Goal: Task Accomplishment & Management: Manage account settings

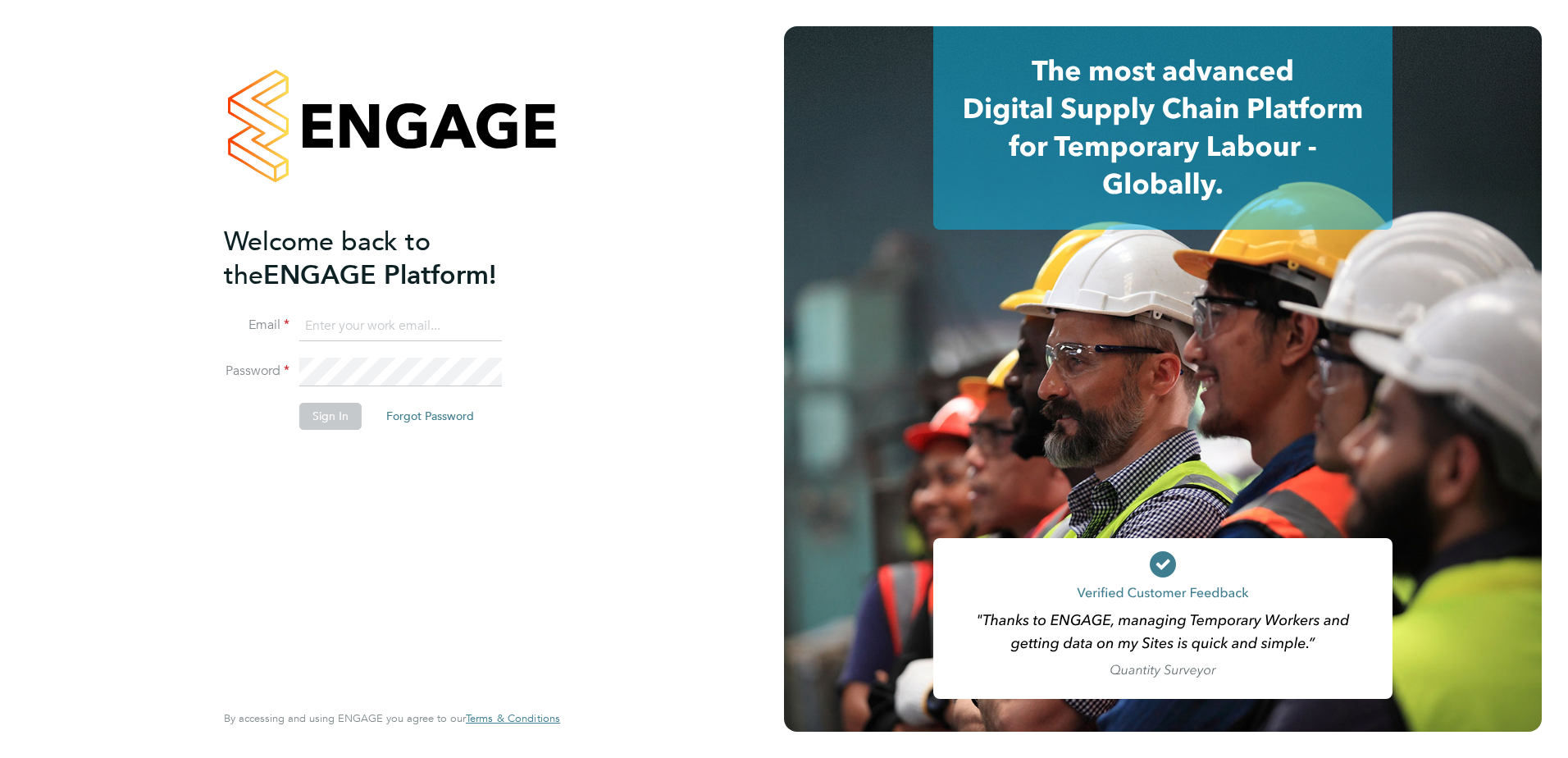
type input "paul.marcus@vistry.co.uk"
click at [307, 414] on button "Sign In" at bounding box center [331, 415] width 63 height 26
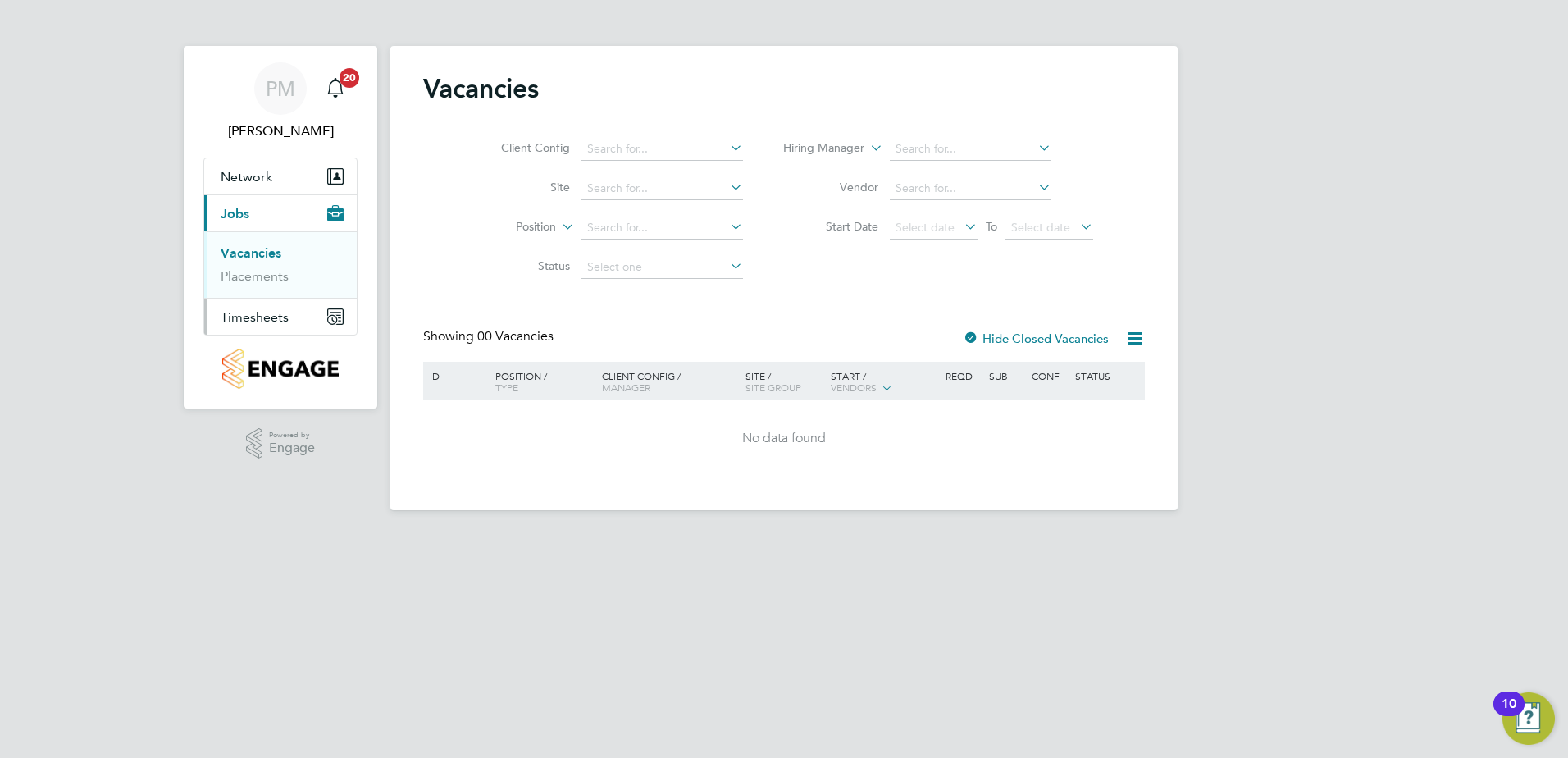
click at [264, 312] on span "Timesheets" at bounding box center [255, 316] width 68 height 15
click at [256, 284] on link "Timesheets" at bounding box center [255, 289] width 68 height 15
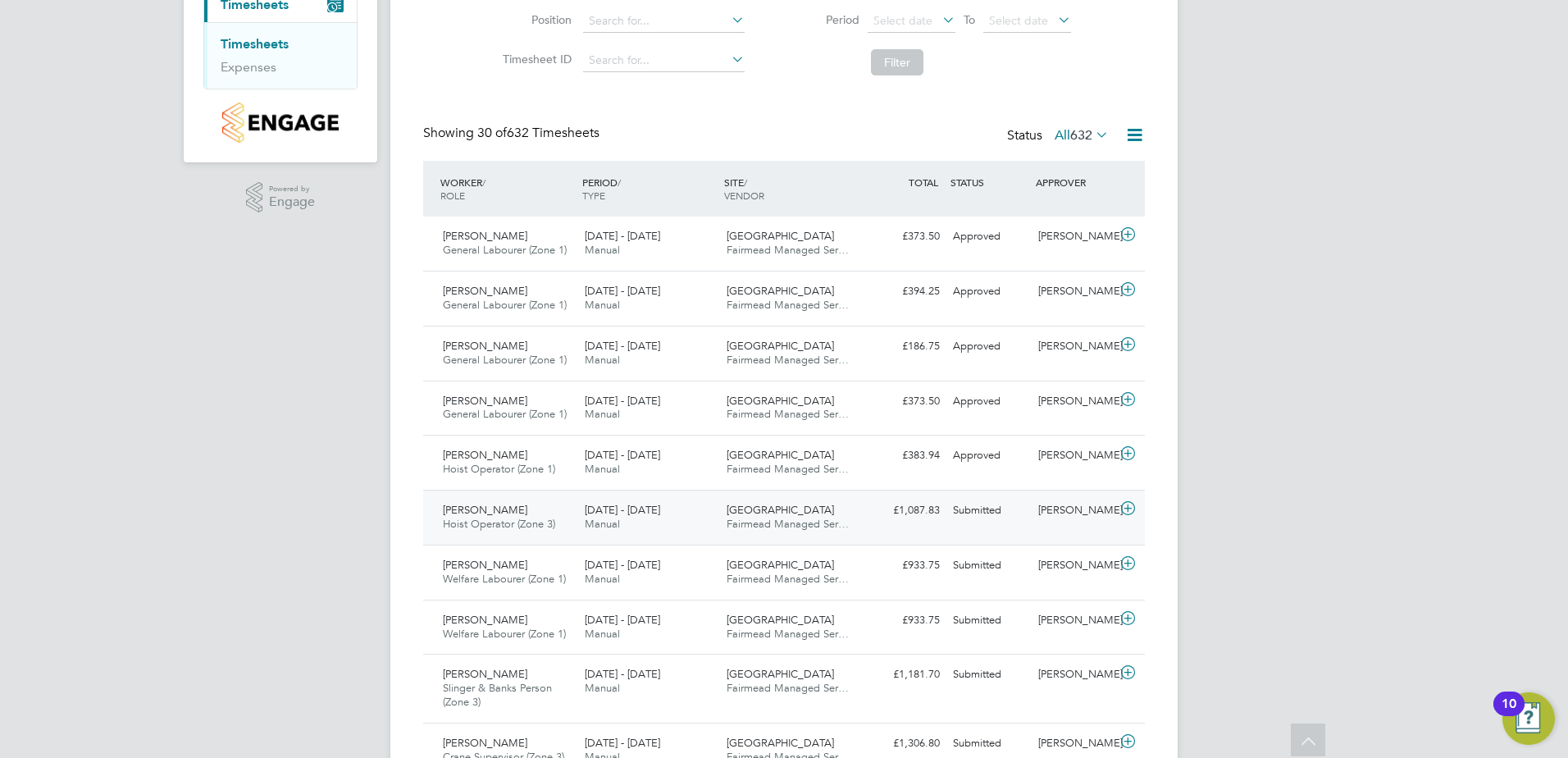
click at [467, 509] on span "[PERSON_NAME]" at bounding box center [485, 509] width 85 height 14
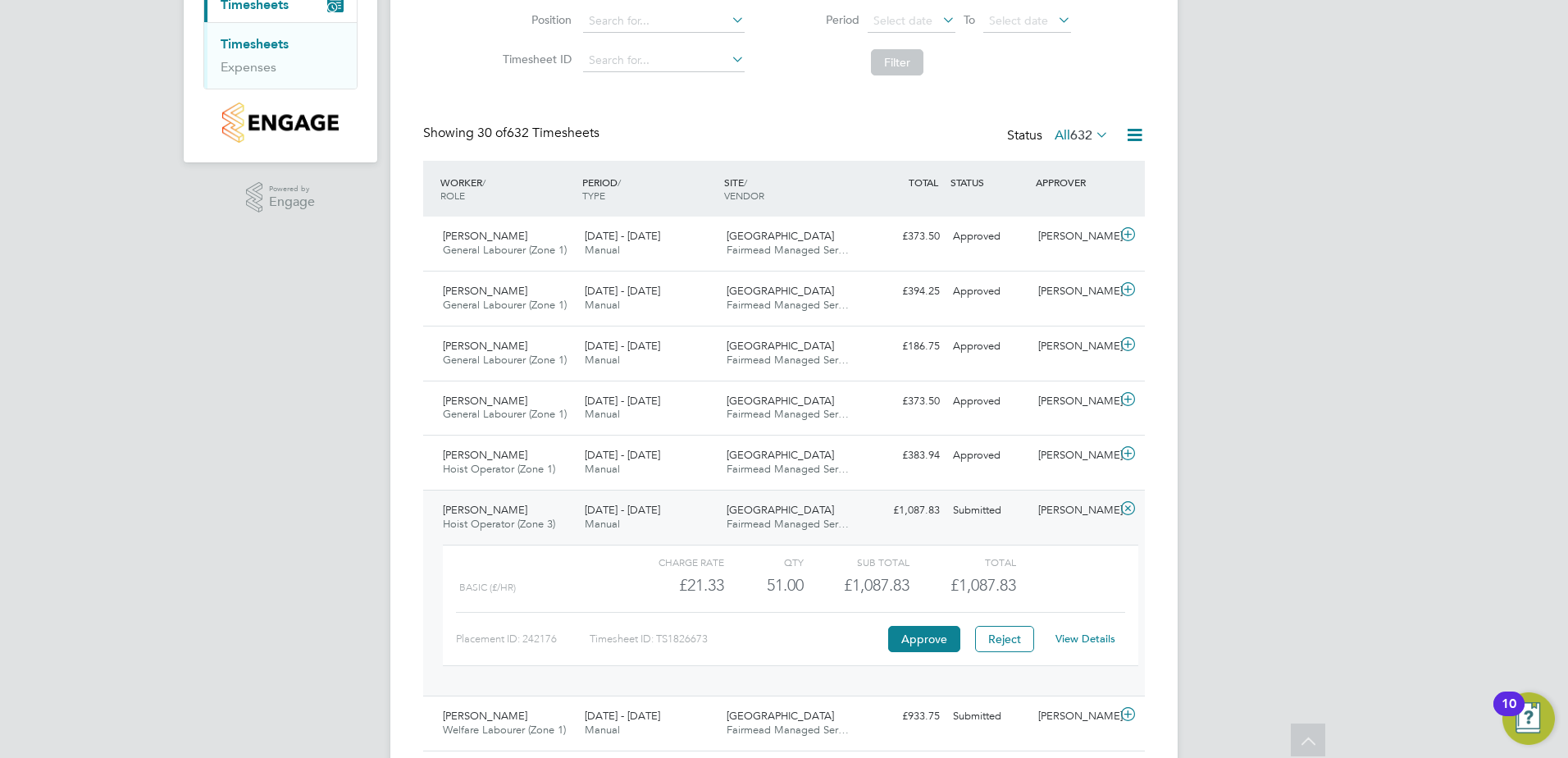
click at [1076, 640] on link "View Details" at bounding box center [1085, 638] width 60 height 14
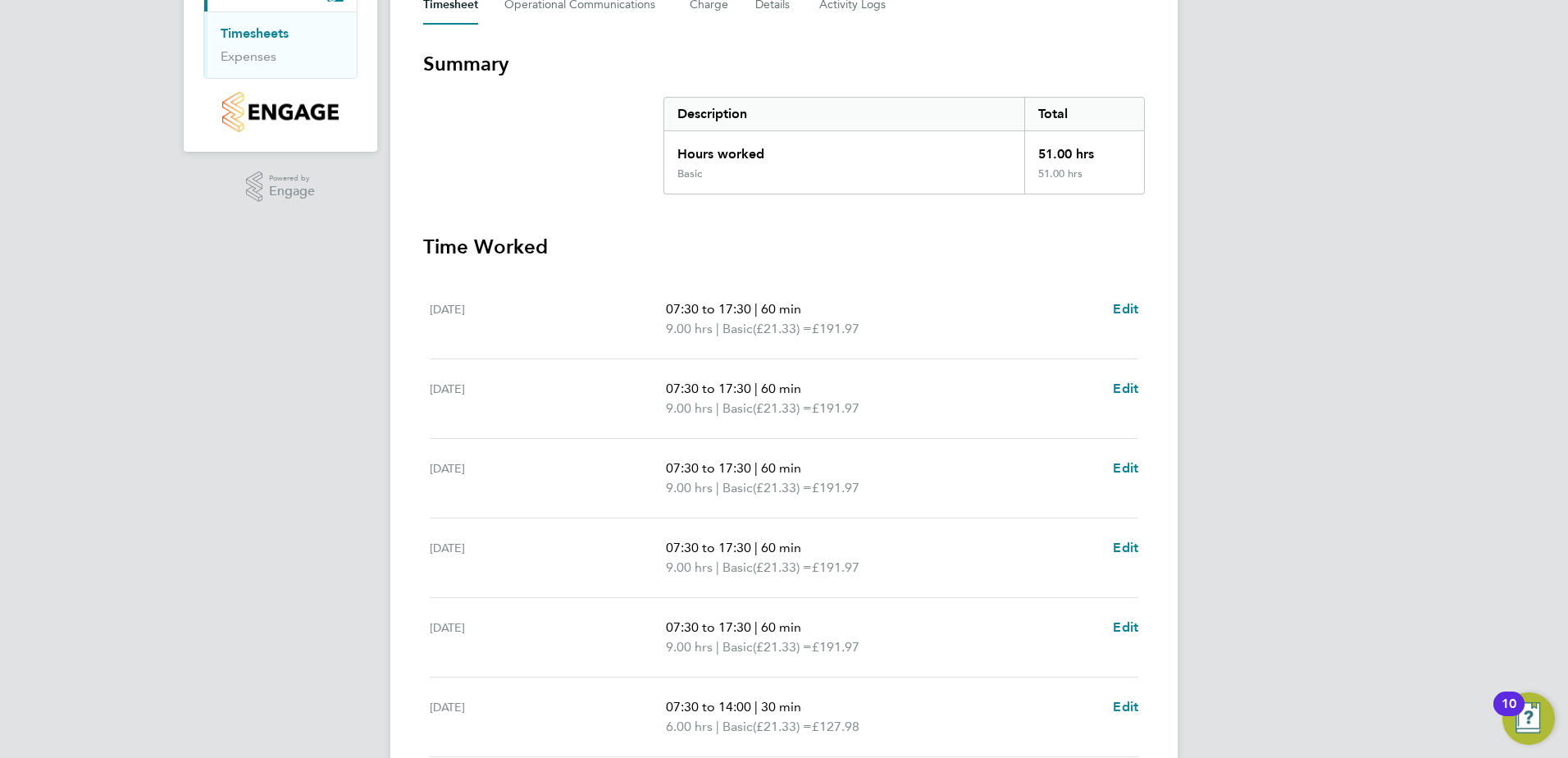
scroll to position [328, 0]
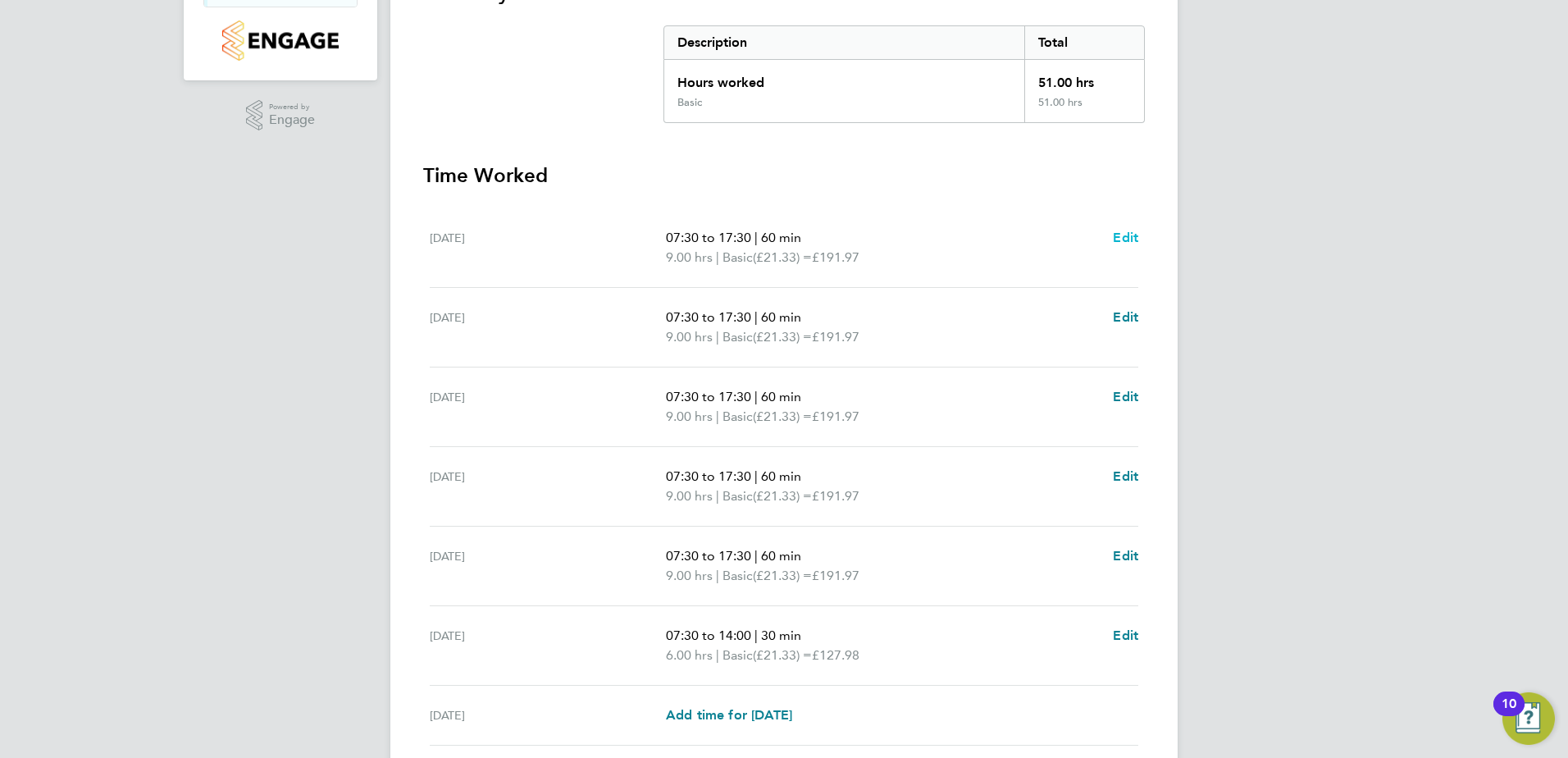
click at [1125, 237] on span "Edit" at bounding box center [1125, 237] width 25 height 15
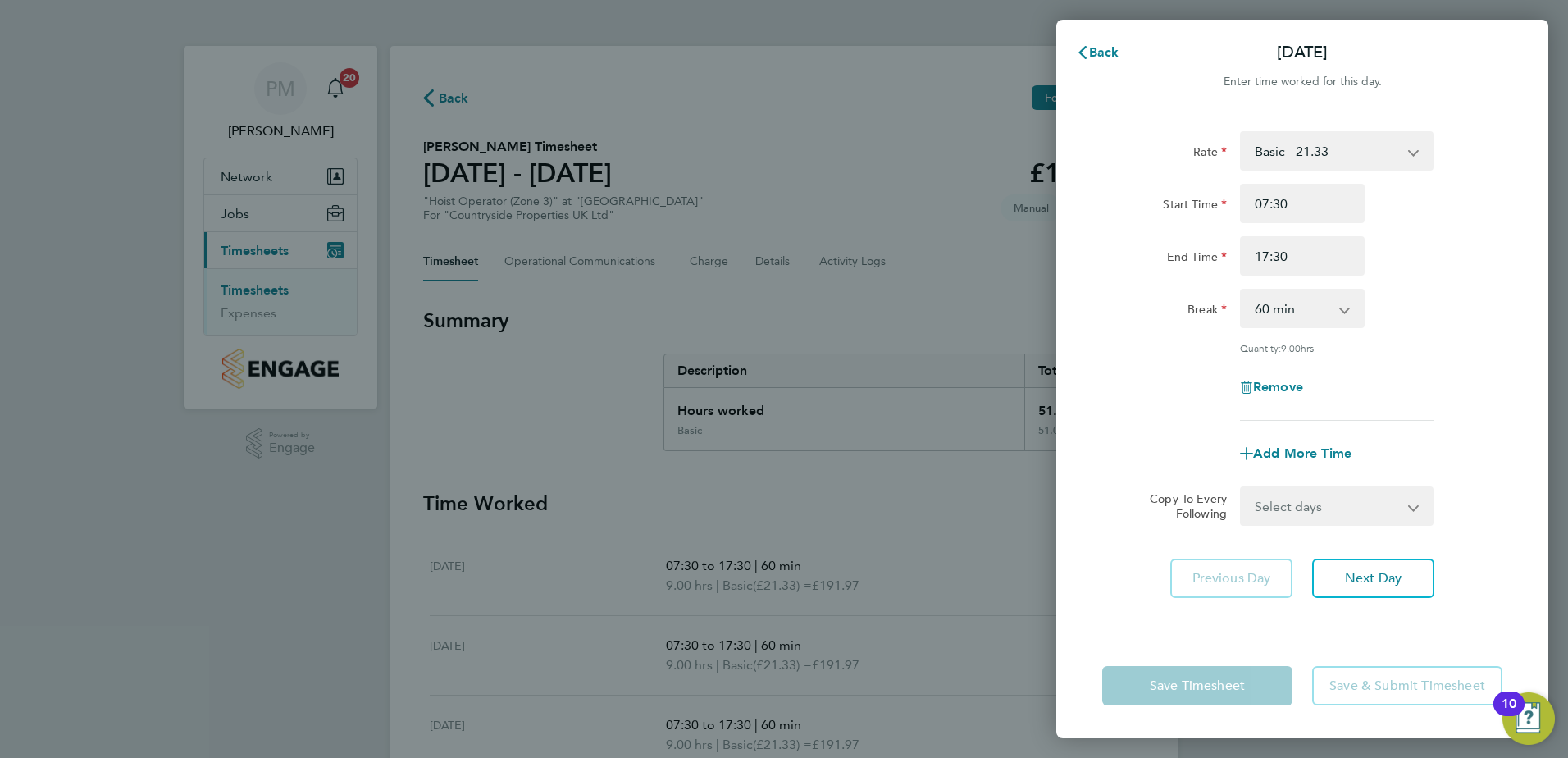
click at [1342, 307] on select "0 min 15 min 30 min 45 min 60 min 75 min 90 min" at bounding box center [1293, 308] width 102 height 36
select select "30"
click at [1242, 290] on select "0 min 15 min 30 min 45 min 60 min 75 min 90 min" at bounding box center [1293, 308] width 102 height 36
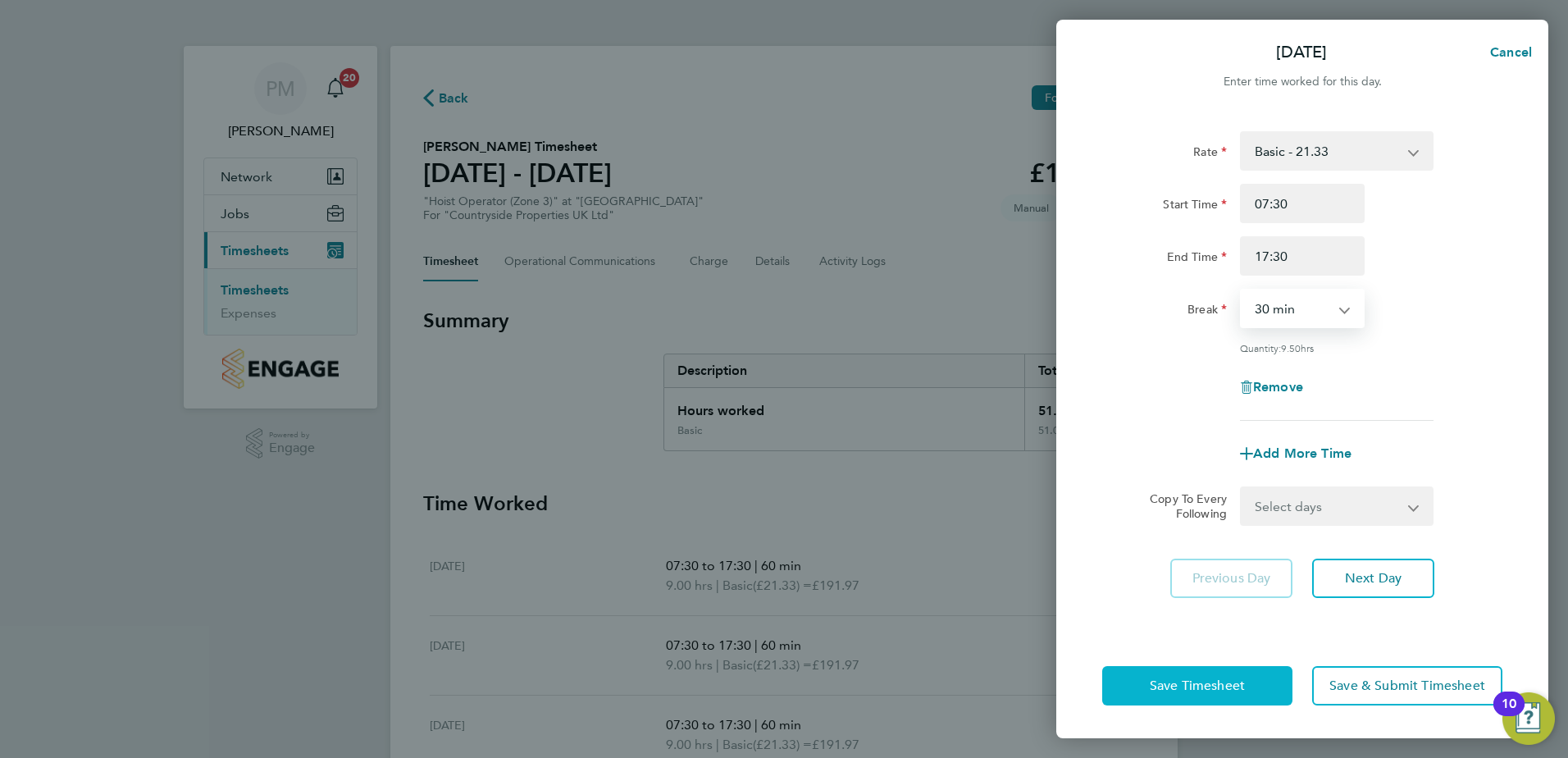
click at [1234, 686] on span "Save Timesheet" at bounding box center [1197, 685] width 95 height 16
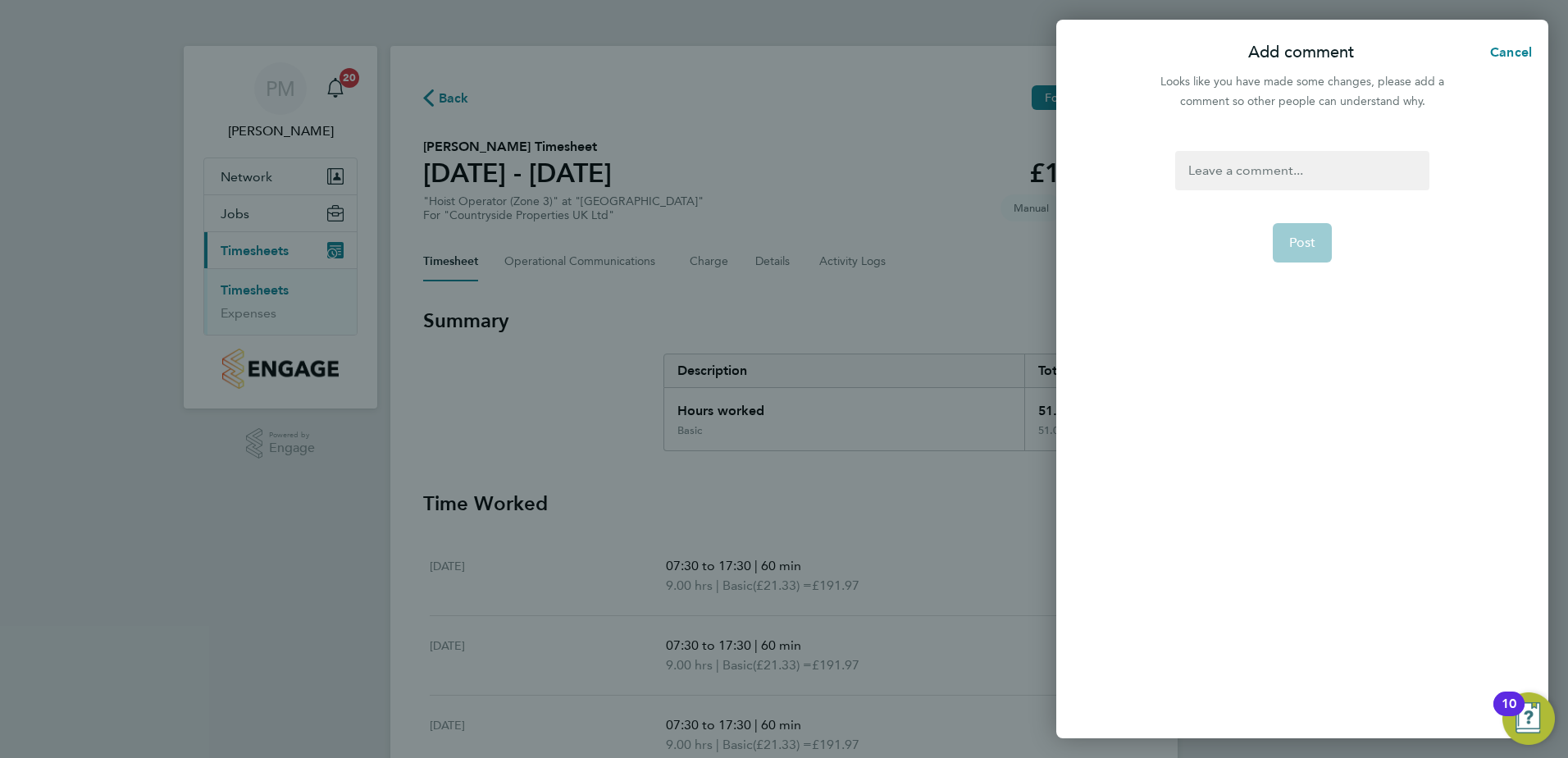
click at [1259, 173] on div at bounding box center [1302, 170] width 254 height 40
click at [1320, 233] on button "Post" at bounding box center [1302, 243] width 60 height 40
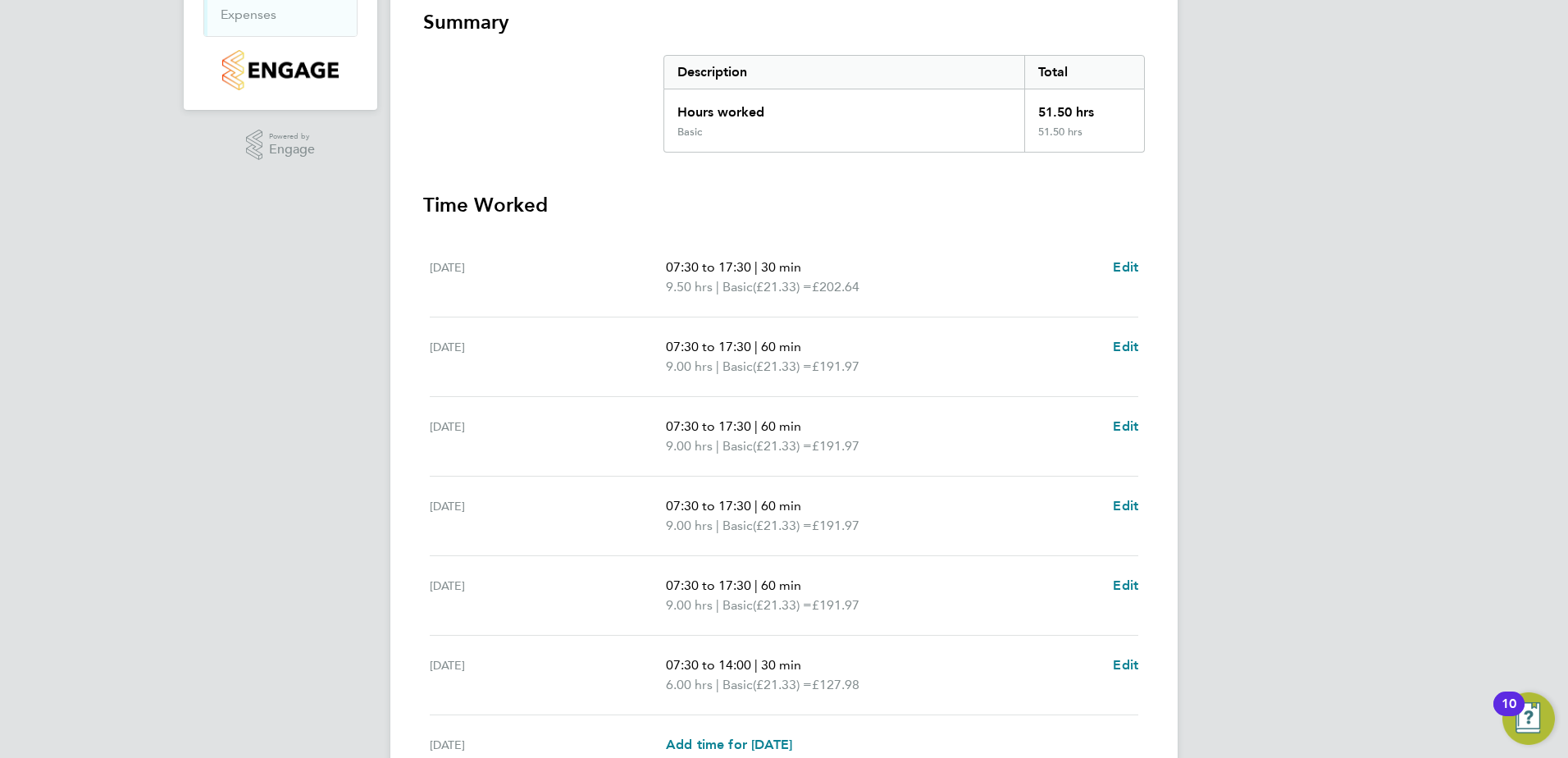
scroll to position [328, 0]
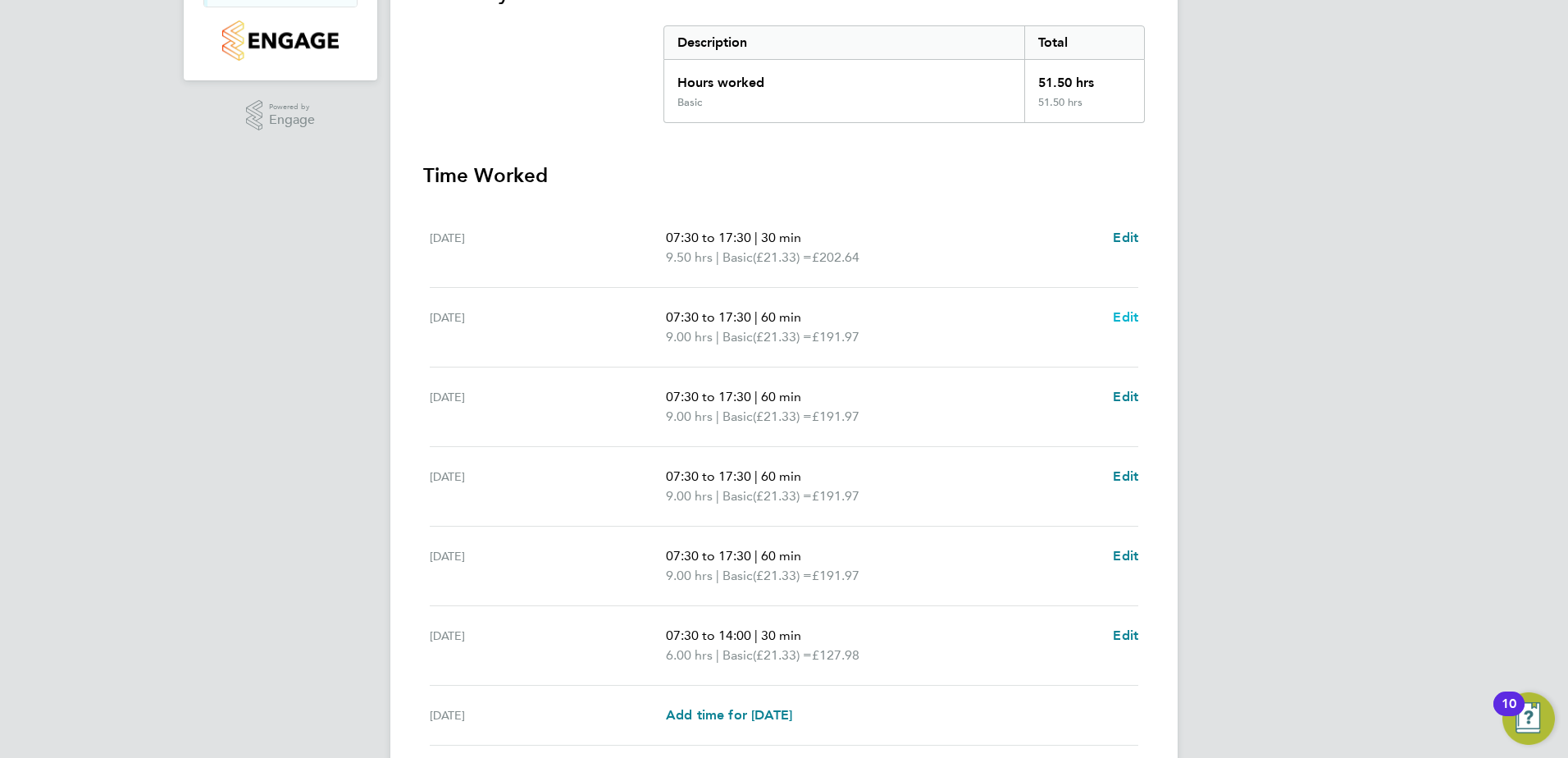
click at [1128, 316] on span "Edit" at bounding box center [1125, 316] width 25 height 15
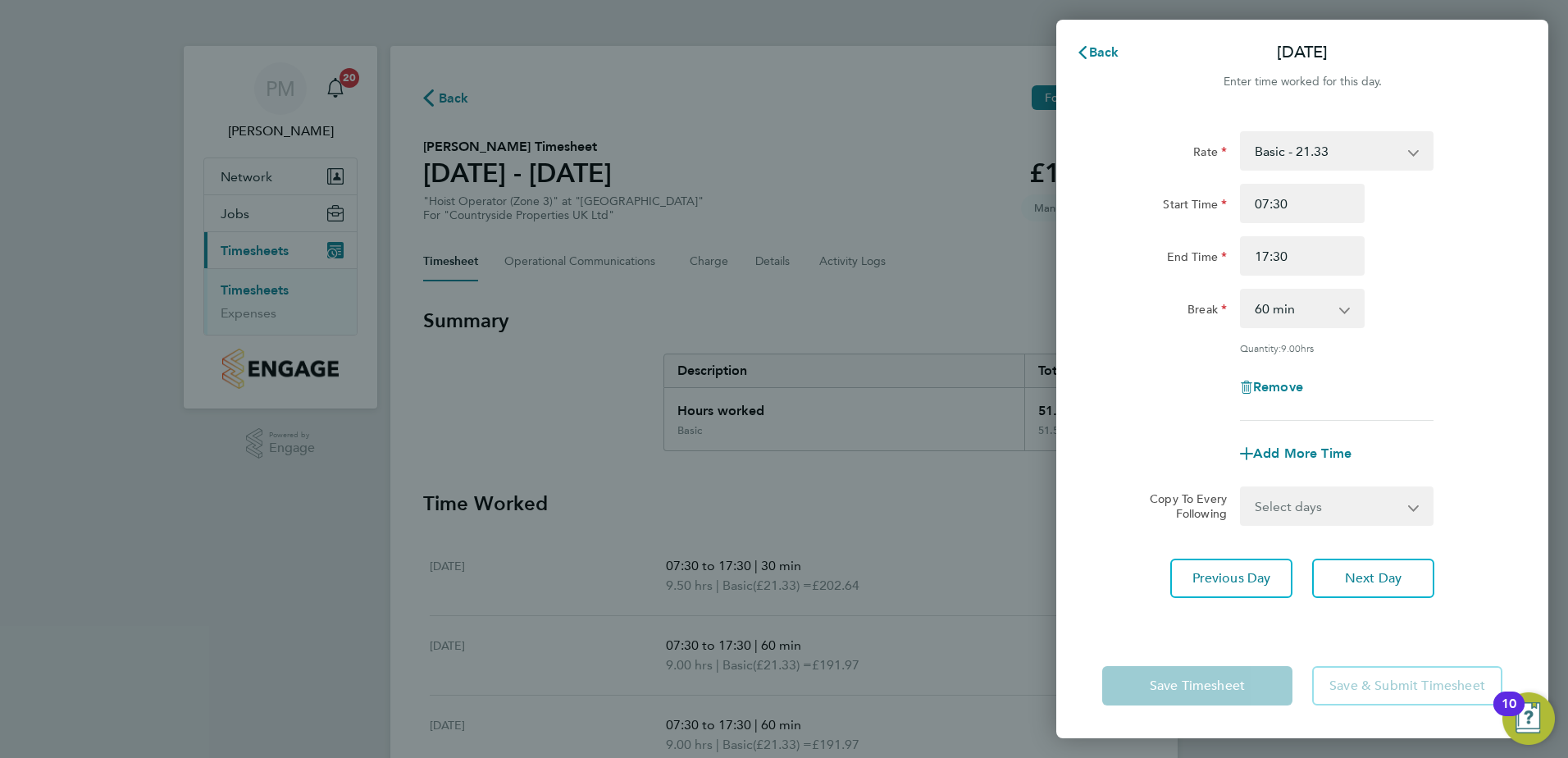
click at [1337, 310] on select "0 min 15 min 30 min 45 min 60 min 75 min 90 min" at bounding box center [1293, 308] width 102 height 36
select select "30"
click at [1242, 290] on select "0 min 15 min 30 min 45 min 60 min 75 min 90 min" at bounding box center [1293, 308] width 102 height 36
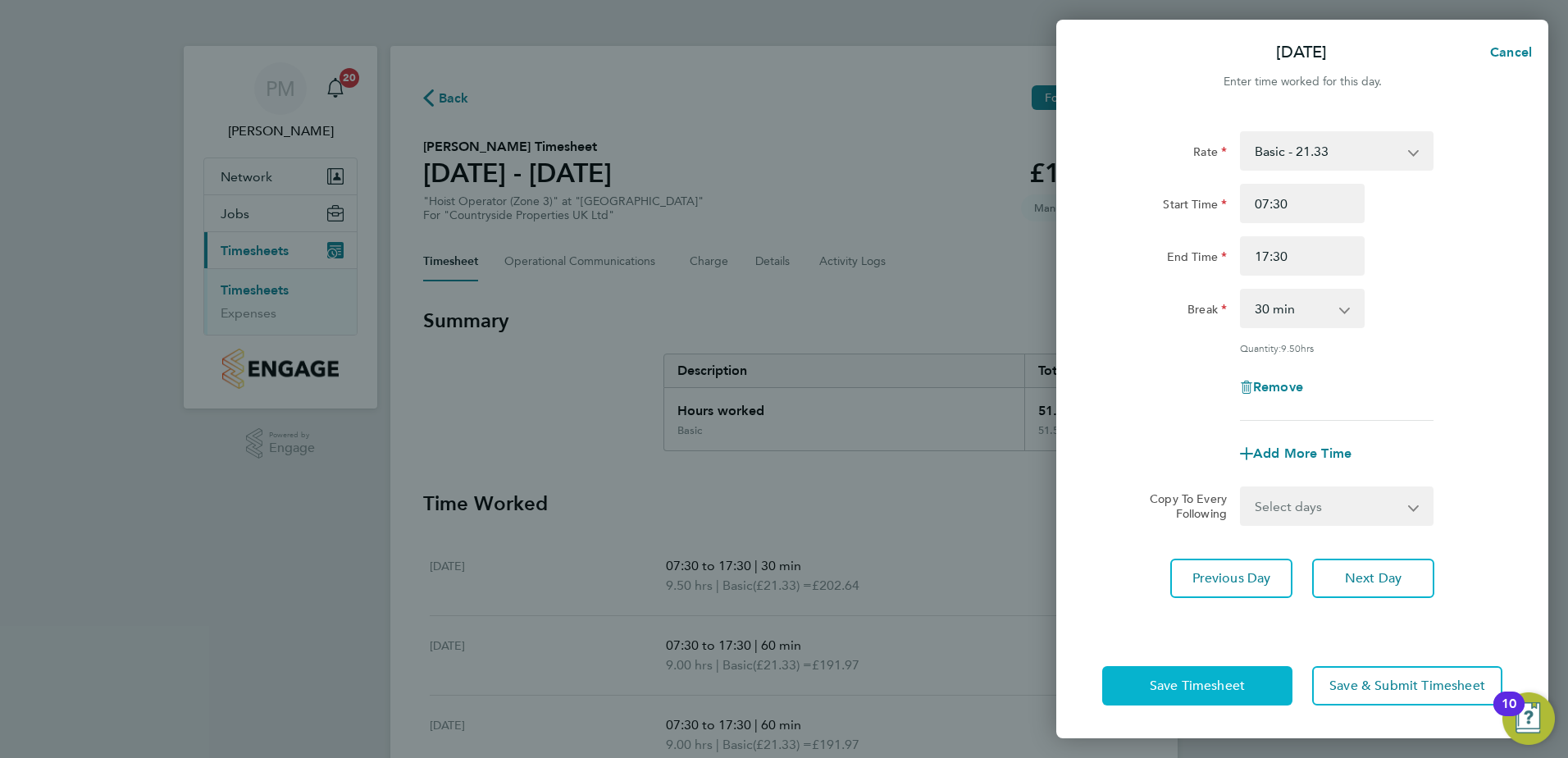
click at [1230, 684] on span "Save Timesheet" at bounding box center [1197, 685] width 95 height 16
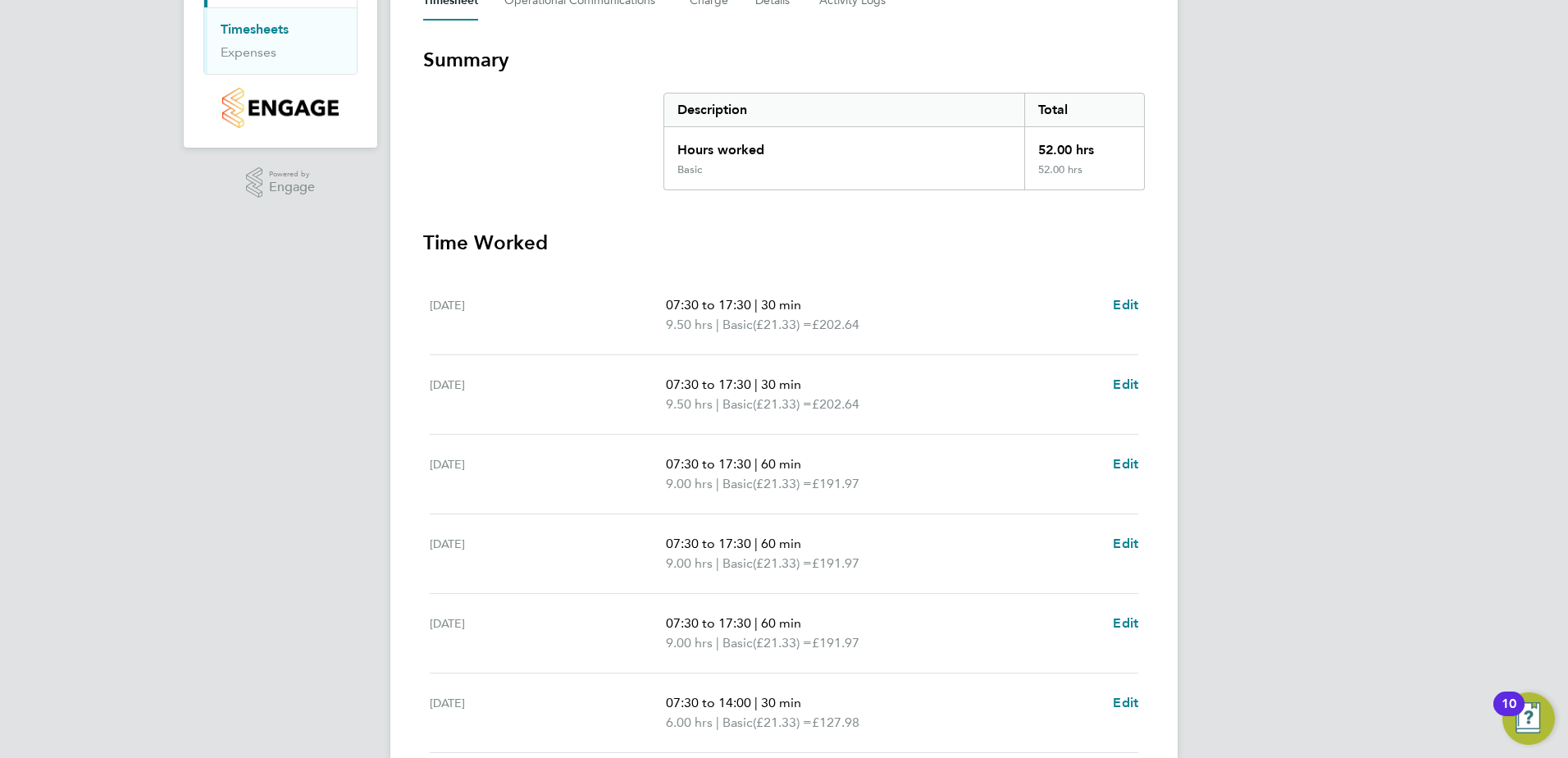
scroll to position [328, 0]
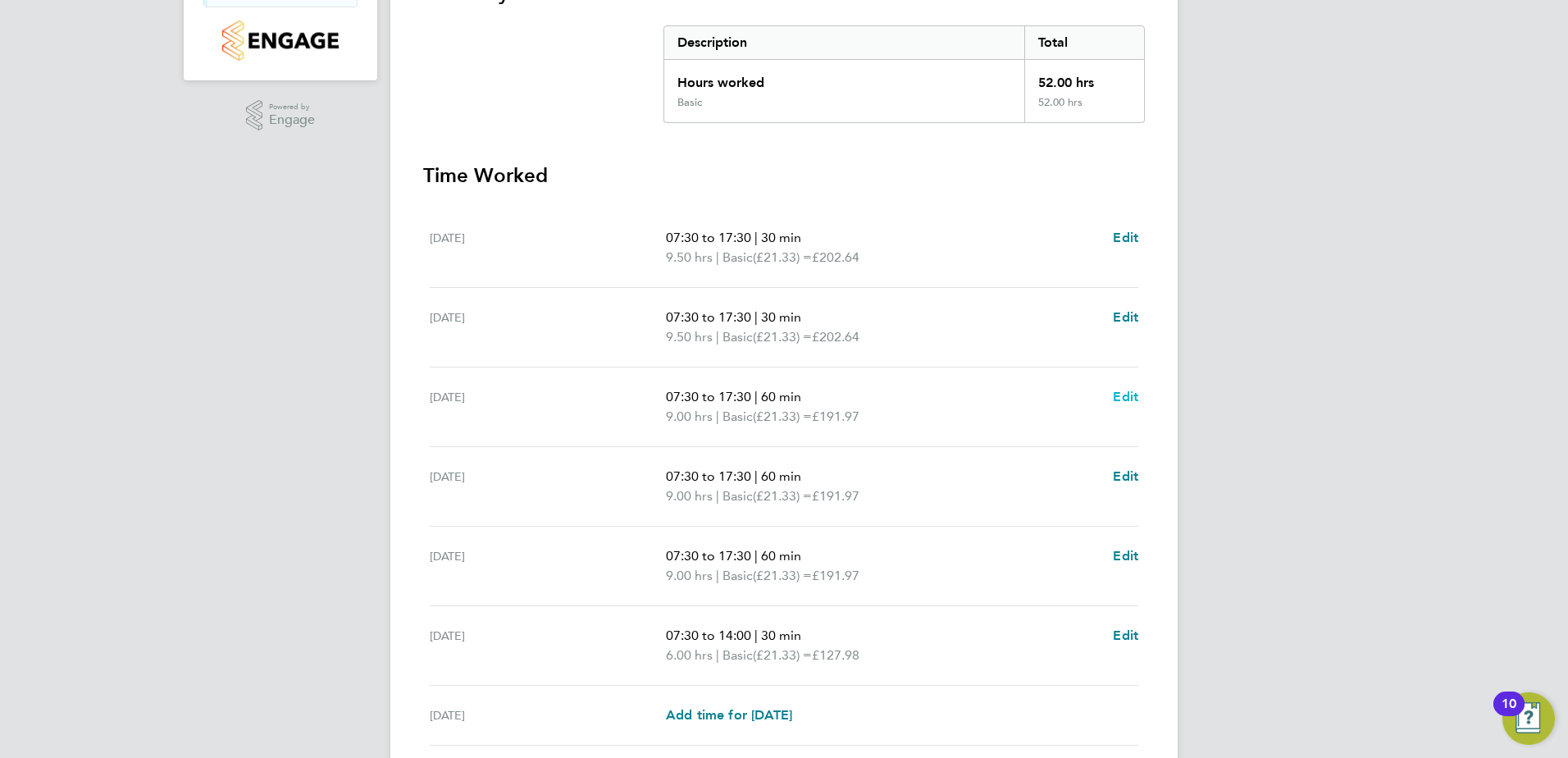
click at [1131, 398] on span "Edit" at bounding box center [1125, 396] width 25 height 15
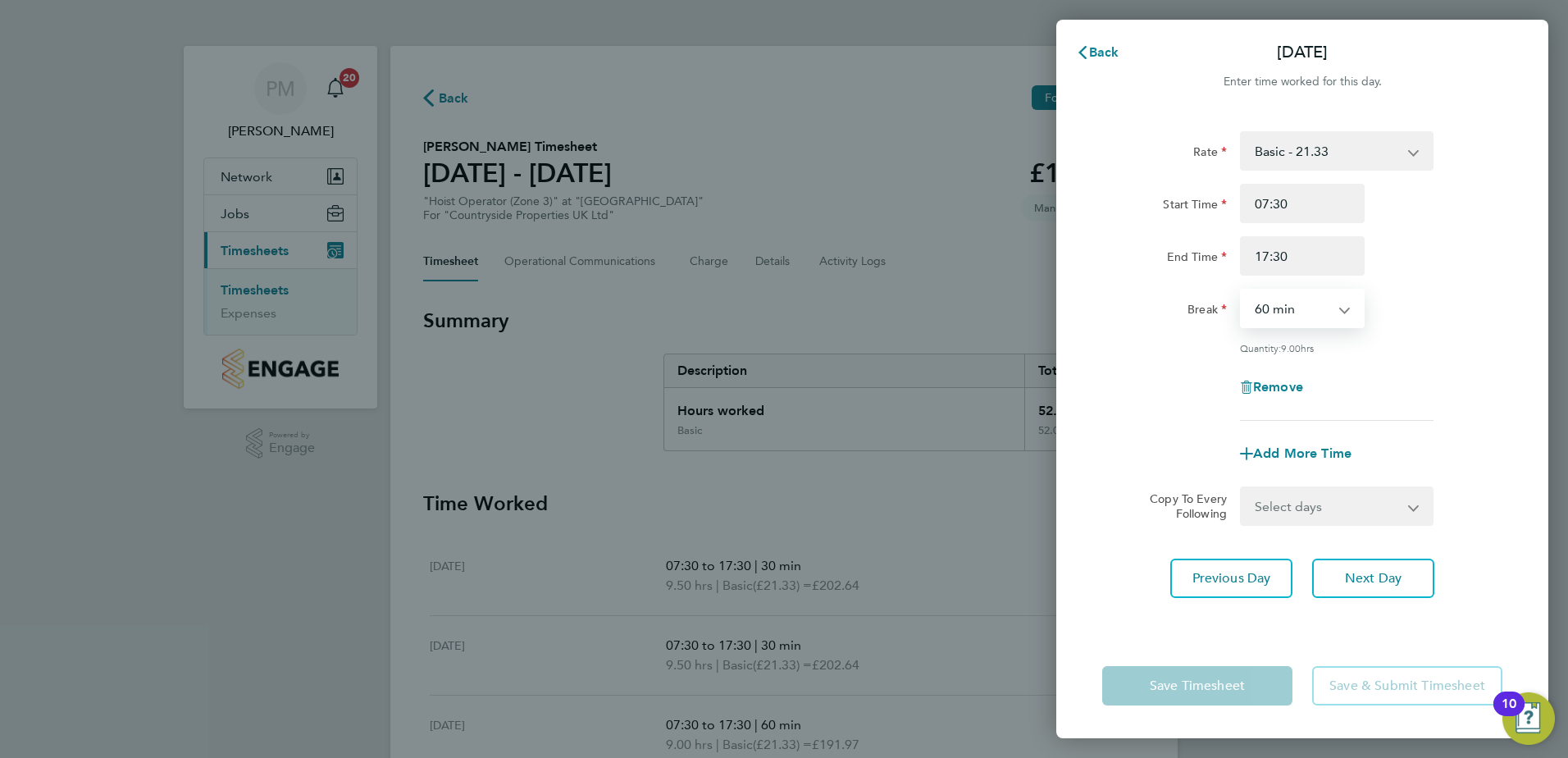
click at [1338, 307] on select "0 min 15 min 30 min 45 min 60 min 75 min 90 min" at bounding box center [1293, 308] width 102 height 36
click at [1242, 290] on select "0 min 15 min 30 min 45 min 60 min 75 min 90 min" at bounding box center [1293, 308] width 102 height 36
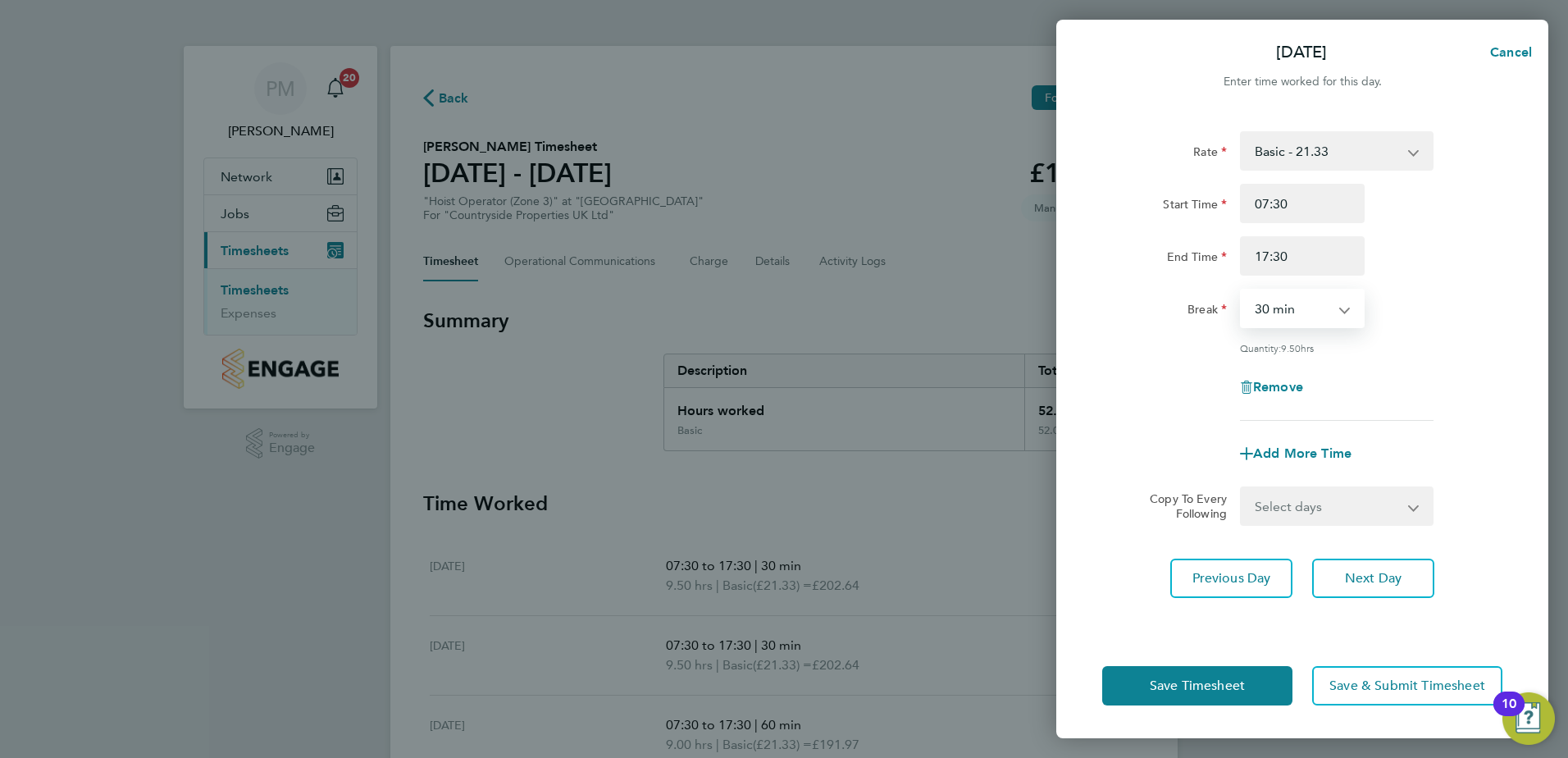
click at [1344, 306] on app-icon-cross-button at bounding box center [1353, 308] width 19 height 36
click at [1342, 309] on select "0 min 15 min 30 min 45 min 60 min 75 min 90 min" at bounding box center [1293, 308] width 102 height 36
select select "60"
click at [1242, 290] on select "0 min 15 min 30 min 45 min 60 min 75 min 90 min" at bounding box center [1293, 308] width 102 height 36
click at [1219, 683] on span "Save Timesheet" at bounding box center [1197, 685] width 95 height 16
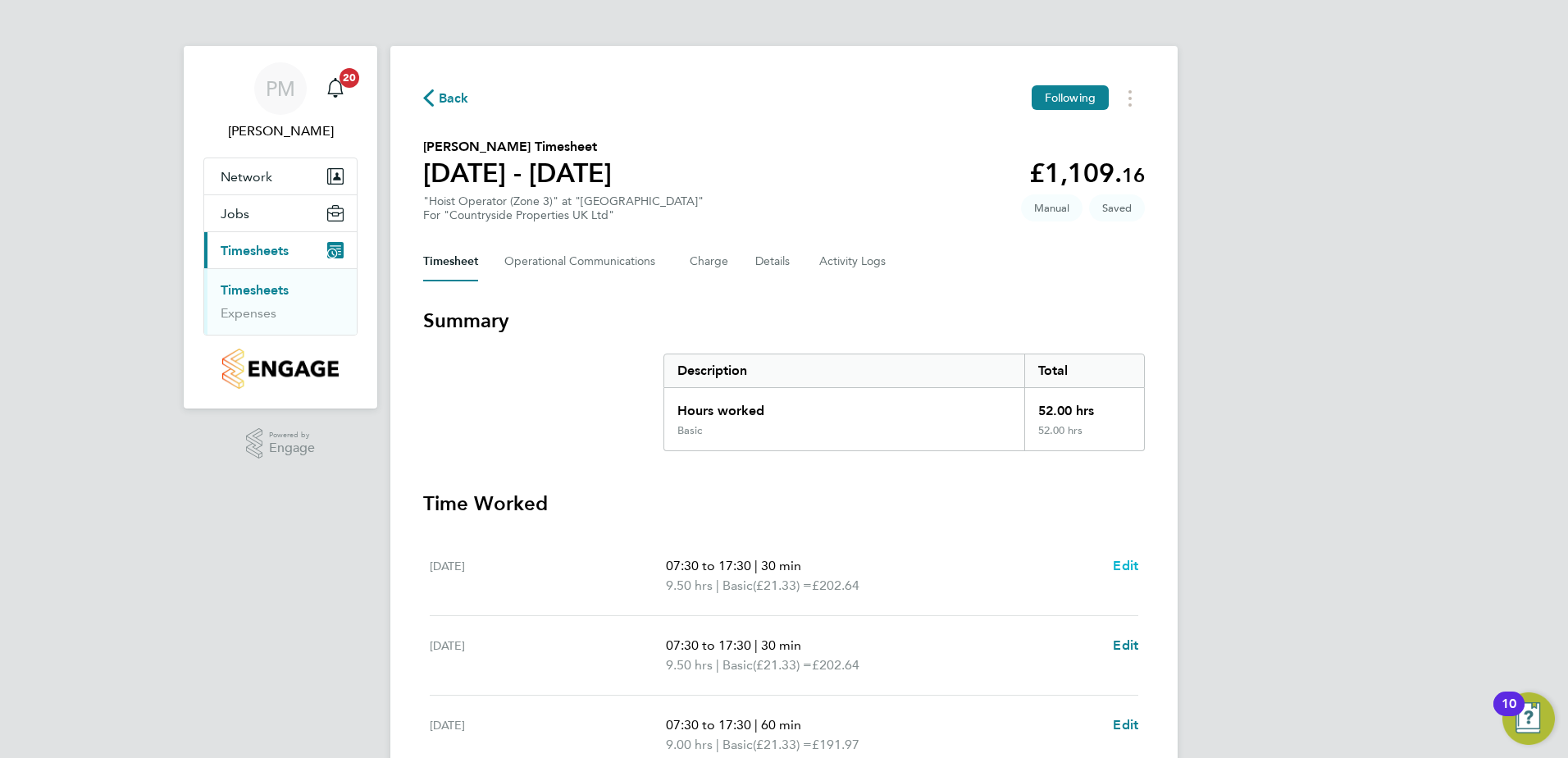
click at [1130, 561] on span "Edit" at bounding box center [1125, 565] width 25 height 15
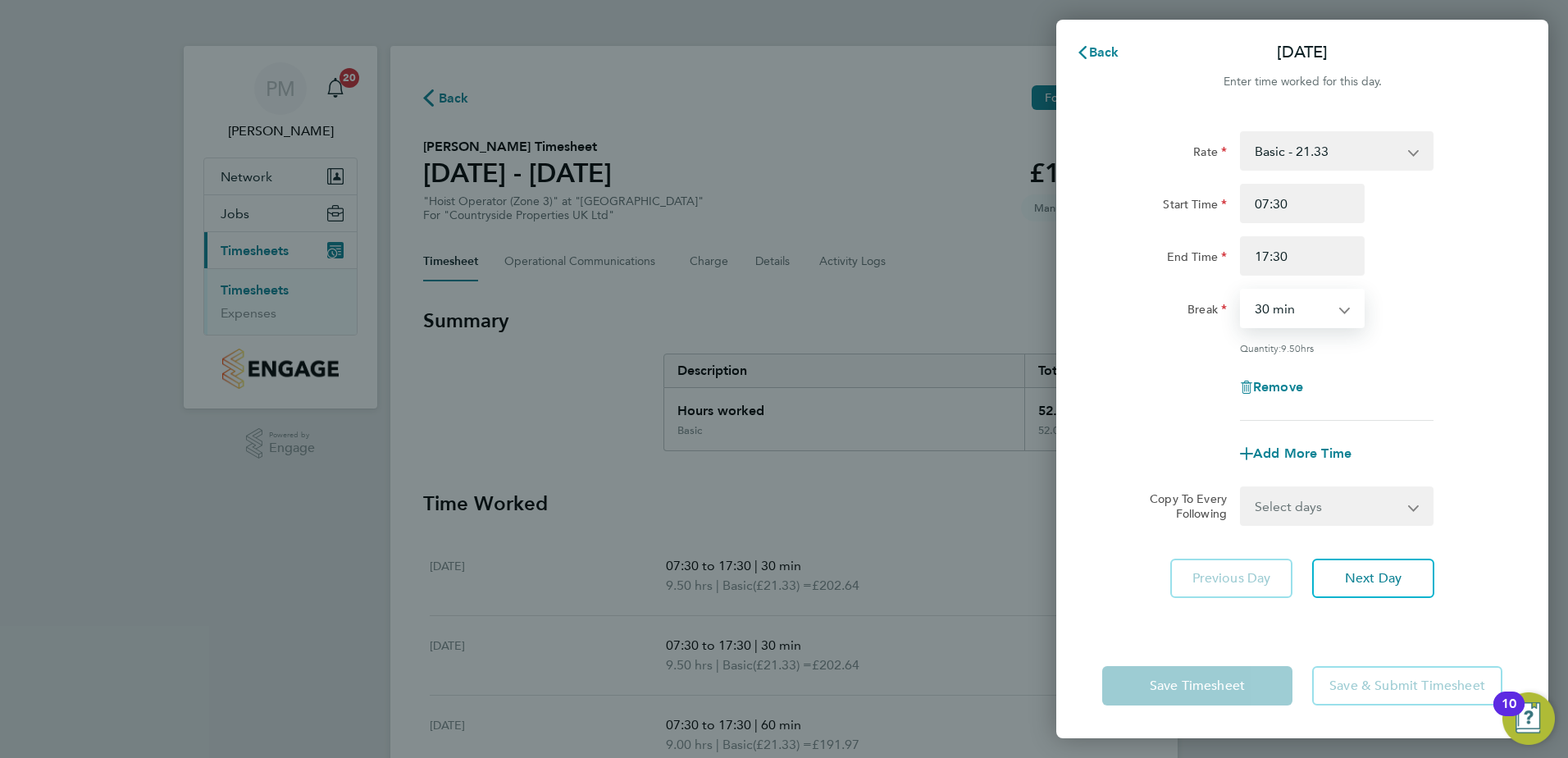
click at [1334, 308] on select "0 min 15 min 30 min 45 min 60 min 75 min 90 min" at bounding box center [1293, 308] width 102 height 36
select select "60"
click at [1242, 290] on select "0 min 15 min 30 min 45 min 60 min 75 min 90 min" at bounding box center [1293, 308] width 102 height 36
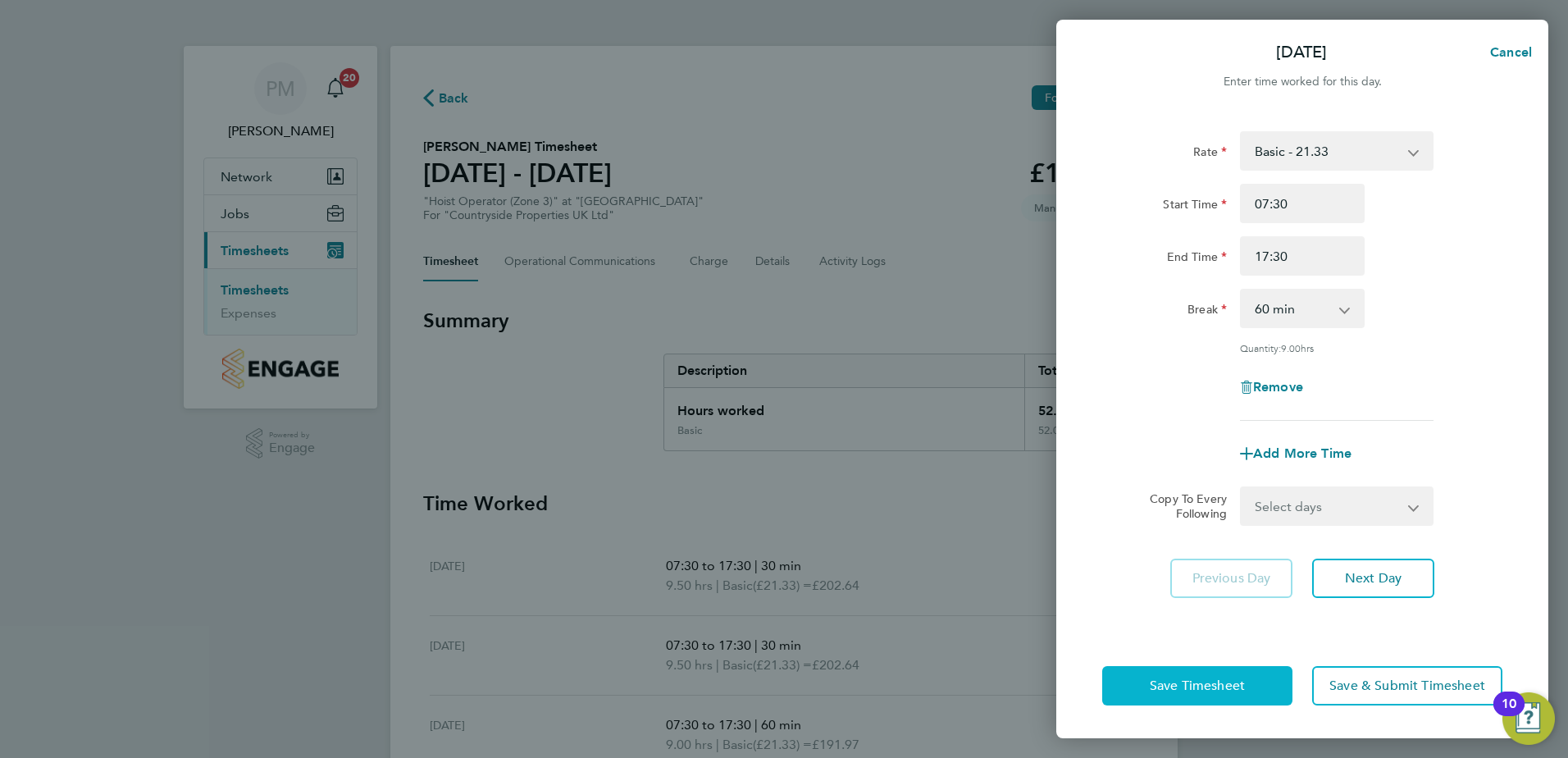
click at [1215, 678] on span "Save Timesheet" at bounding box center [1197, 685] width 95 height 16
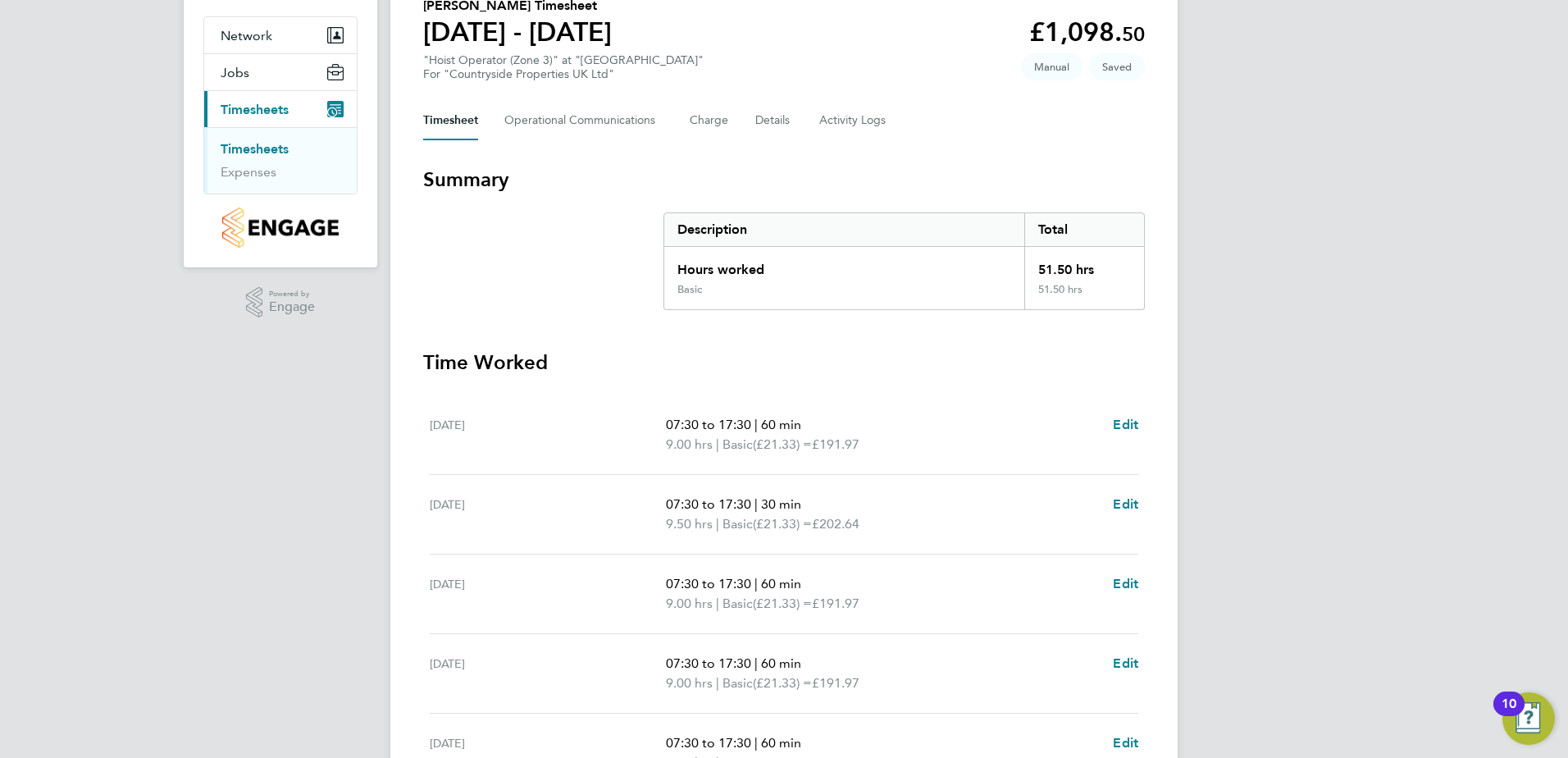
scroll to position [164, 0]
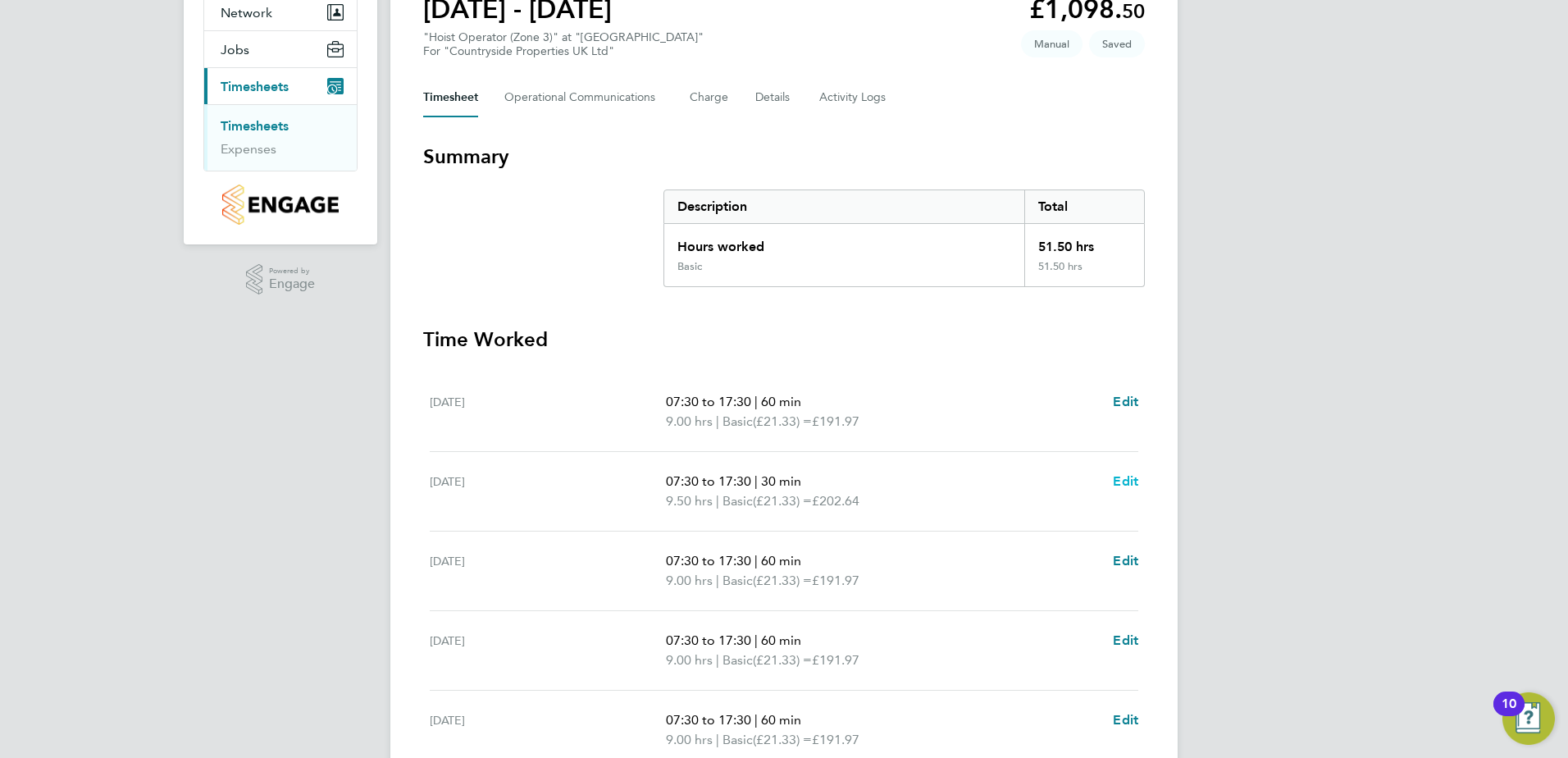
click at [1134, 481] on span "Edit" at bounding box center [1125, 481] width 25 height 15
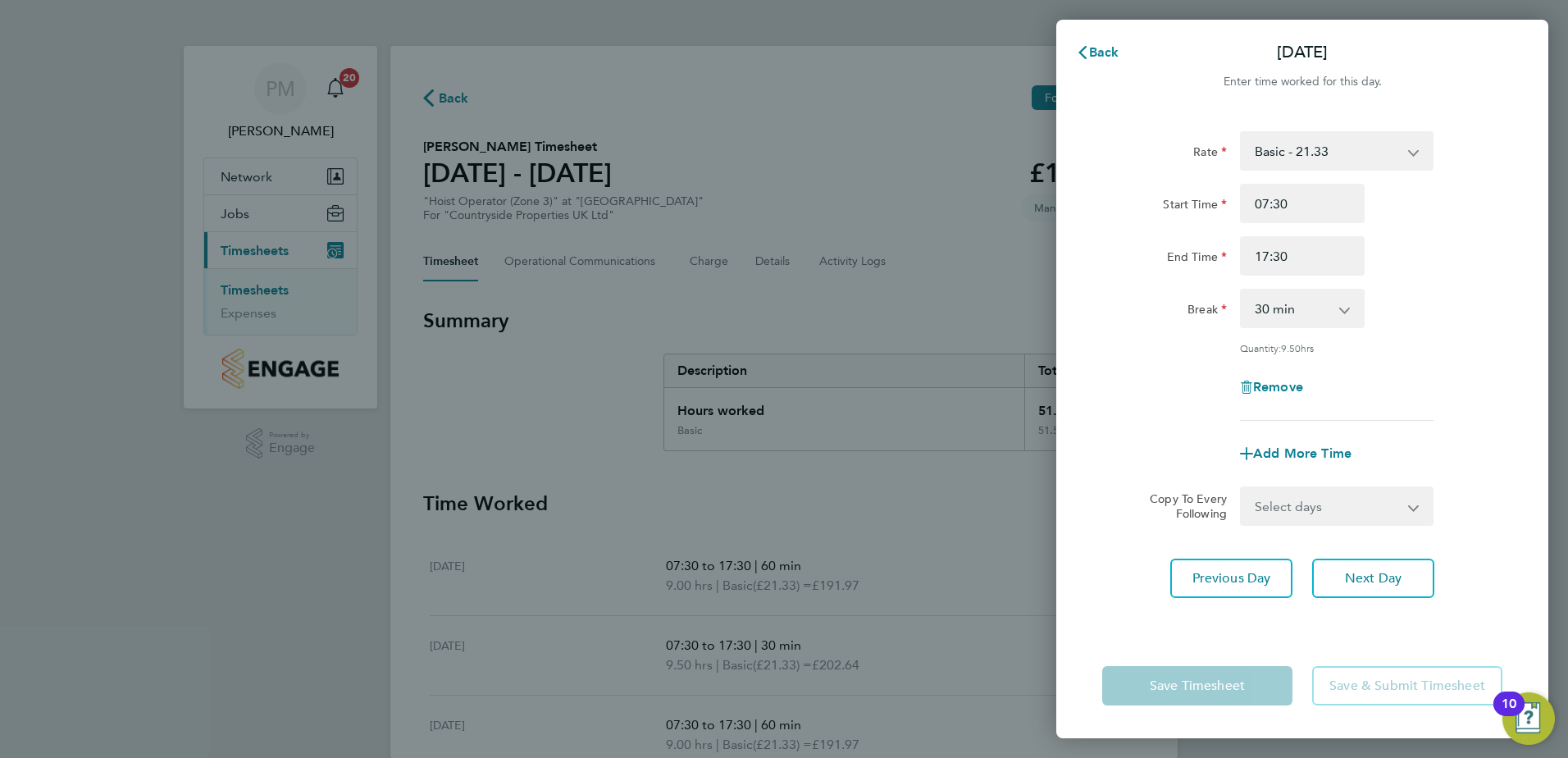
click at [1303, 309] on select "0 min 15 min 30 min 45 min 60 min 75 min 90 min" at bounding box center [1293, 308] width 102 height 36
select select "60"
click at [1242, 290] on select "0 min 15 min 30 min 45 min 60 min 75 min 90 min" at bounding box center [1293, 308] width 102 height 36
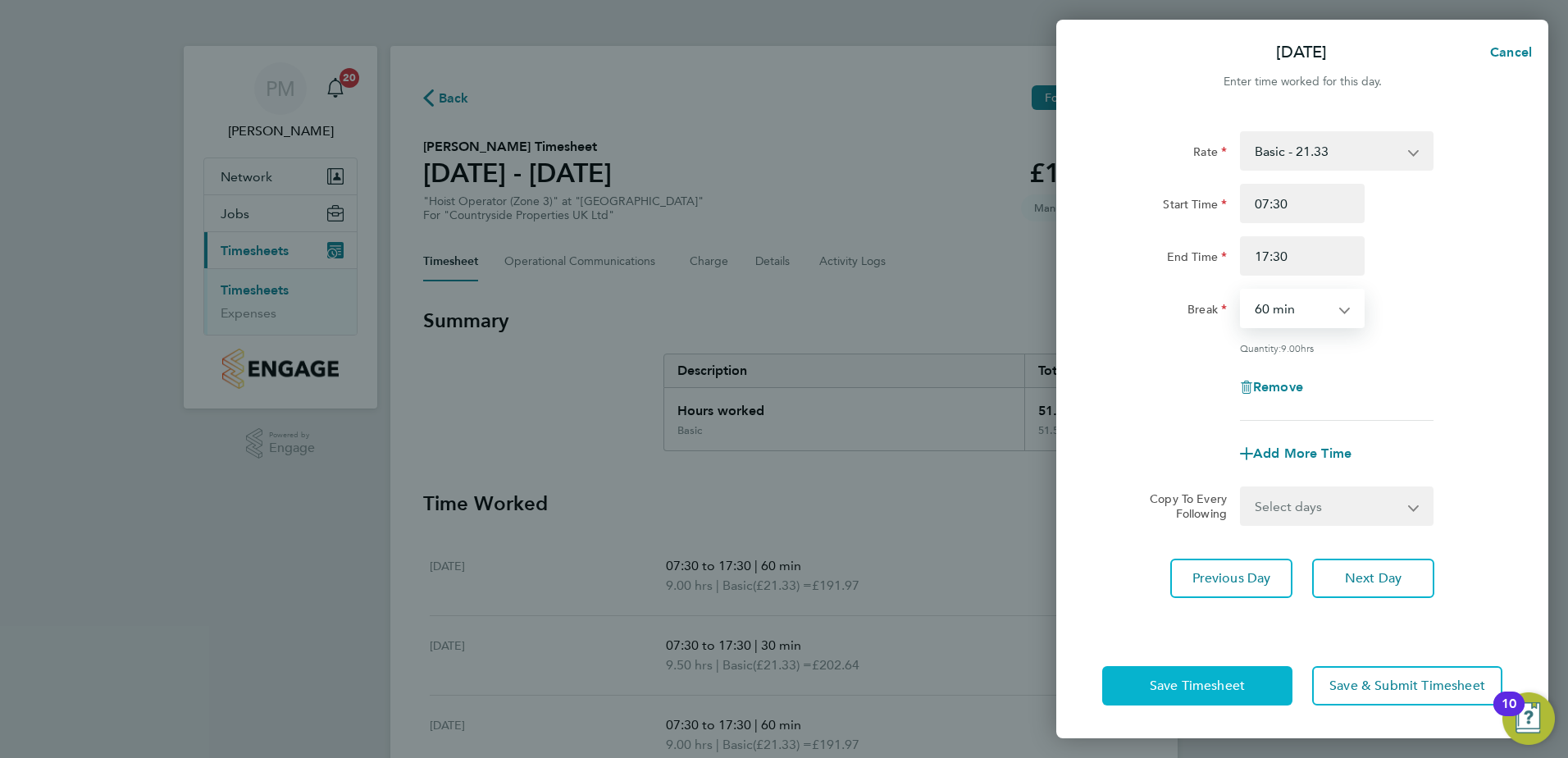
click at [1192, 686] on span "Save Timesheet" at bounding box center [1197, 685] width 95 height 16
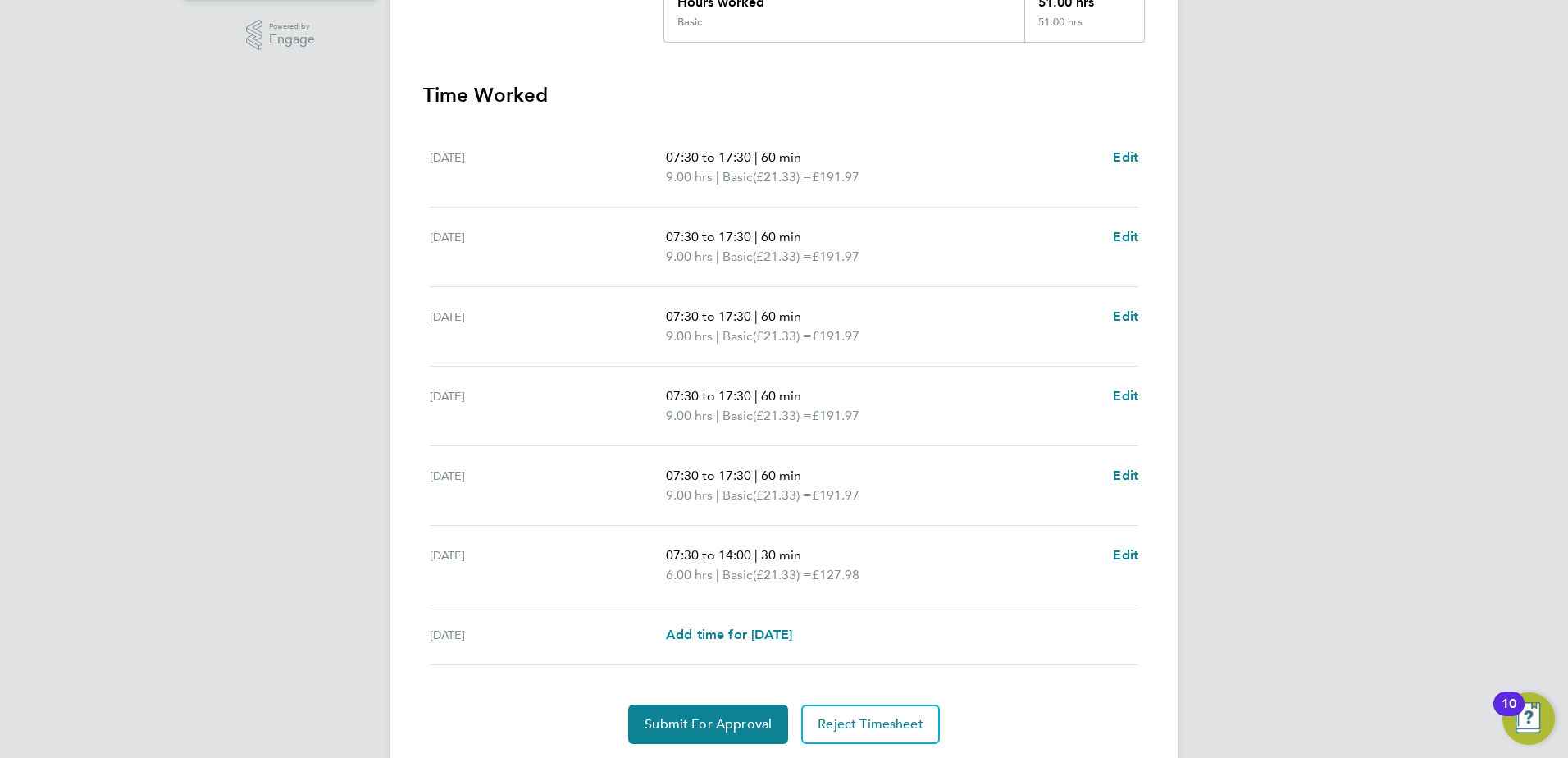
scroll to position [410, 0]
click at [696, 722] on span "Submit For Approval" at bounding box center [708, 722] width 127 height 16
click at [738, 717] on span "Approve Timesheet" at bounding box center [708, 722] width 120 height 16
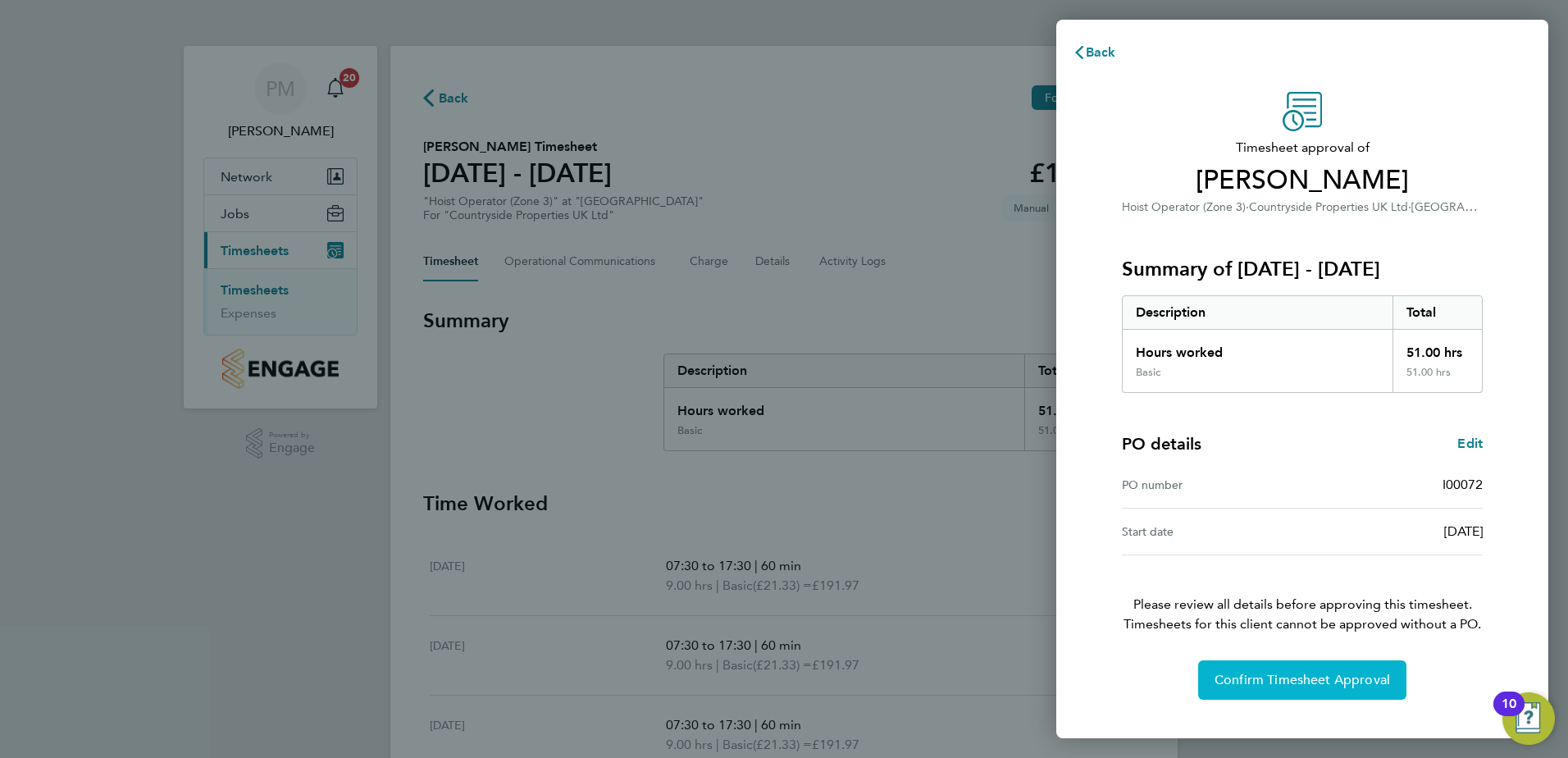
click at [1283, 676] on span "Confirm Timesheet Approval" at bounding box center [1302, 679] width 175 height 16
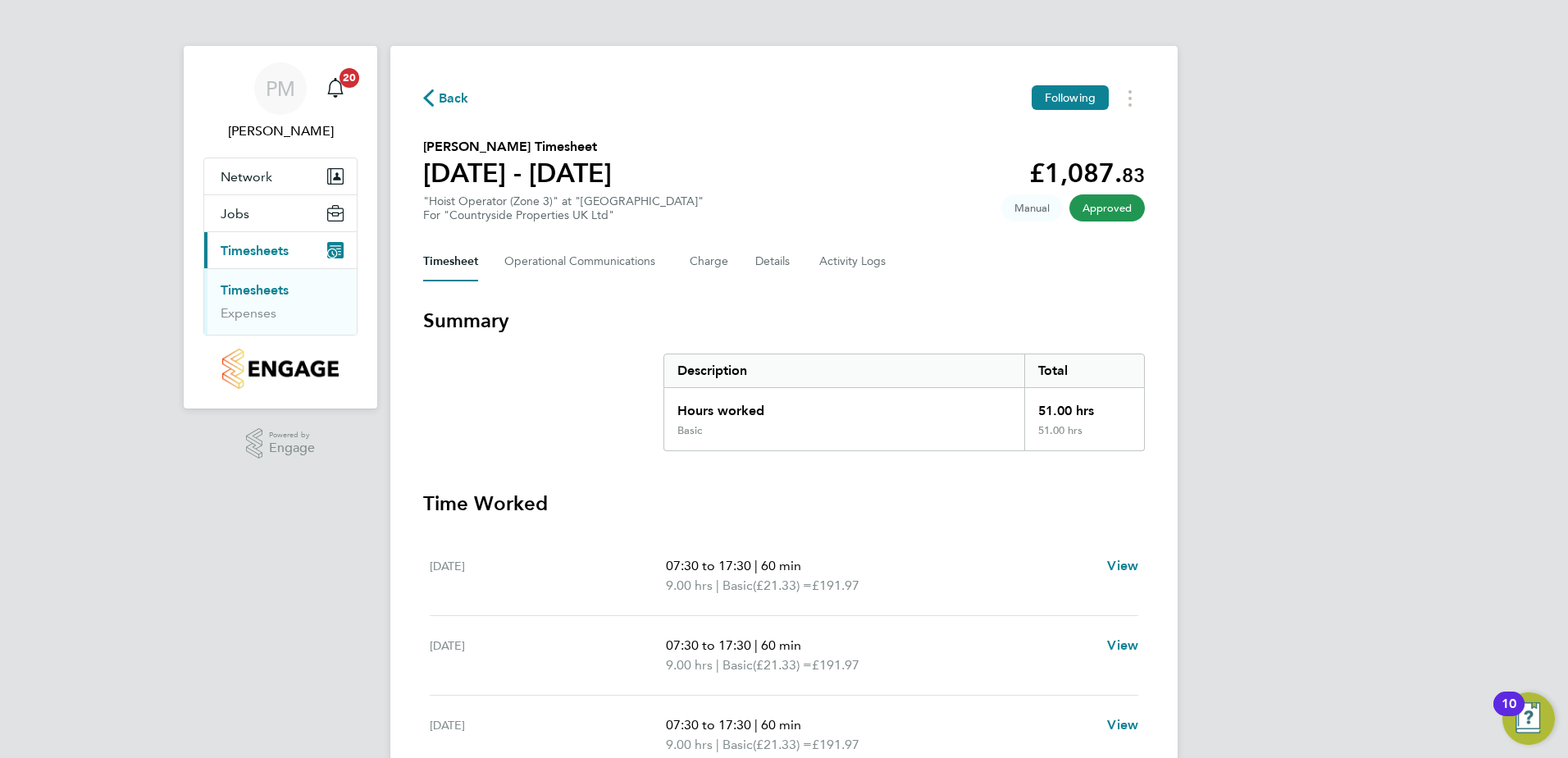
drag, startPoint x: 270, startPoint y: 284, endPoint x: 293, endPoint y: 284, distance: 23.0
click at [270, 284] on link "Timesheets" at bounding box center [255, 289] width 68 height 15
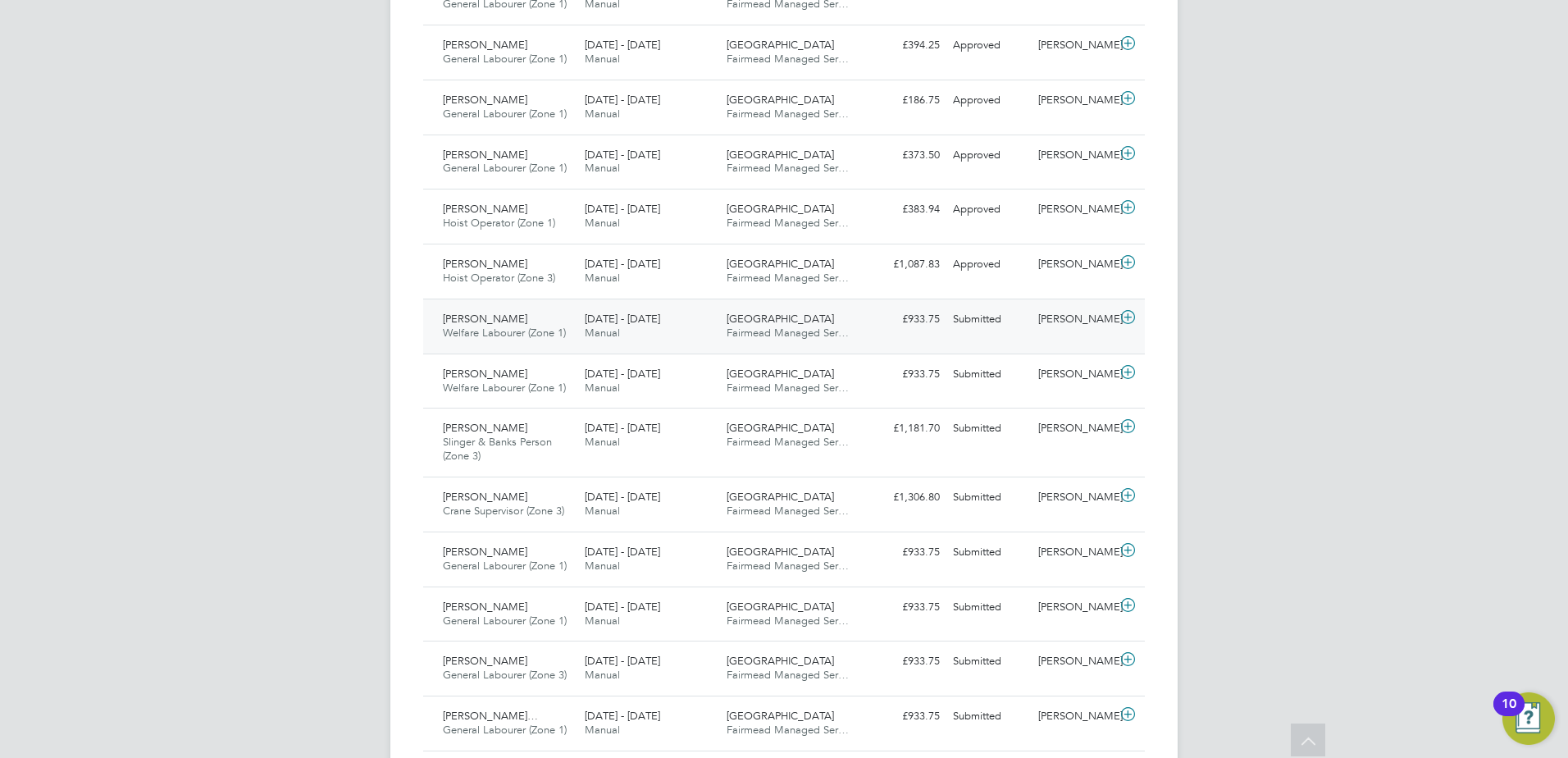
click at [468, 320] on span "[PERSON_NAME]" at bounding box center [485, 318] width 85 height 14
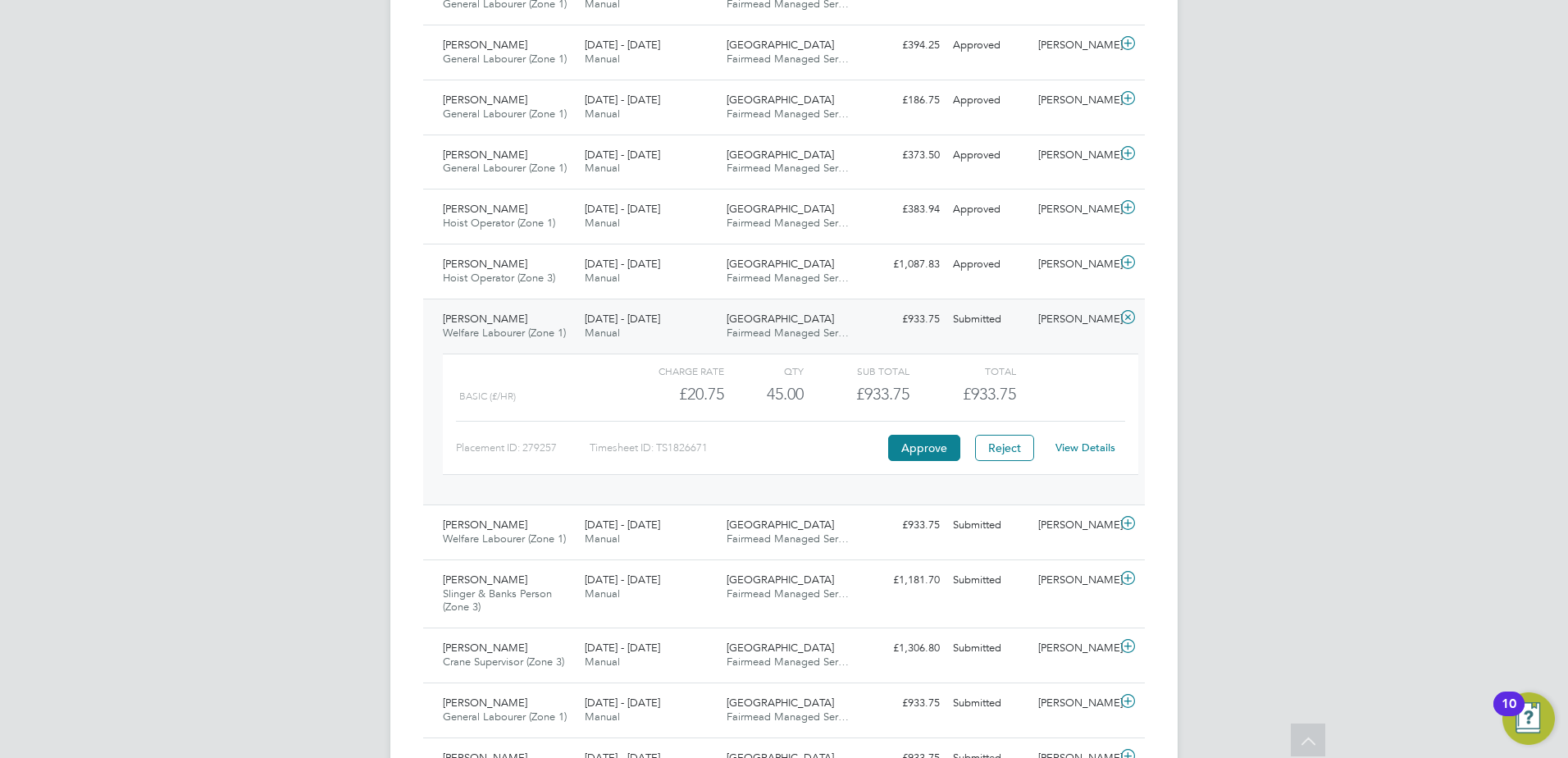
click at [1076, 446] on link "View Details" at bounding box center [1085, 448] width 60 height 14
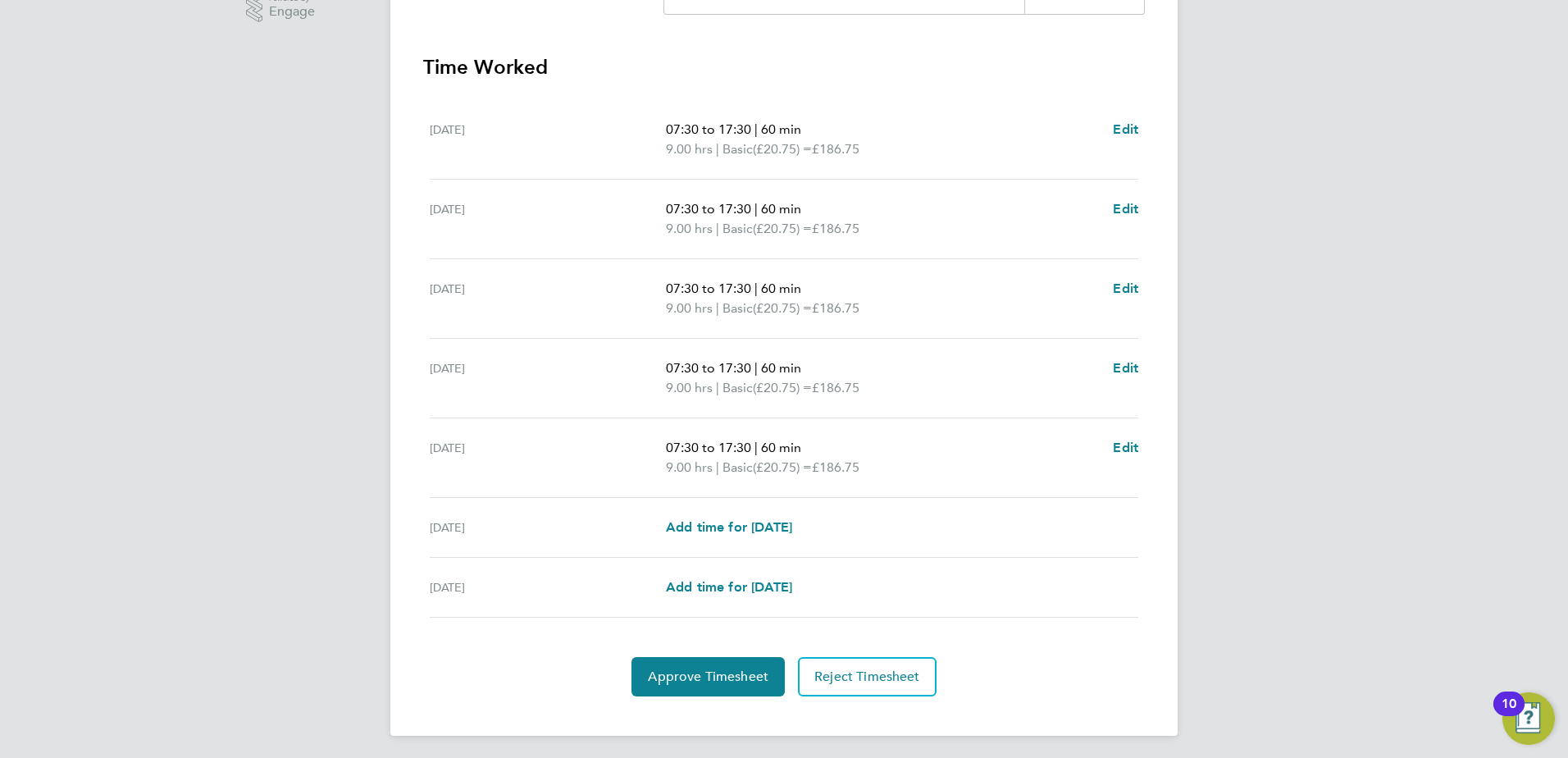
scroll to position [441, 0]
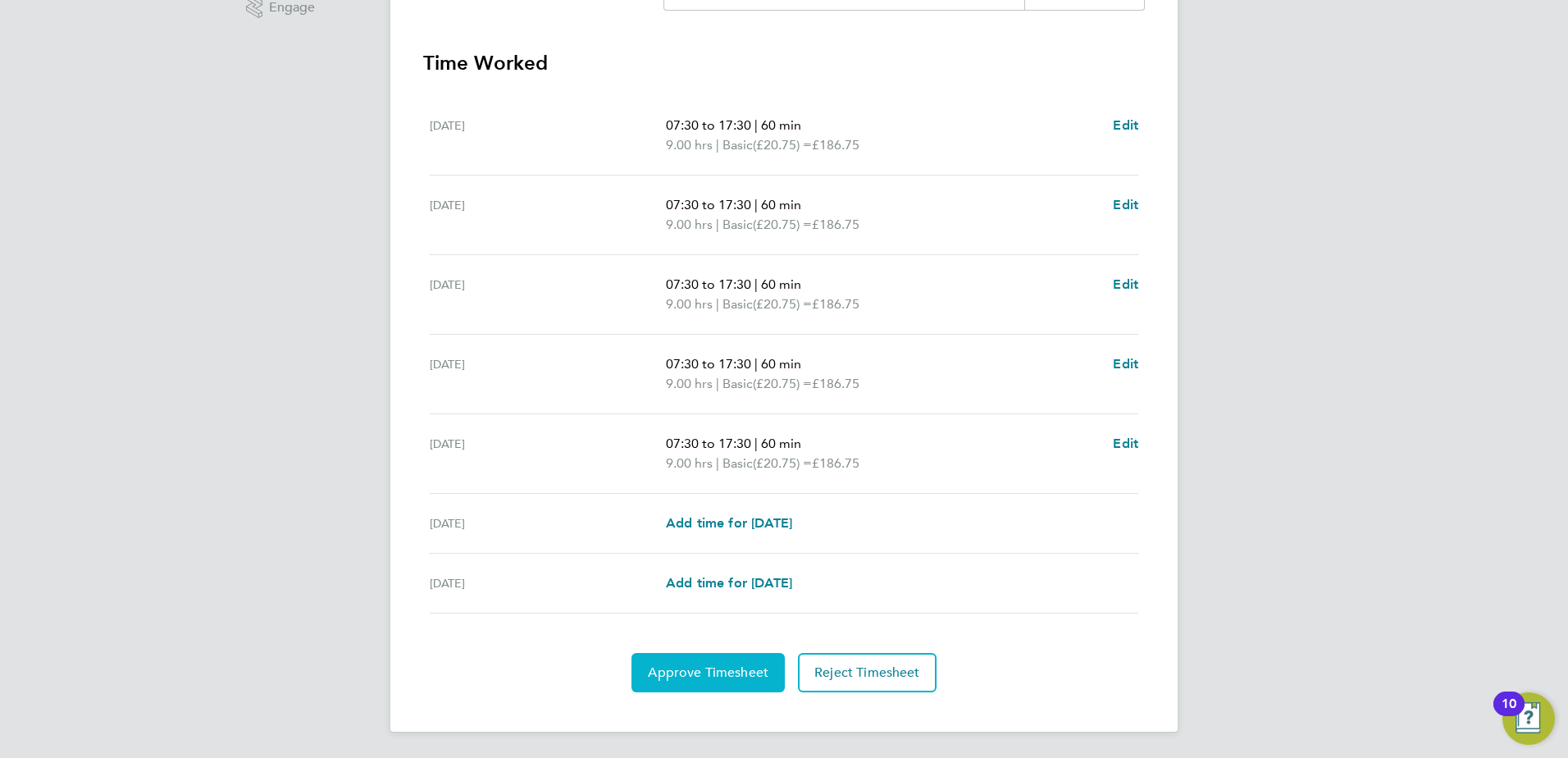
click at [716, 667] on span "Approve Timesheet" at bounding box center [708, 672] width 120 height 16
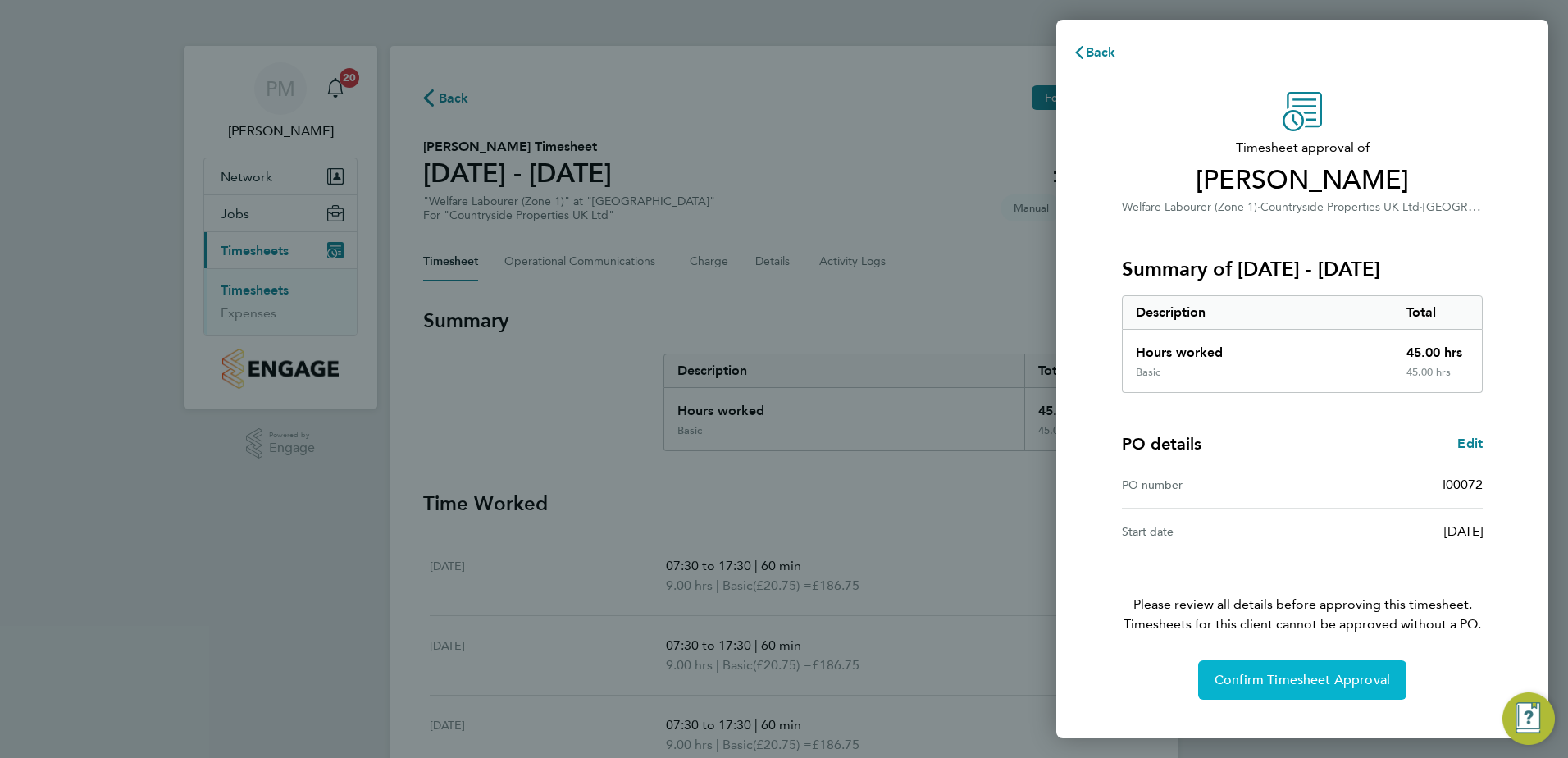
click at [1315, 682] on span "Confirm Timesheet Approval" at bounding box center [1302, 679] width 175 height 16
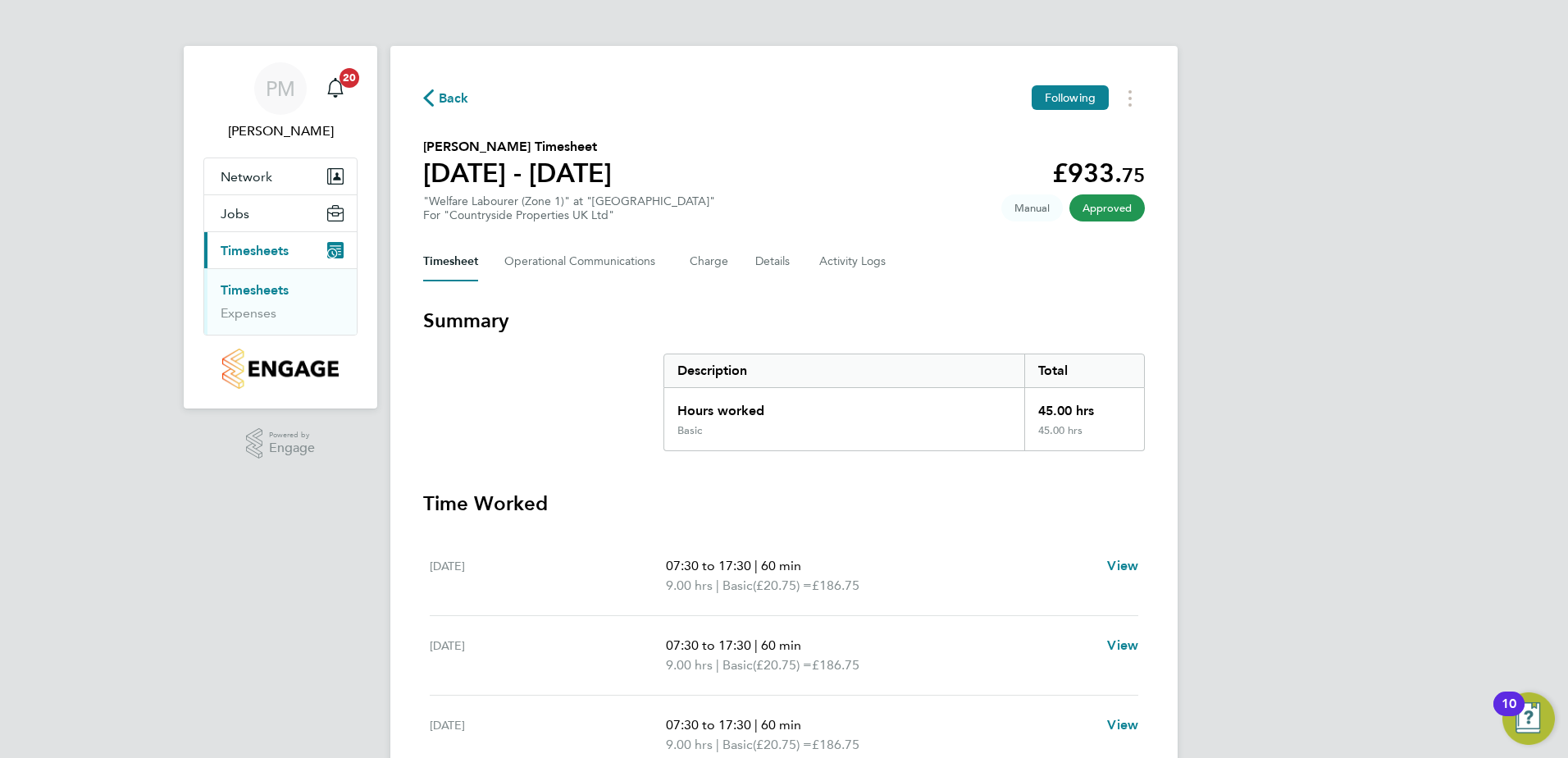
click at [237, 290] on link "Timesheets" at bounding box center [255, 289] width 68 height 15
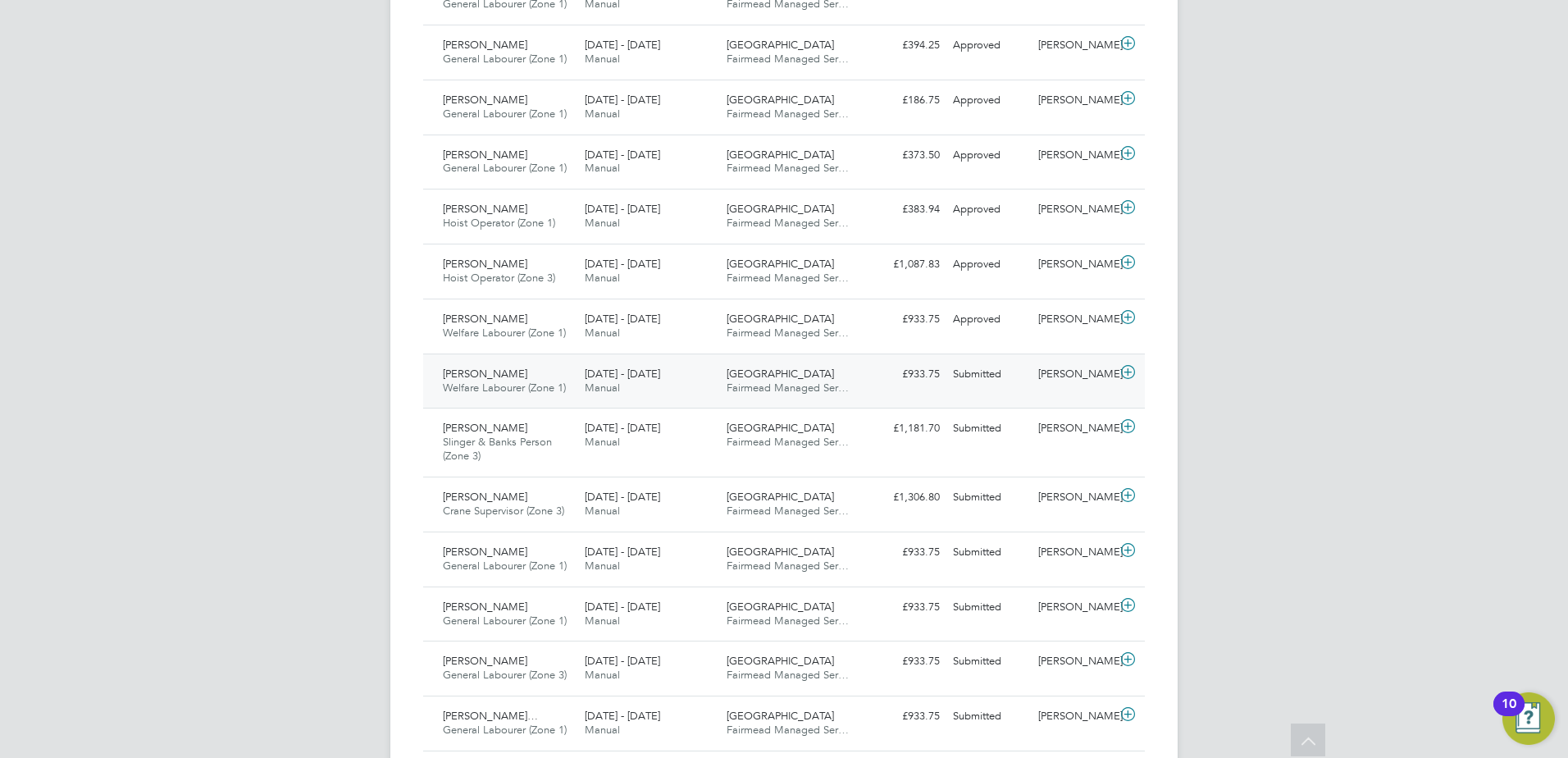
click at [494, 367] on span "[PERSON_NAME]" at bounding box center [485, 373] width 85 height 14
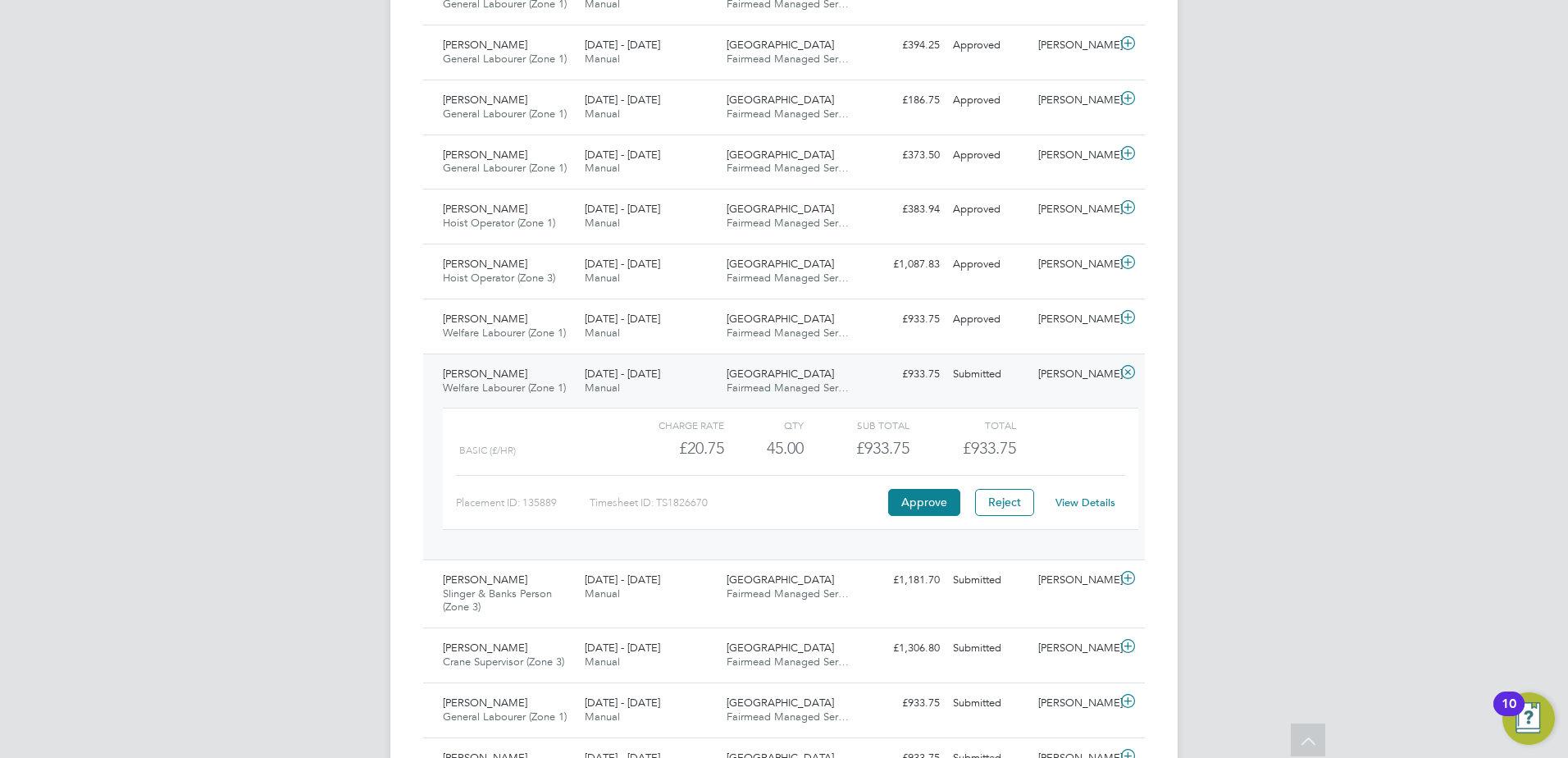
click at [1076, 497] on link "View Details" at bounding box center [1085, 502] width 60 height 14
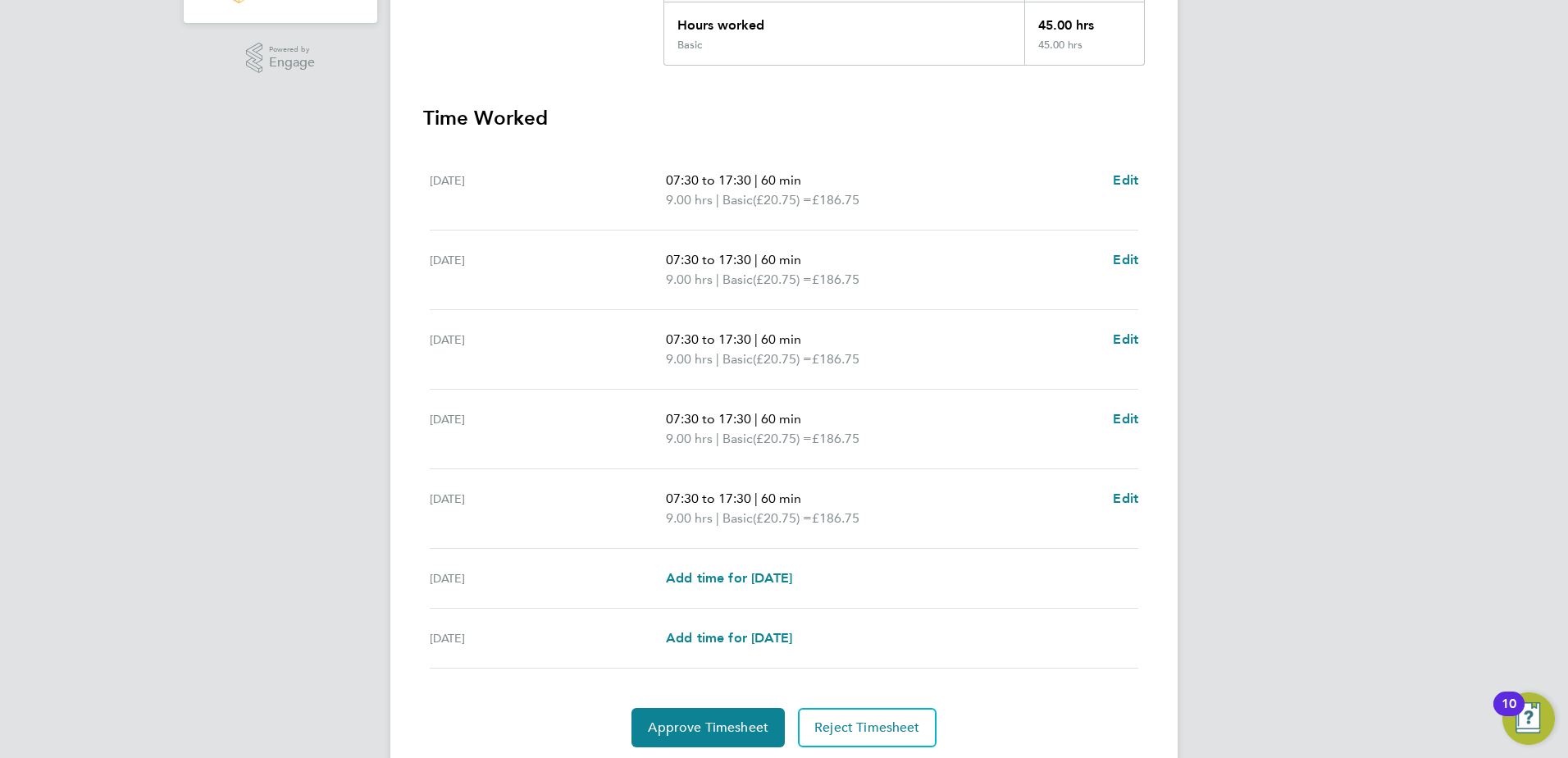
scroll to position [441, 0]
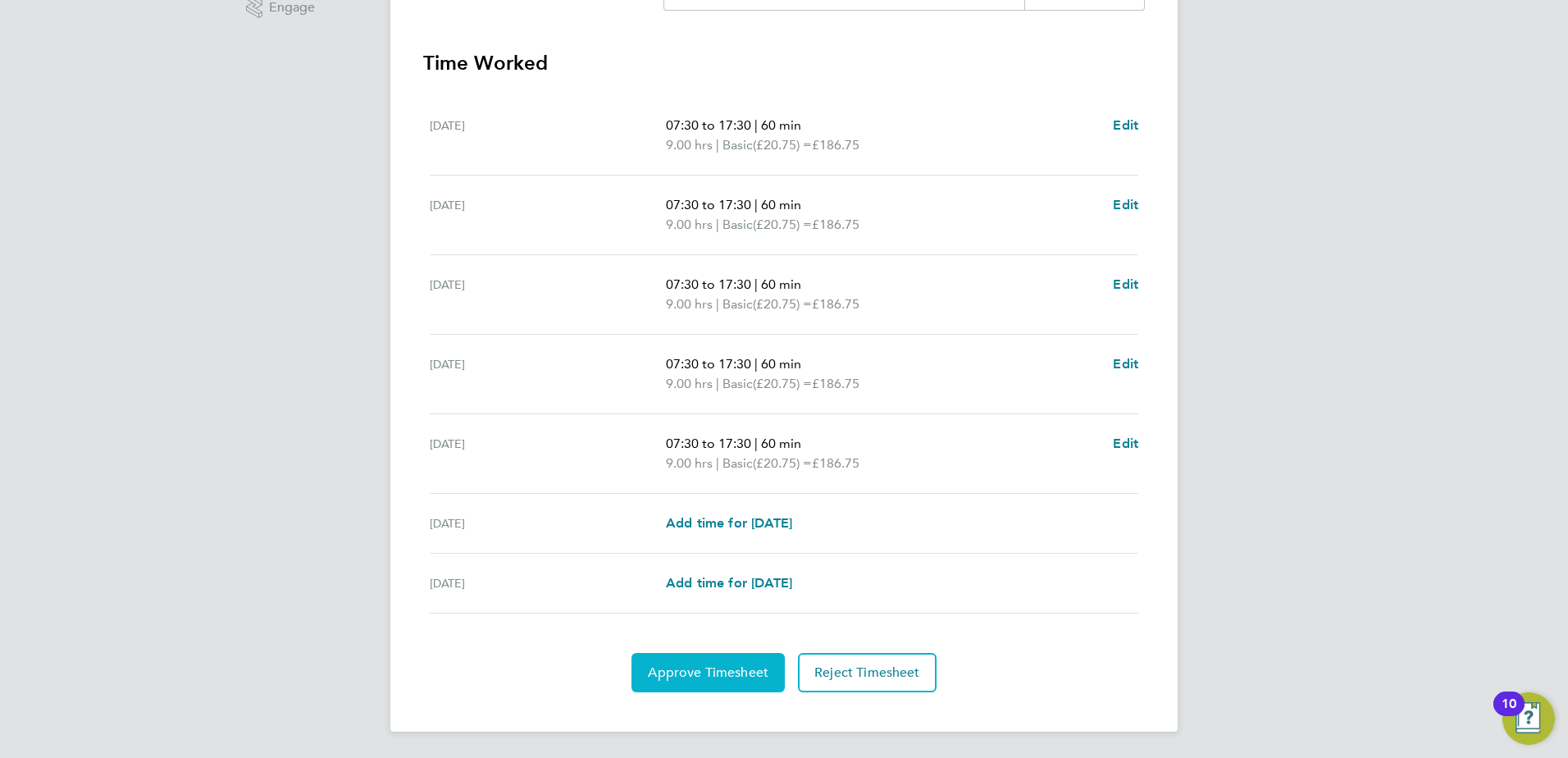
click at [701, 670] on span "Approve Timesheet" at bounding box center [708, 672] width 120 height 16
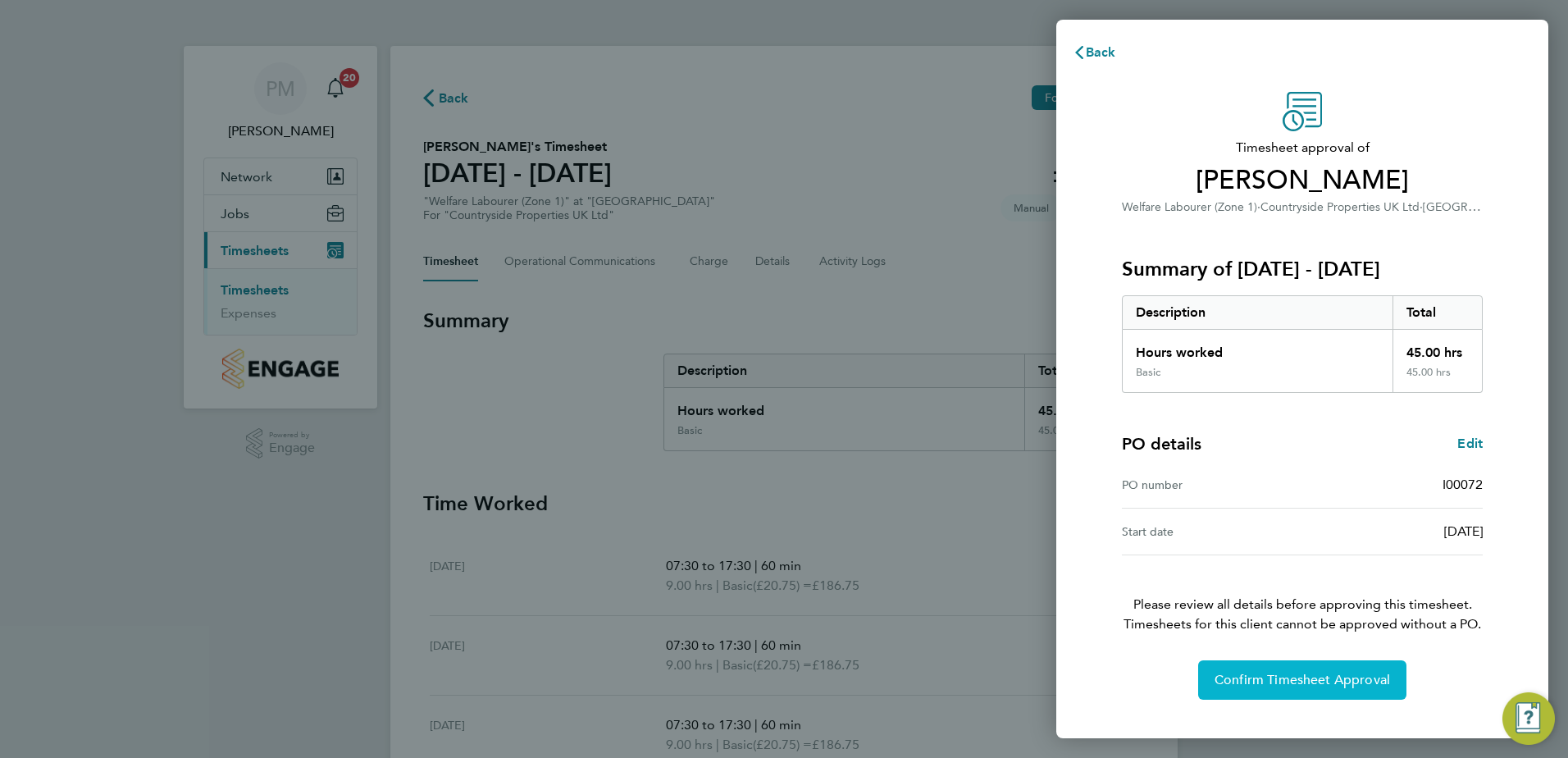
click at [1323, 667] on button "Confirm Timesheet Approval" at bounding box center [1302, 679] width 208 height 40
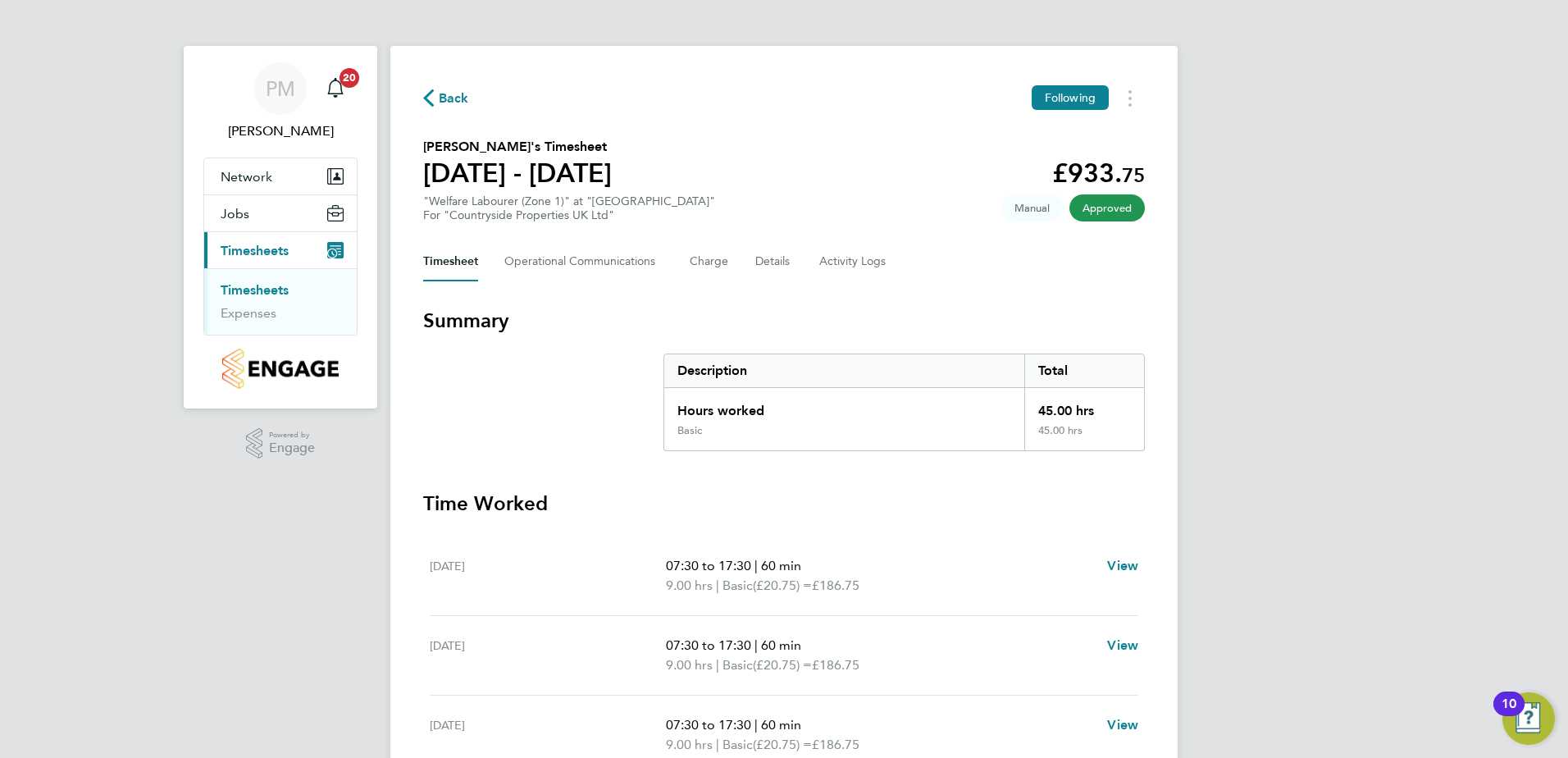
click at [259, 293] on link "Timesheets" at bounding box center [255, 289] width 68 height 15
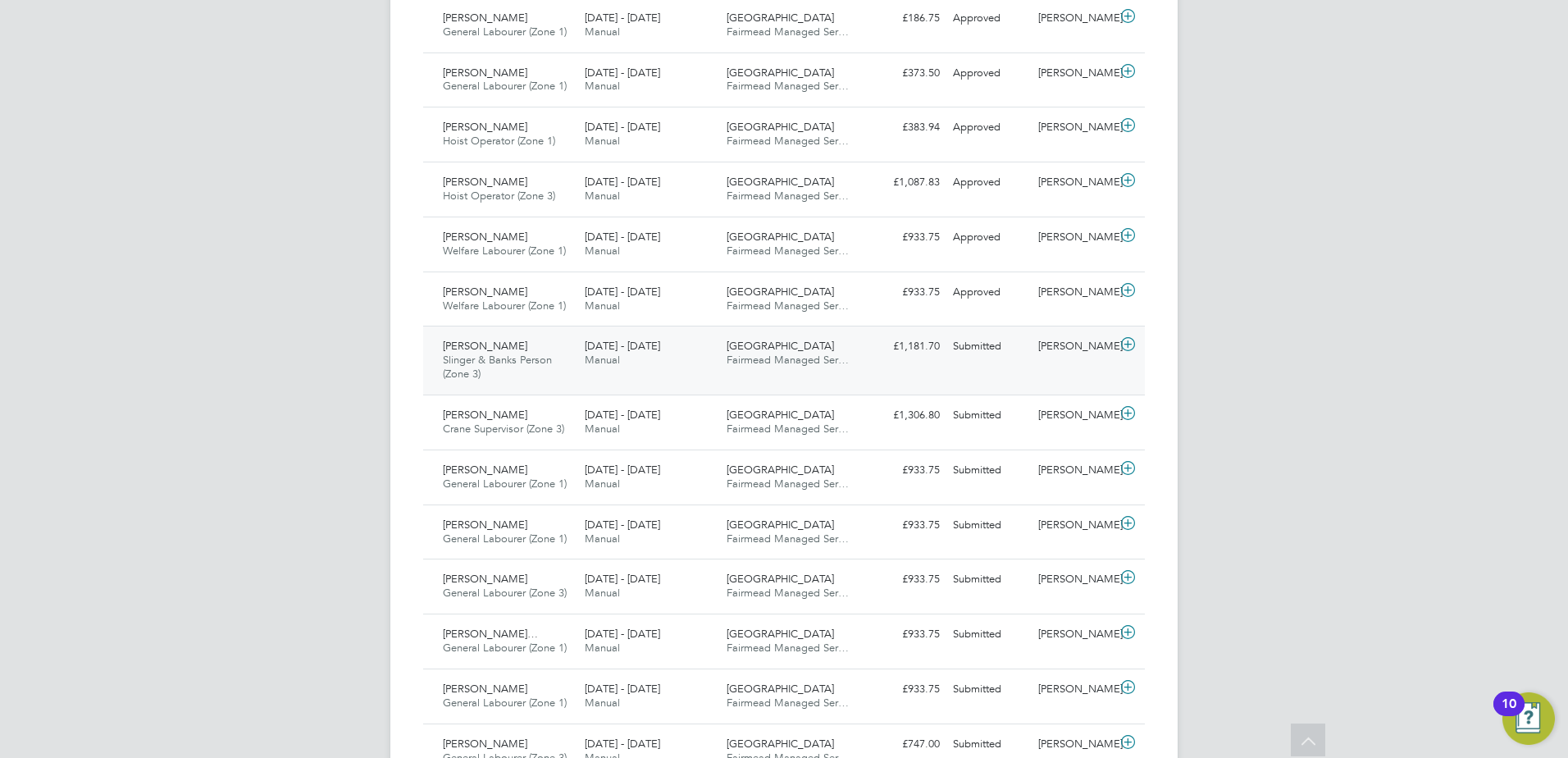
click at [472, 346] on span "[PERSON_NAME]" at bounding box center [485, 345] width 85 height 14
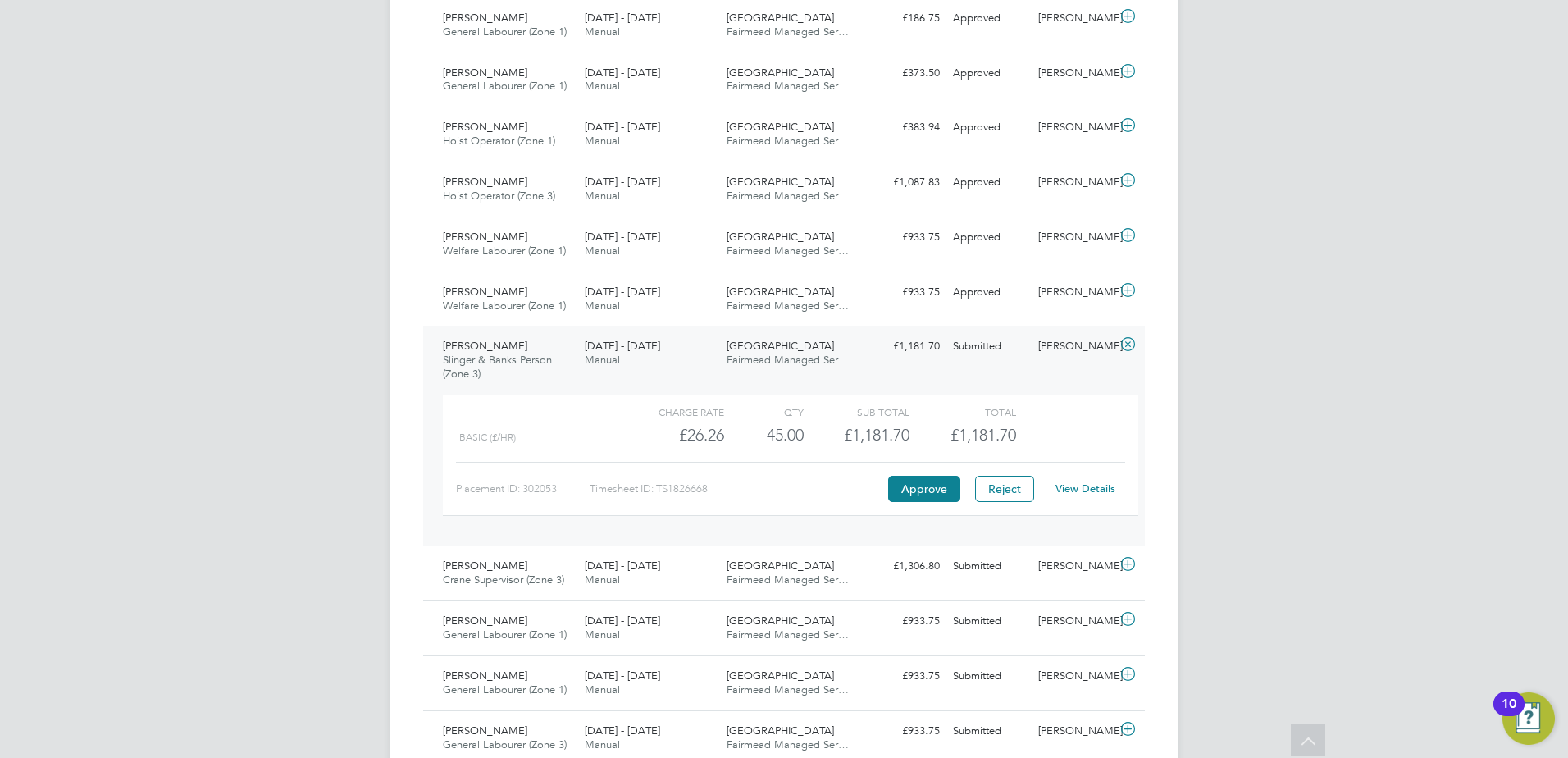
click at [1083, 487] on link "View Details" at bounding box center [1085, 488] width 60 height 14
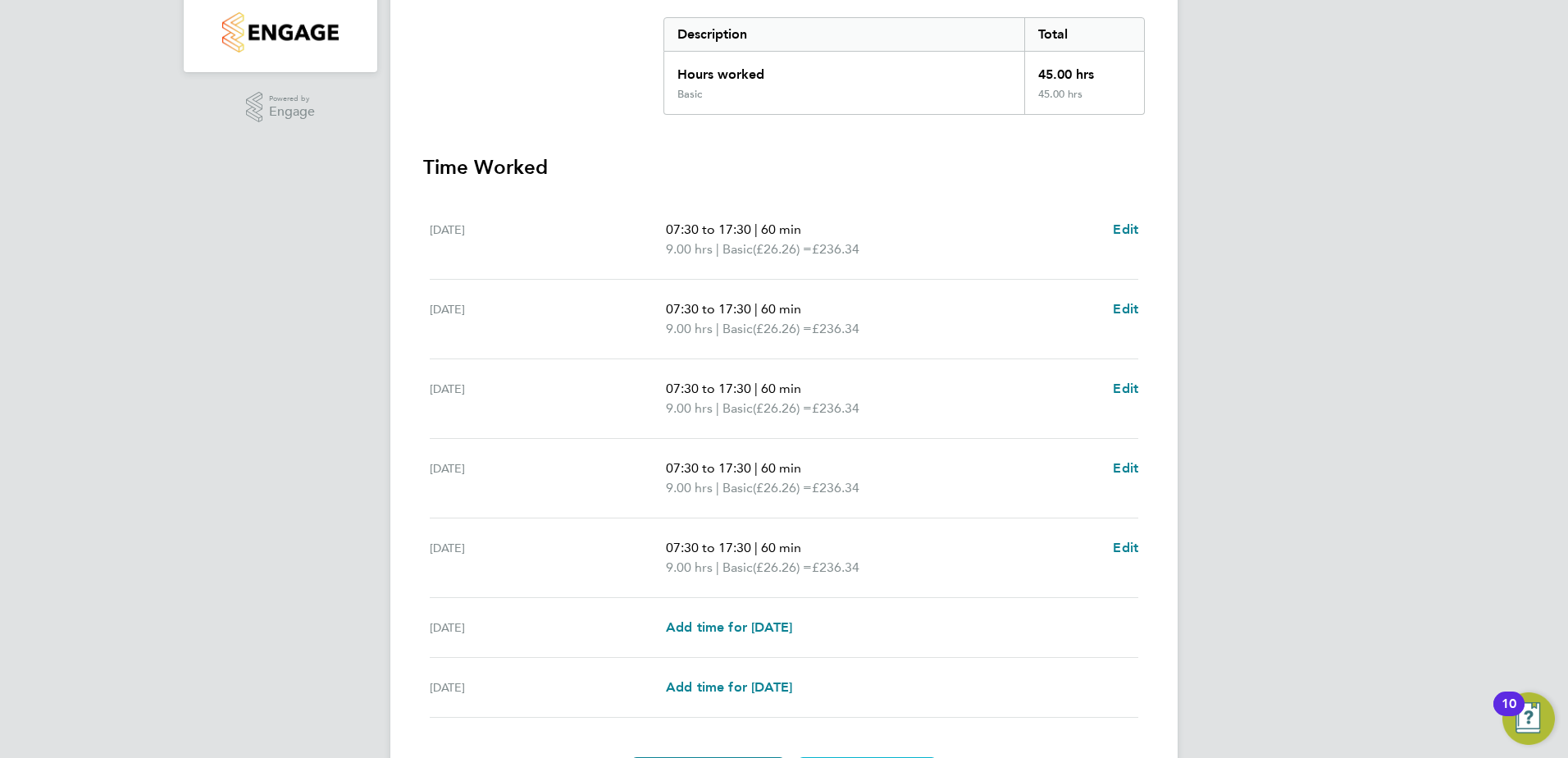
scroll to position [441, 0]
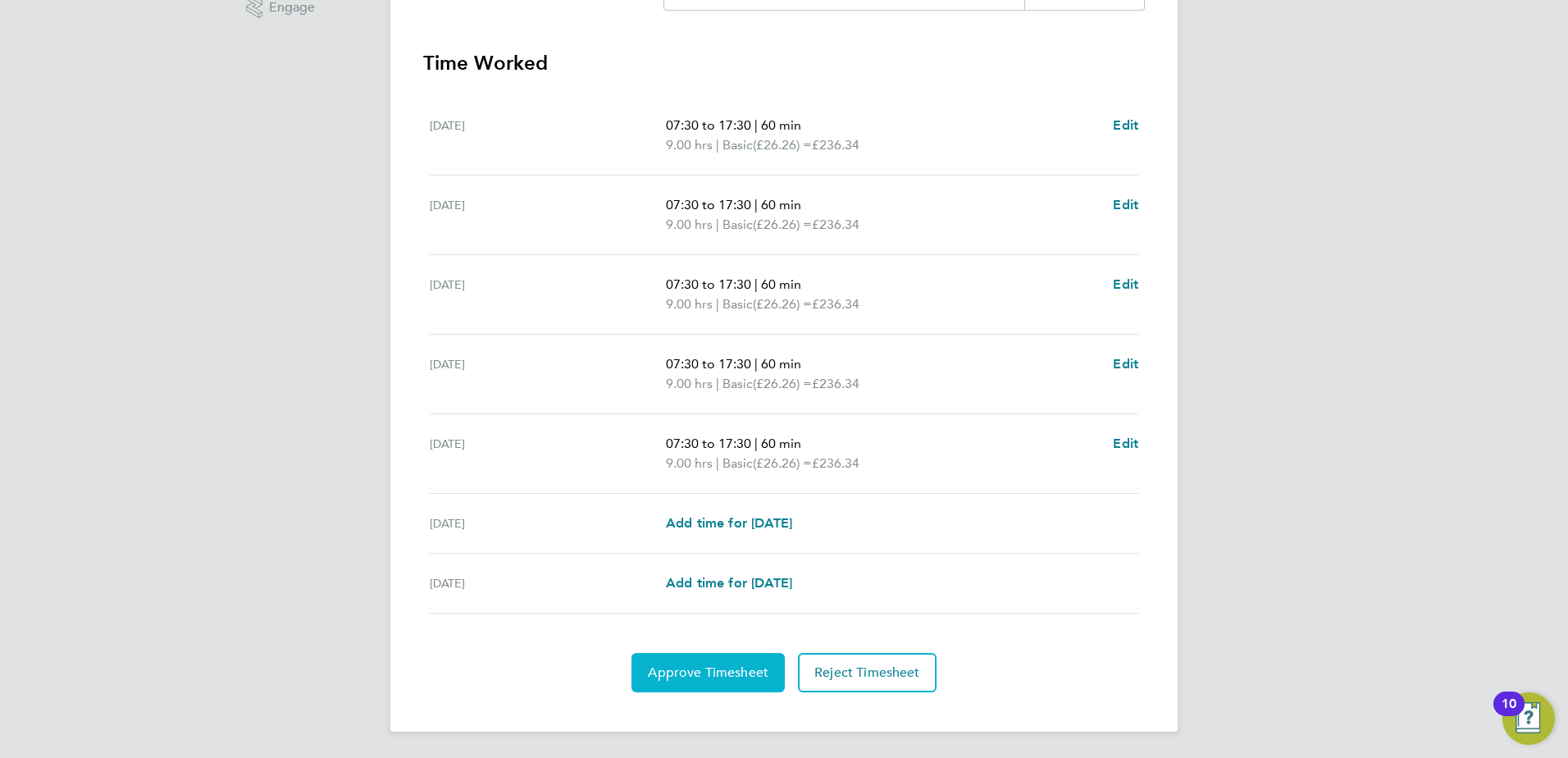
click at [739, 677] on span "Approve Timesheet" at bounding box center [708, 672] width 120 height 16
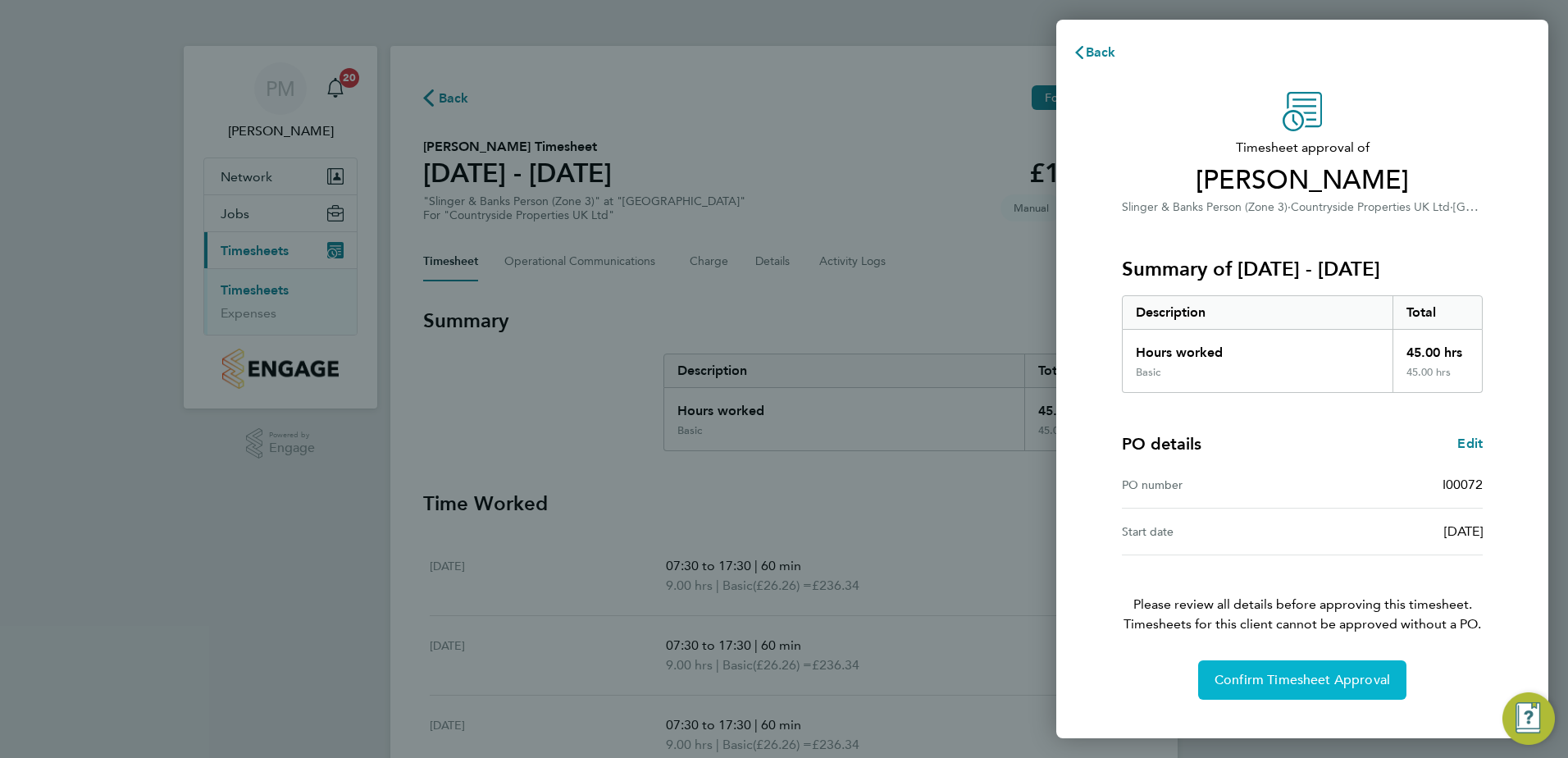
click at [1274, 684] on button "Confirm Timesheet Approval" at bounding box center [1302, 679] width 208 height 40
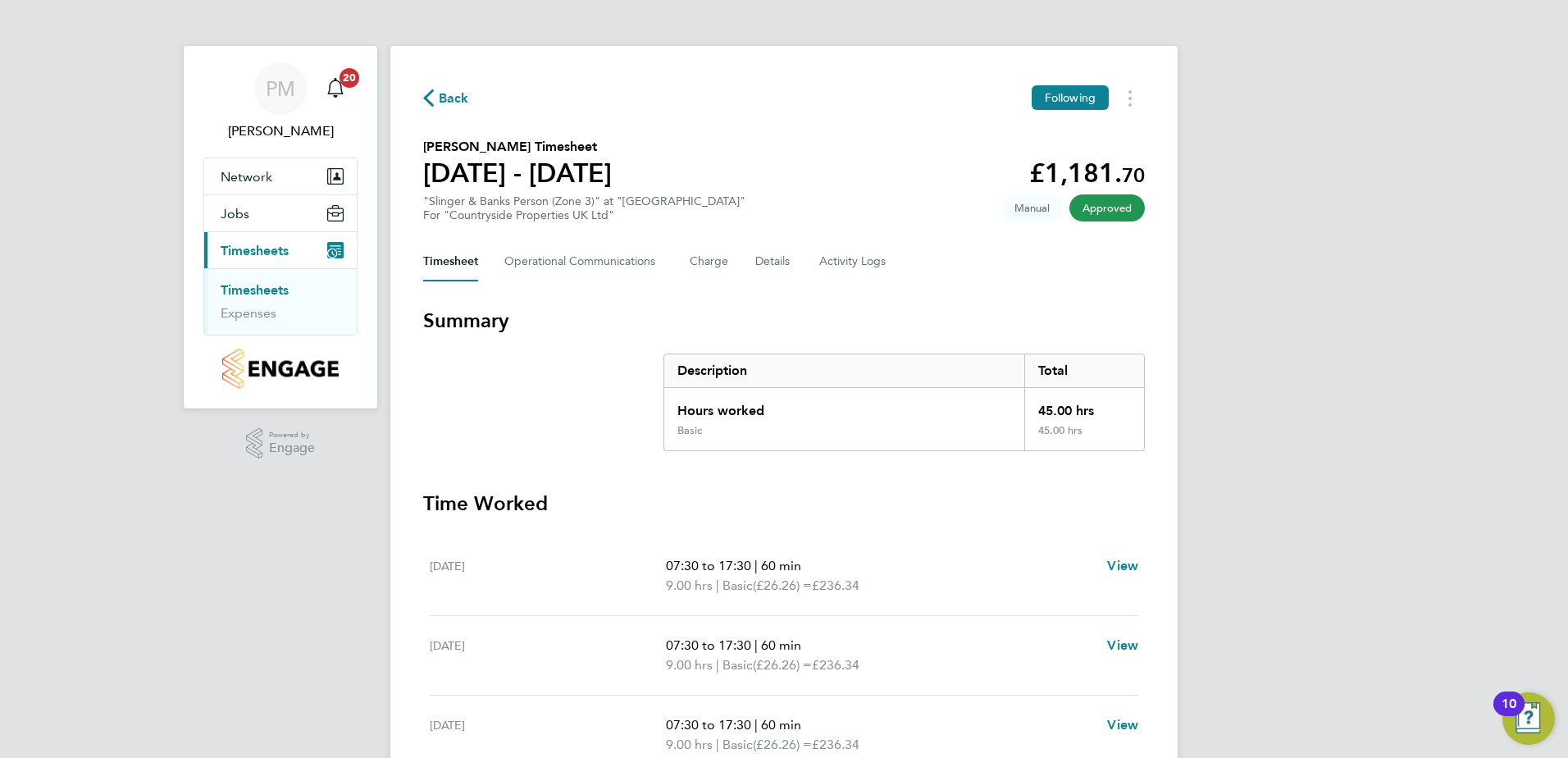
click at [248, 285] on link "Timesheets" at bounding box center [255, 289] width 68 height 15
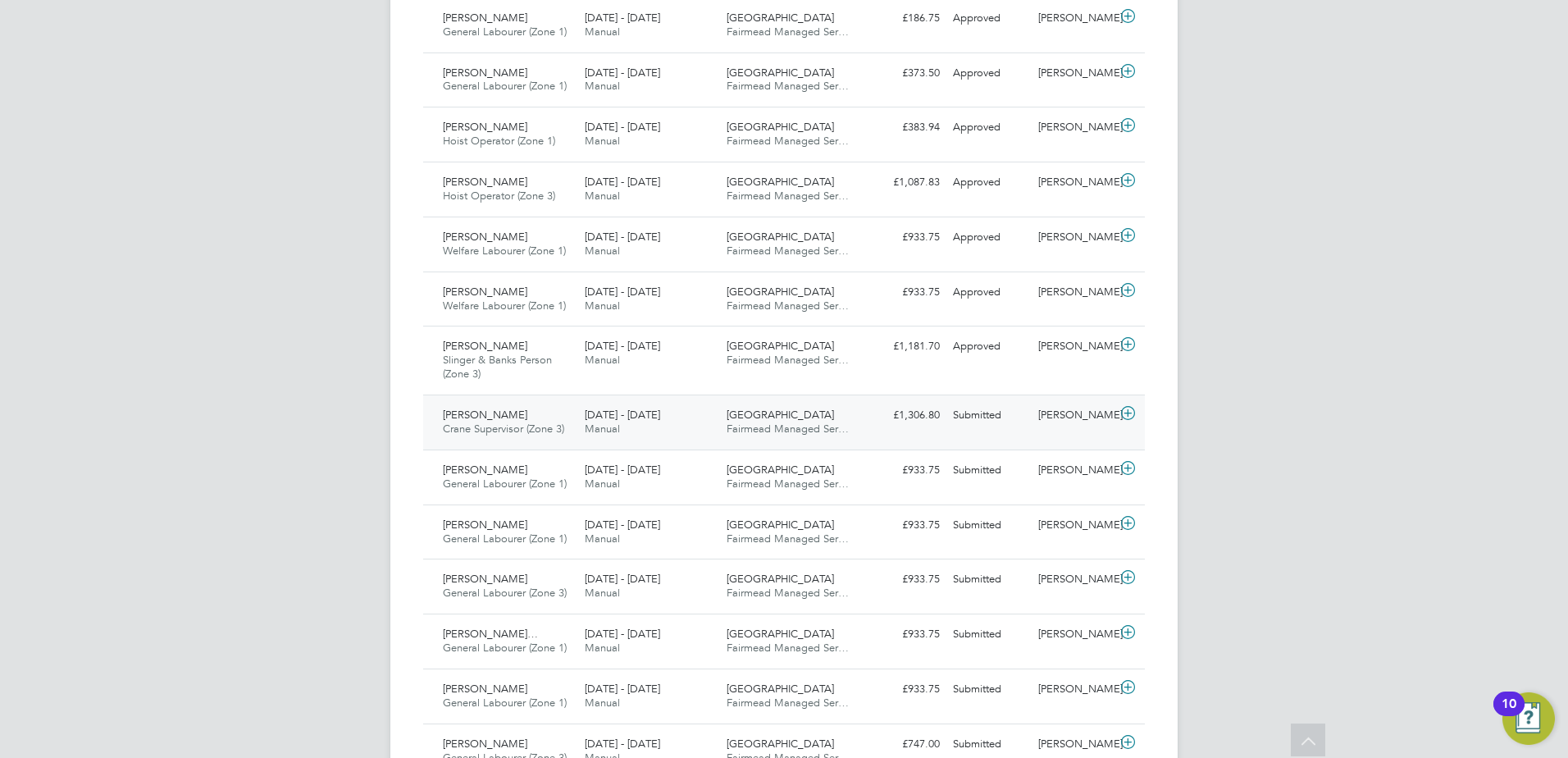
click at [464, 418] on span "[PERSON_NAME]" at bounding box center [485, 415] width 85 height 14
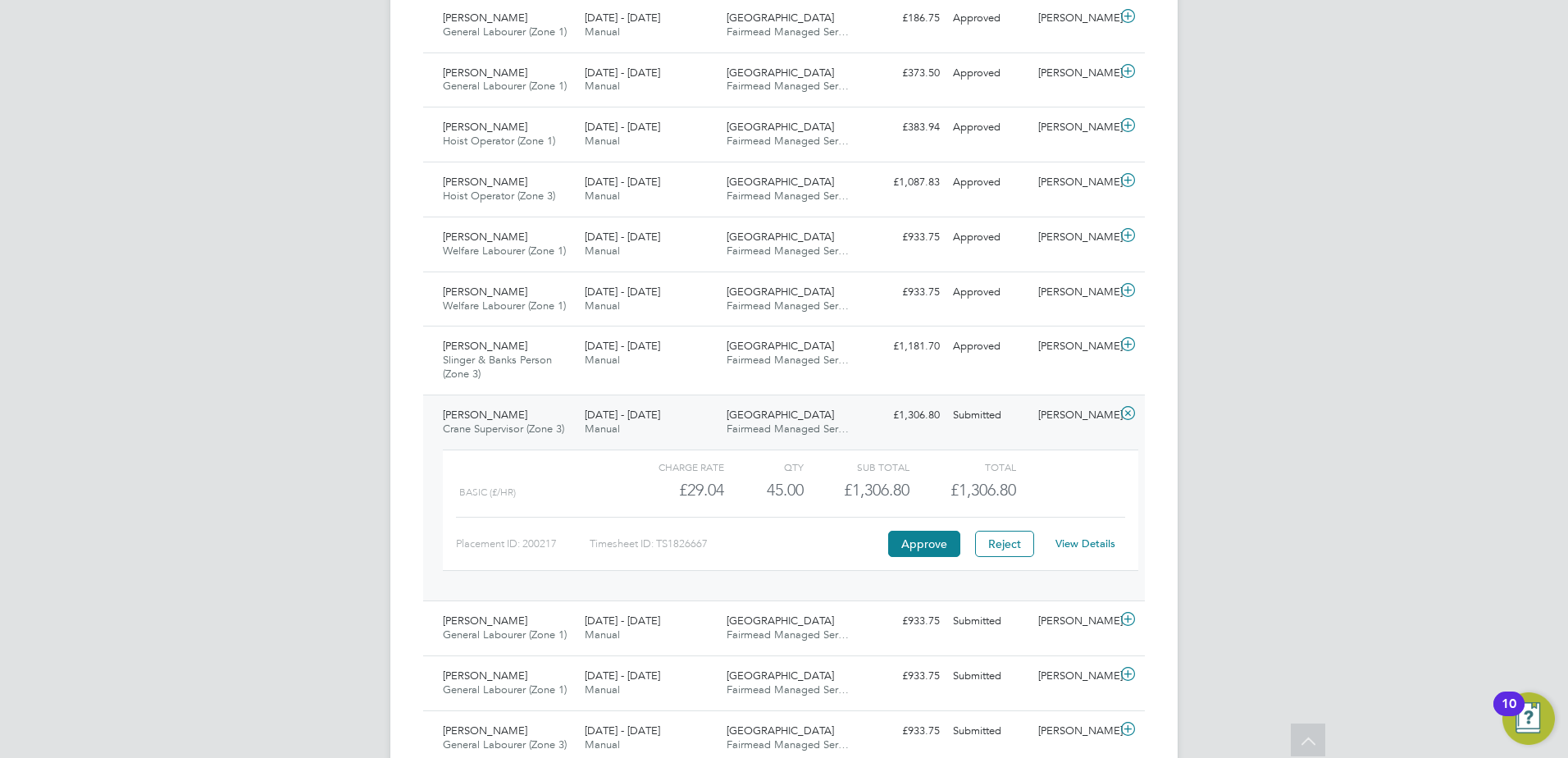
click at [1087, 543] on link "View Details" at bounding box center [1085, 543] width 60 height 14
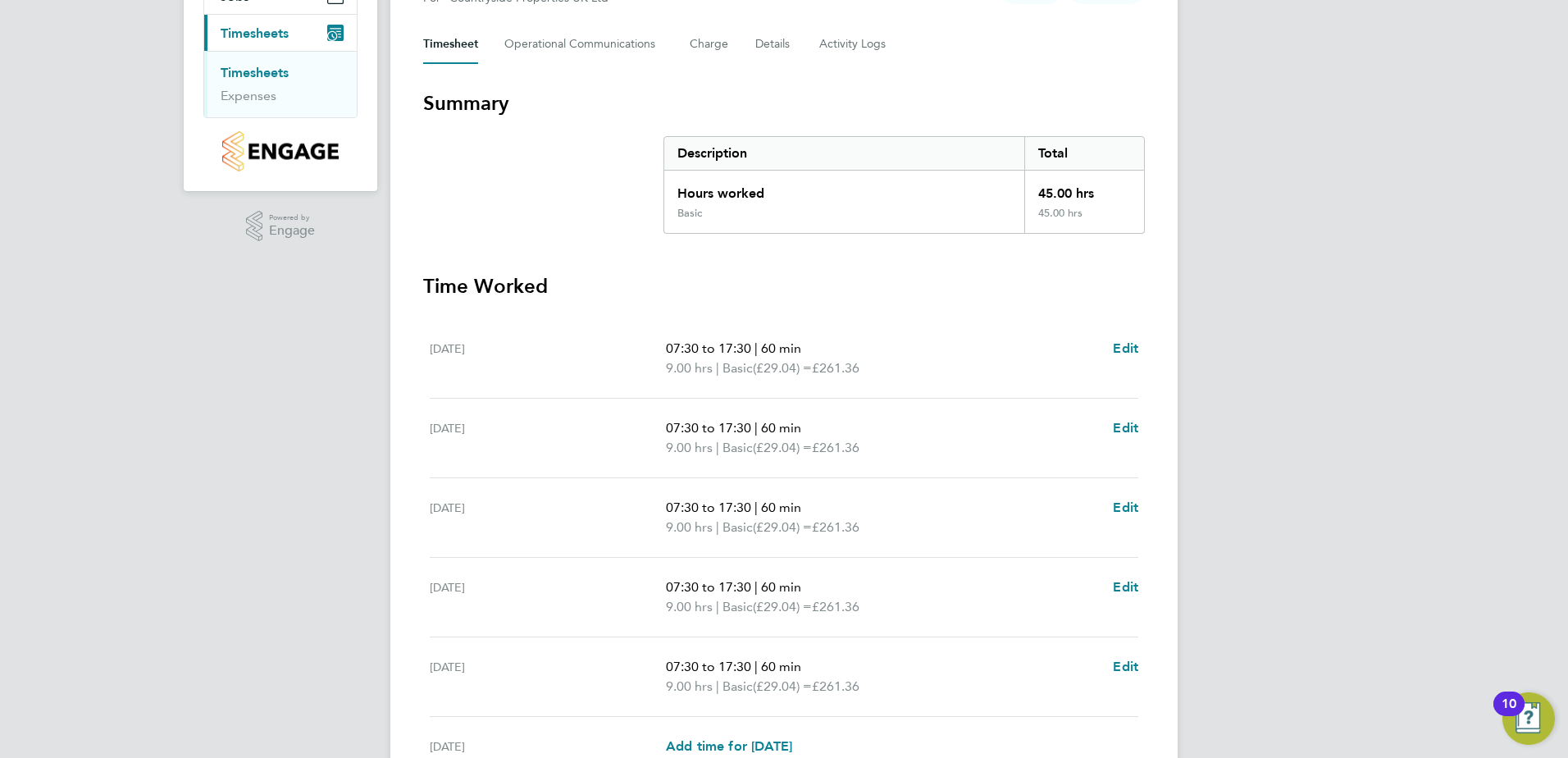
scroll to position [246, 0]
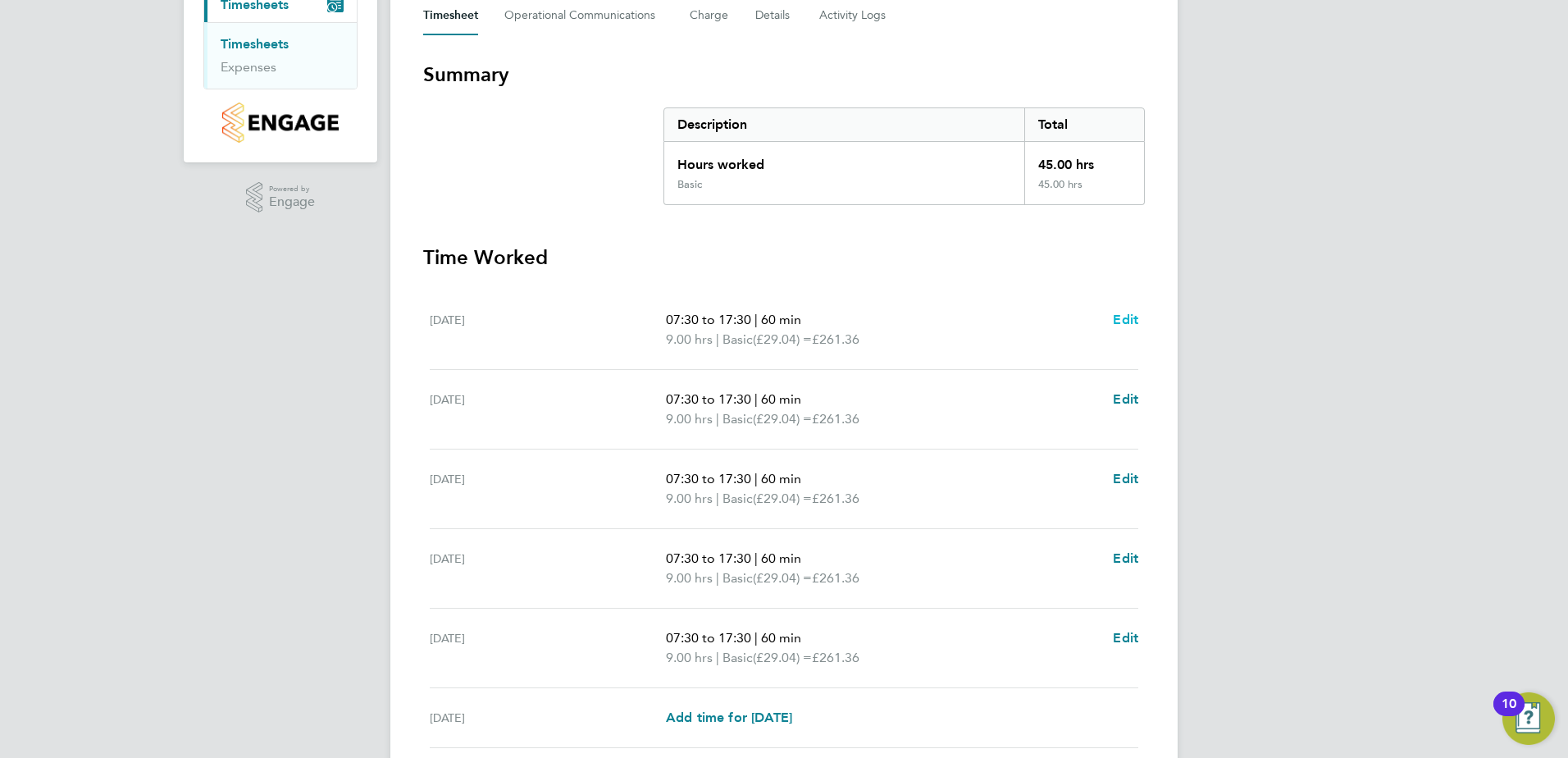
click at [1125, 316] on span "Edit" at bounding box center [1125, 319] width 25 height 15
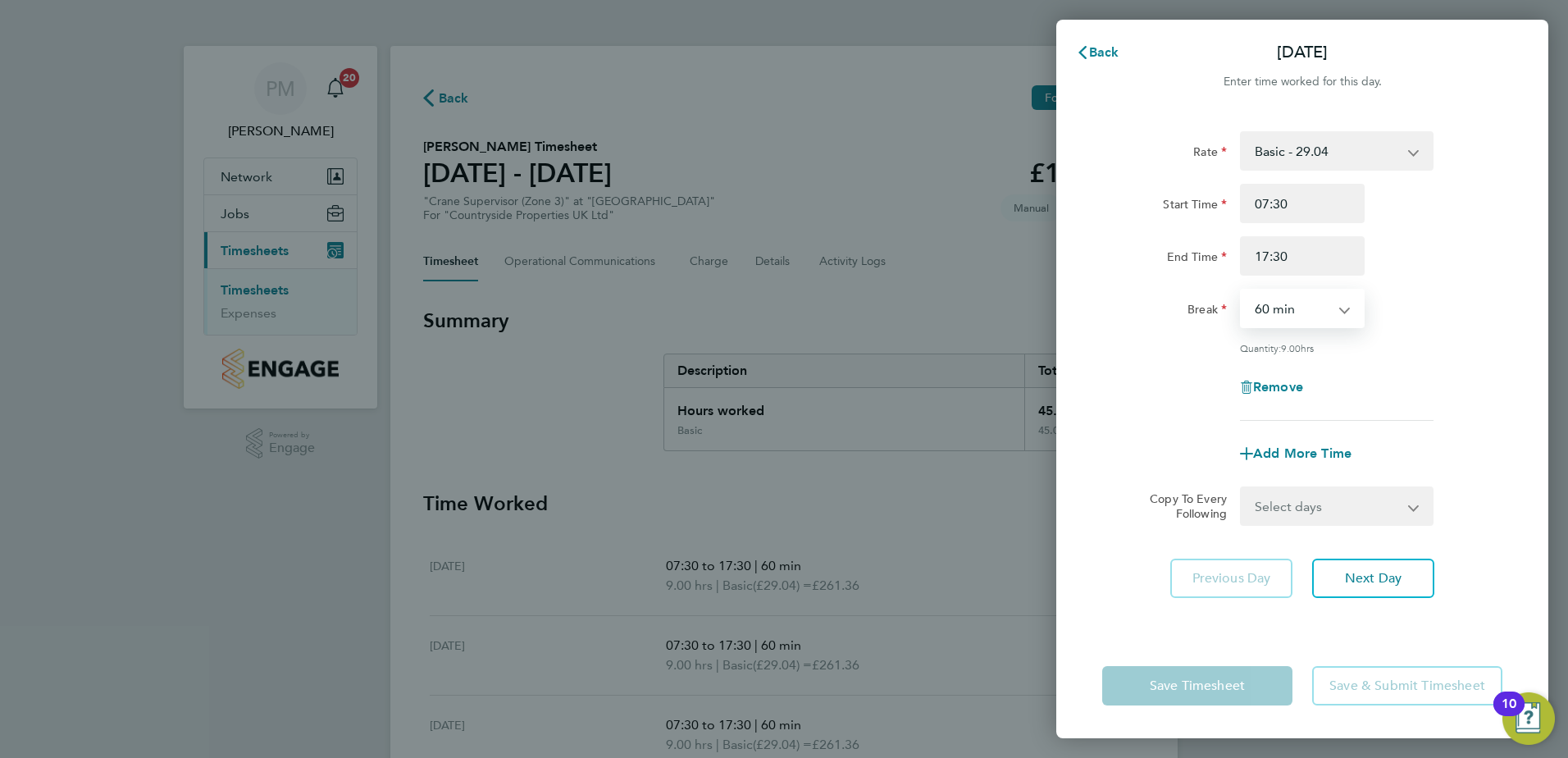
click at [1311, 307] on select "0 min 15 min 30 min 45 min 60 min 75 min 90 min" at bounding box center [1293, 308] width 102 height 36
select select "30"
click at [1242, 290] on select "0 min 15 min 30 min 45 min 60 min 75 min 90 min" at bounding box center [1293, 308] width 102 height 36
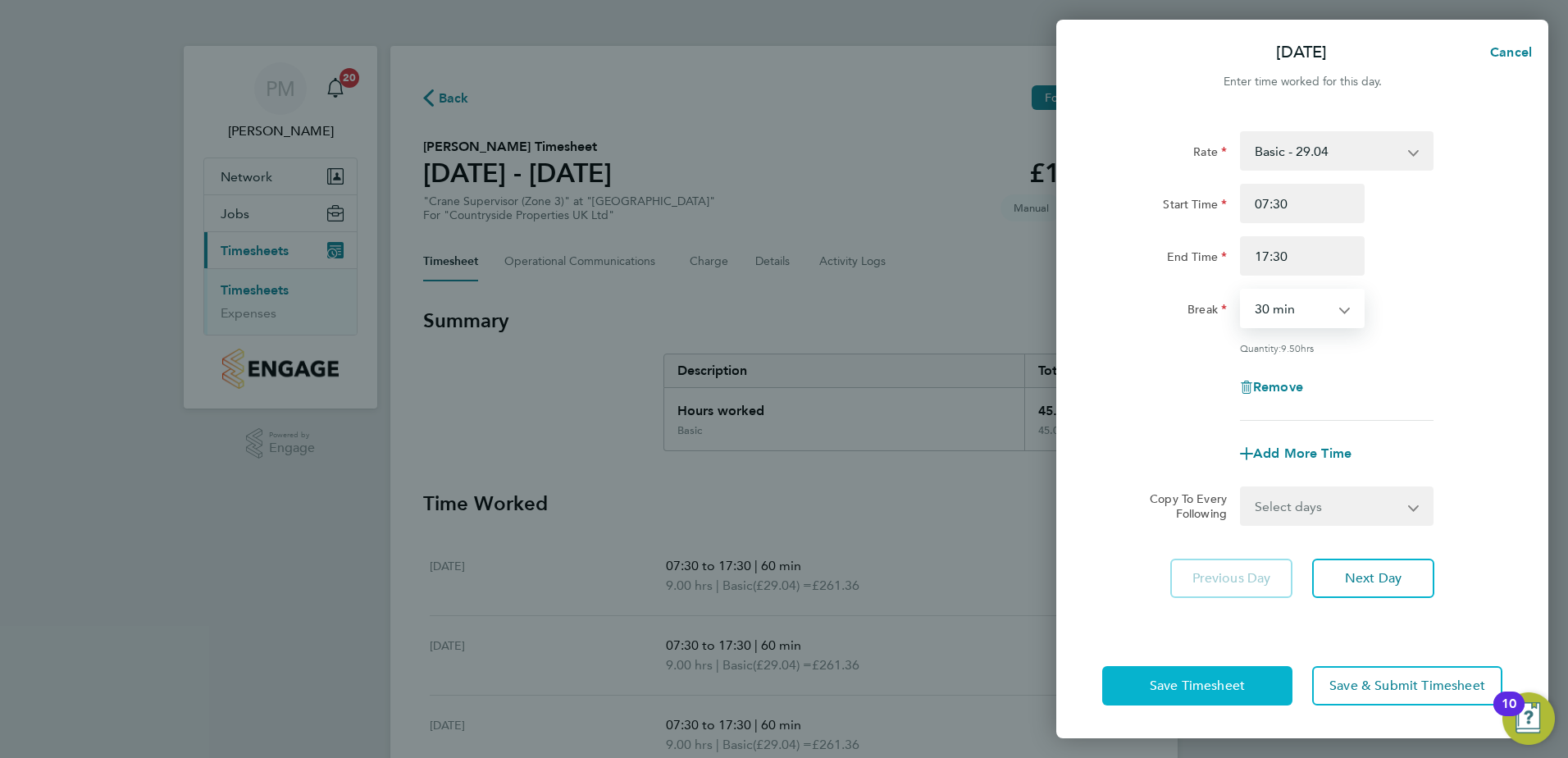
click at [1206, 675] on button "Save Timesheet" at bounding box center [1197, 685] width 190 height 40
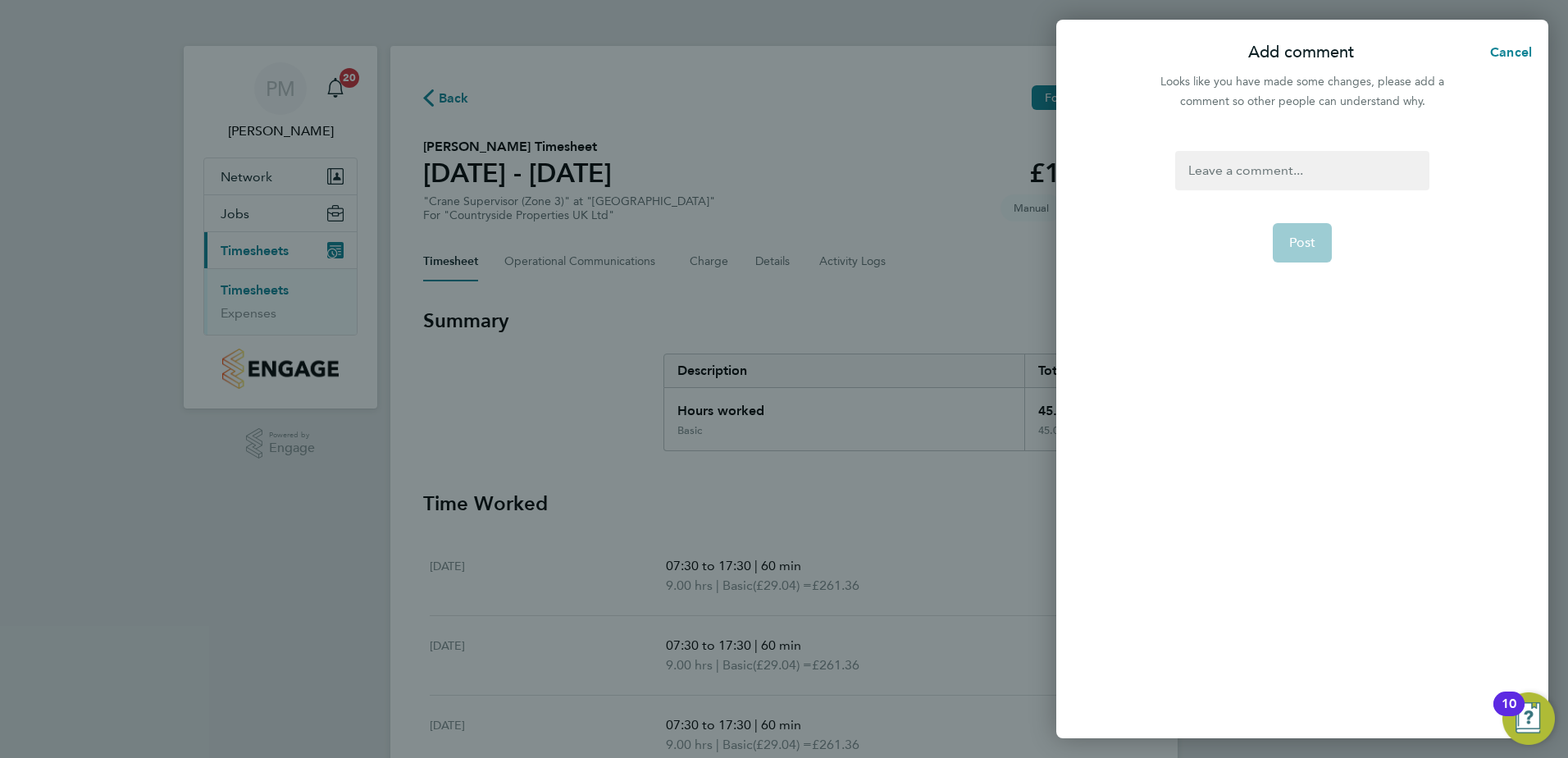
click at [1237, 172] on div at bounding box center [1302, 170] width 254 height 40
click at [1296, 246] on span "Post" at bounding box center [1303, 242] width 27 height 16
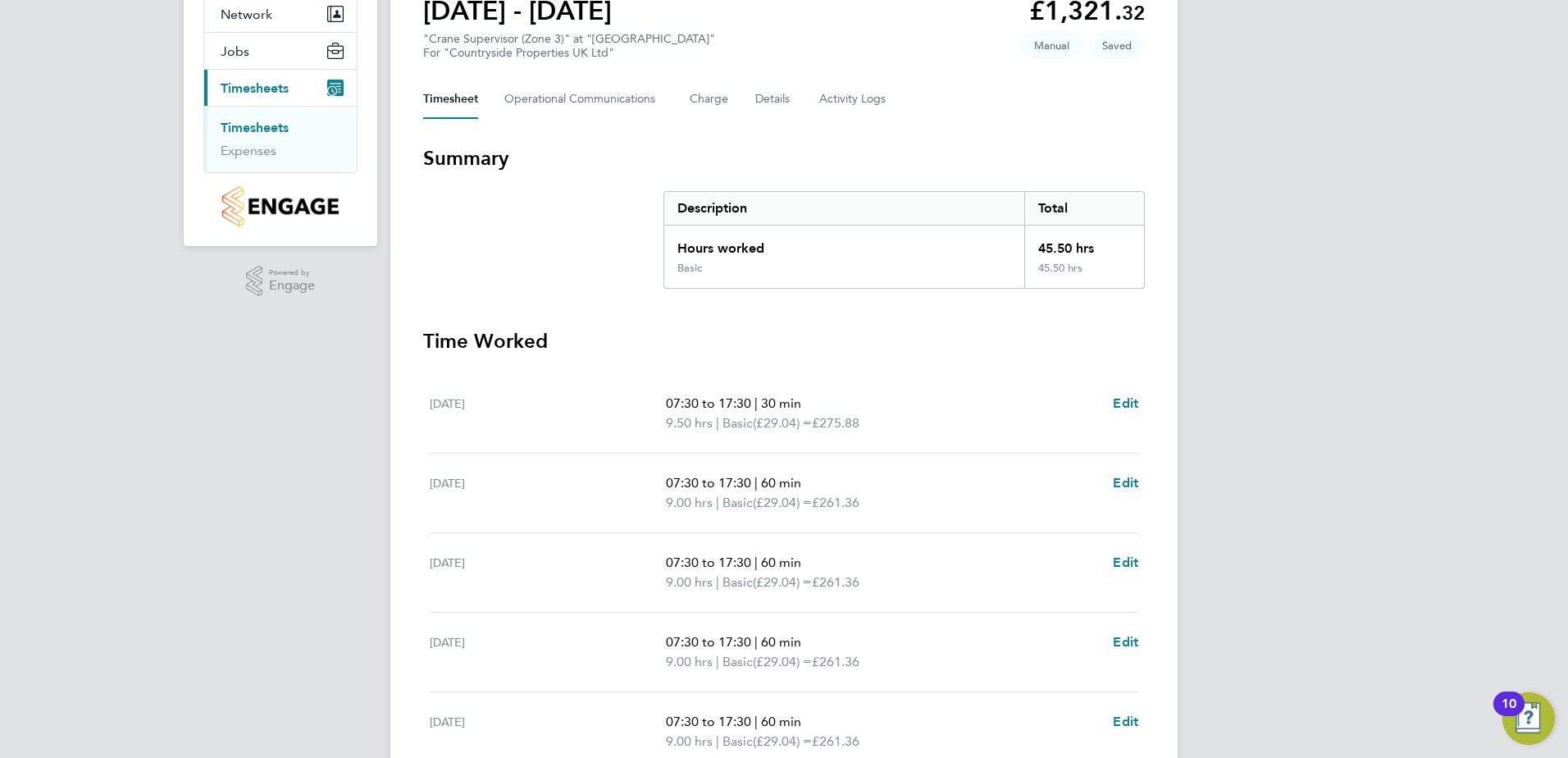
scroll to position [164, 0]
click at [1121, 481] on span "Edit" at bounding box center [1125, 481] width 25 height 15
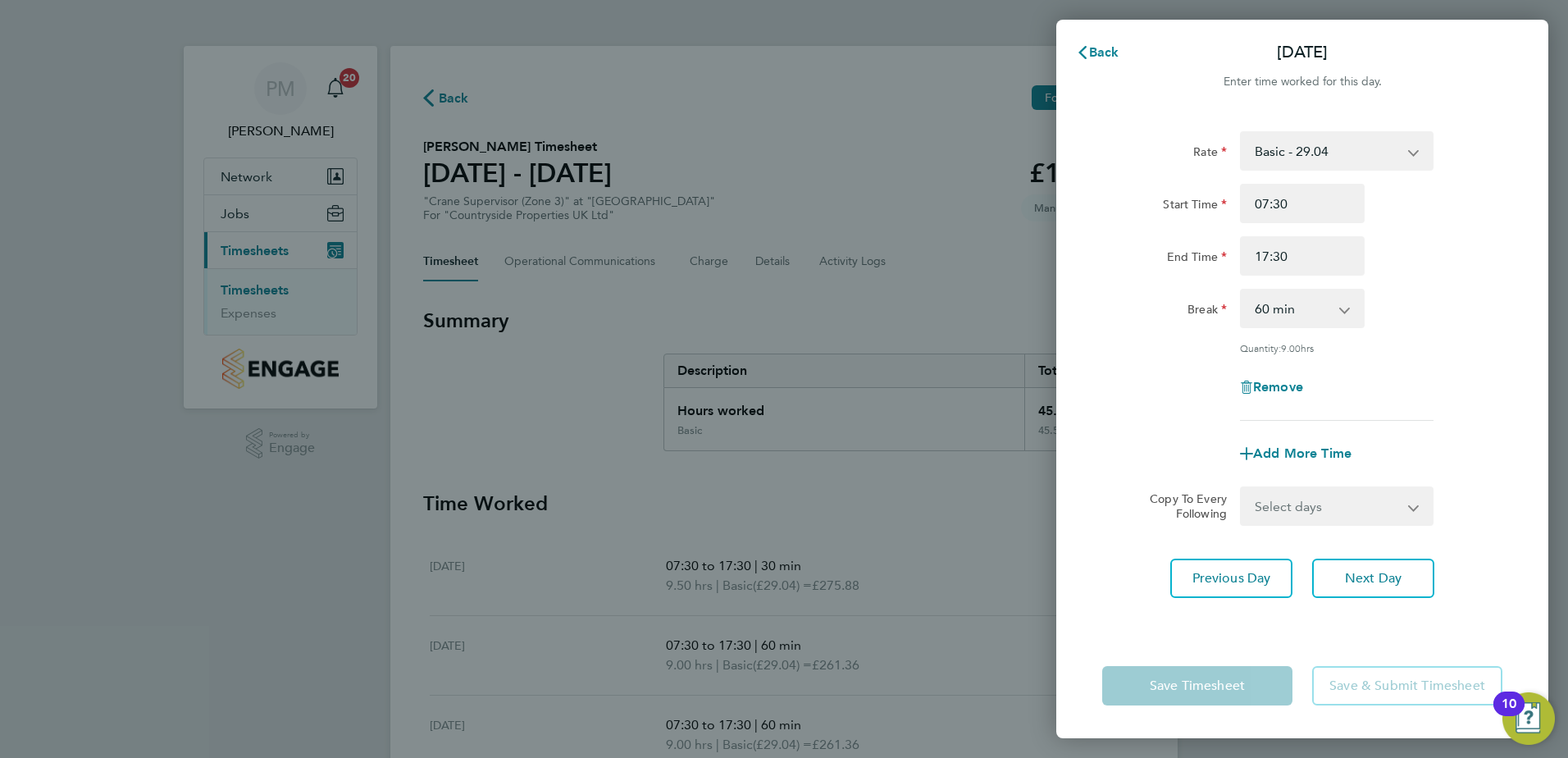
click at [1326, 317] on select "0 min 15 min 30 min 45 min 60 min 75 min 90 min" at bounding box center [1293, 308] width 102 height 36
select select "30"
click at [1242, 290] on select "0 min 15 min 30 min 45 min 60 min 75 min 90 min" at bounding box center [1293, 308] width 102 height 36
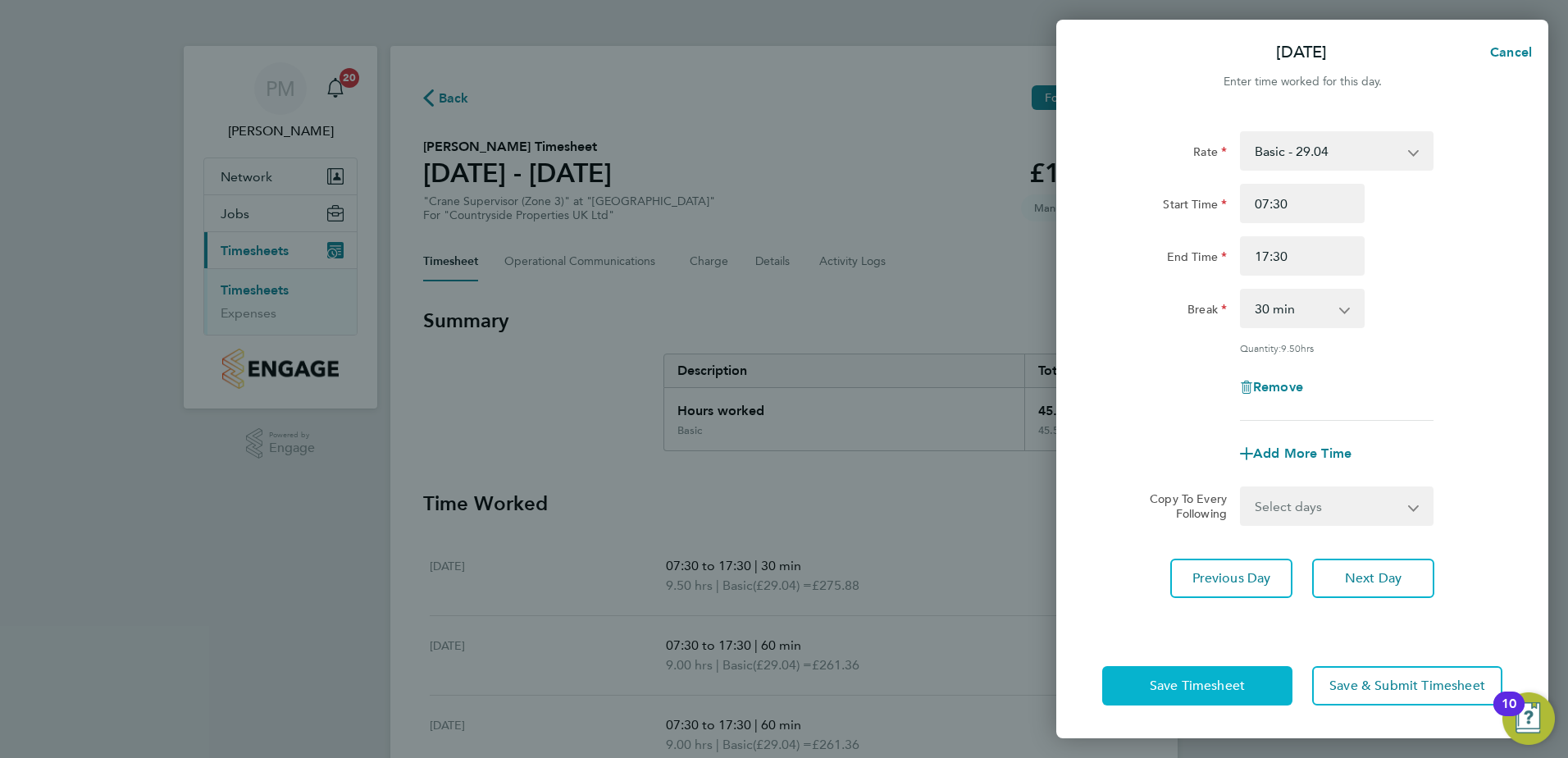
click at [1219, 680] on span "Save Timesheet" at bounding box center [1197, 685] width 95 height 16
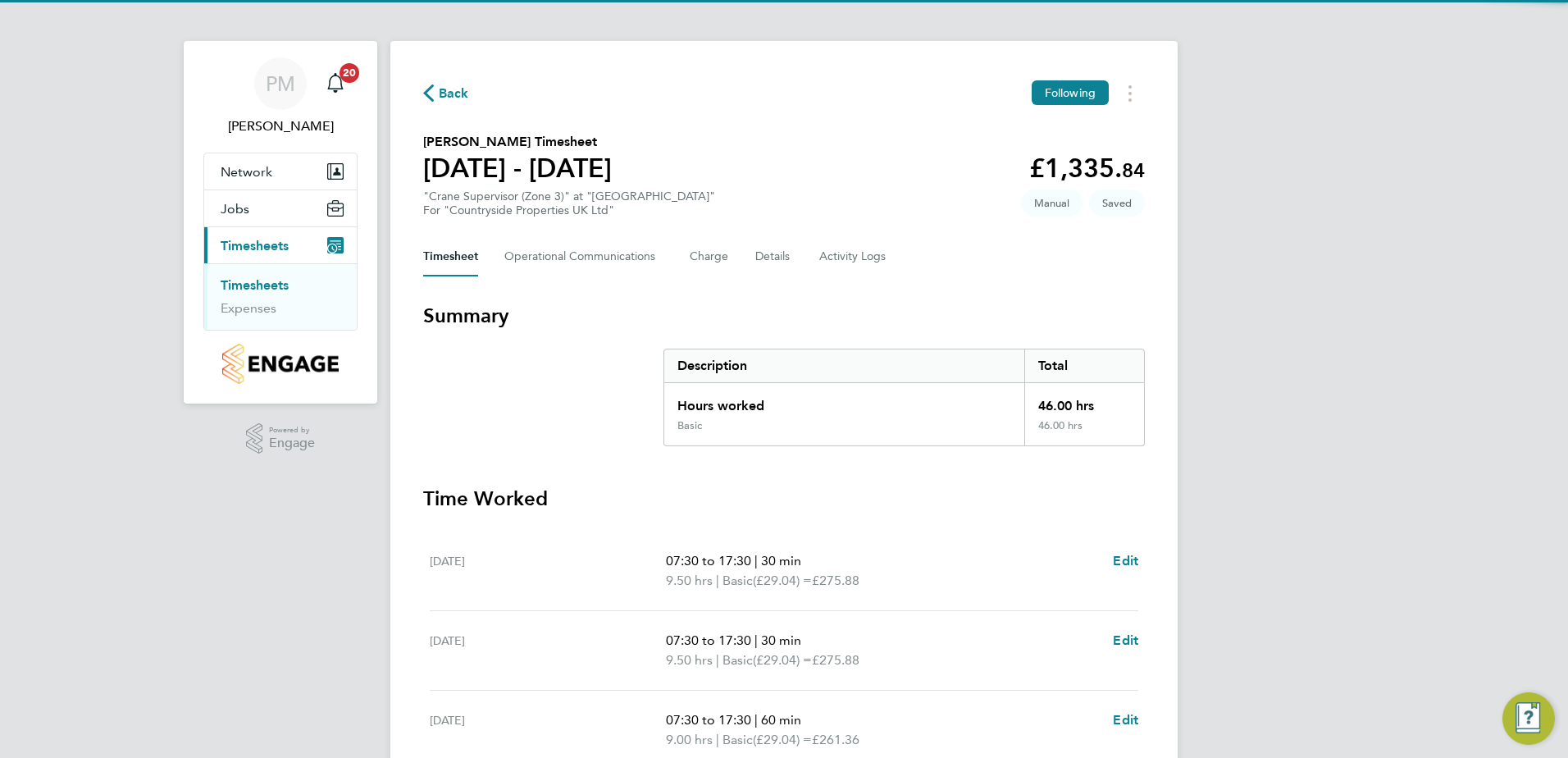
scroll to position [246, 0]
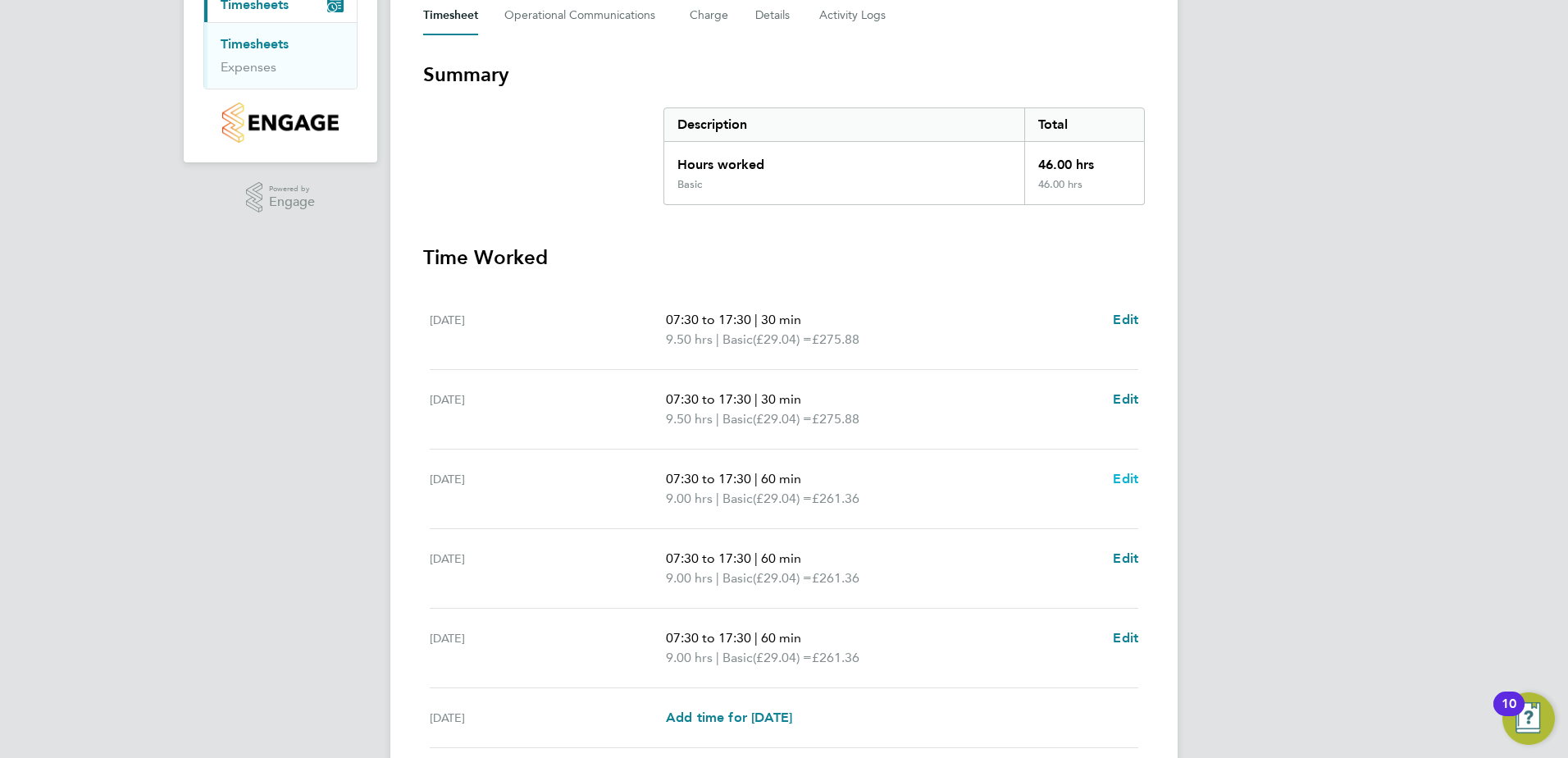
click at [1128, 484] on span "Edit" at bounding box center [1125, 478] width 25 height 15
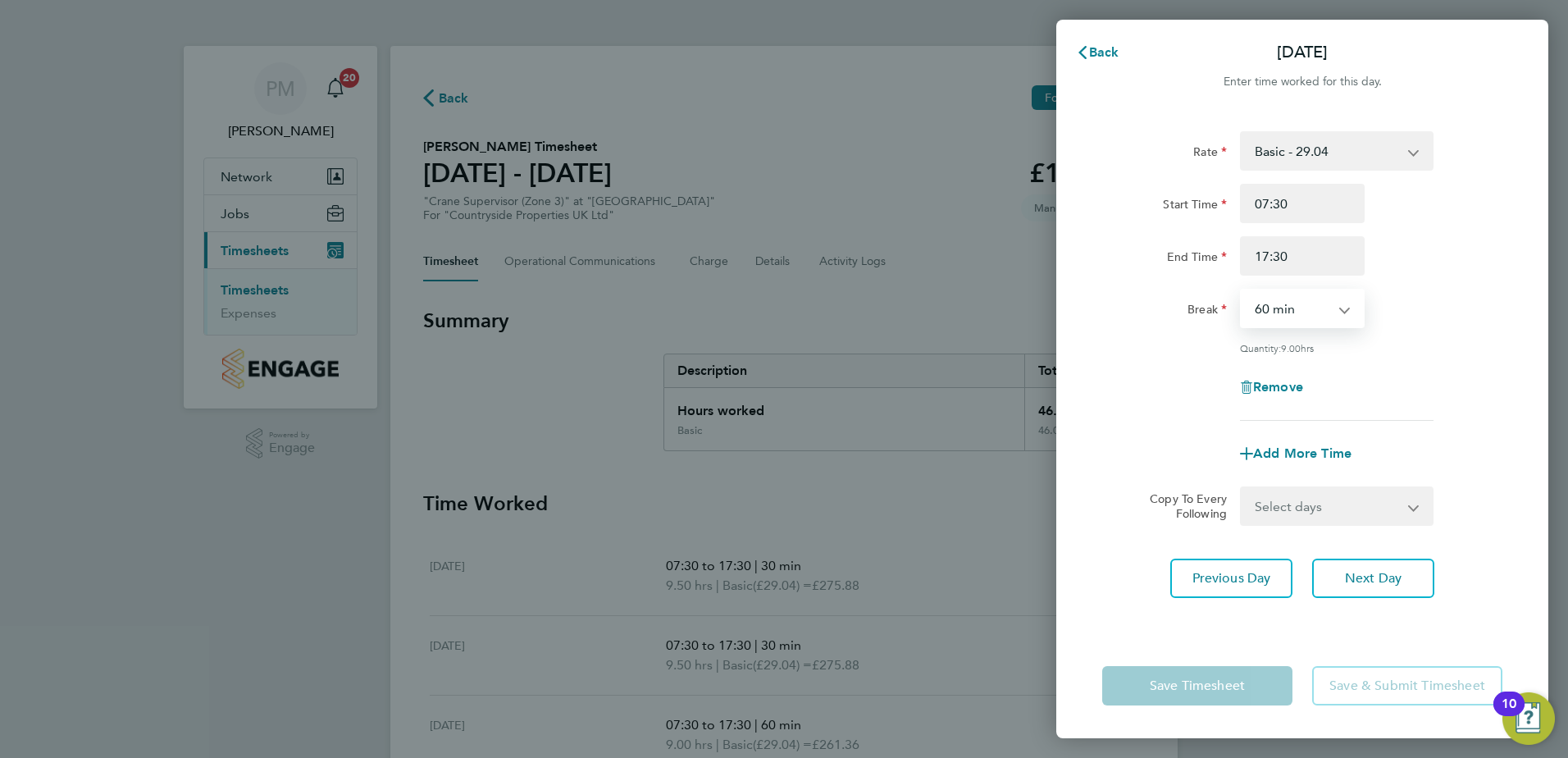
click at [1306, 312] on select "0 min 15 min 30 min 45 min 60 min 75 min 90 min" at bounding box center [1293, 308] width 102 height 36
select select "30"
click at [1242, 290] on select "0 min 15 min 30 min 45 min 60 min 75 min 90 min" at bounding box center [1293, 308] width 102 height 36
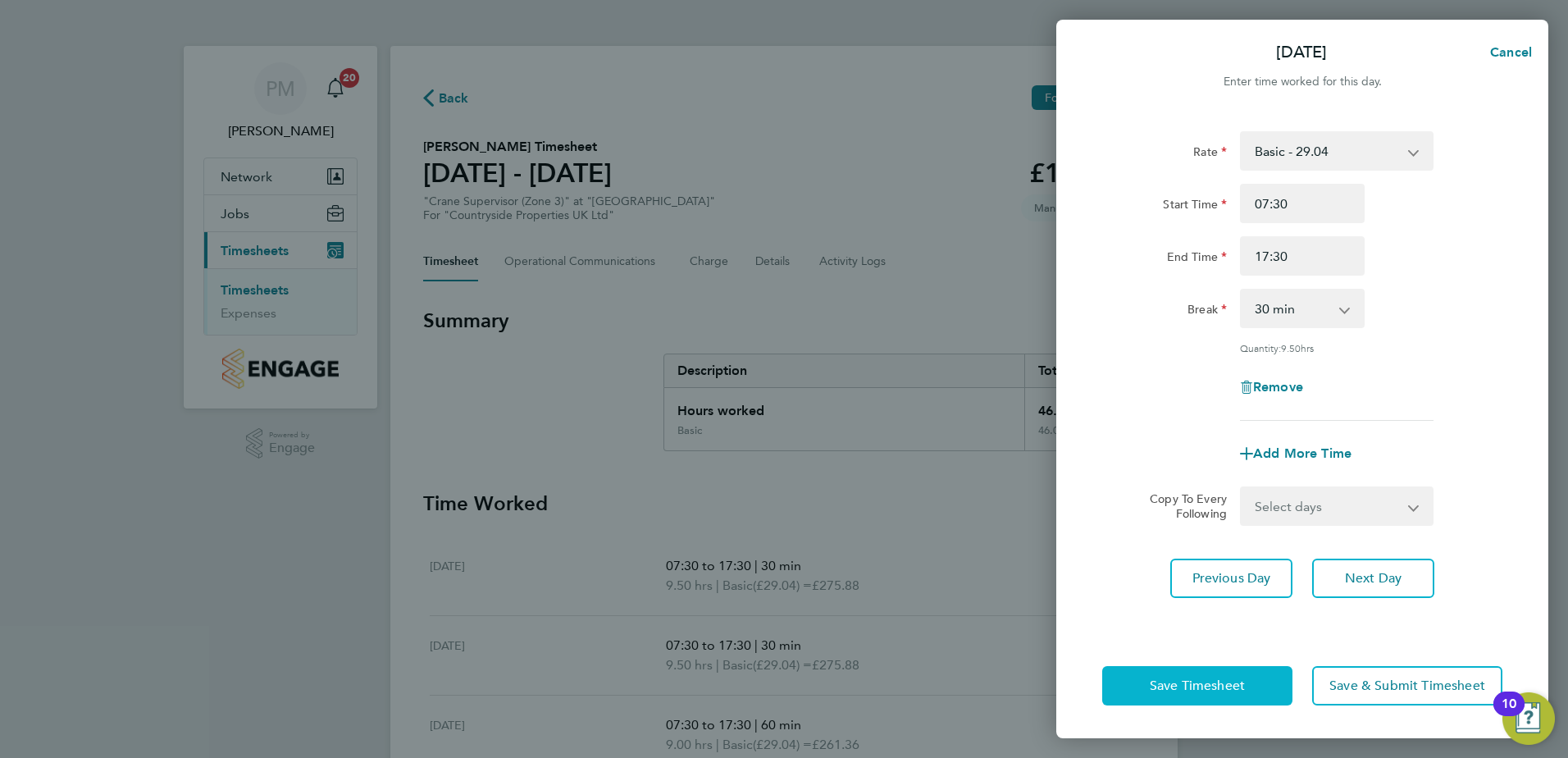
click at [1226, 673] on button "Save Timesheet" at bounding box center [1197, 685] width 190 height 40
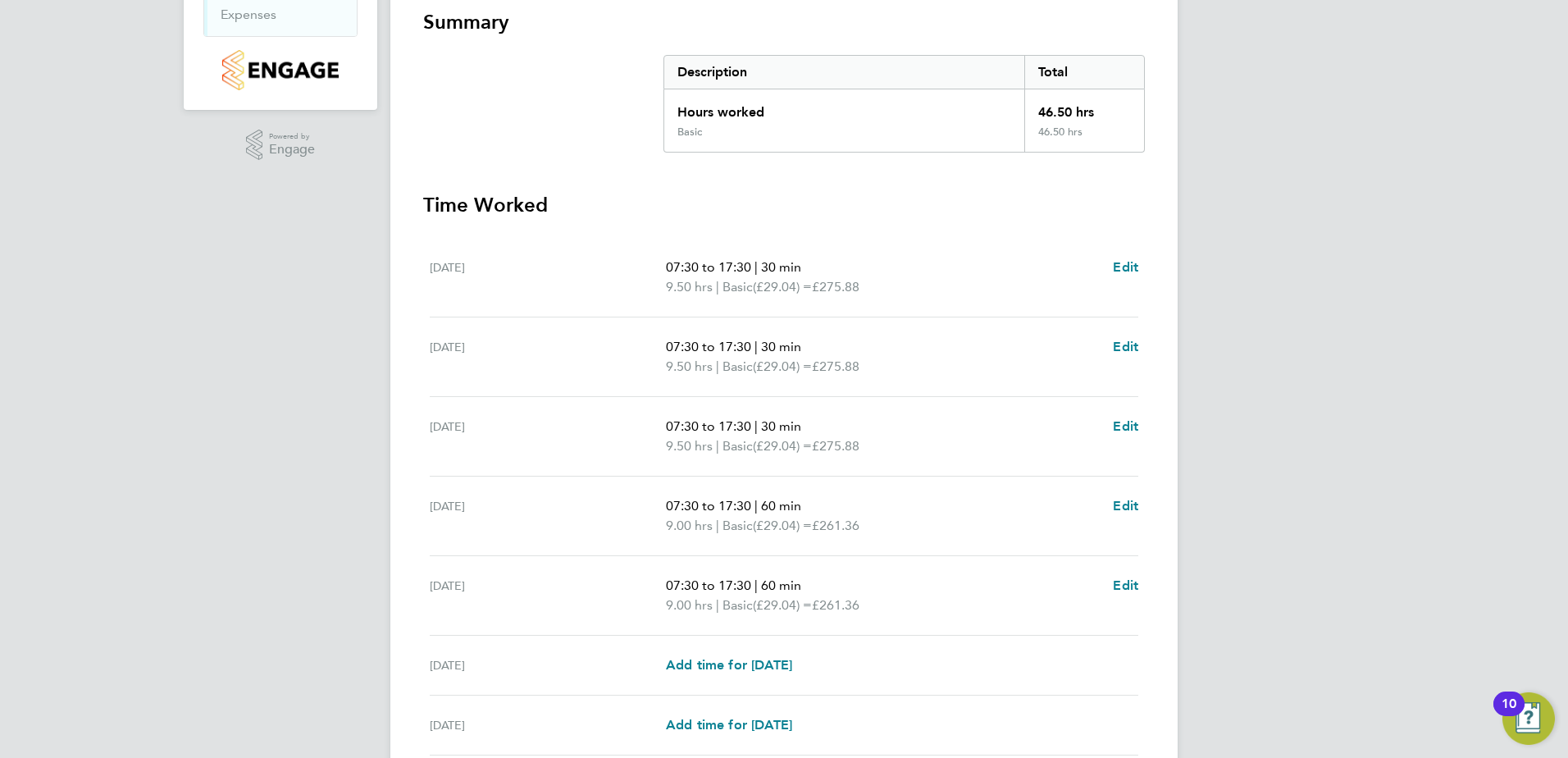
scroll to position [328, 0]
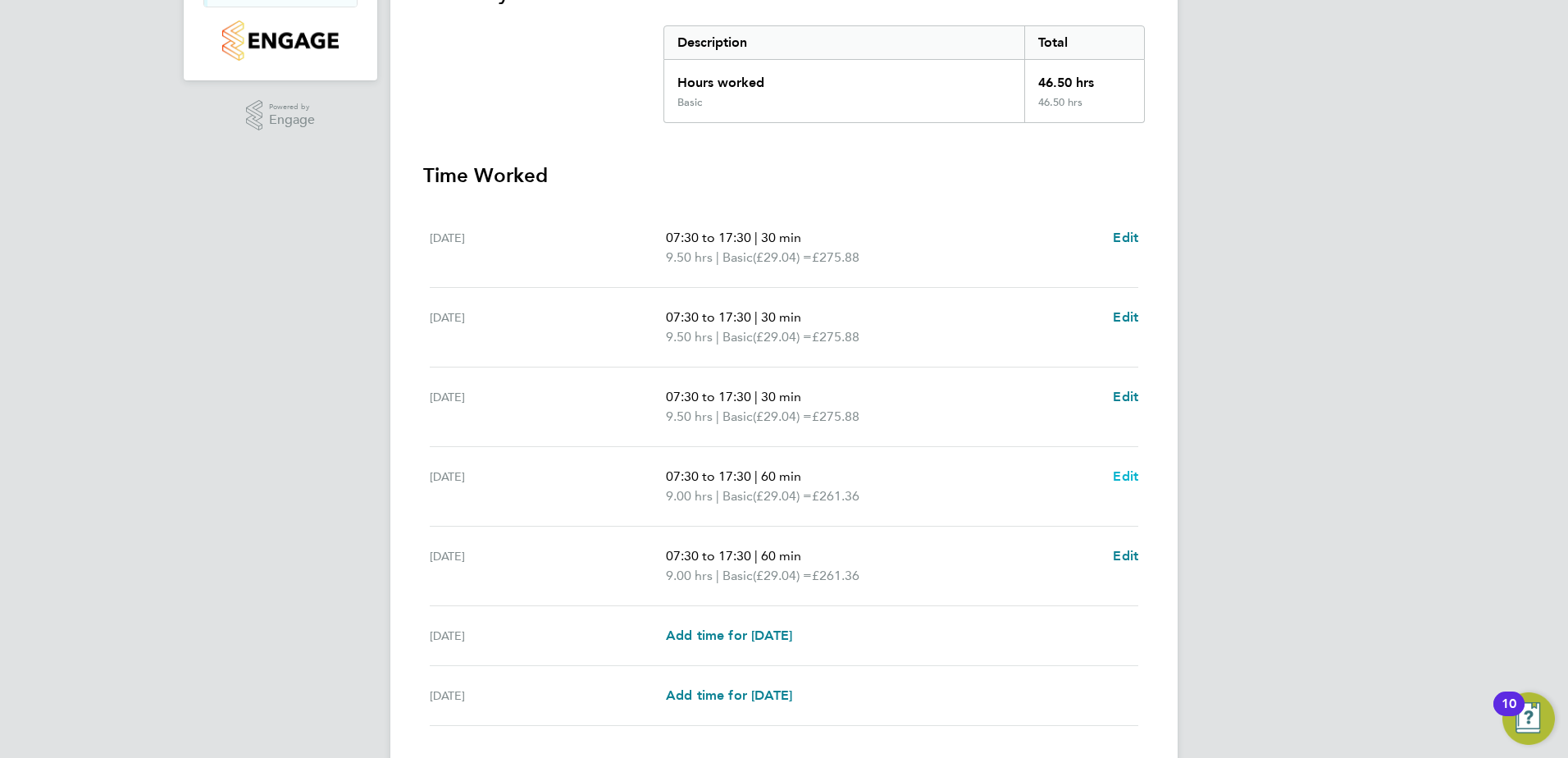
click at [1121, 475] on span "Edit" at bounding box center [1125, 475] width 25 height 15
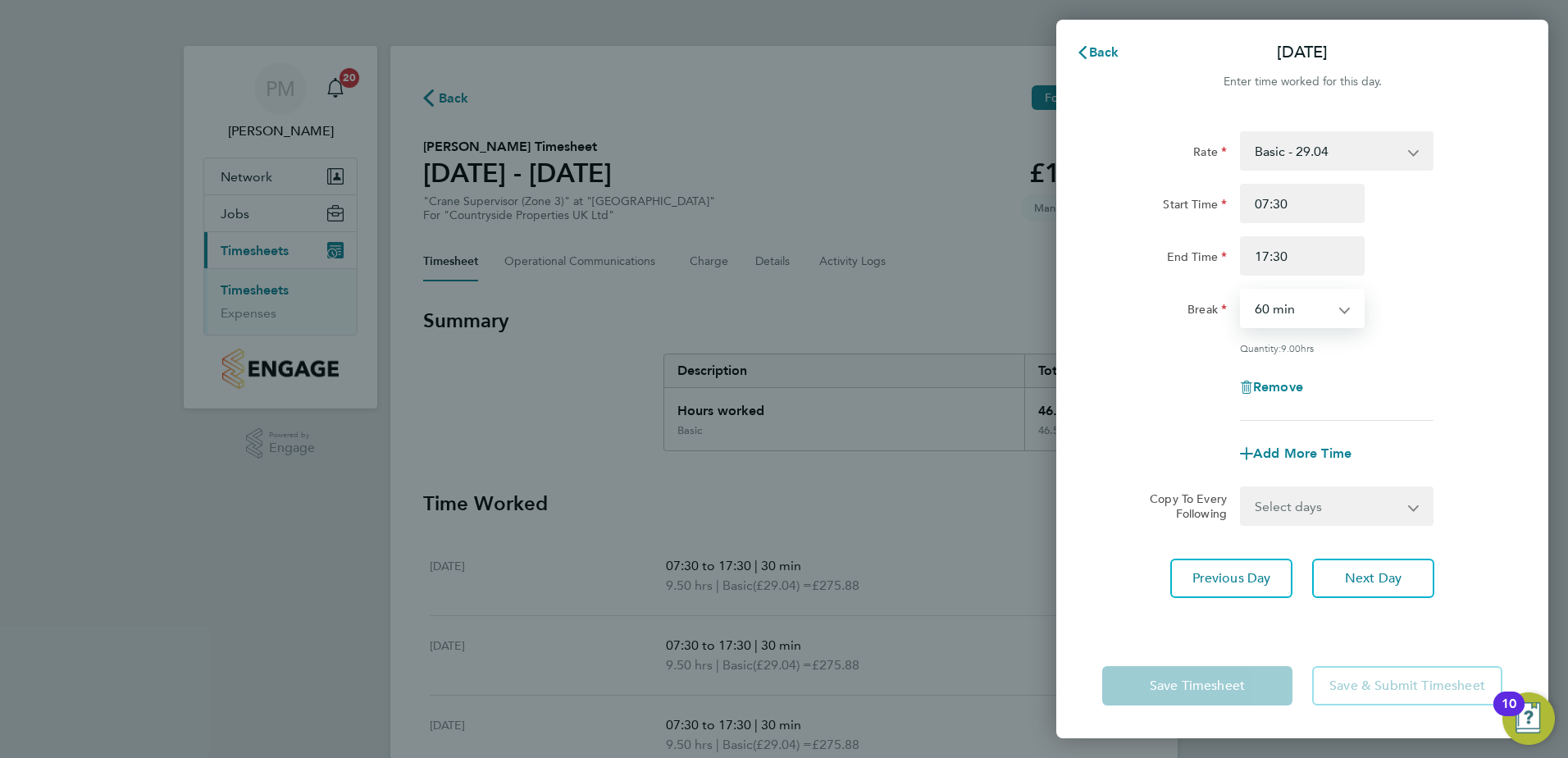
click at [1296, 305] on select "0 min 15 min 30 min 45 min 60 min 75 min 90 min" at bounding box center [1293, 308] width 102 height 36
select select "30"
click at [1242, 290] on select "0 min 15 min 30 min 45 min 60 min 75 min 90 min" at bounding box center [1293, 308] width 102 height 36
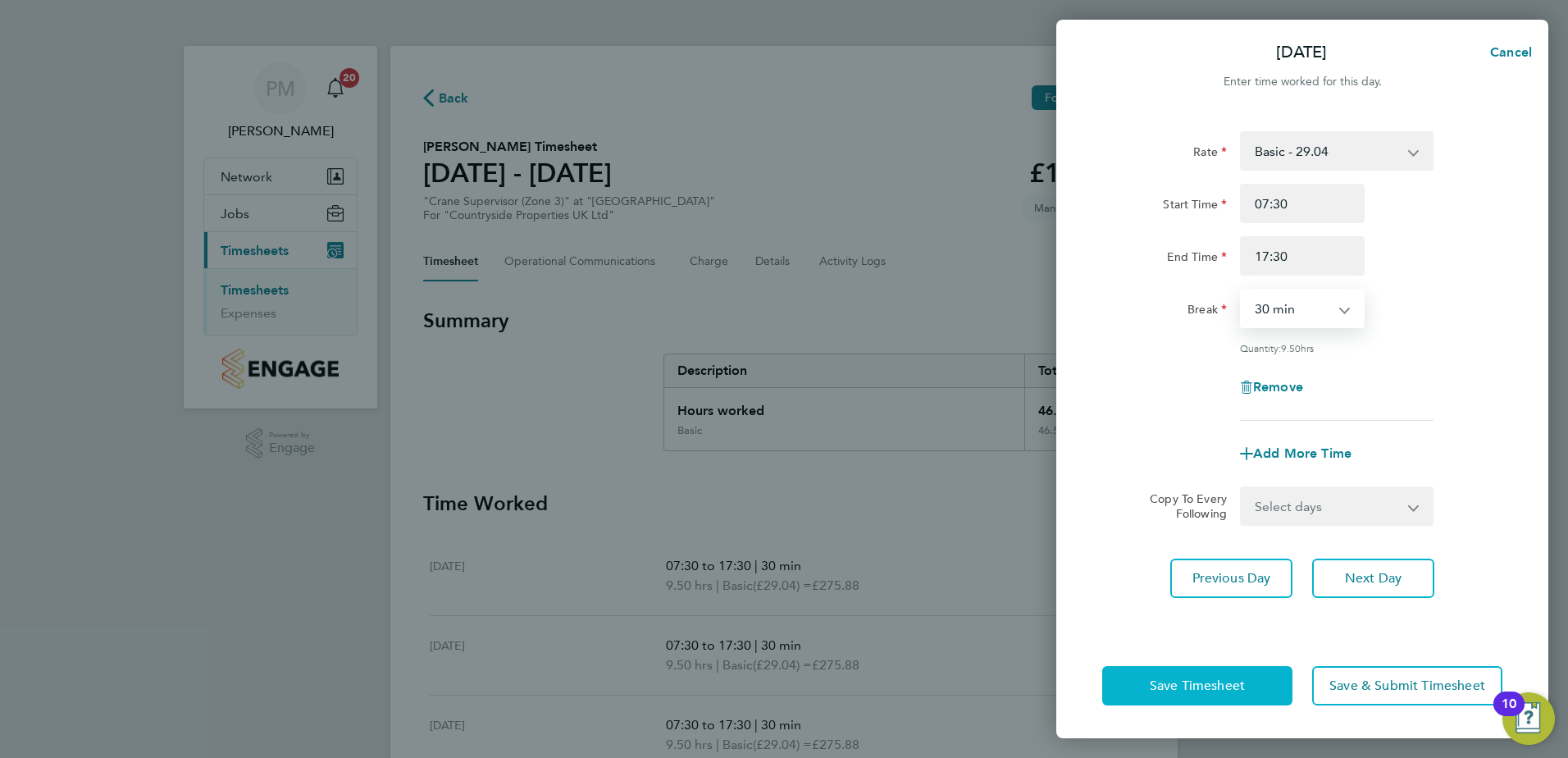
click at [1233, 679] on span "Save Timesheet" at bounding box center [1197, 685] width 95 height 16
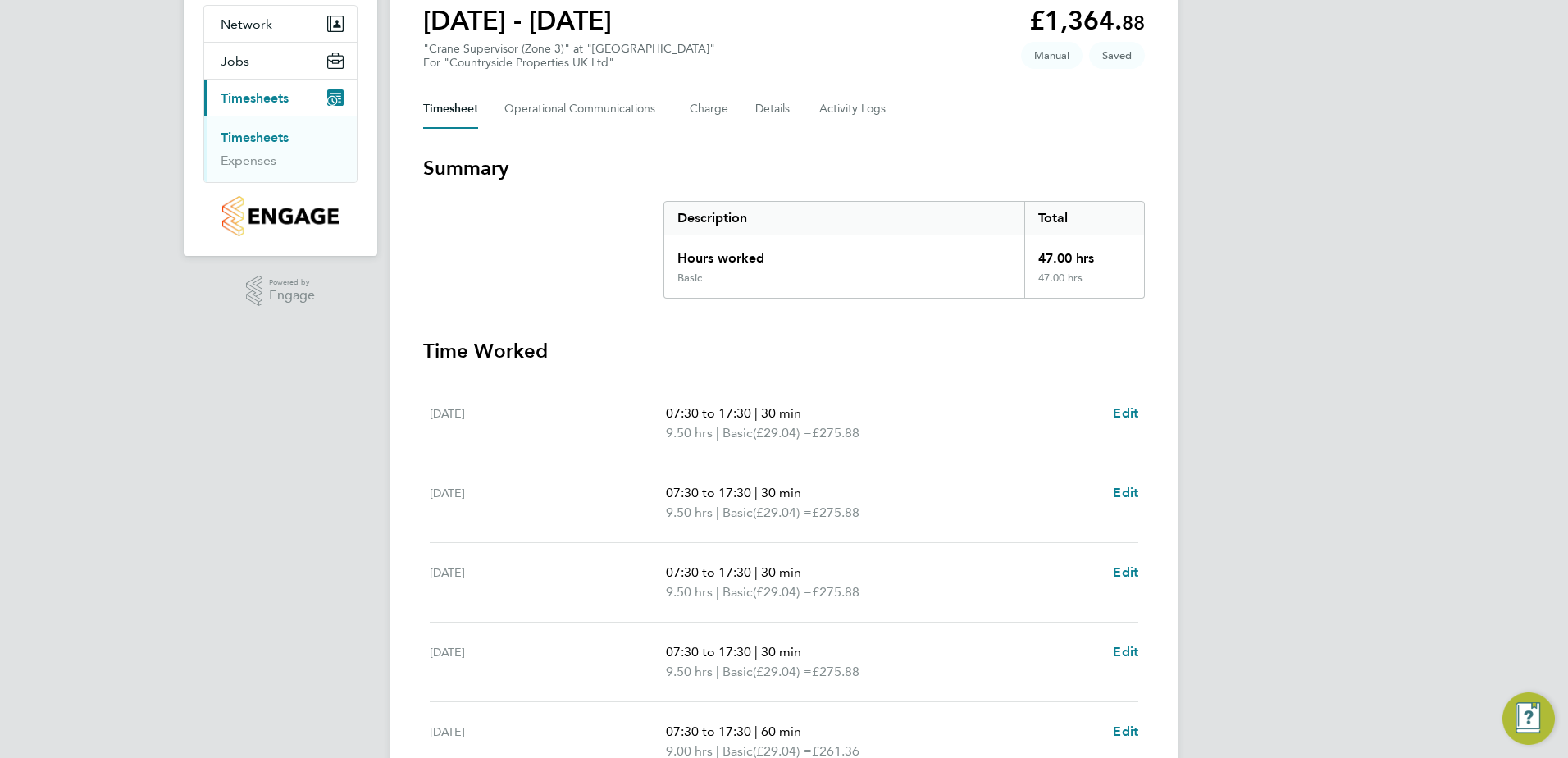
scroll to position [410, 0]
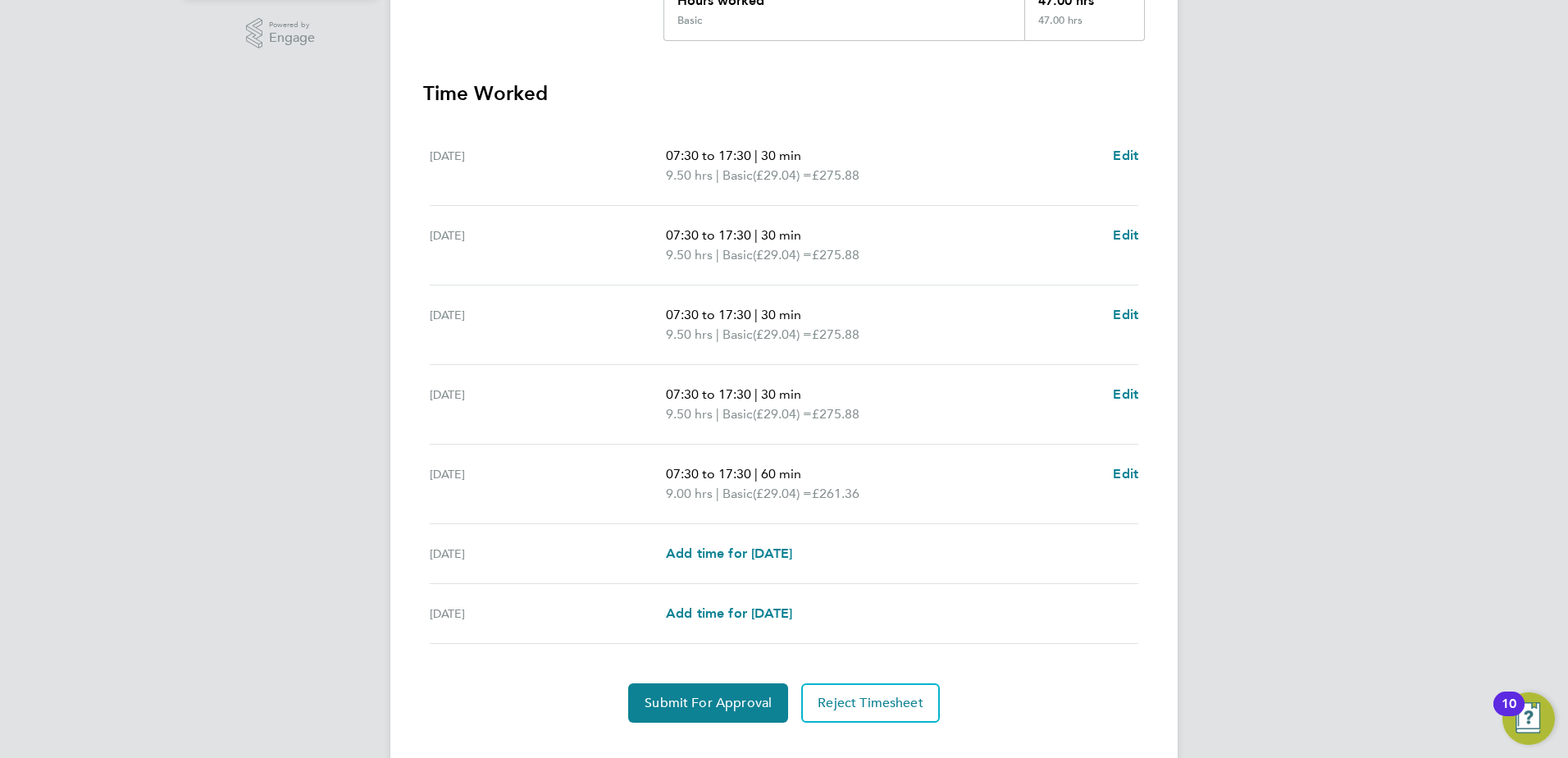
click at [1096, 471] on p "07:30 to 17:30 | 60 min" at bounding box center [883, 474] width 434 height 19
click at [1119, 467] on span "Edit" at bounding box center [1125, 474] width 25 height 15
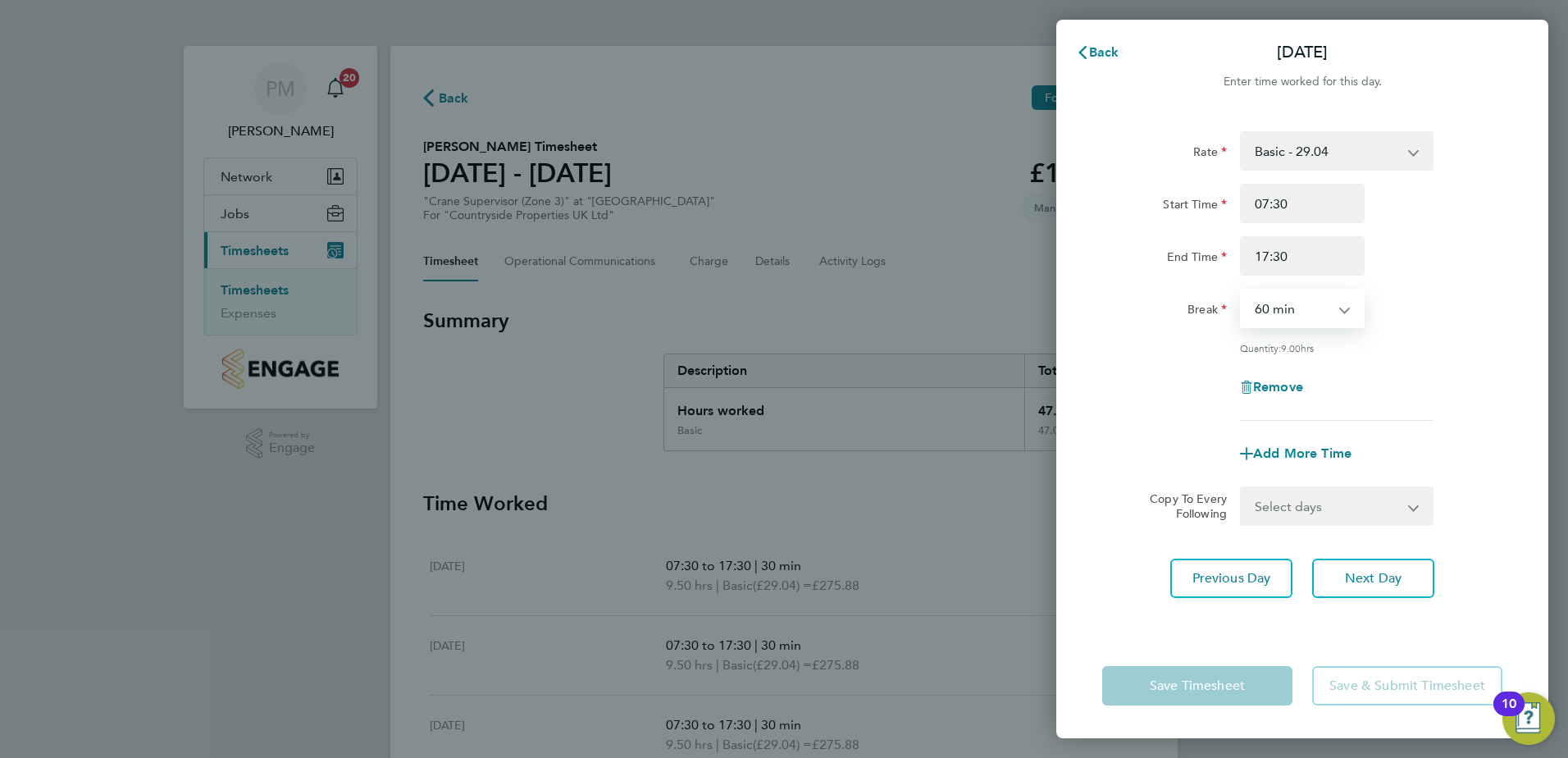
click at [1318, 305] on select "0 min 15 min 30 min 45 min 60 min 75 min 90 min" at bounding box center [1293, 308] width 102 height 36
select select "30"
click at [1242, 290] on select "0 min 15 min 30 min 45 min 60 min 75 min 90 min" at bounding box center [1293, 308] width 102 height 36
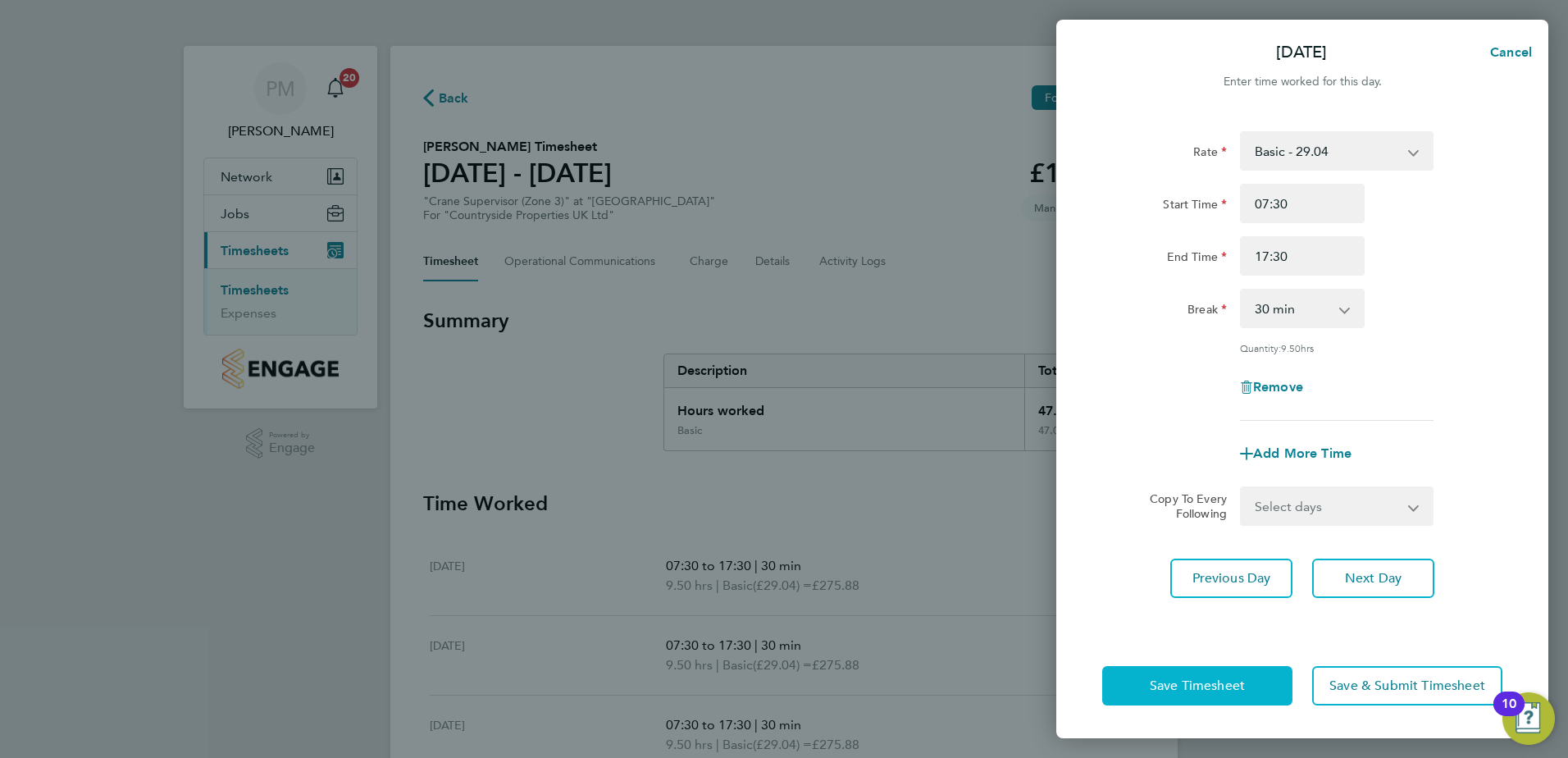
click at [1189, 680] on span "Save Timesheet" at bounding box center [1197, 685] width 95 height 16
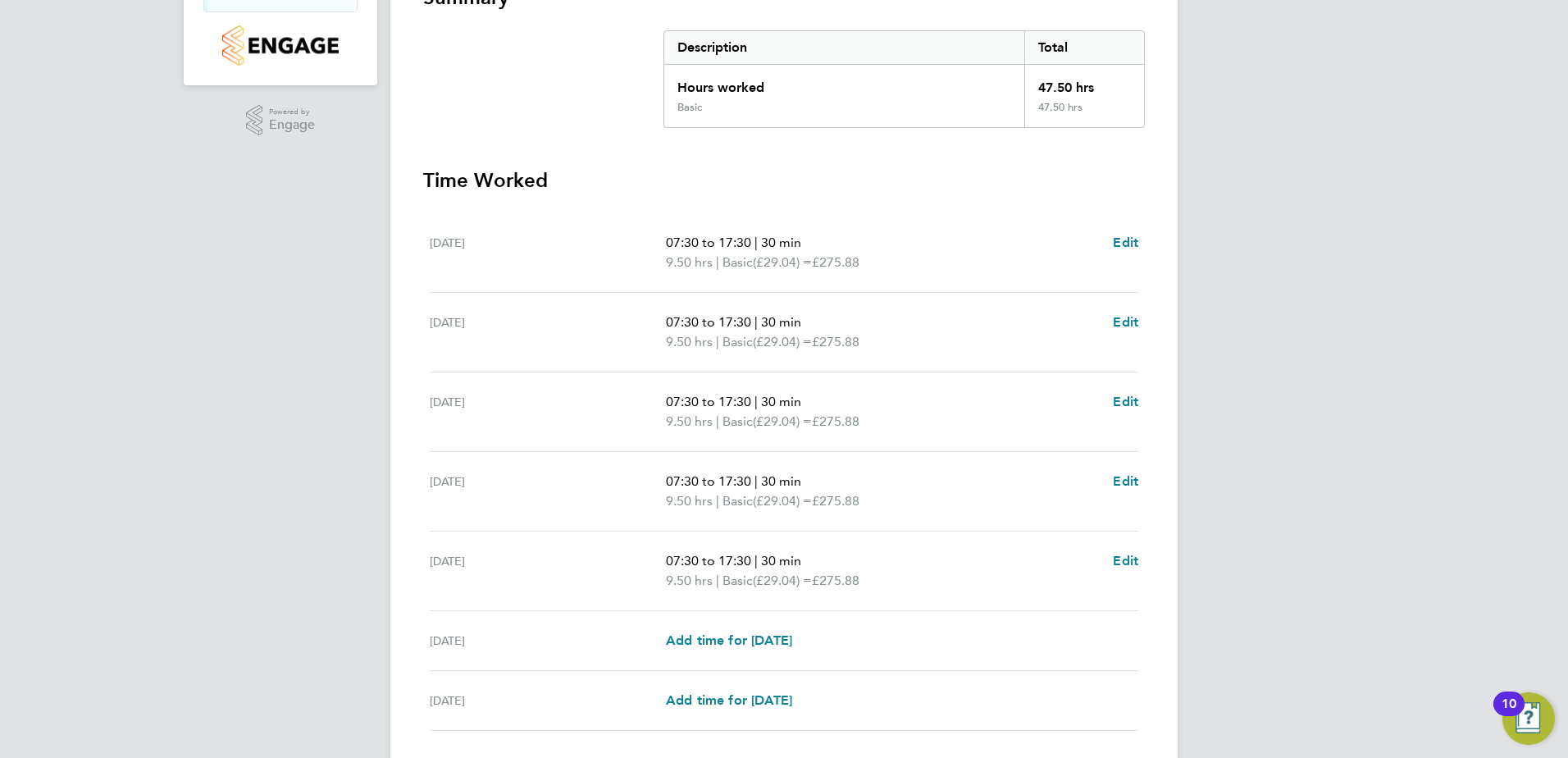
scroll to position [441, 0]
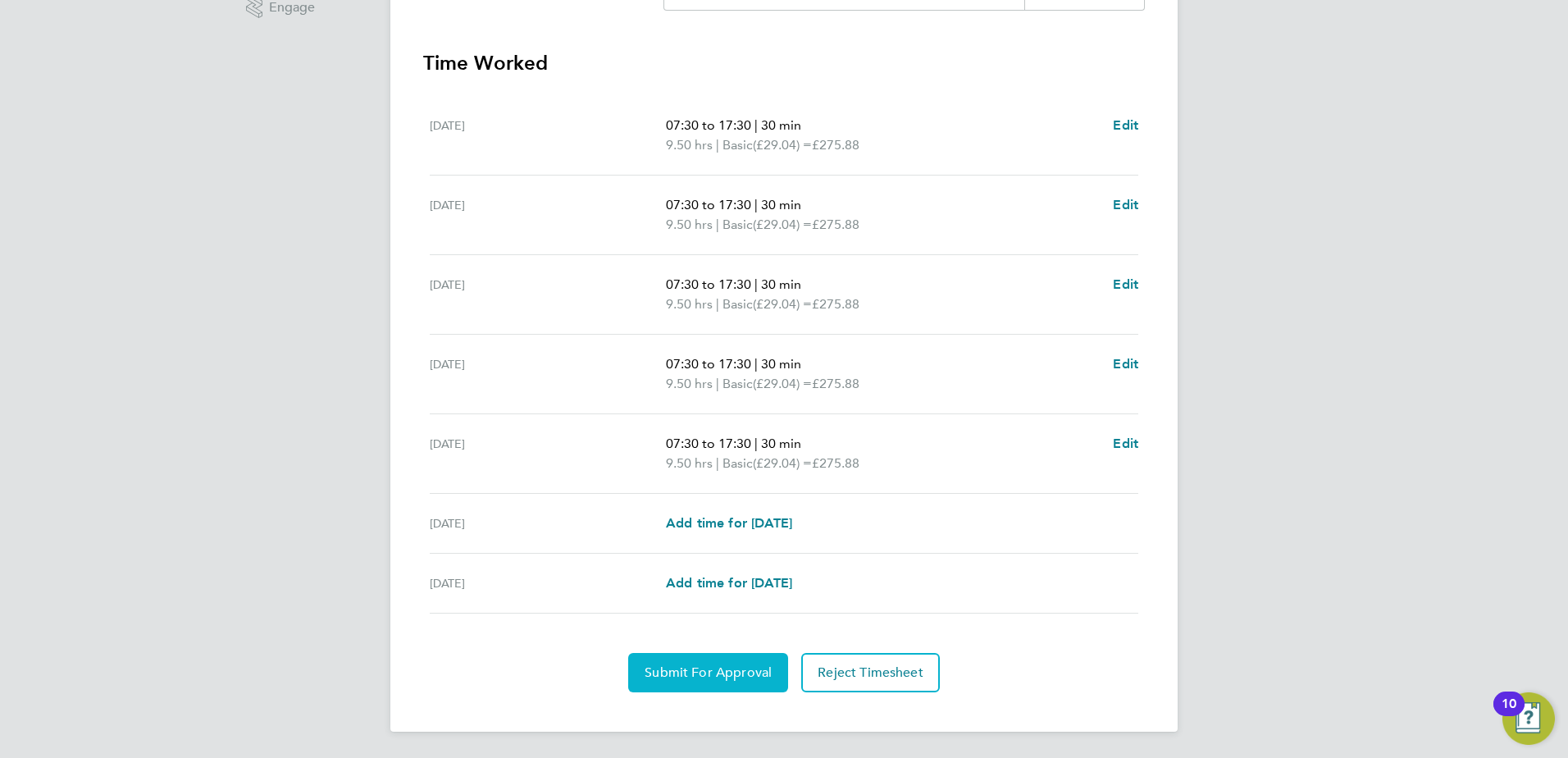
click at [718, 665] on span "Submit For Approval" at bounding box center [708, 672] width 127 height 16
click at [723, 662] on button "Approve Timesheet" at bounding box center [707, 673] width 153 height 40
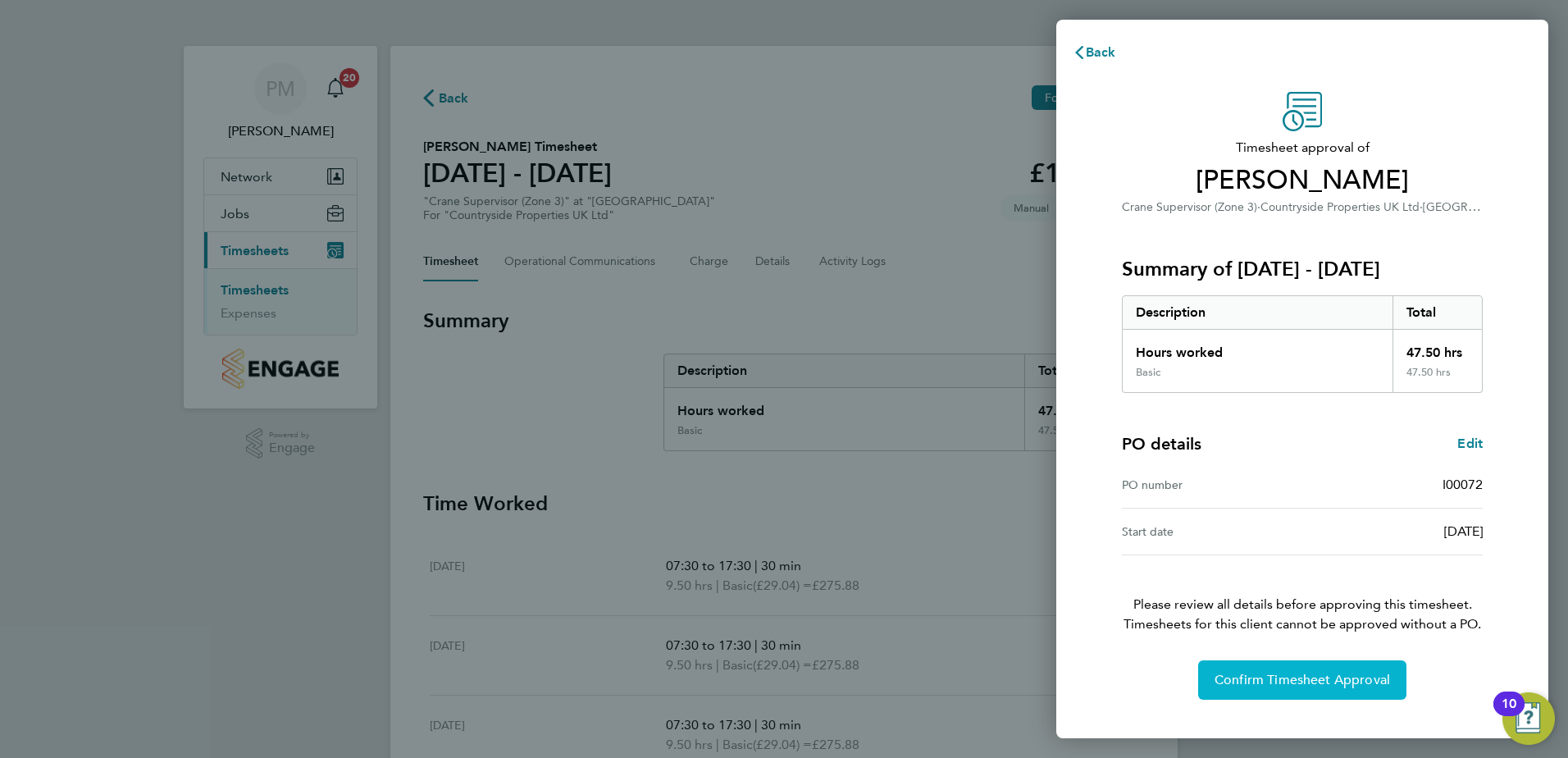
click at [1294, 673] on span "Confirm Timesheet Approval" at bounding box center [1302, 679] width 175 height 16
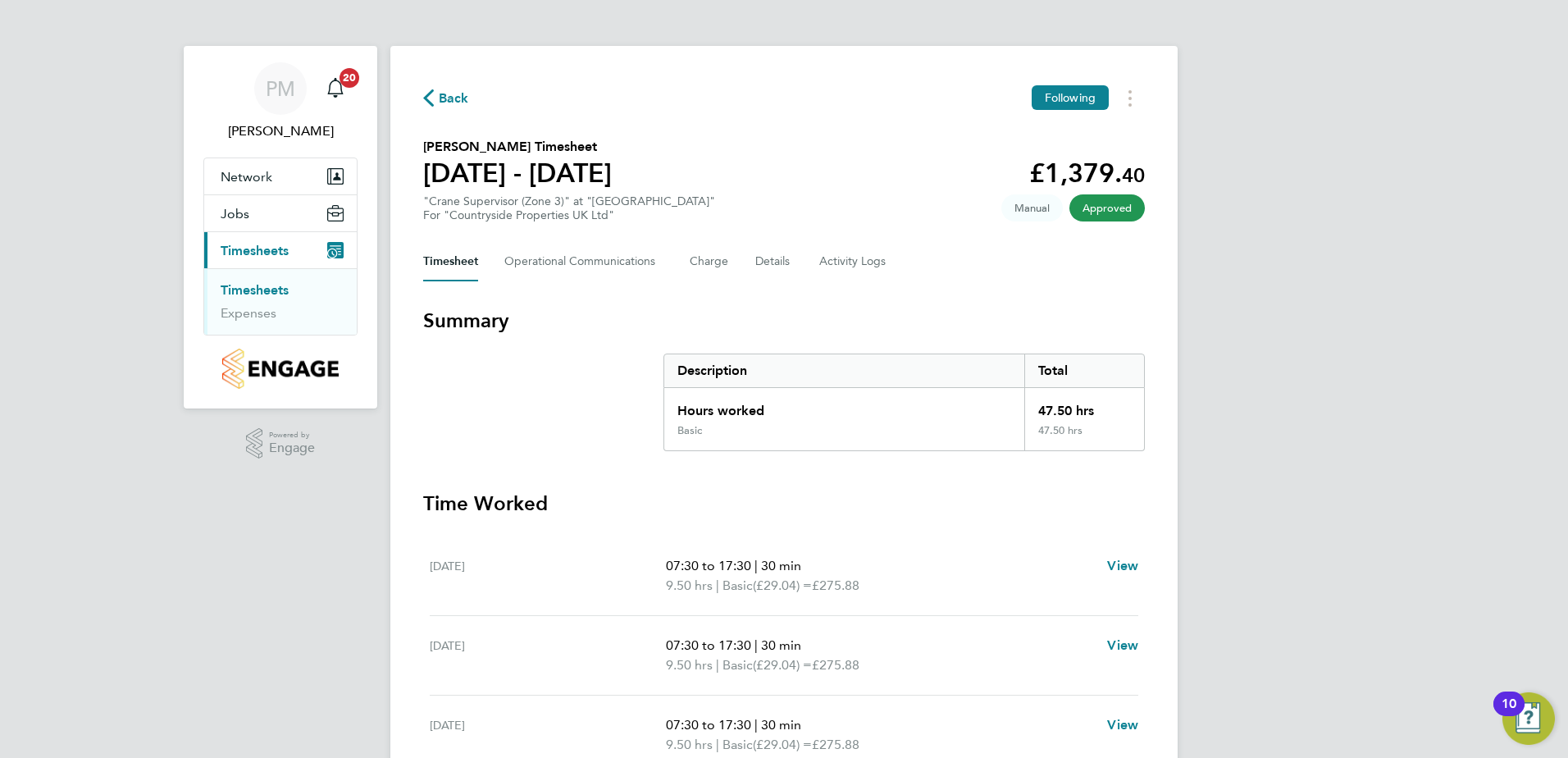
click at [256, 290] on link "Timesheets" at bounding box center [255, 289] width 68 height 15
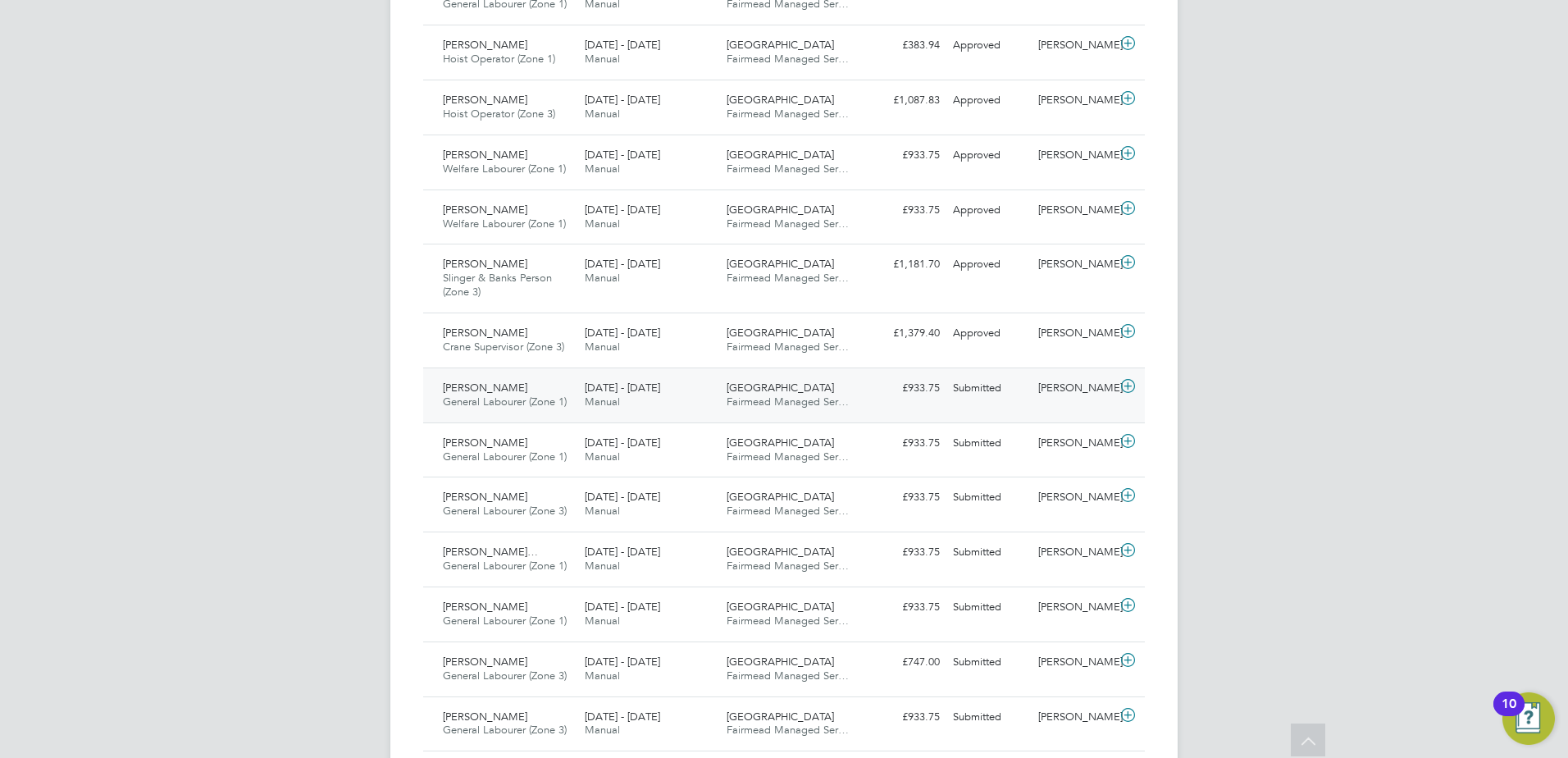
click at [458, 390] on span "[PERSON_NAME]" at bounding box center [485, 387] width 85 height 14
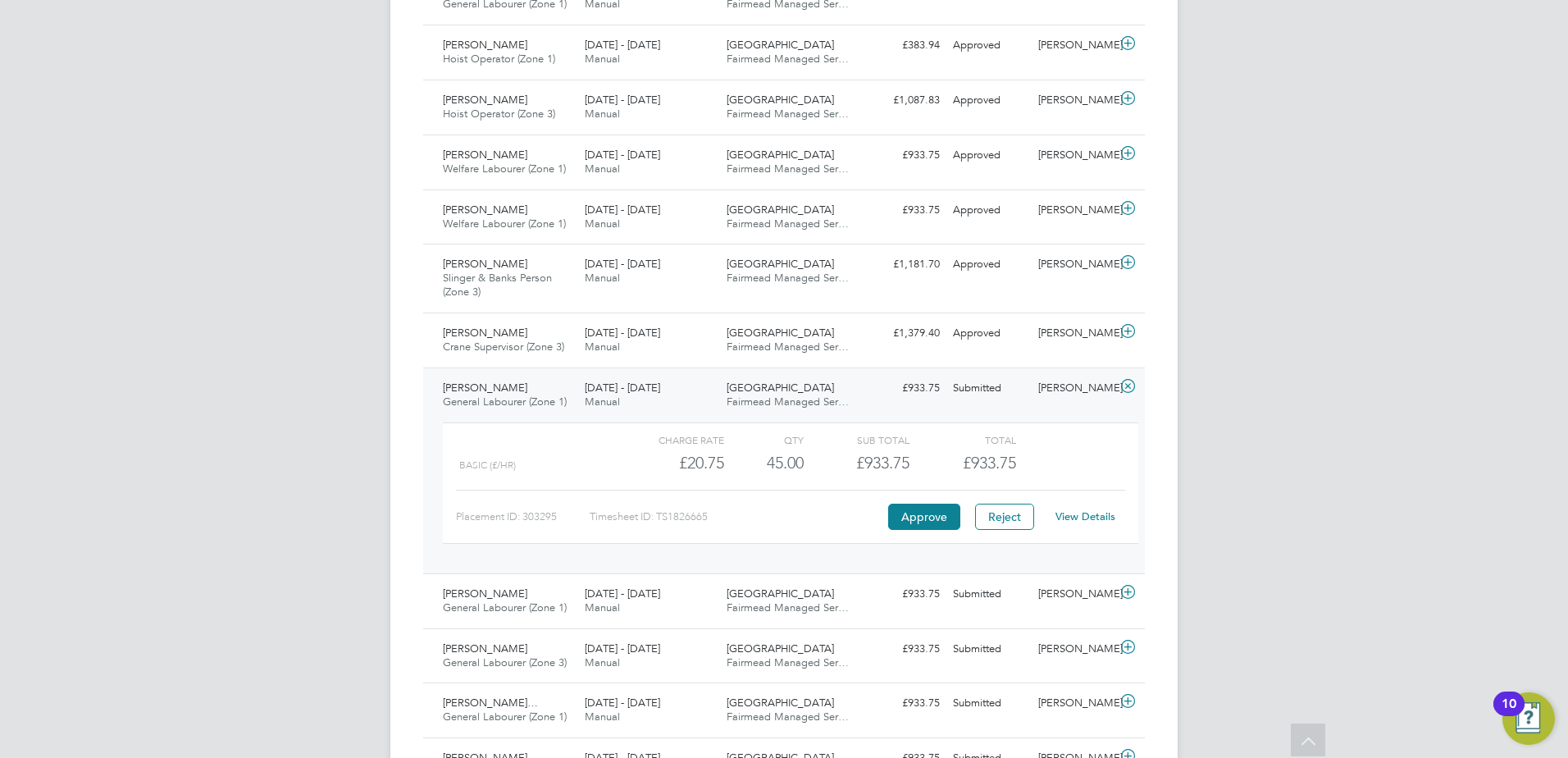
click at [1080, 514] on link "View Details" at bounding box center [1085, 516] width 60 height 14
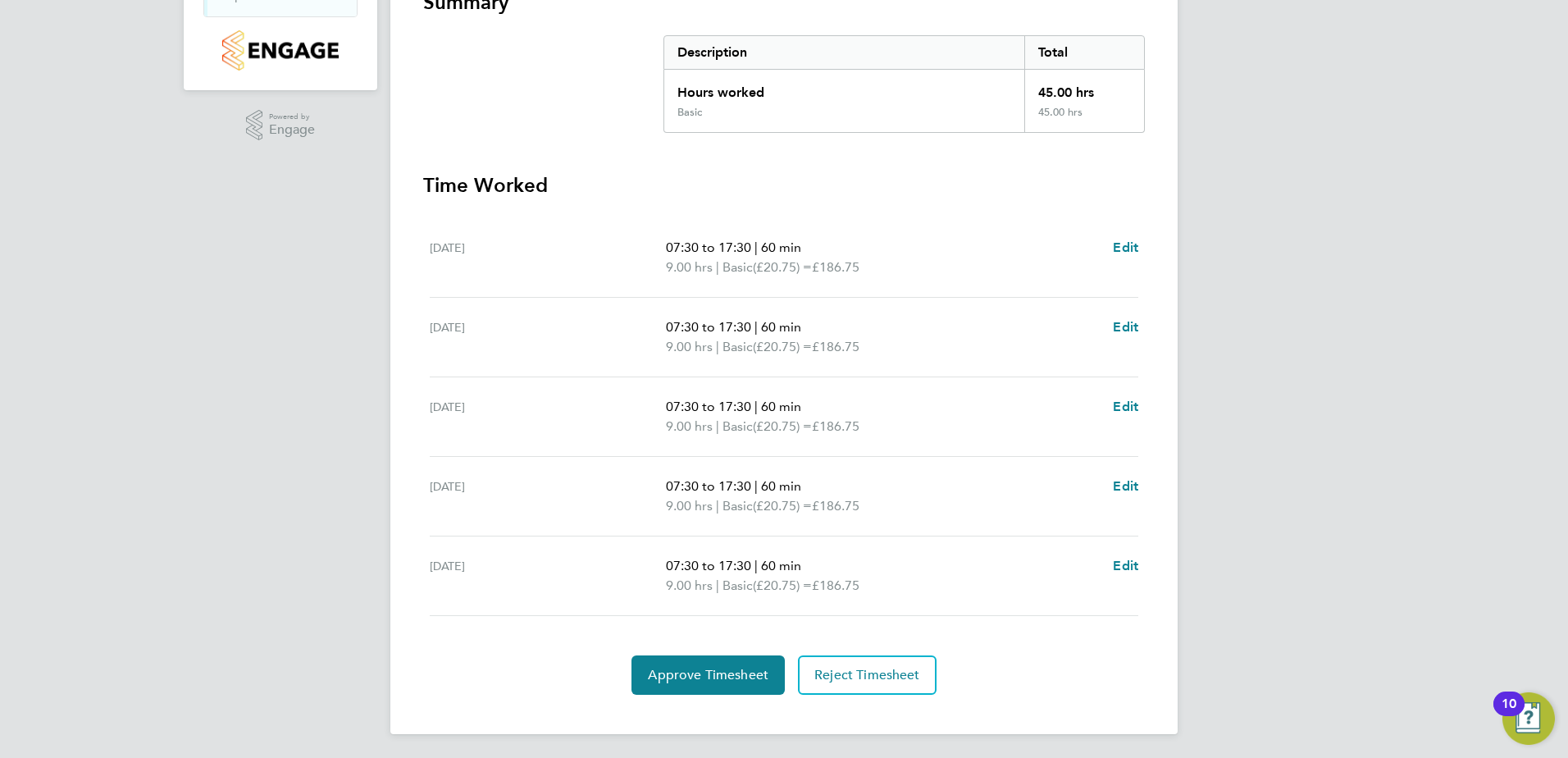
scroll to position [321, 0]
click at [696, 666] on span "Approve Timesheet" at bounding box center [708, 672] width 120 height 16
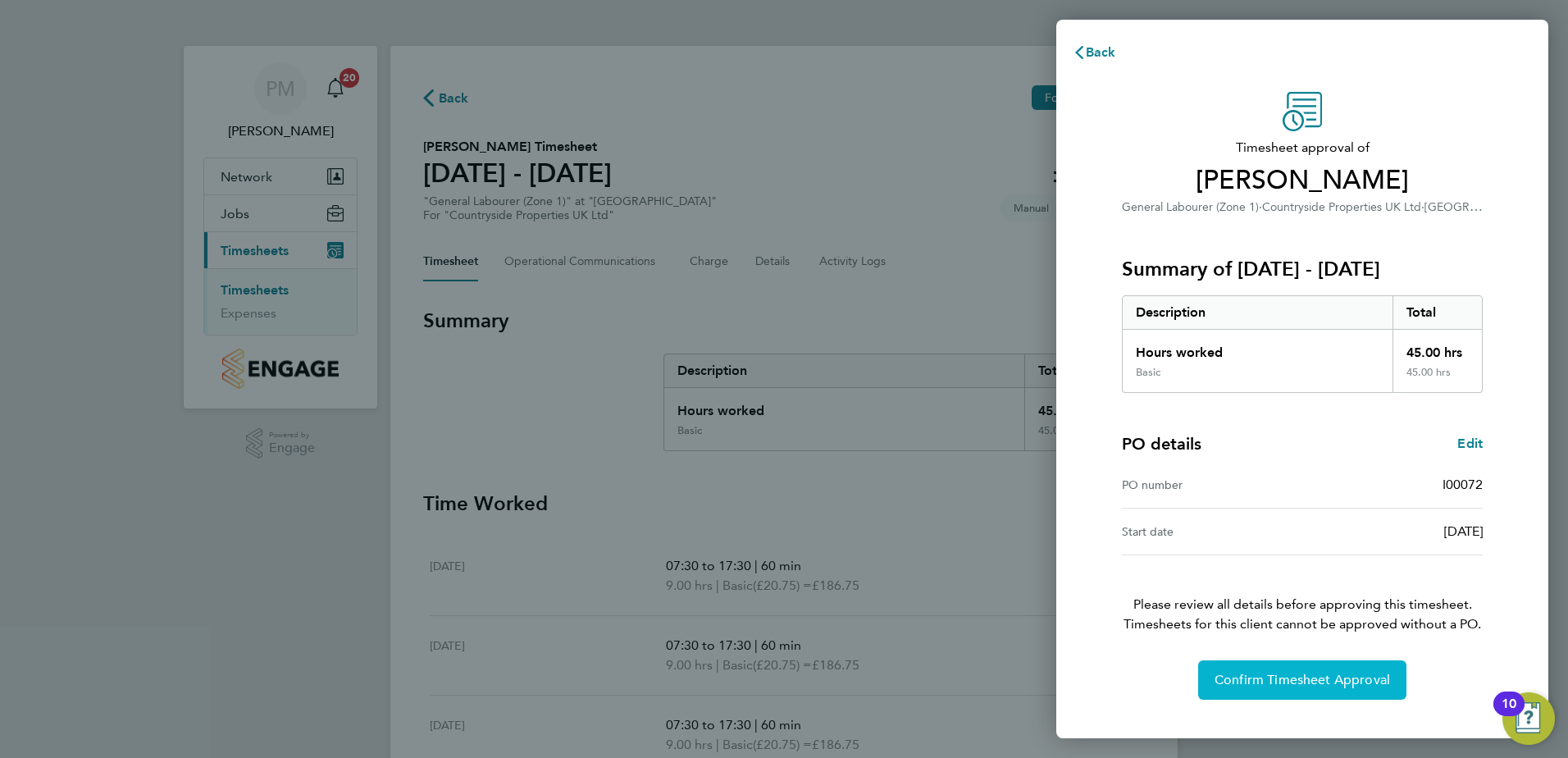
click at [1277, 678] on span "Confirm Timesheet Approval" at bounding box center [1302, 679] width 175 height 16
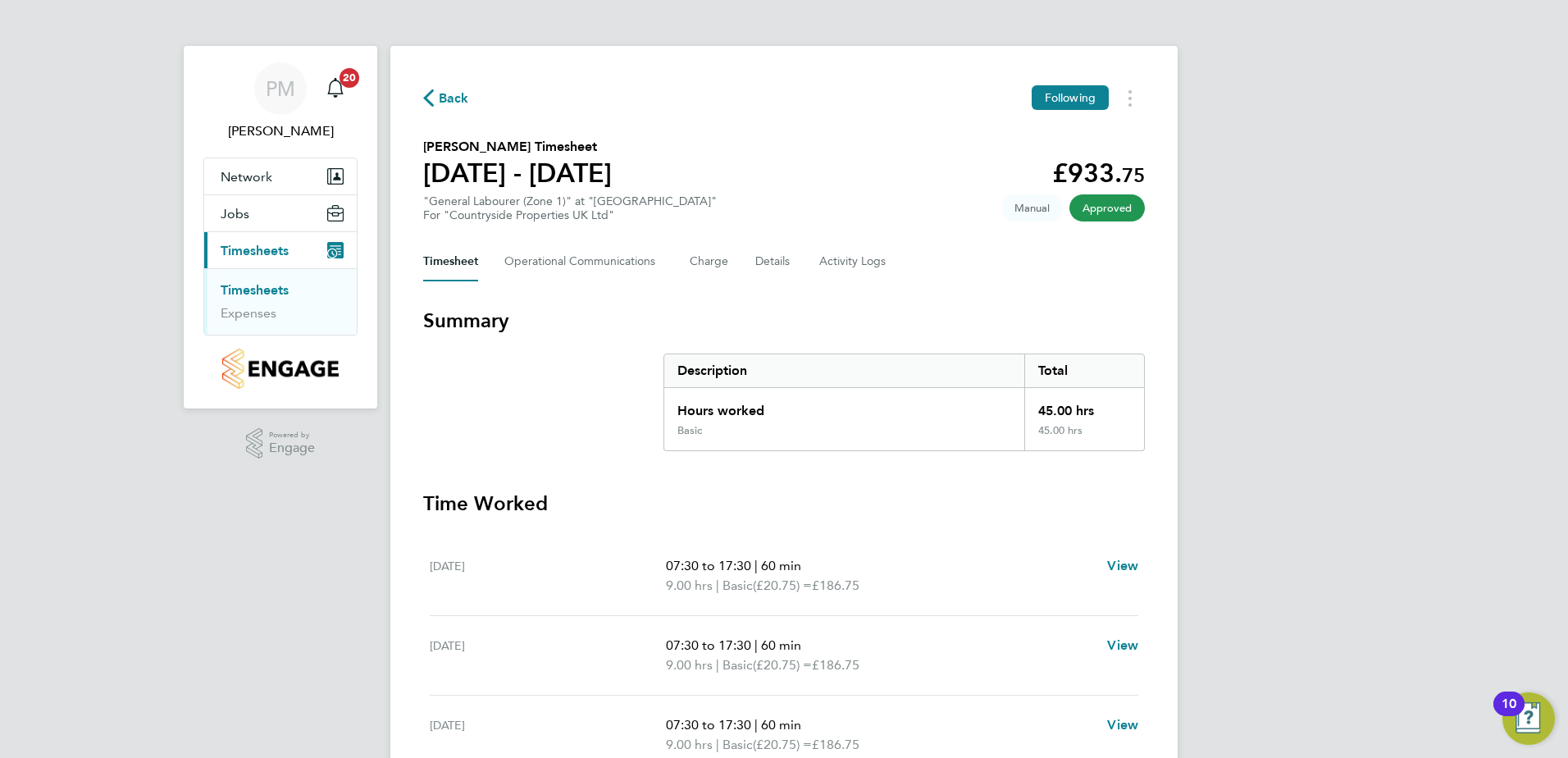
click at [249, 284] on link "Timesheets" at bounding box center [255, 289] width 68 height 15
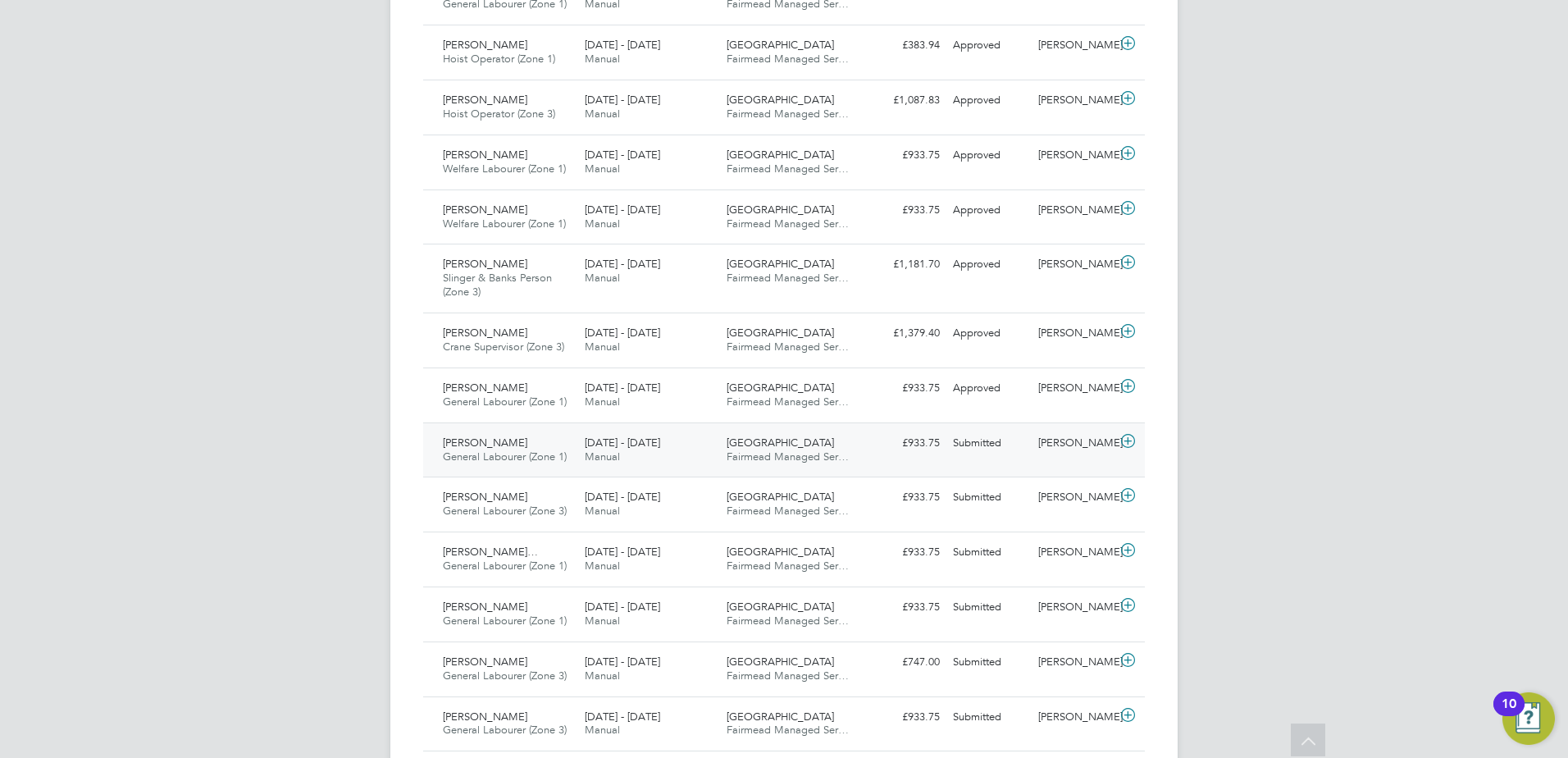
click at [461, 444] on span "[PERSON_NAME]" at bounding box center [485, 442] width 85 height 14
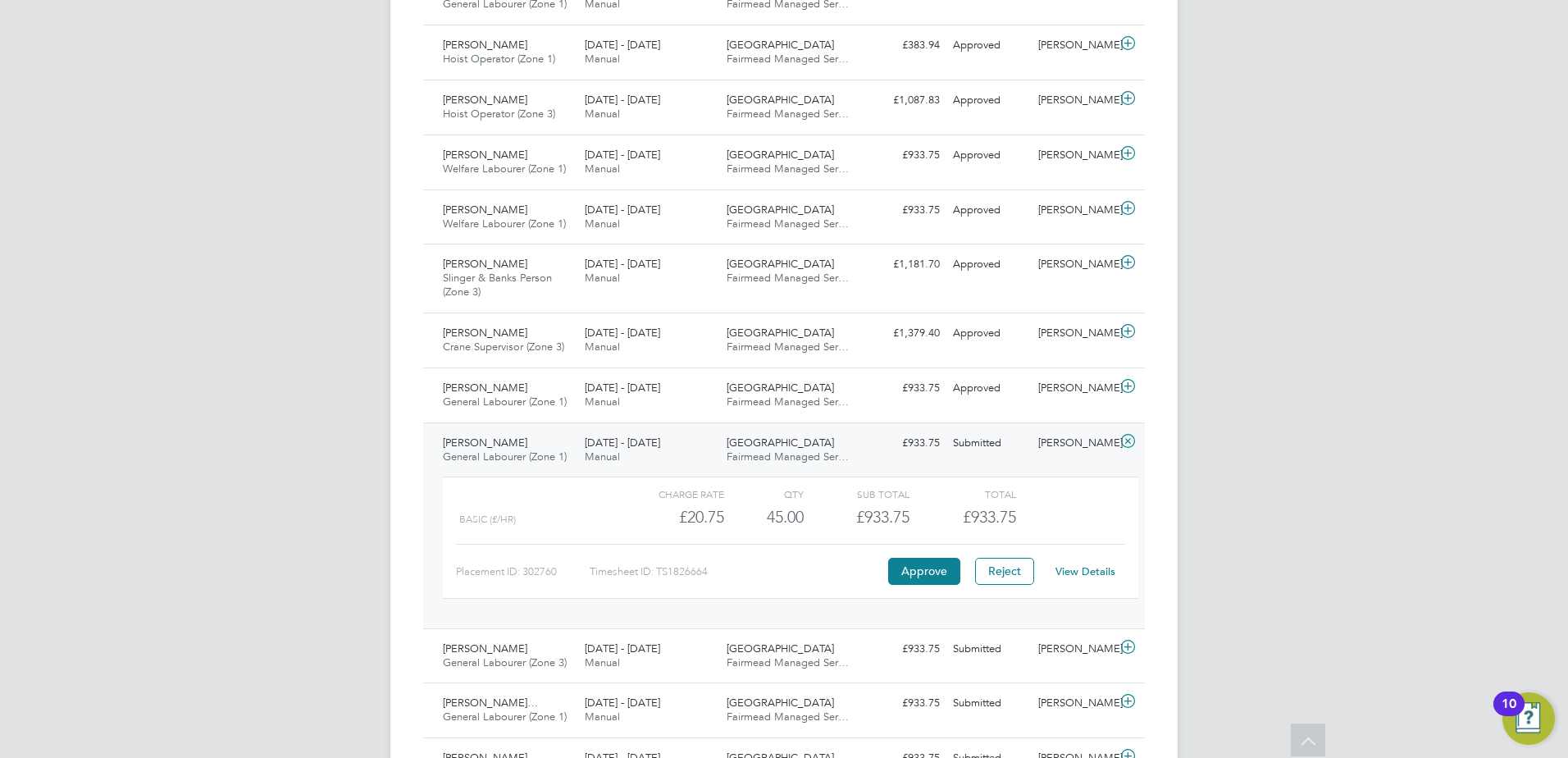
click at [1096, 571] on link "View Details" at bounding box center [1085, 571] width 60 height 14
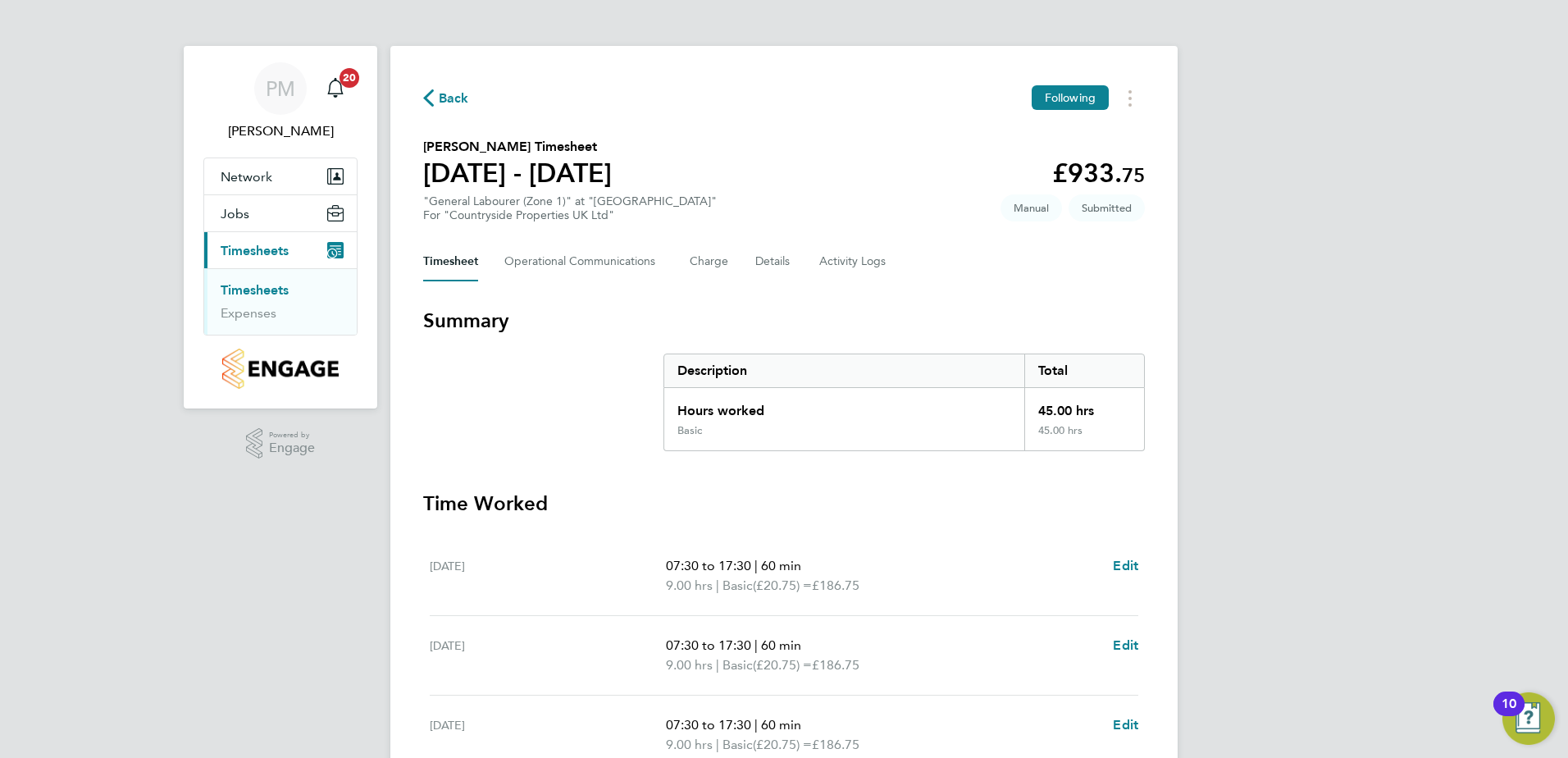
click at [1094, 565] on p "07:30 to 17:30 | 60 min" at bounding box center [883, 565] width 434 height 19
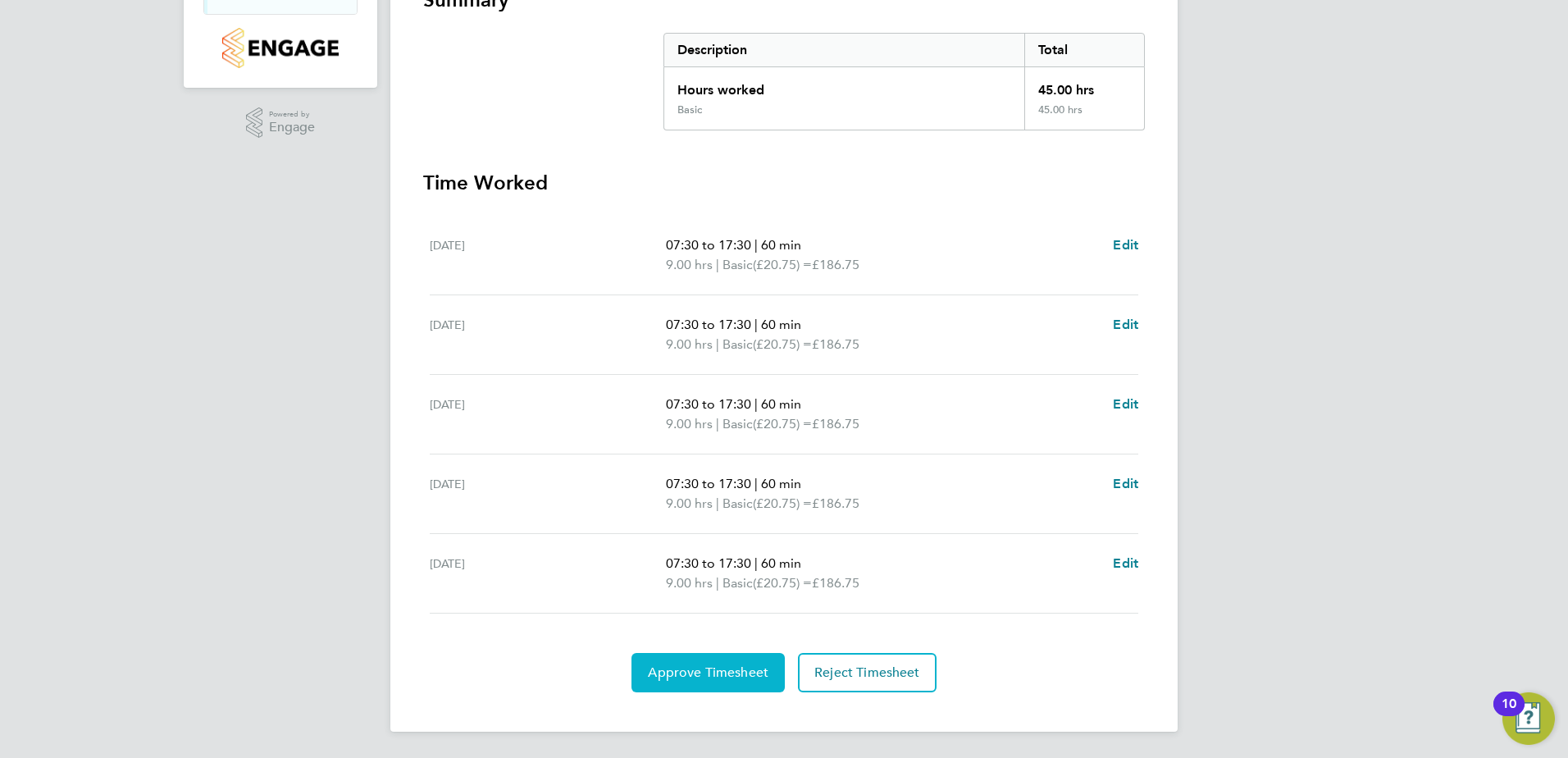
click at [719, 662] on button "Approve Timesheet" at bounding box center [707, 673] width 153 height 40
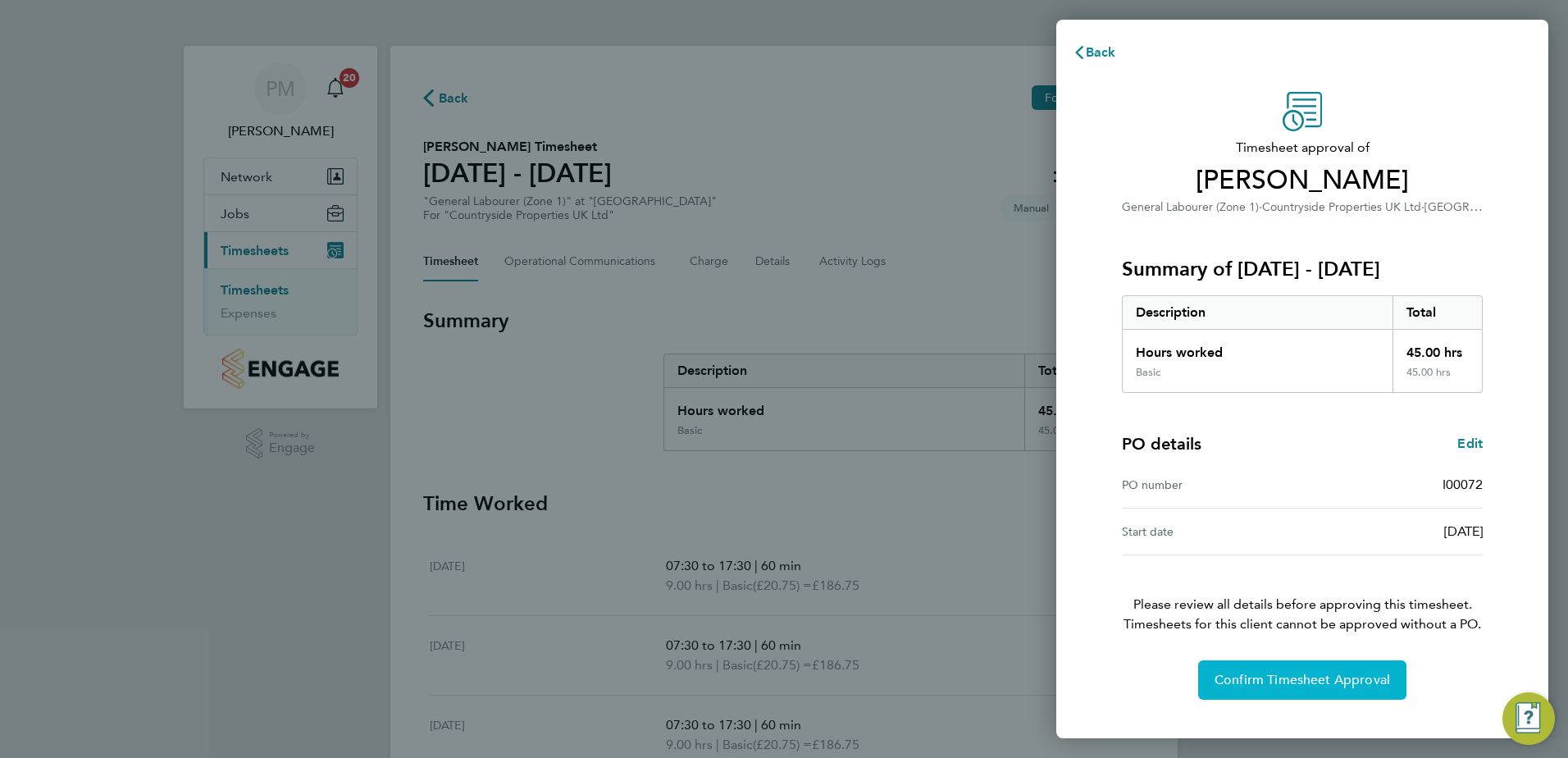
click at [1331, 682] on span "Confirm Timesheet Approval" at bounding box center [1302, 679] width 175 height 16
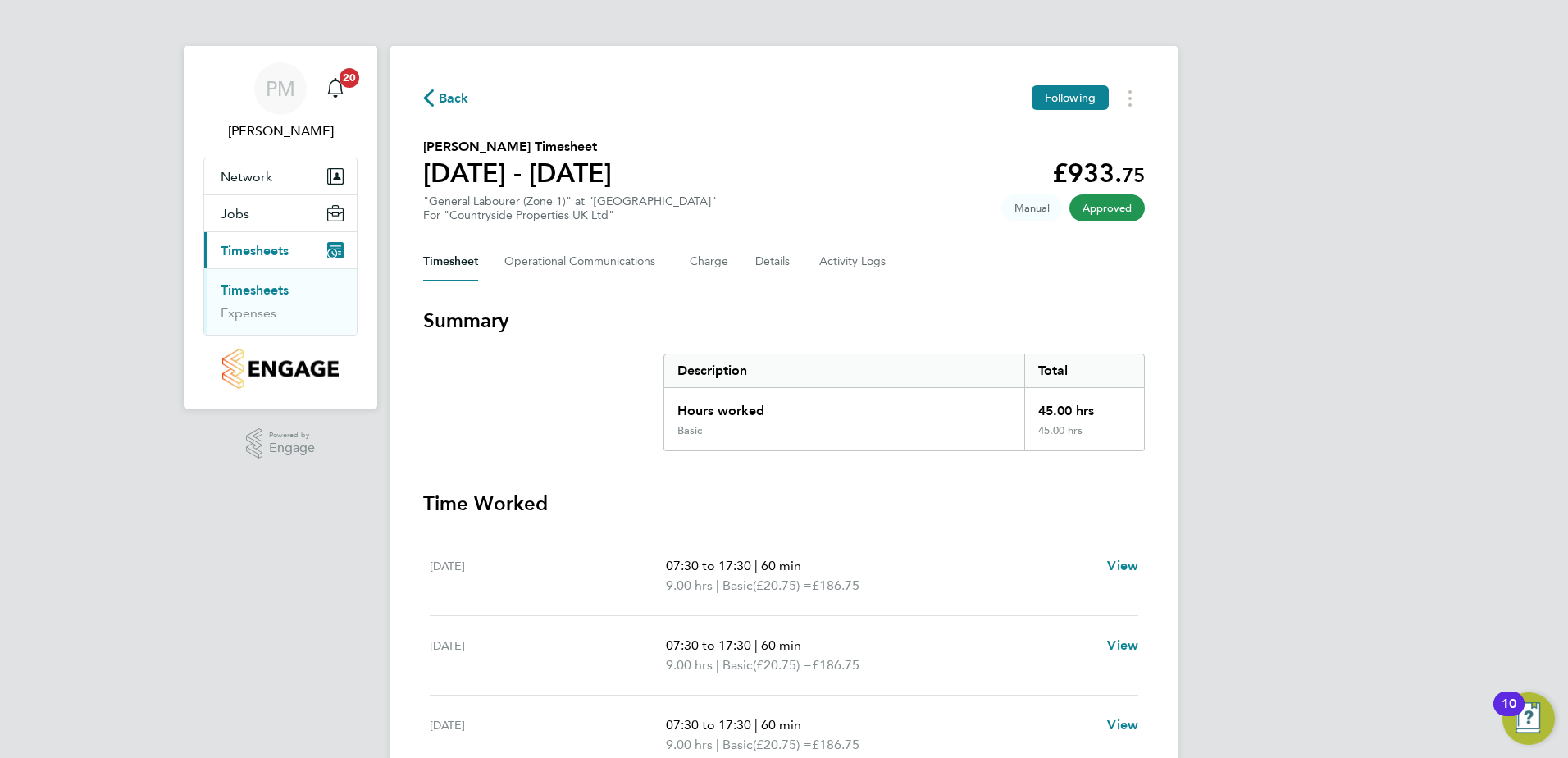
click at [250, 284] on link "Timesheets" at bounding box center [255, 289] width 68 height 15
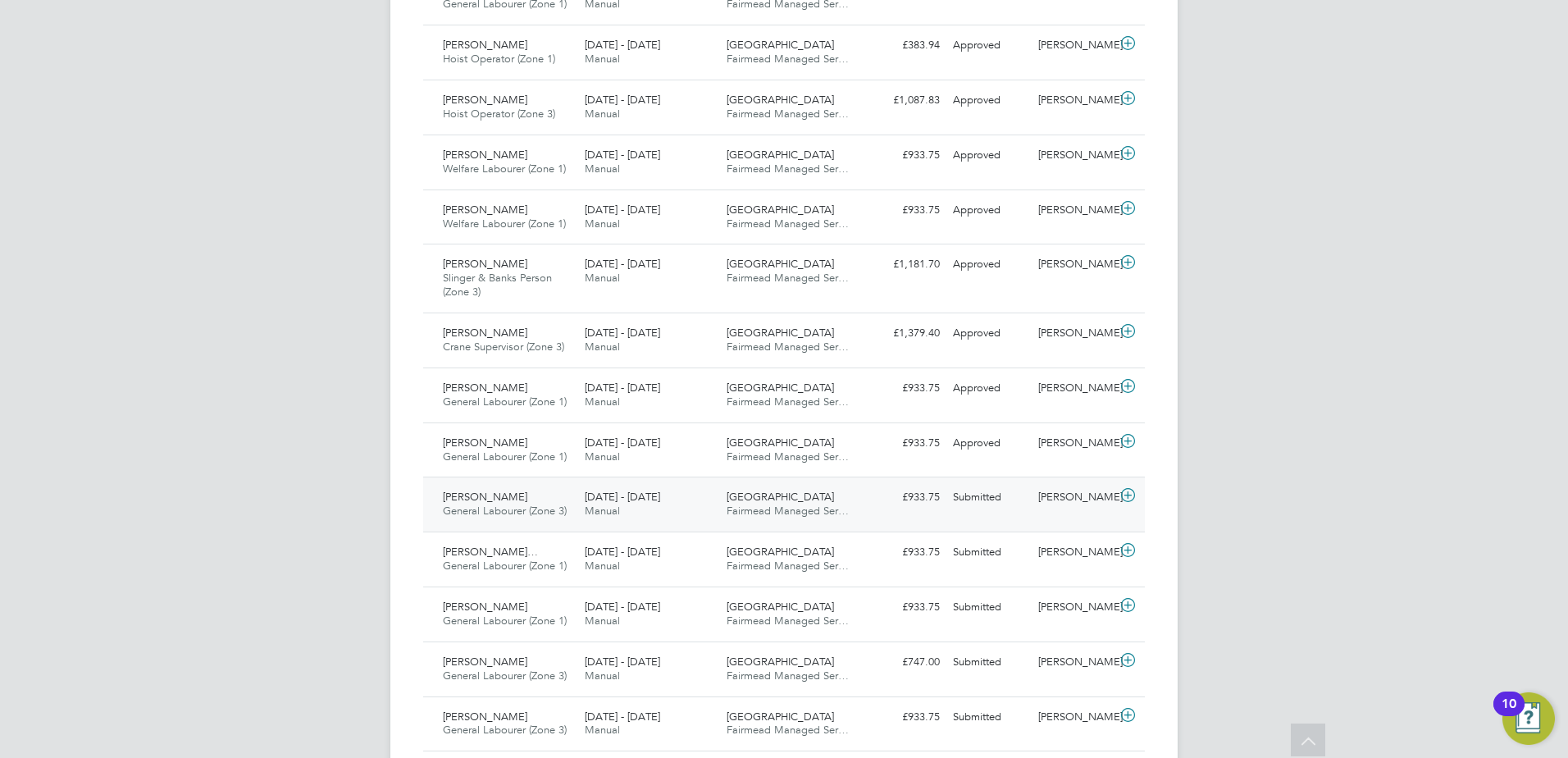
click at [475, 499] on span "[PERSON_NAME]" at bounding box center [485, 497] width 85 height 14
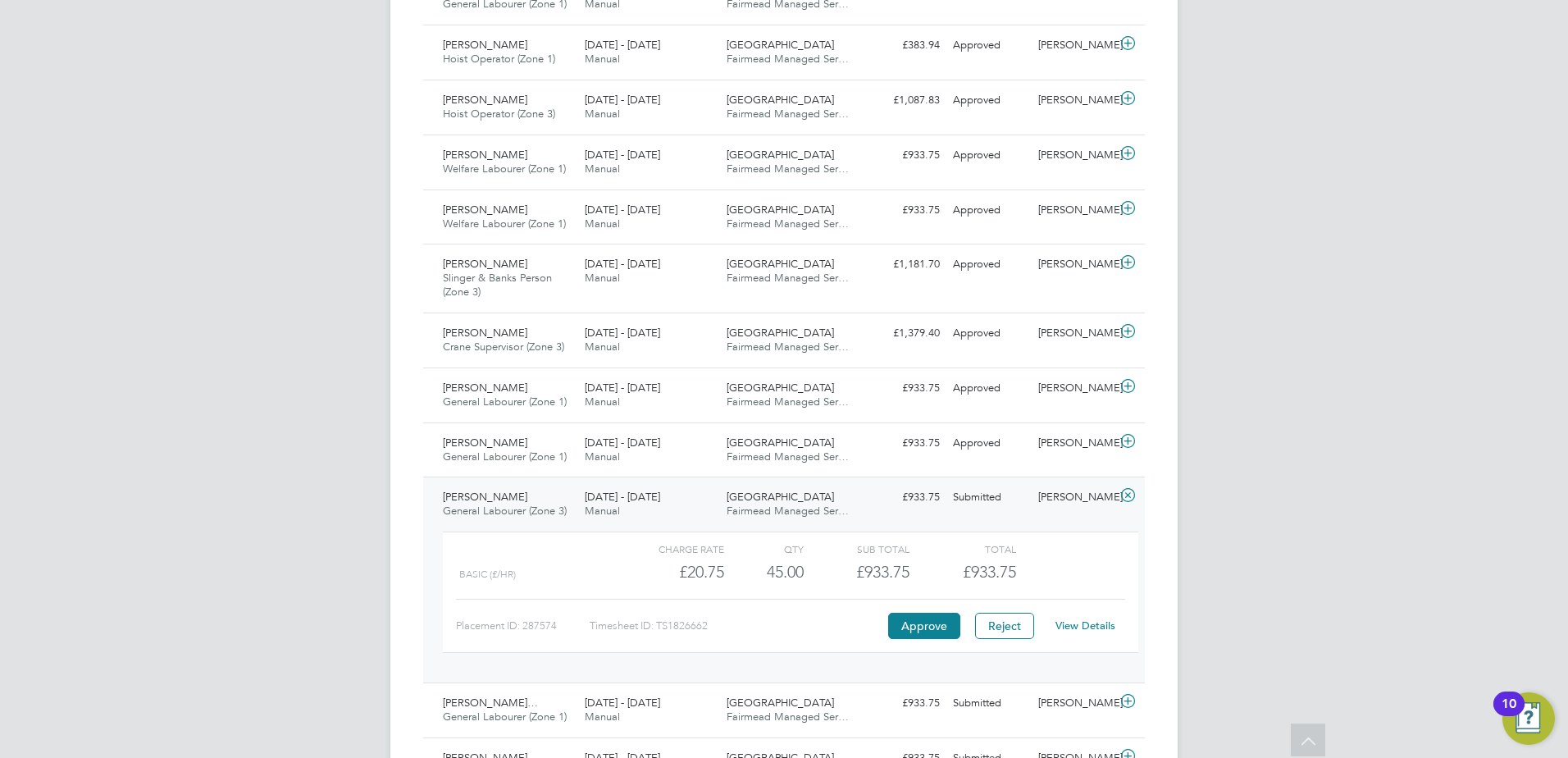
click at [1080, 621] on link "View Details" at bounding box center [1085, 625] width 60 height 14
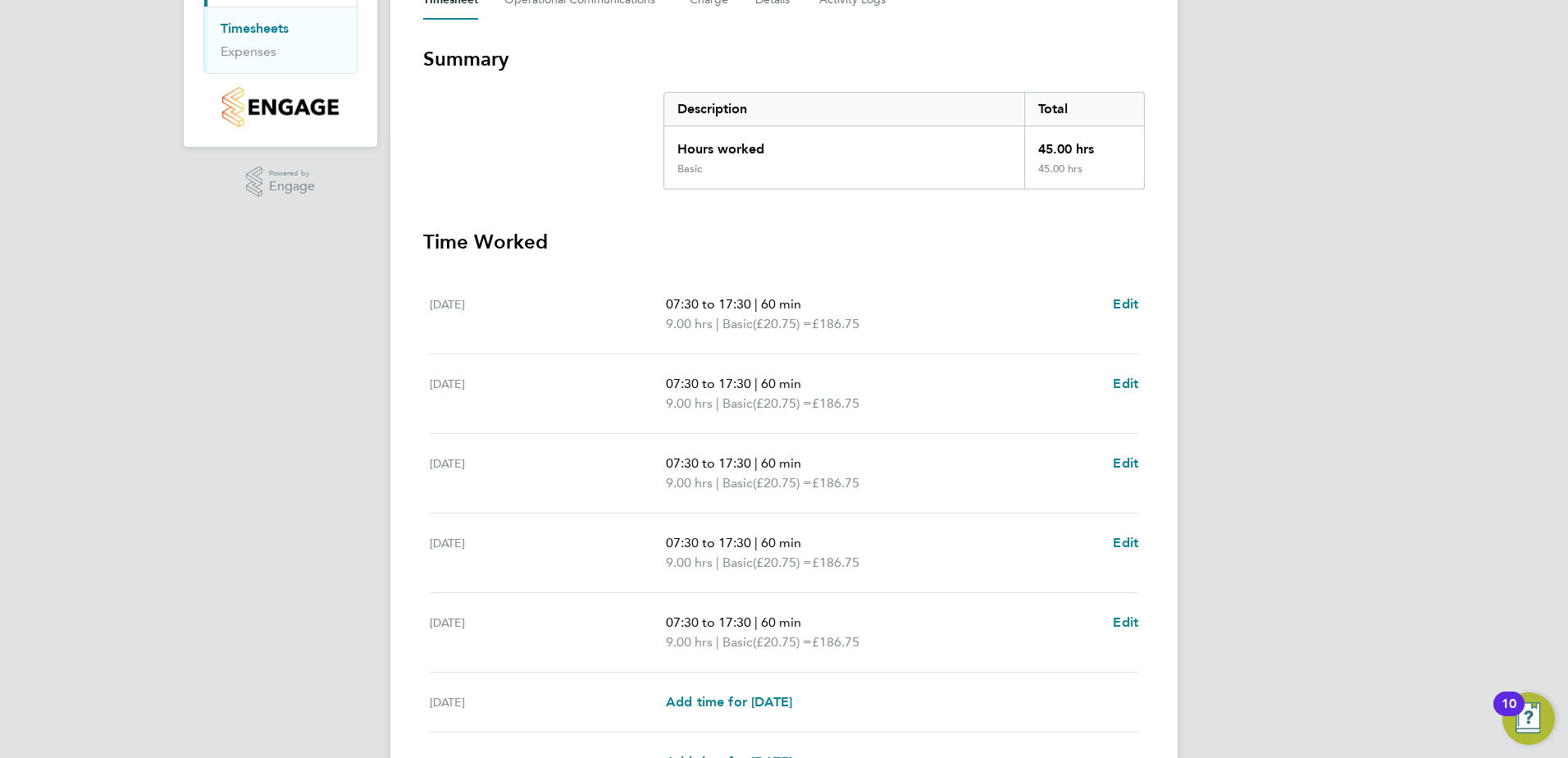
scroll to position [410, 0]
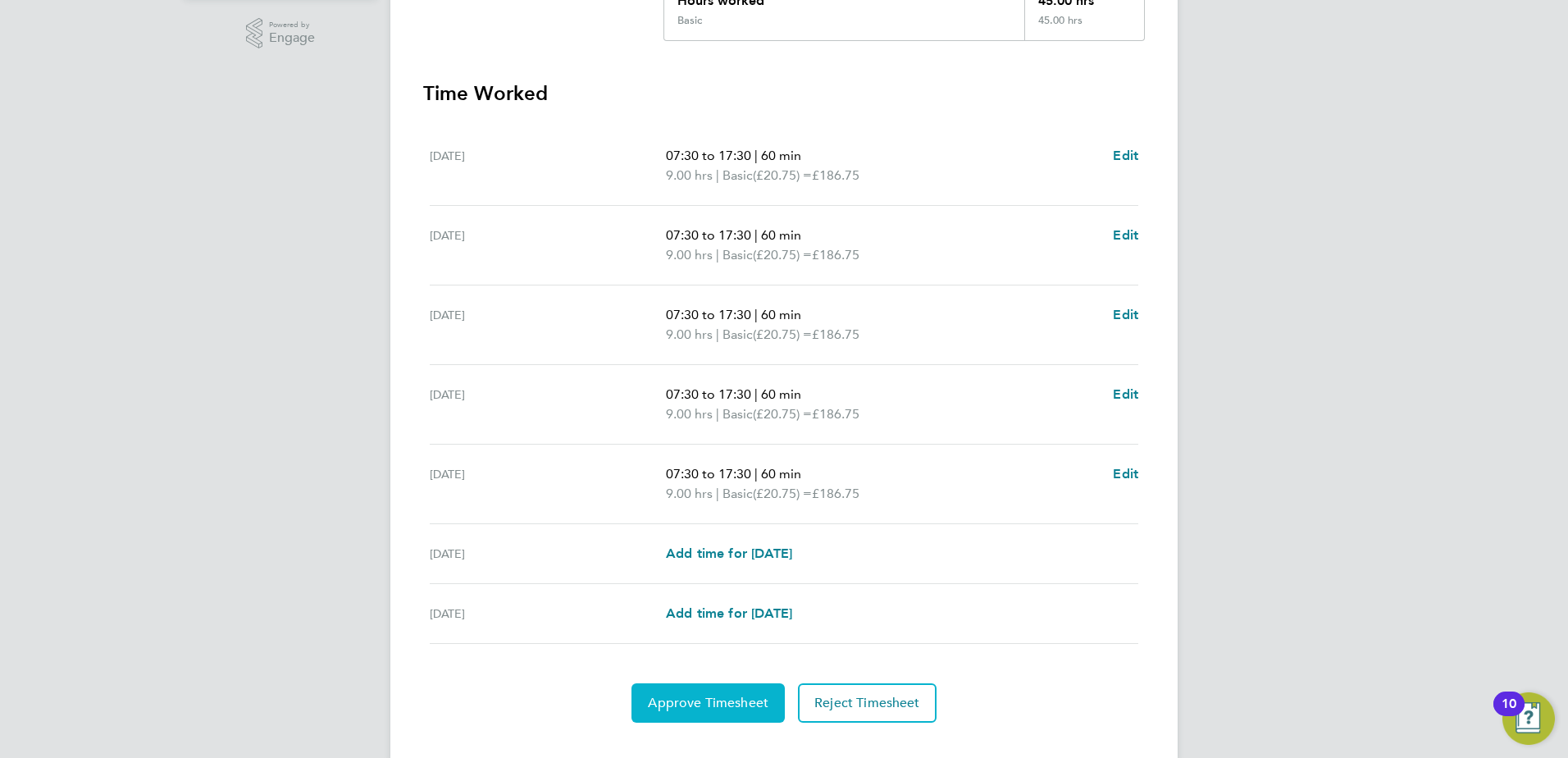
click at [695, 700] on span "Approve Timesheet" at bounding box center [708, 702] width 120 height 16
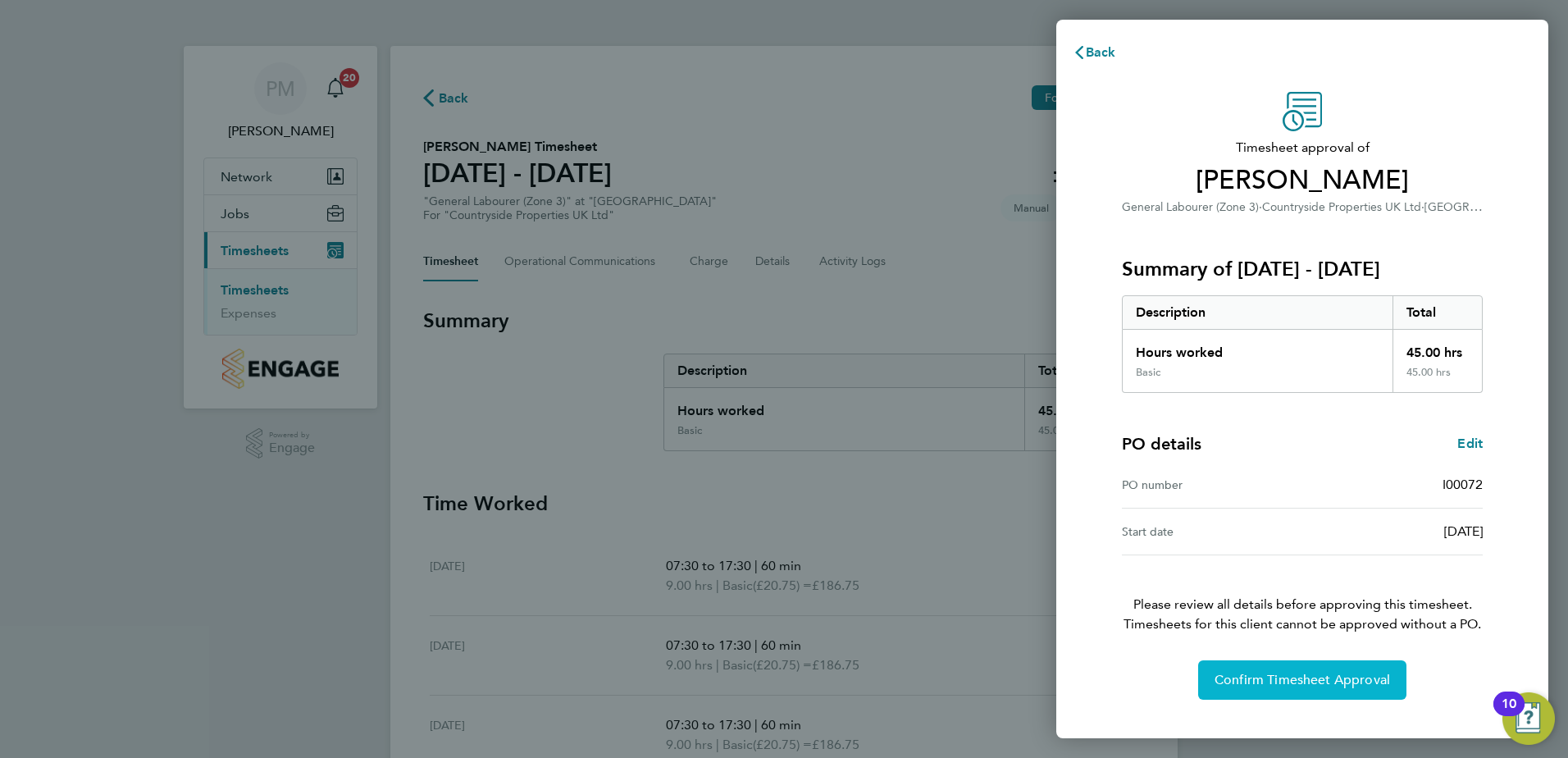
click at [1264, 672] on span "Confirm Timesheet Approval" at bounding box center [1302, 679] width 175 height 16
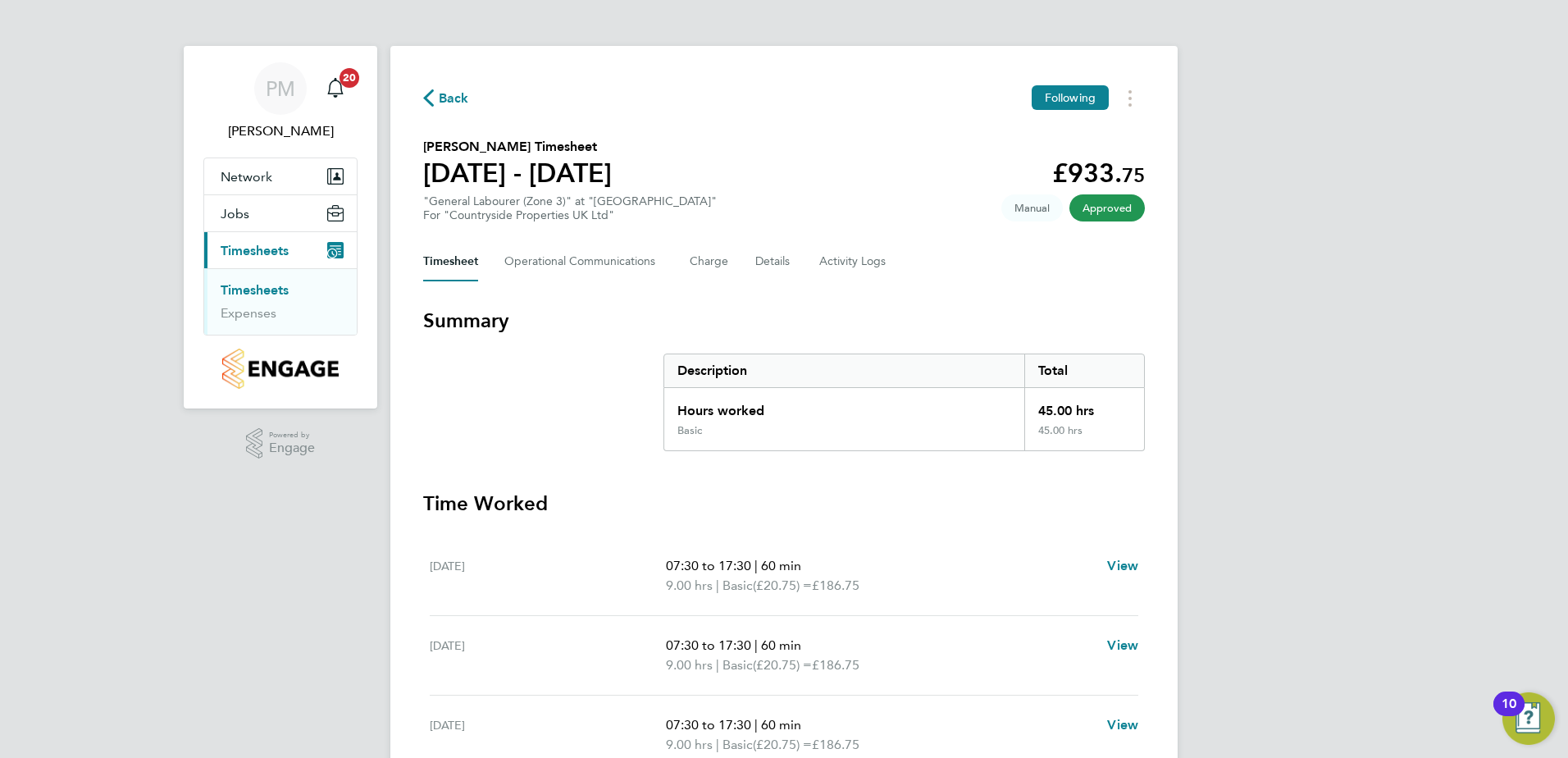
click at [244, 283] on link "Timesheets" at bounding box center [255, 289] width 68 height 15
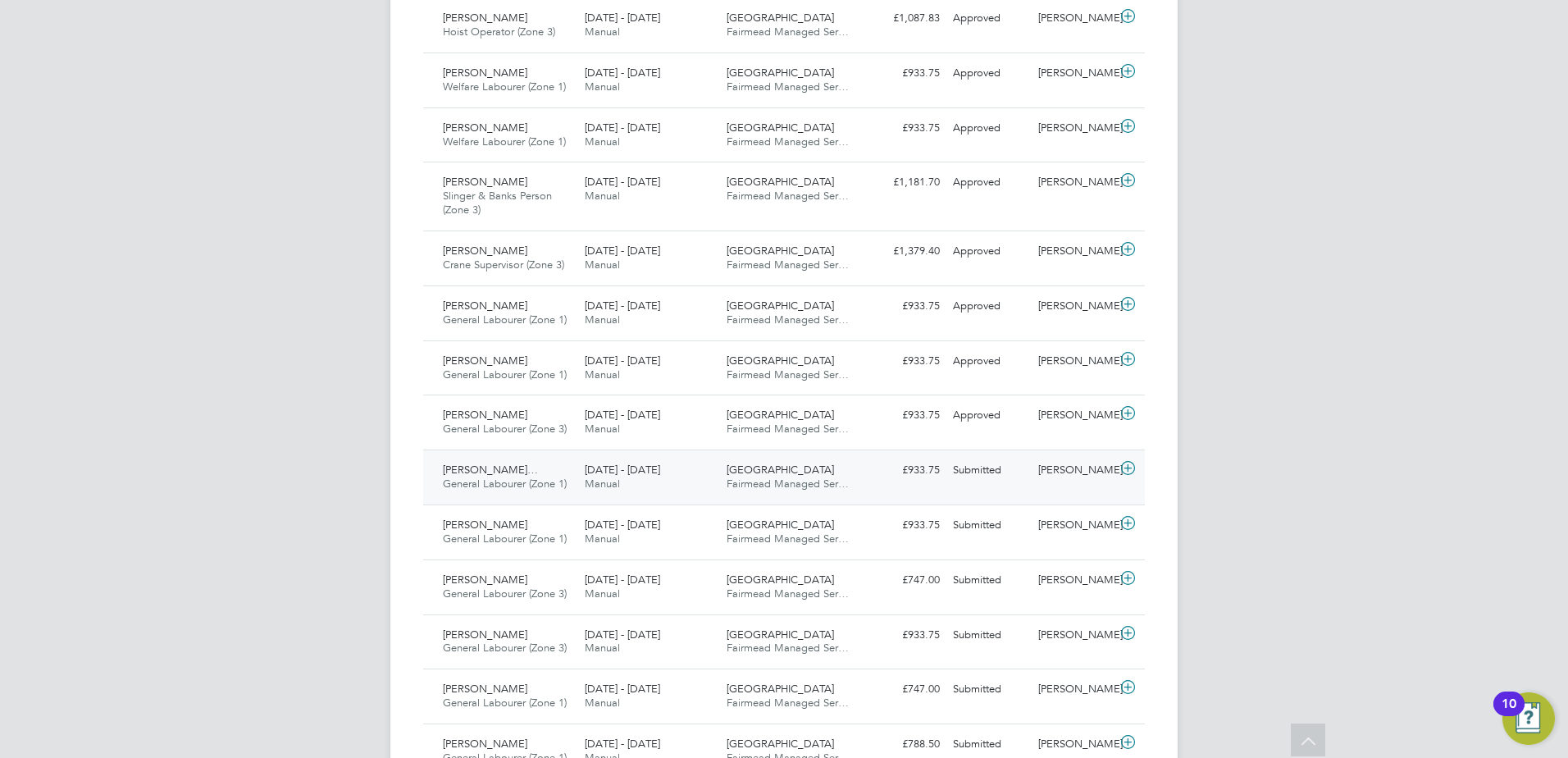
click at [512, 469] on span "[PERSON_NAME]…" at bounding box center [490, 470] width 95 height 14
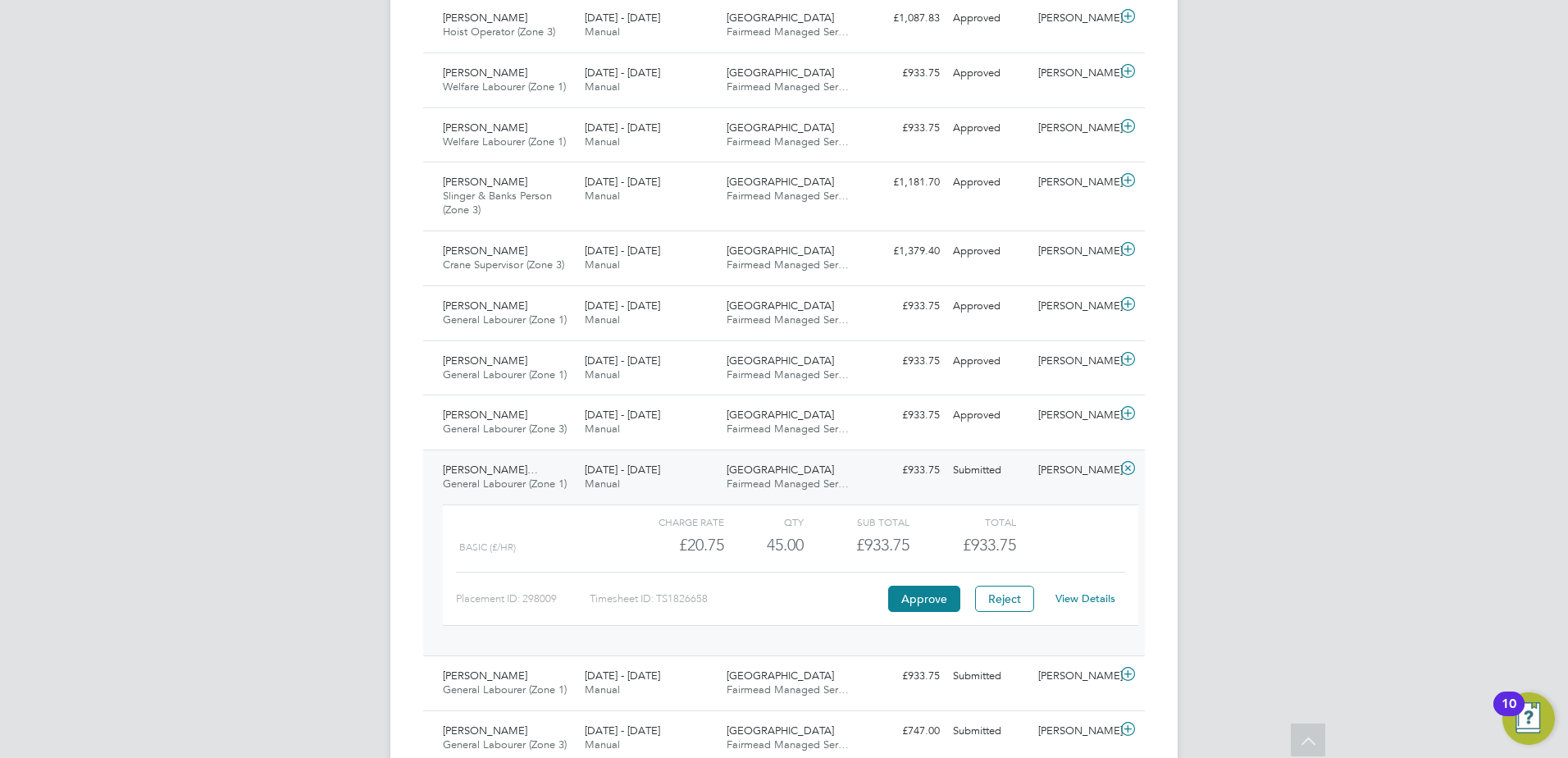
click at [1092, 595] on link "View Details" at bounding box center [1085, 598] width 60 height 14
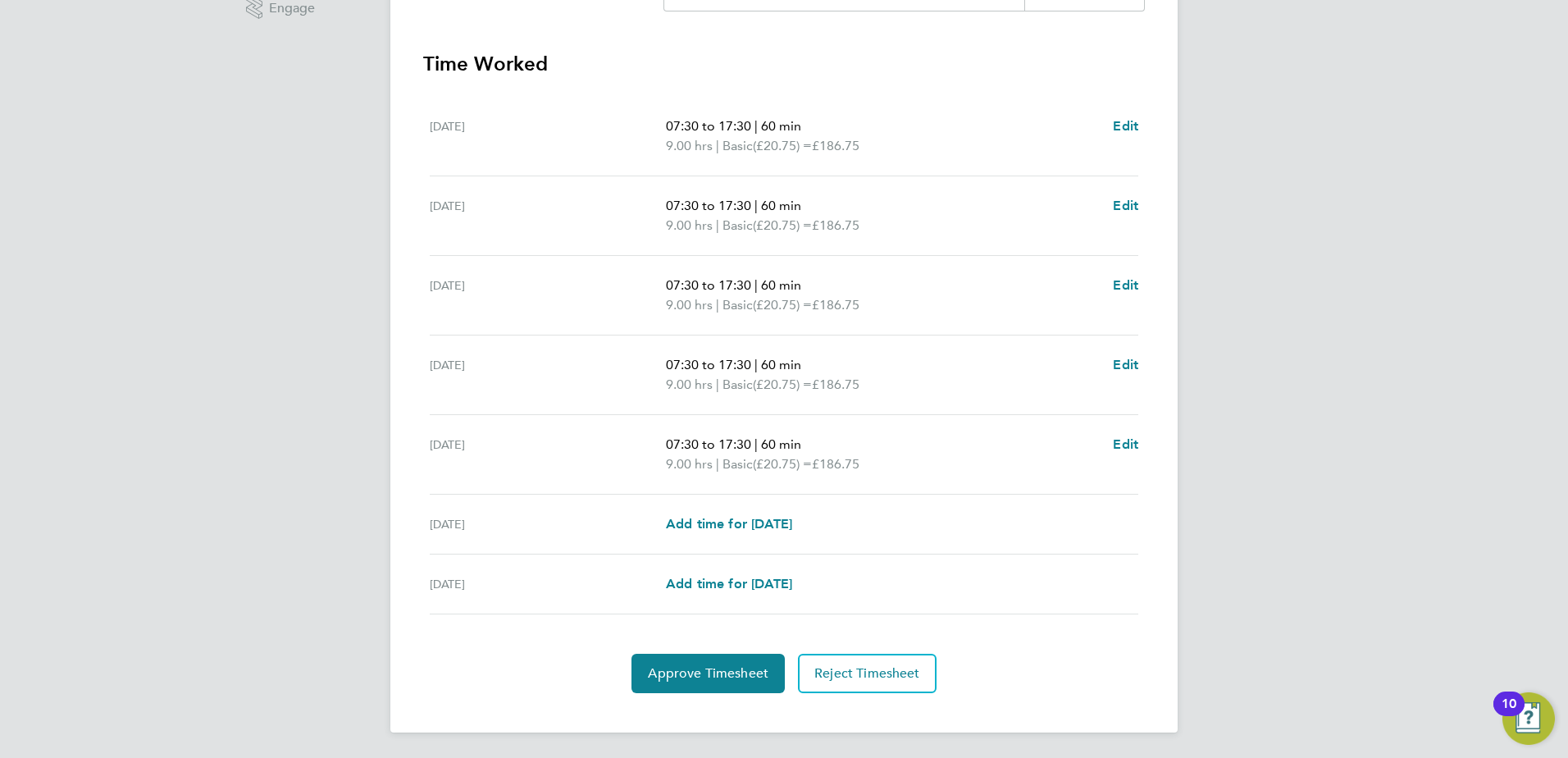
scroll to position [441, 0]
click at [695, 678] on span "Approve Timesheet" at bounding box center [708, 672] width 120 height 16
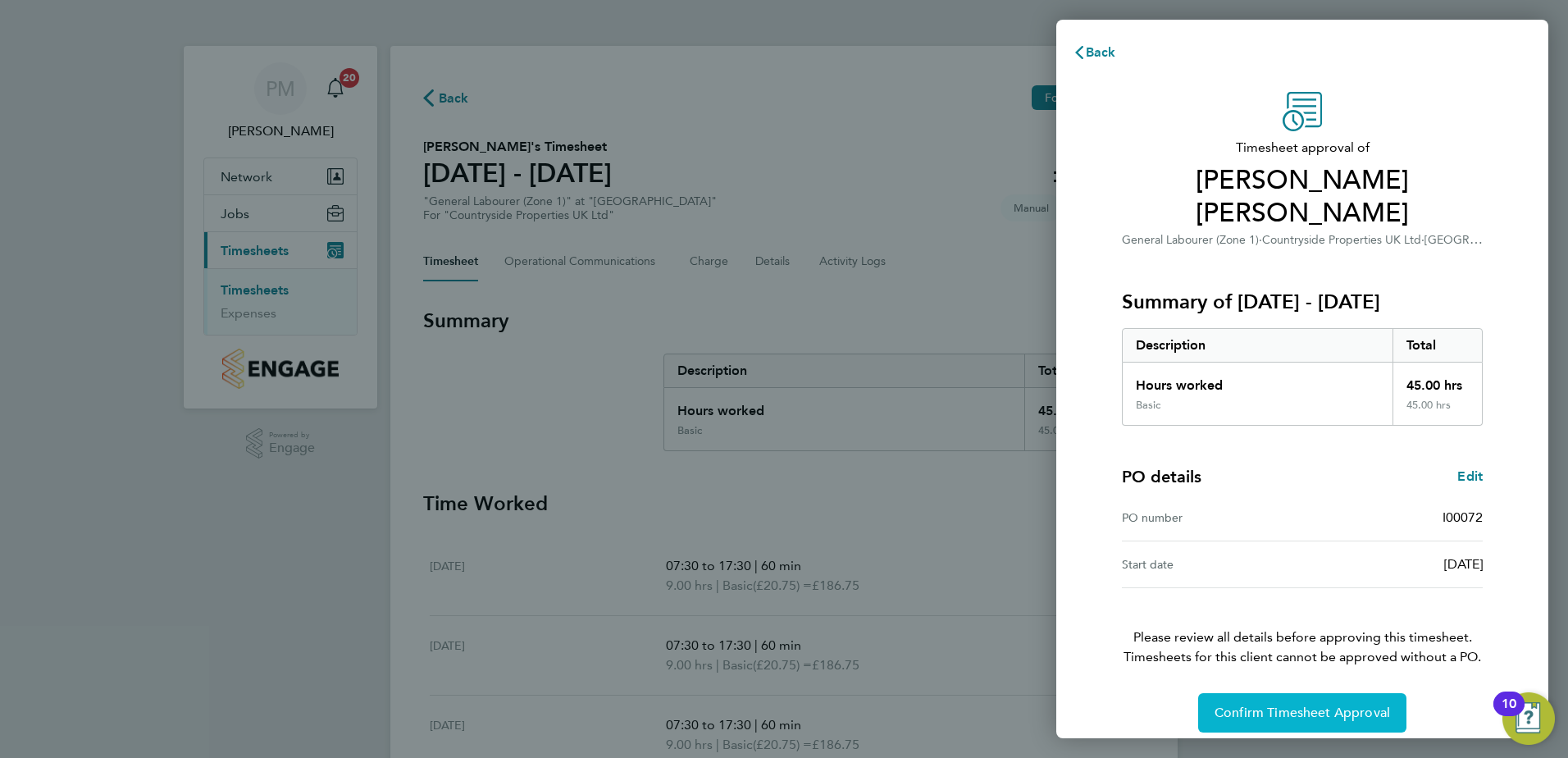
click at [1339, 705] on span "Confirm Timesheet Approval" at bounding box center [1302, 712] width 175 height 16
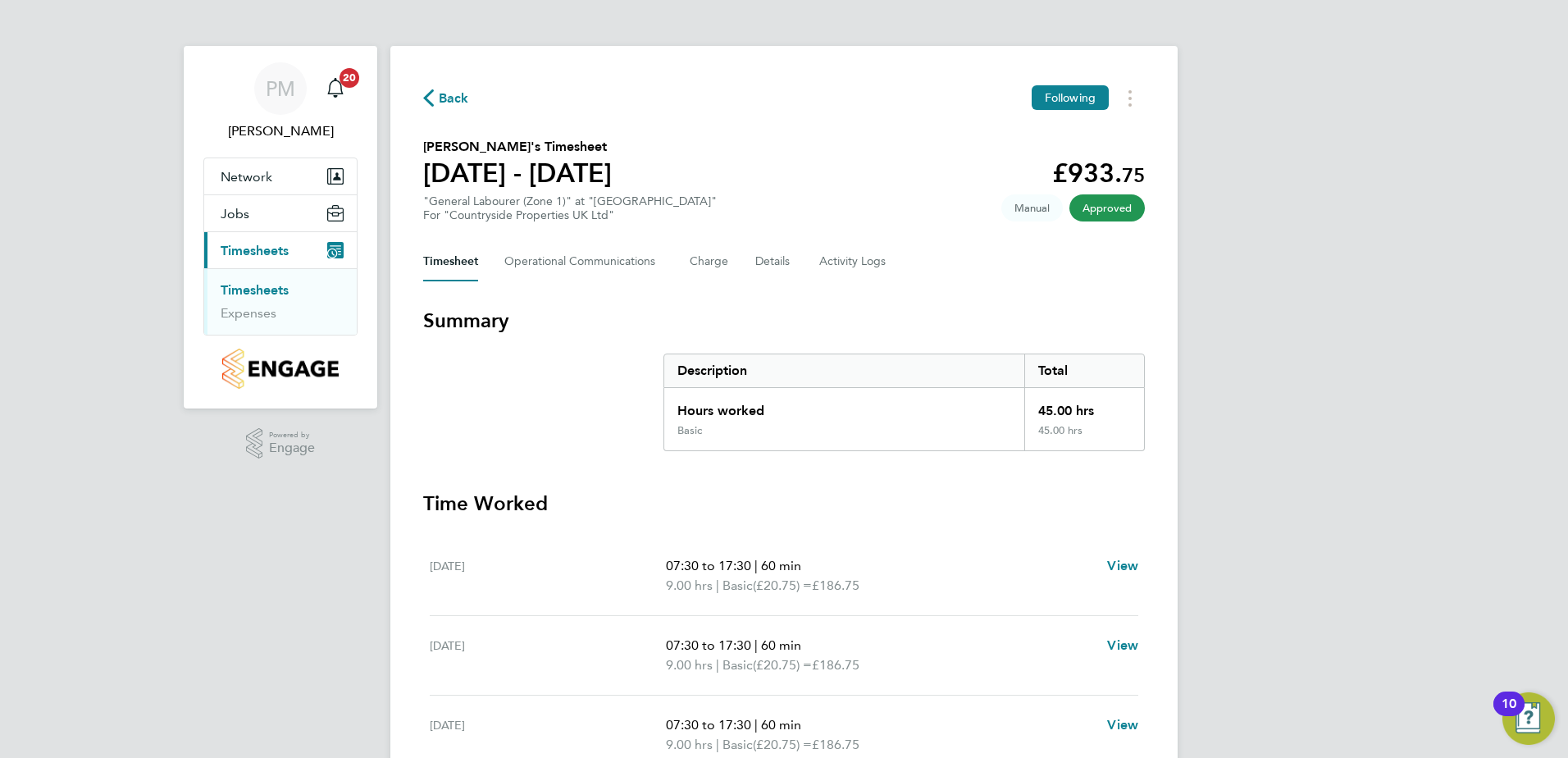
click at [256, 285] on link "Timesheets" at bounding box center [255, 289] width 68 height 15
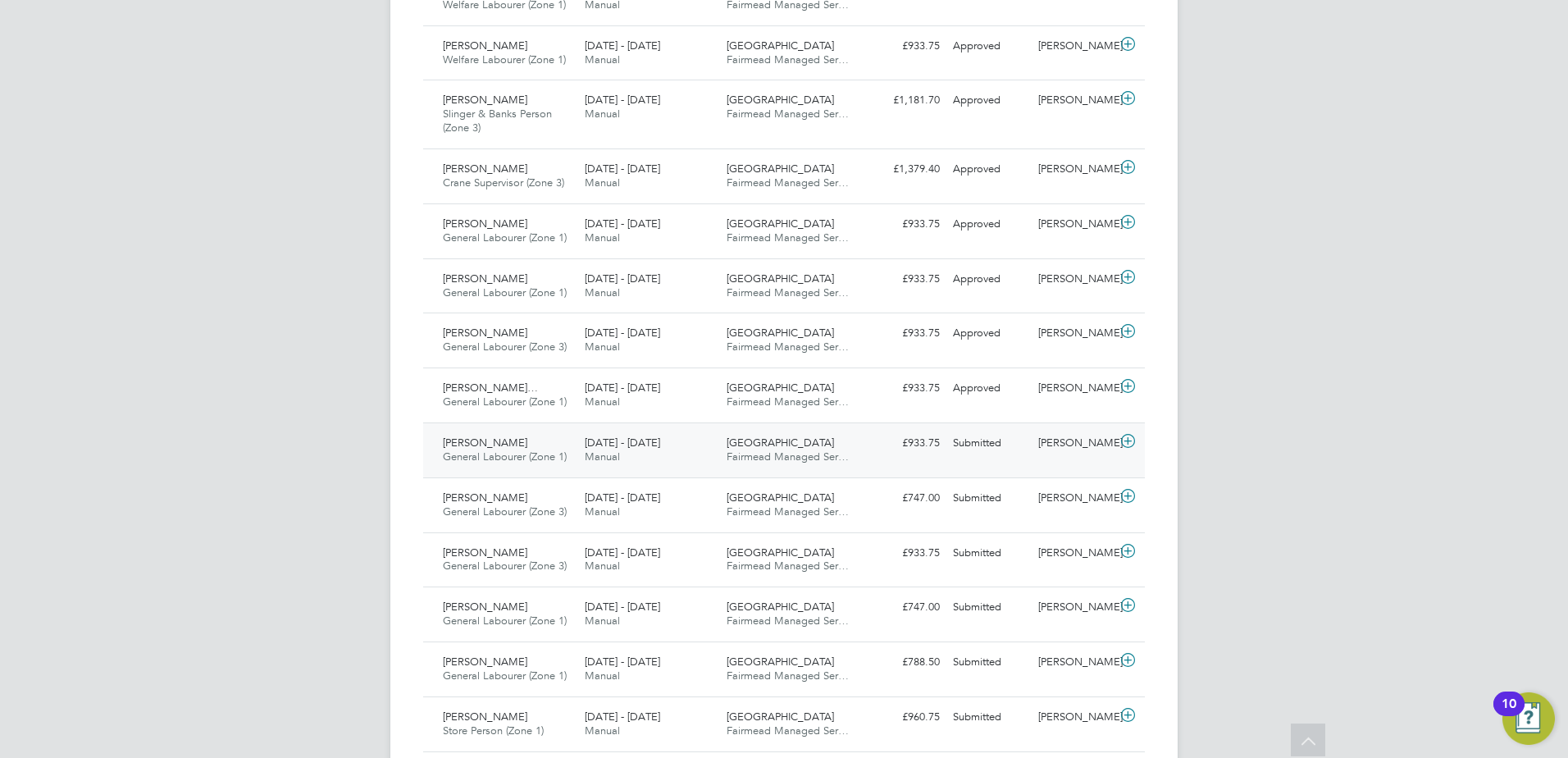
click at [472, 439] on span "[PERSON_NAME]" at bounding box center [485, 442] width 85 height 14
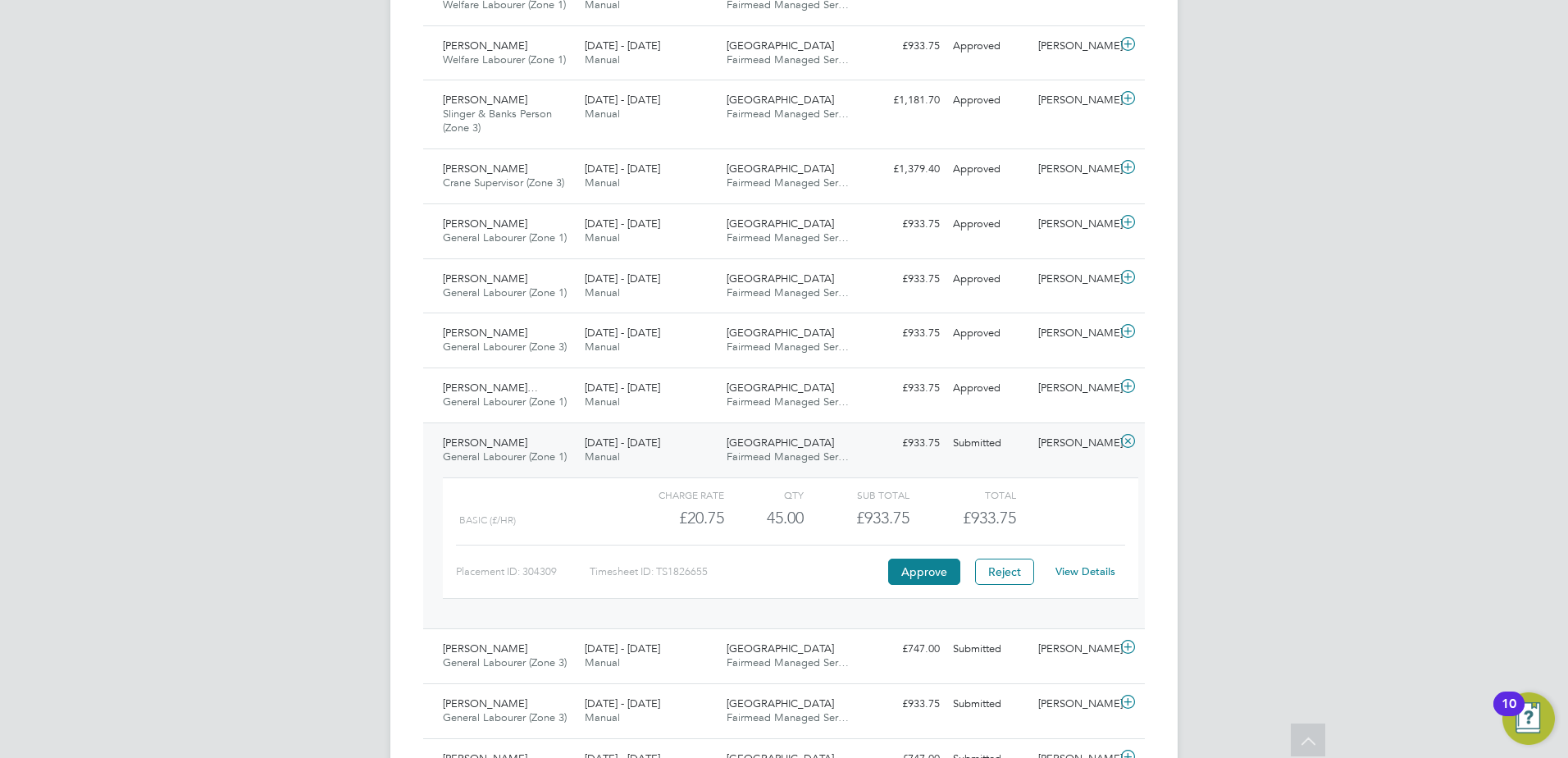
click at [1075, 566] on link "View Details" at bounding box center [1085, 571] width 60 height 14
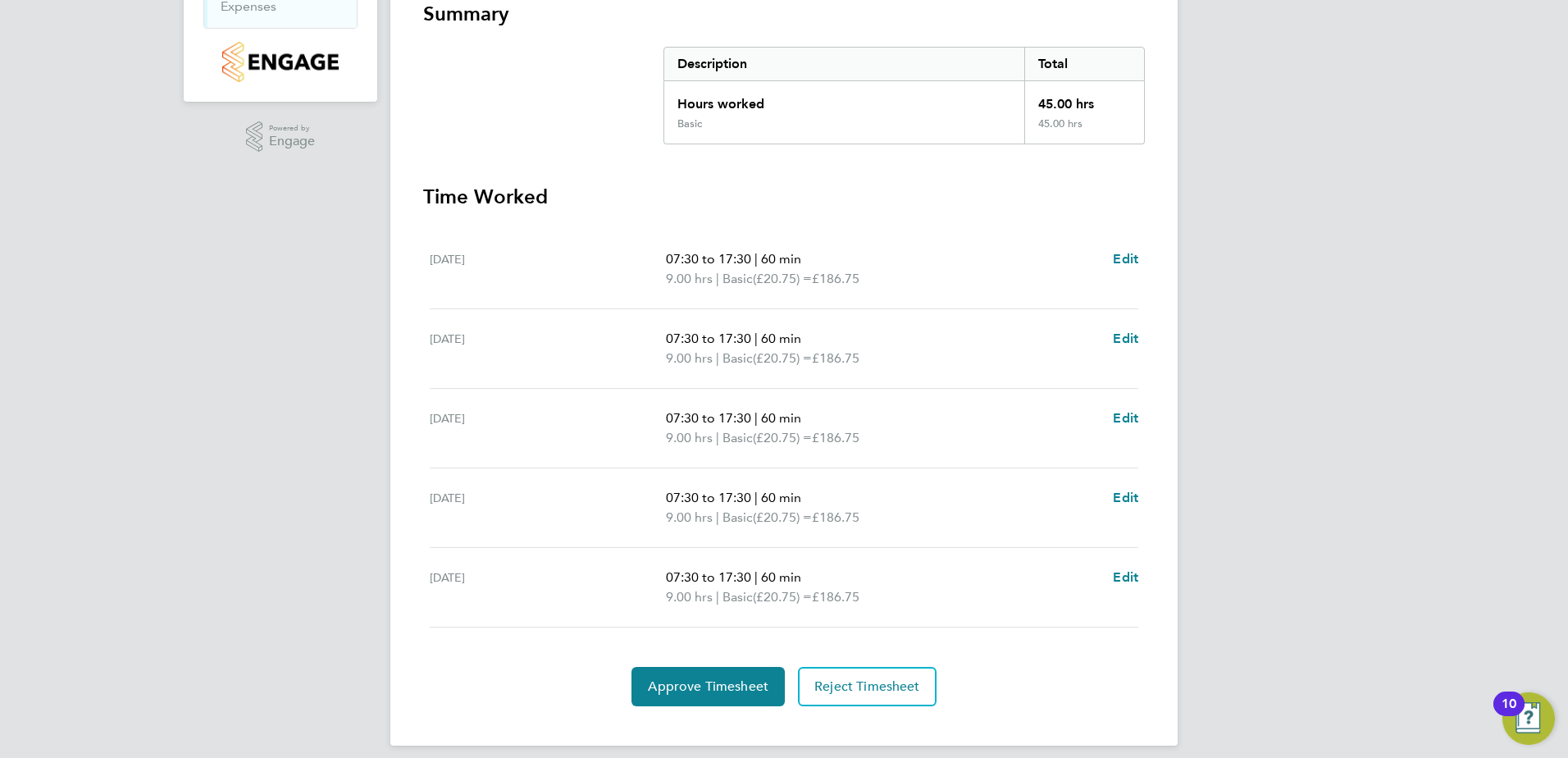
scroll to position [321, 0]
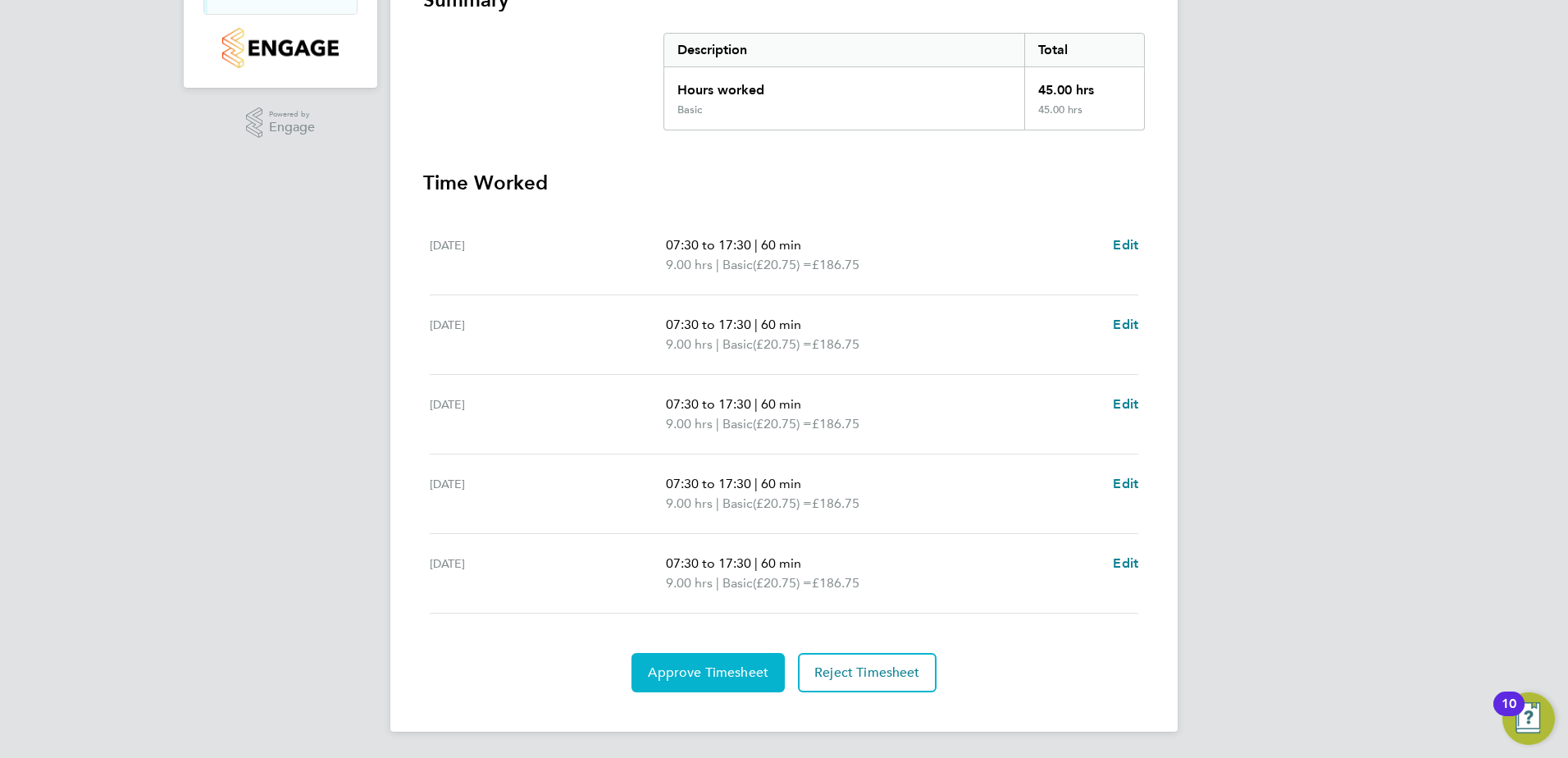
click at [709, 666] on span "Approve Timesheet" at bounding box center [708, 672] width 120 height 16
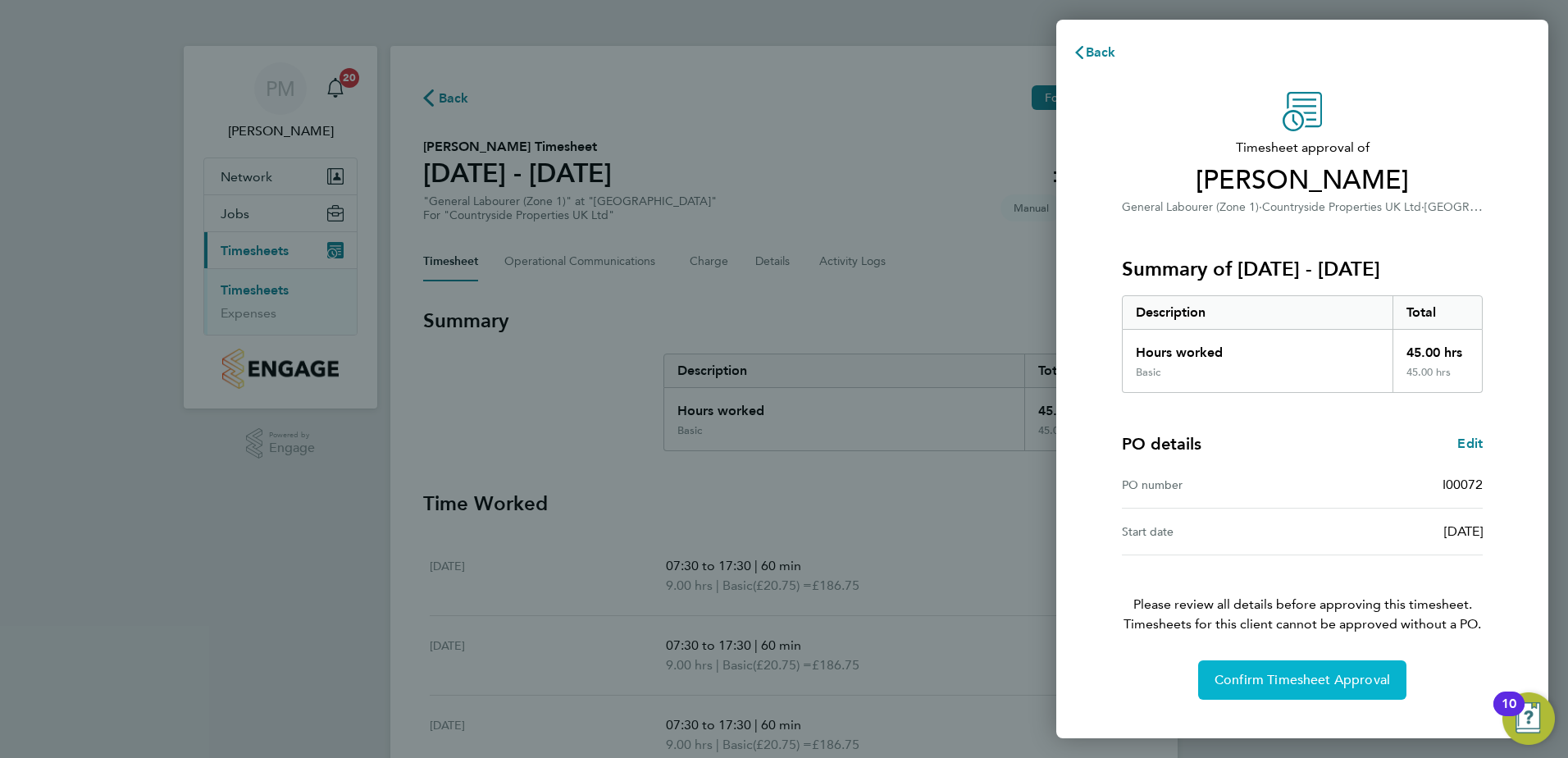
click at [1257, 681] on span "Confirm Timesheet Approval" at bounding box center [1302, 679] width 175 height 16
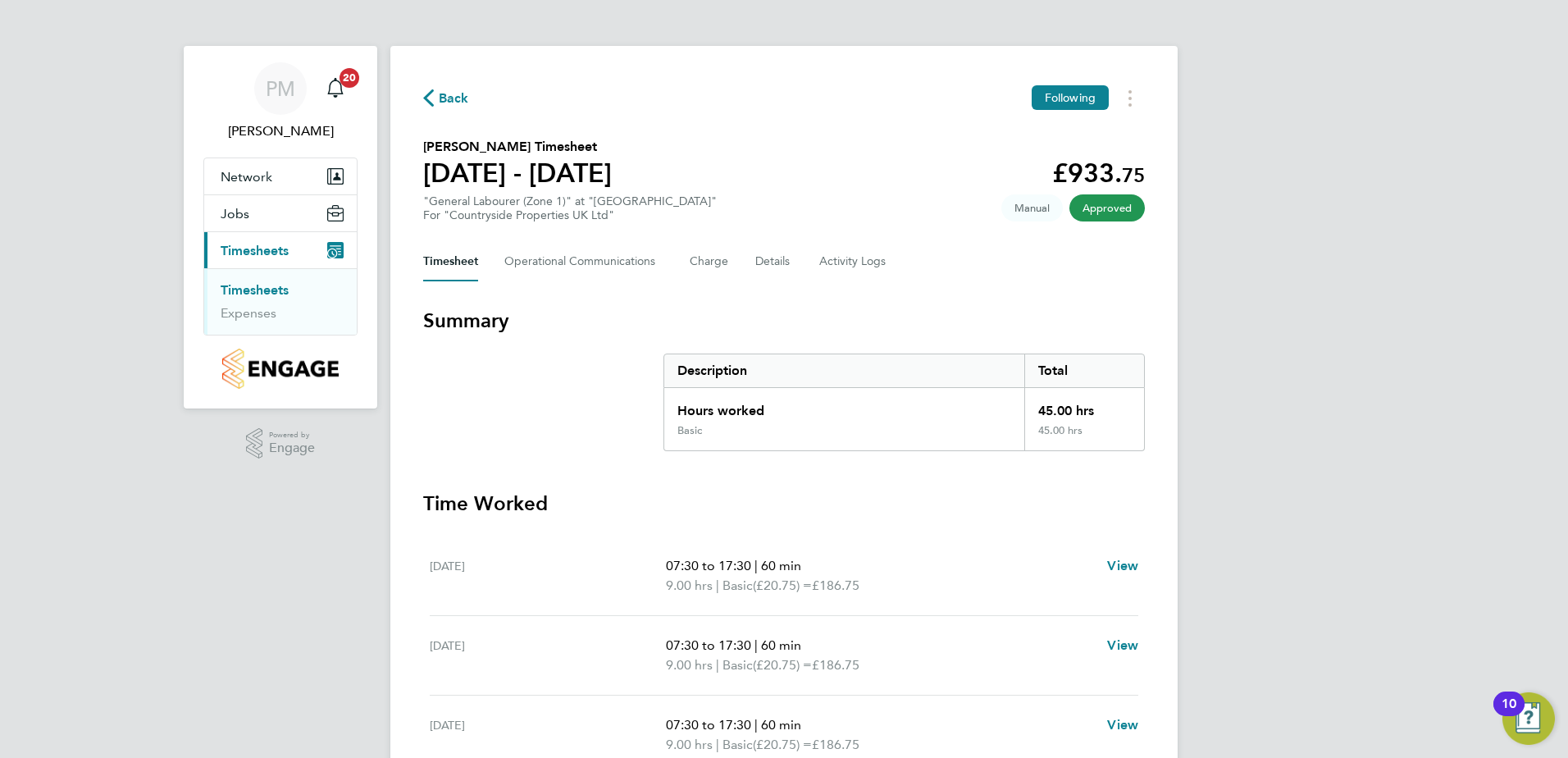
click at [259, 288] on link "Timesheets" at bounding box center [255, 289] width 68 height 15
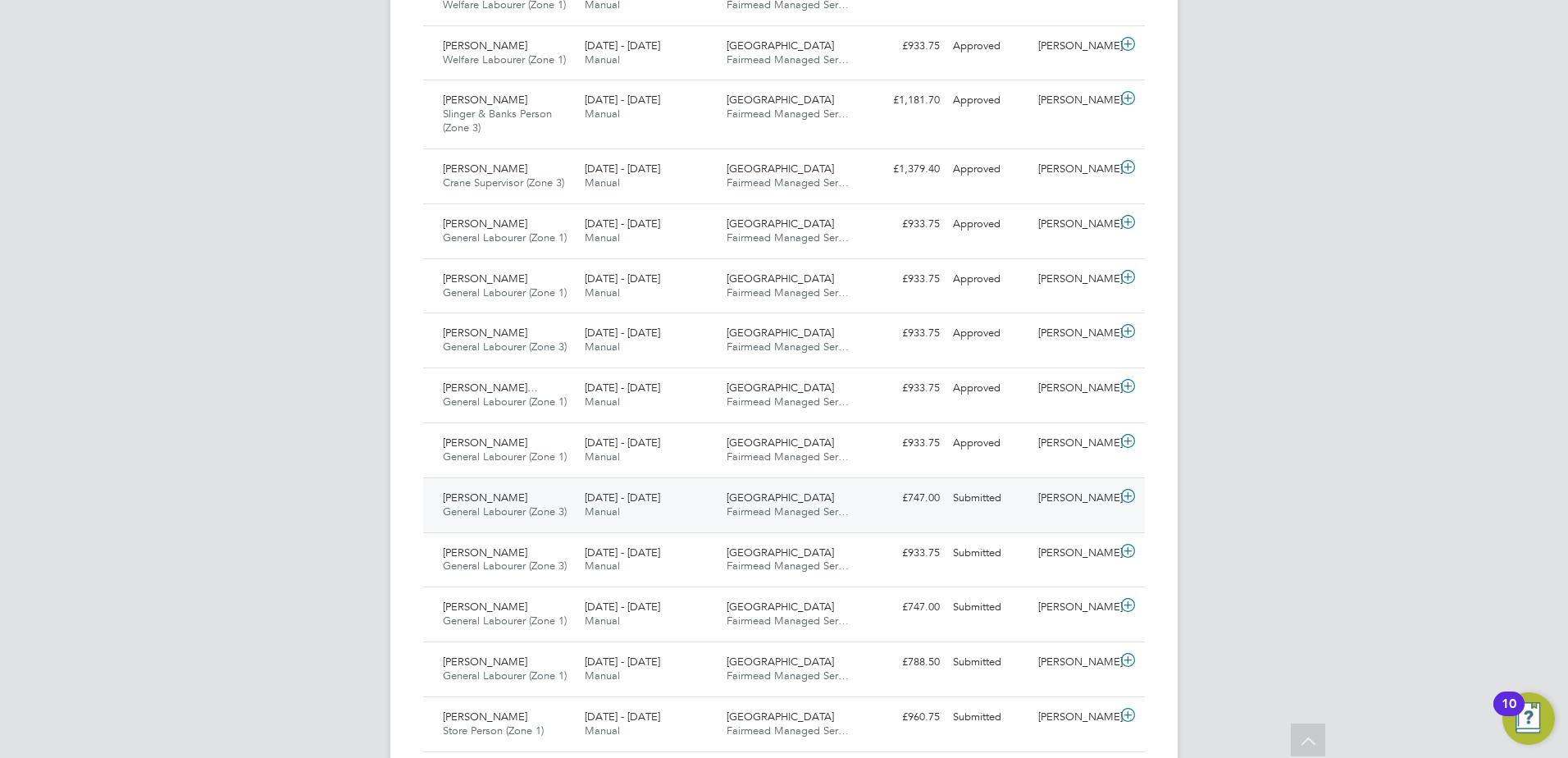
click at [492, 497] on span "[PERSON_NAME]" at bounding box center [485, 497] width 85 height 14
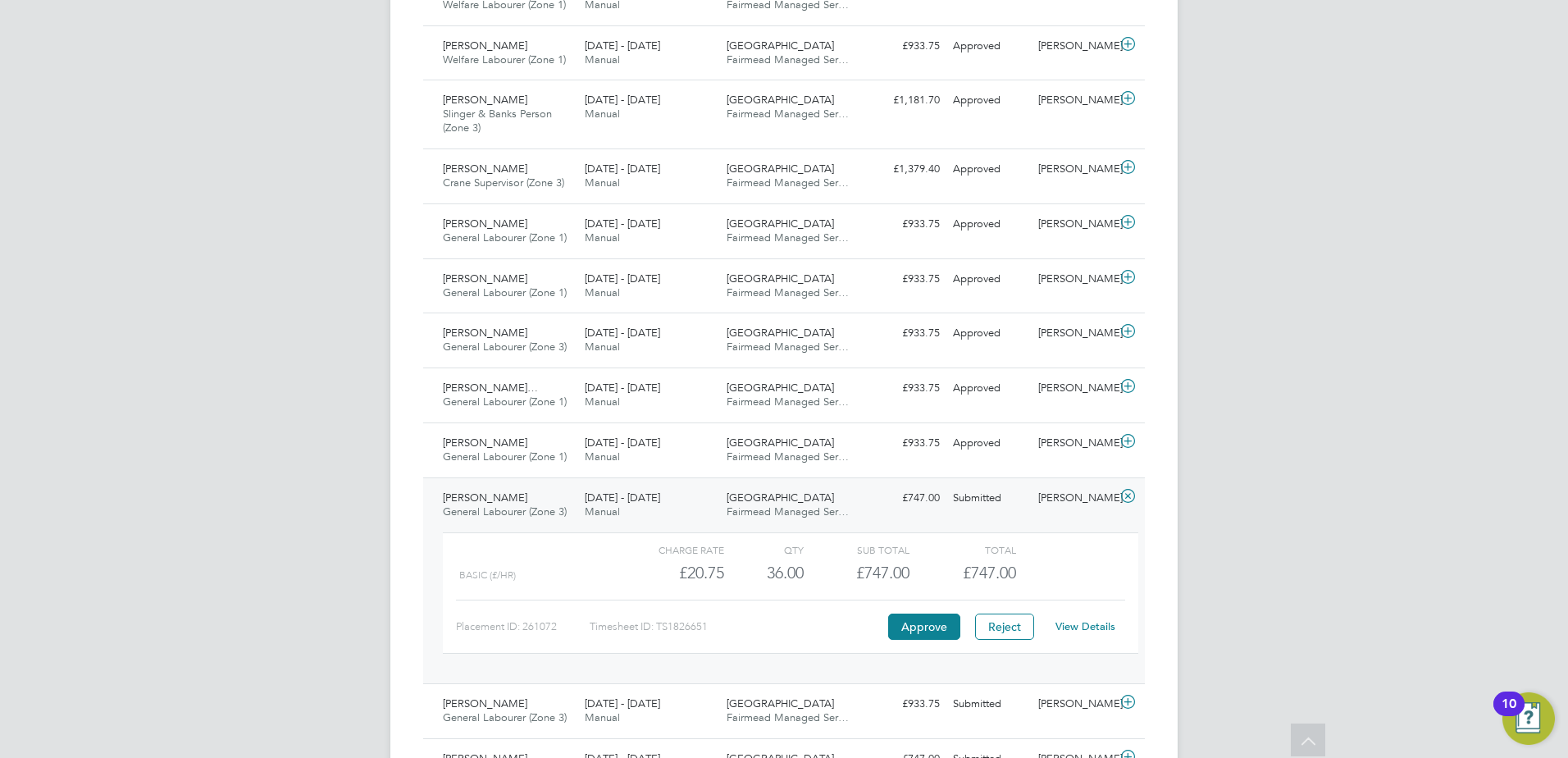
click at [1081, 626] on link "View Details" at bounding box center [1085, 626] width 60 height 14
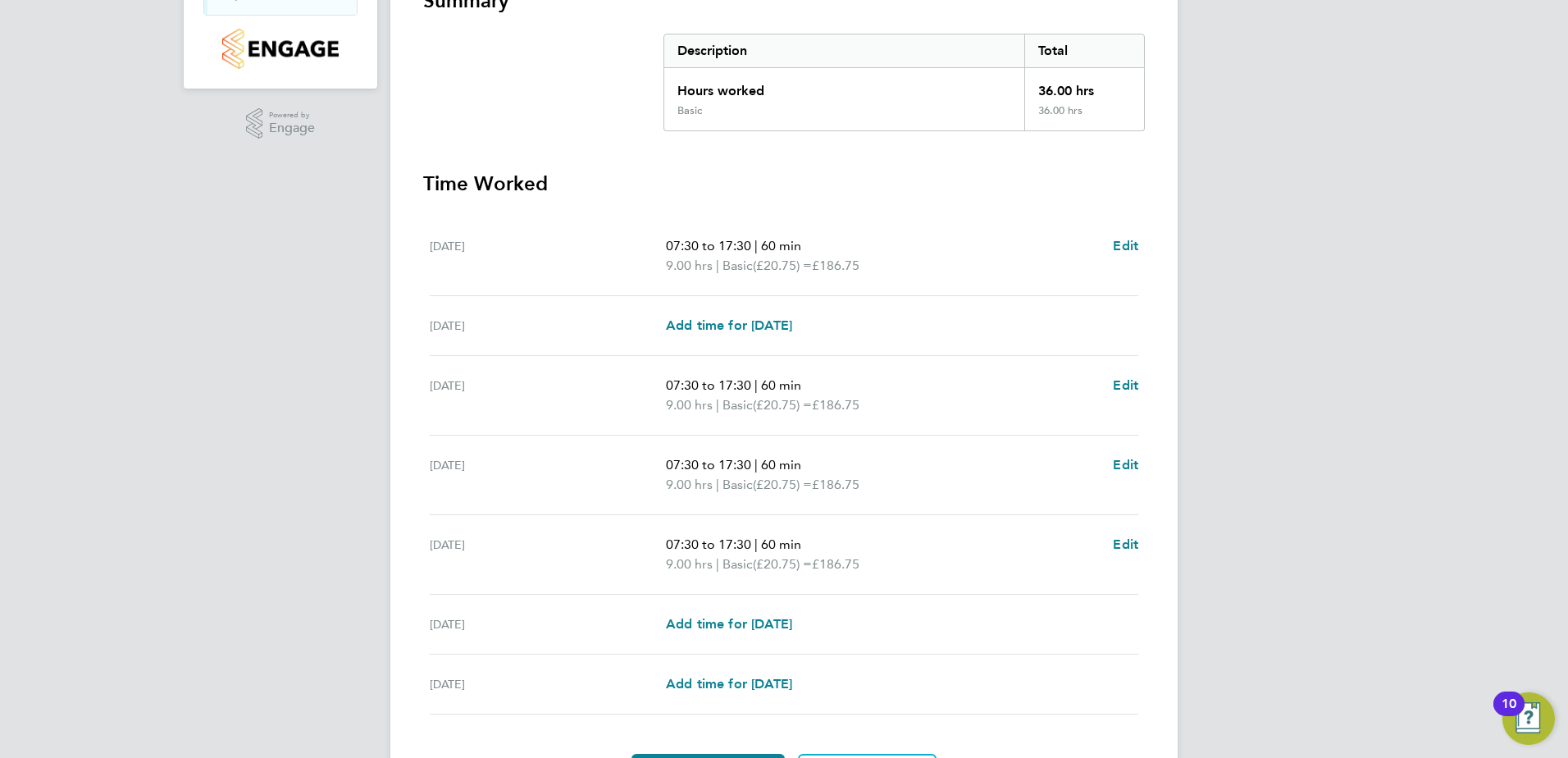
scroll to position [420, 0]
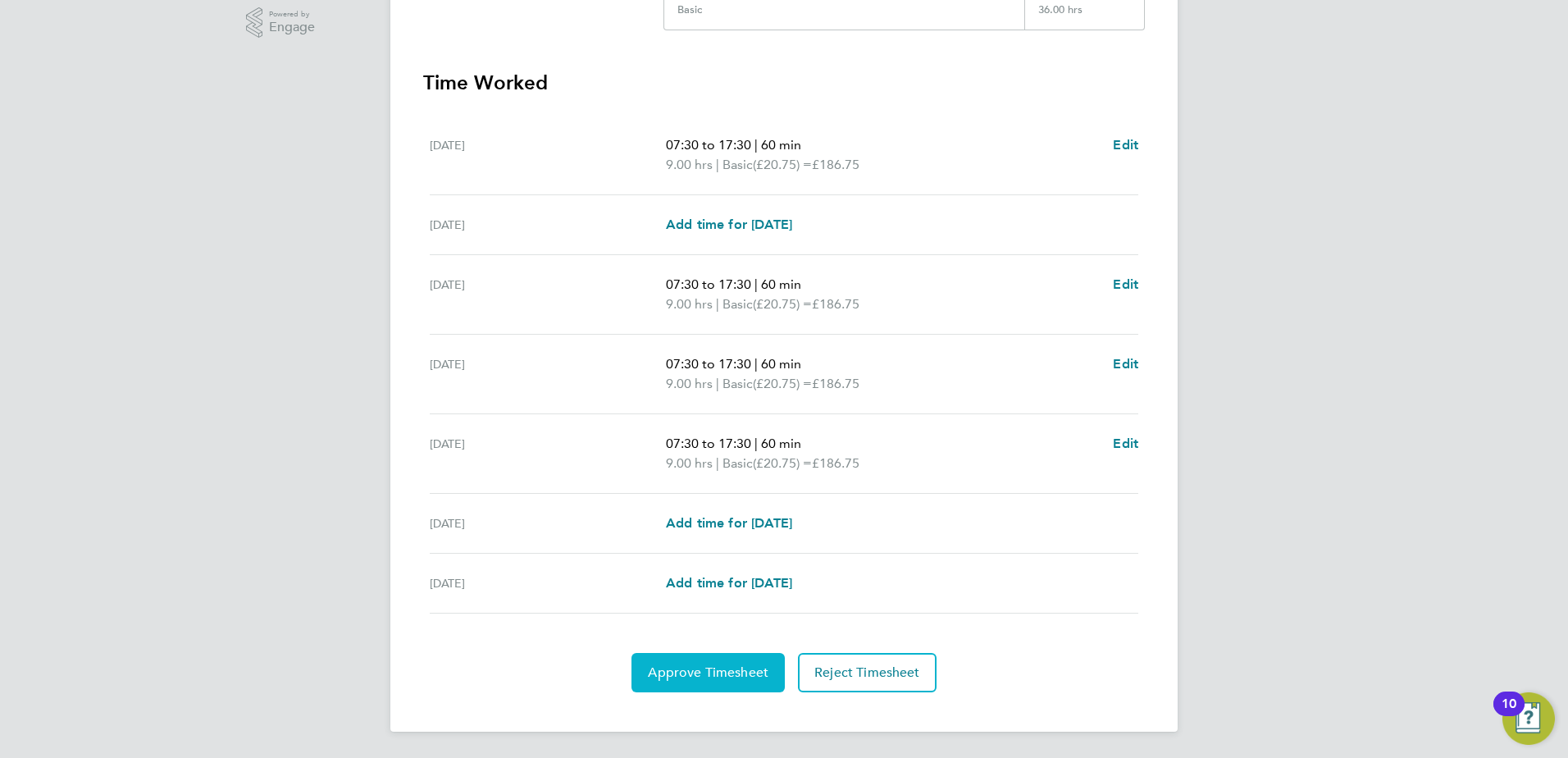
click at [744, 656] on button "Approve Timesheet" at bounding box center [707, 673] width 153 height 40
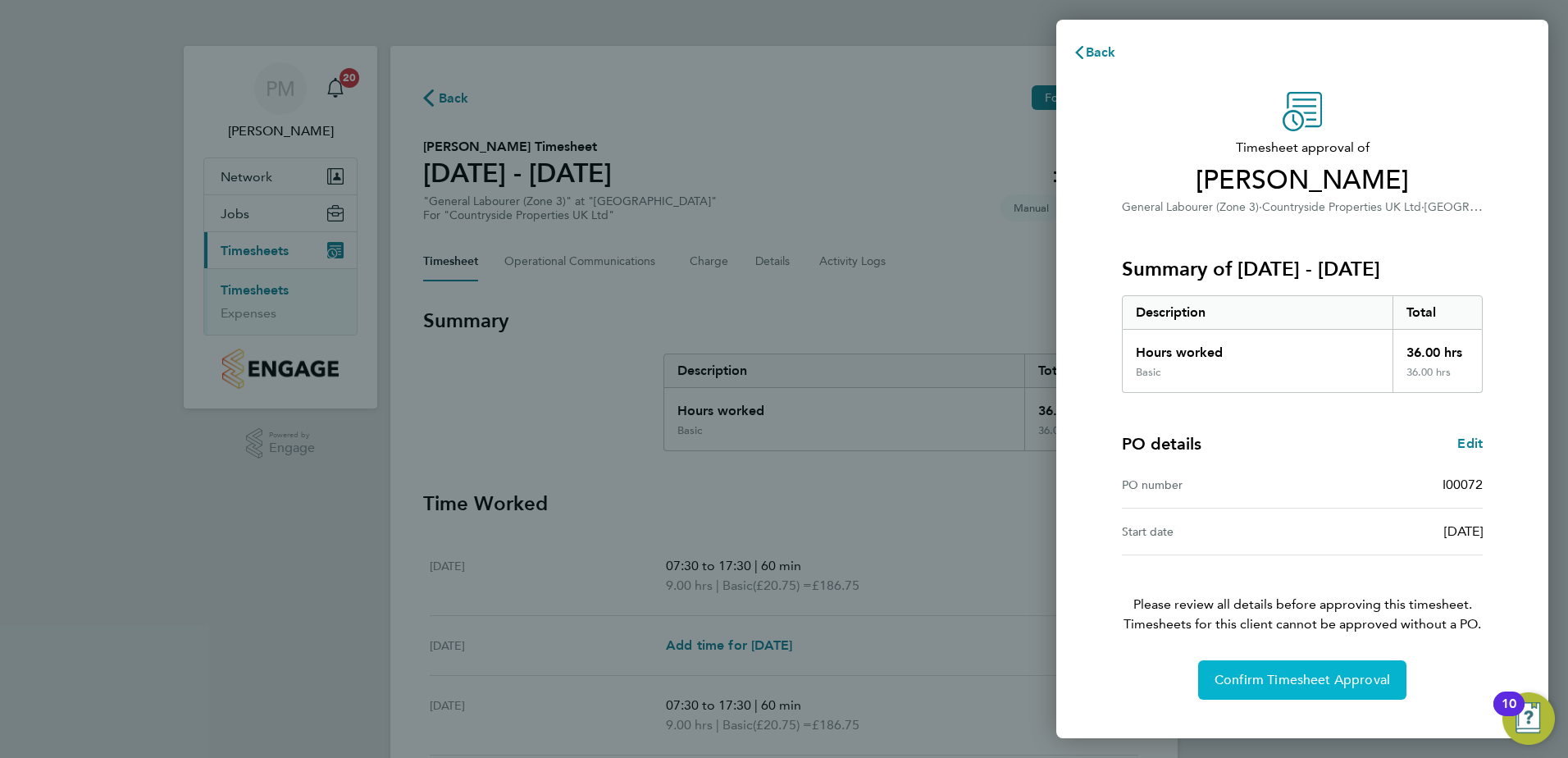
click at [1246, 683] on span "Confirm Timesheet Approval" at bounding box center [1302, 679] width 175 height 16
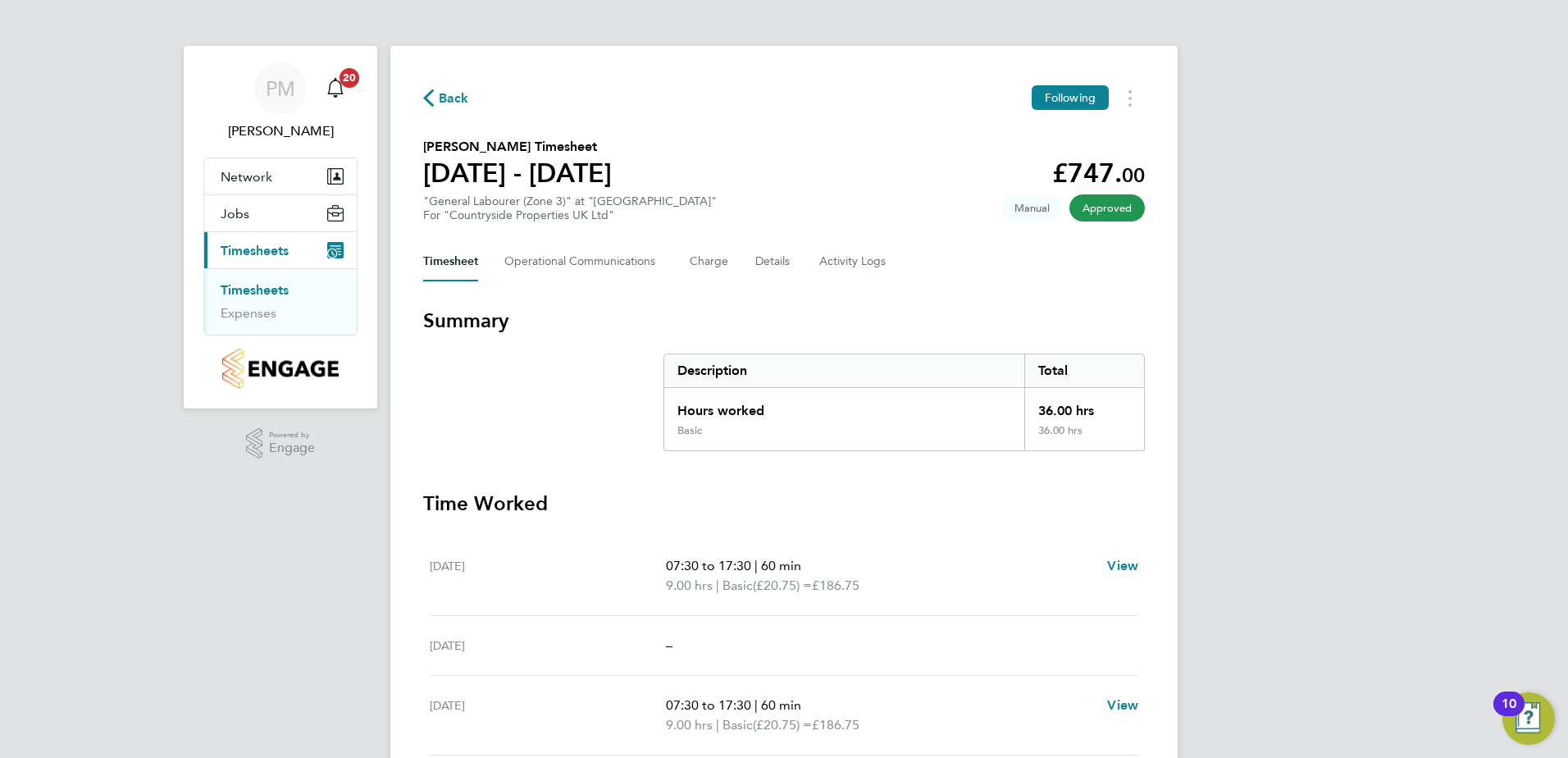
click at [260, 292] on link "Timesheets" at bounding box center [255, 289] width 68 height 15
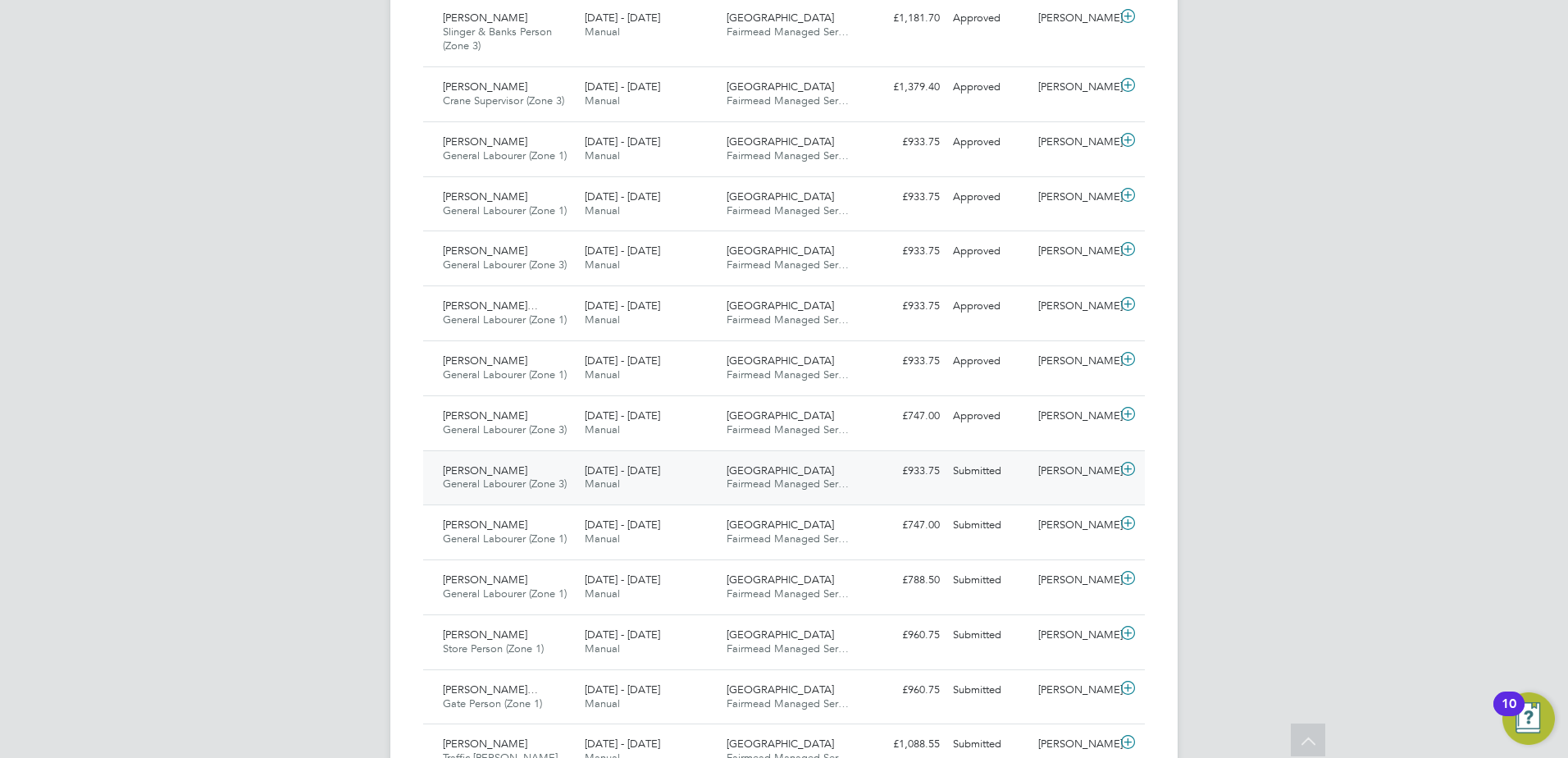
click at [511, 468] on span "[PERSON_NAME]" at bounding box center [485, 470] width 85 height 14
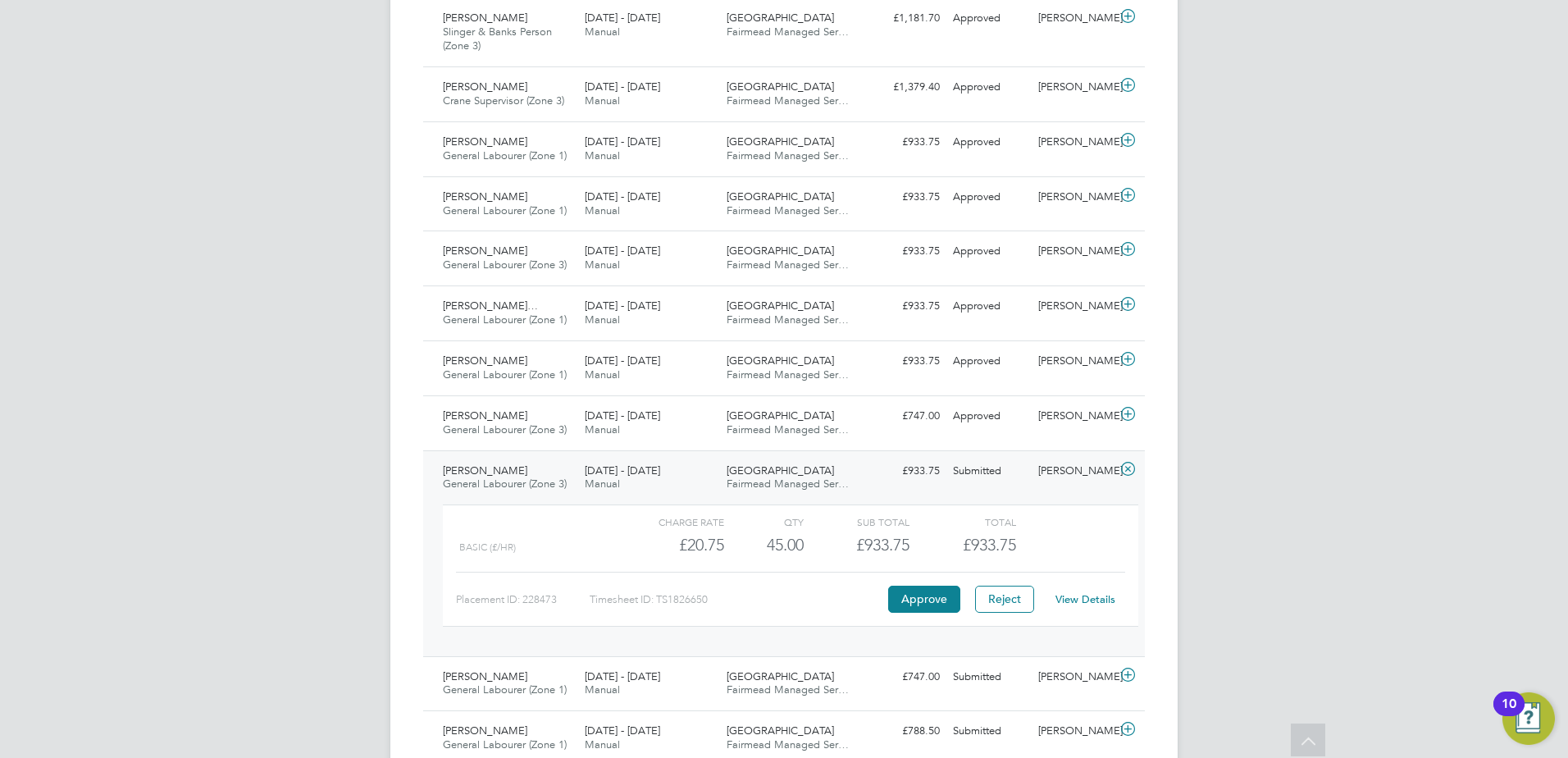
click at [1080, 596] on link "View Details" at bounding box center [1085, 599] width 60 height 14
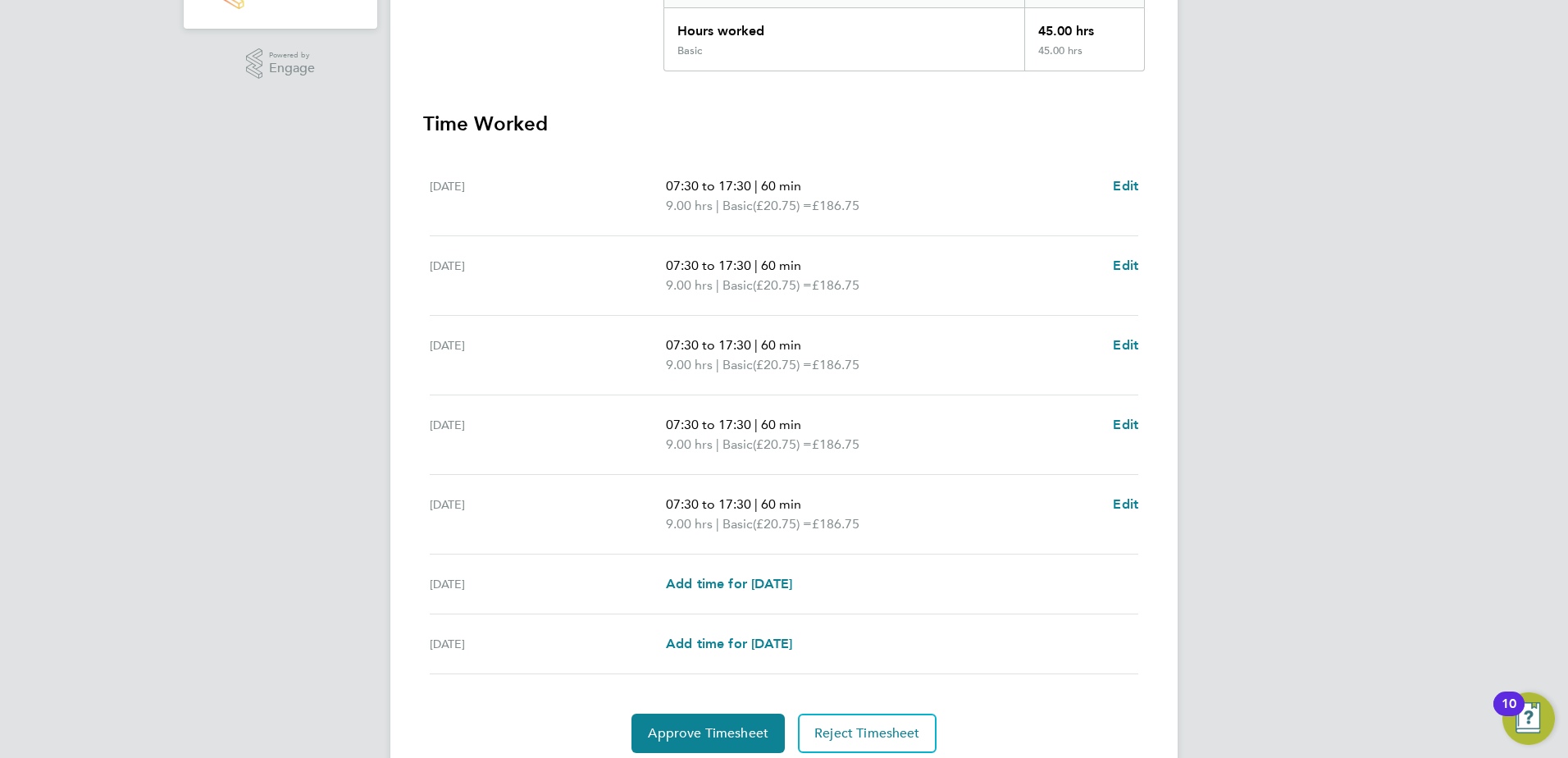
scroll to position [441, 0]
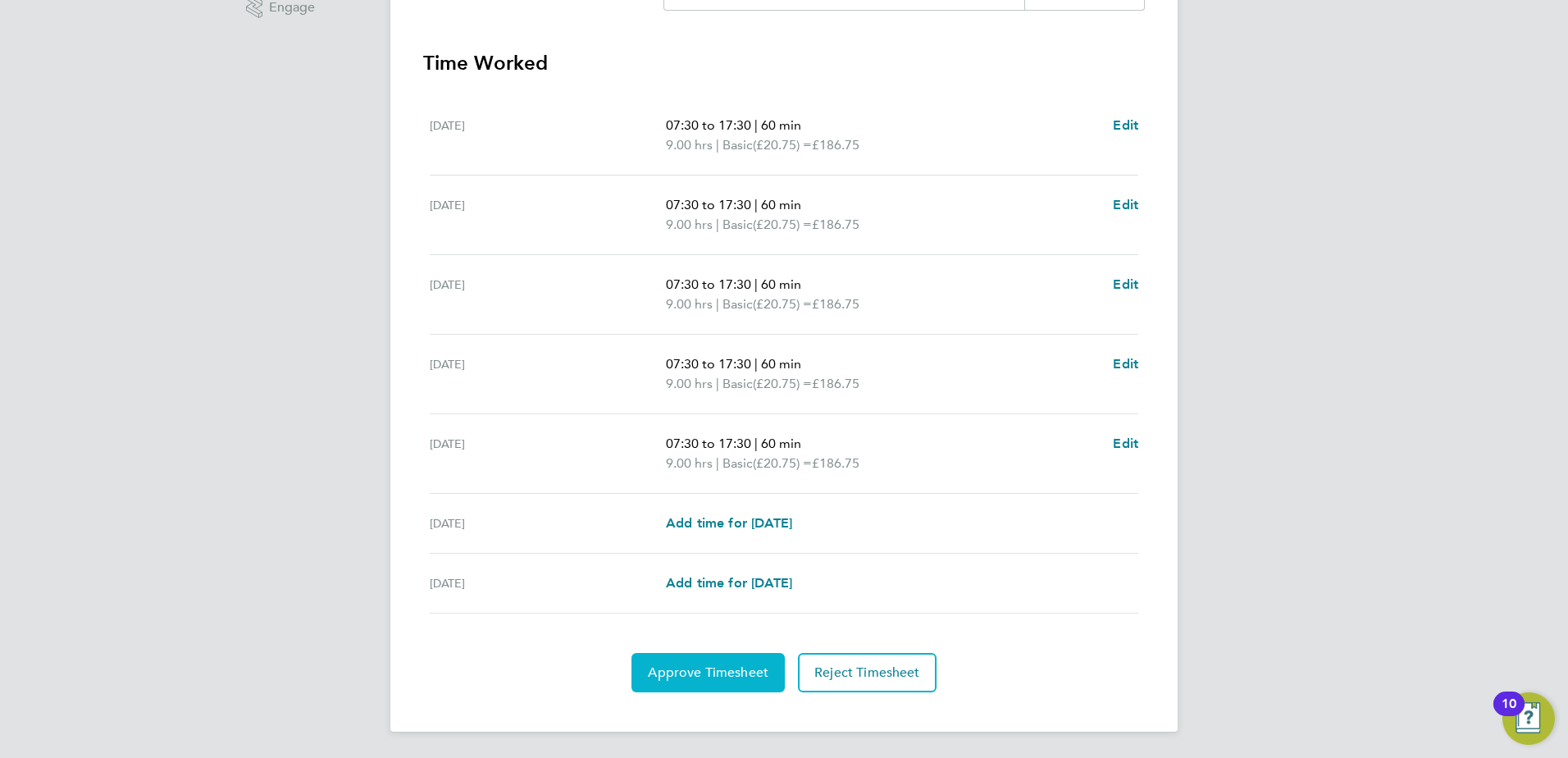
click at [725, 670] on span "Approve Timesheet" at bounding box center [708, 672] width 120 height 16
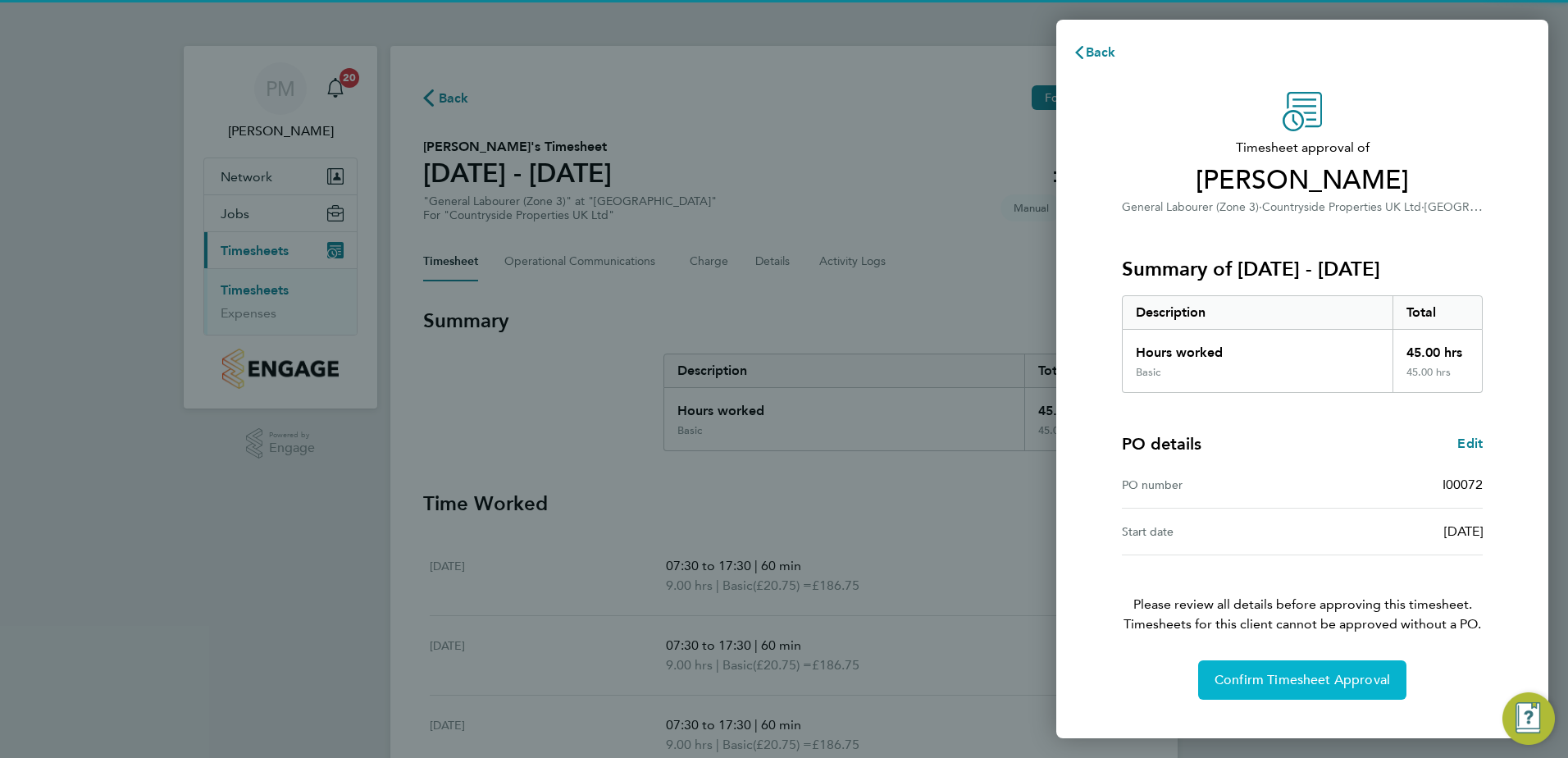
click at [1264, 673] on span "Confirm Timesheet Approval" at bounding box center [1302, 679] width 175 height 16
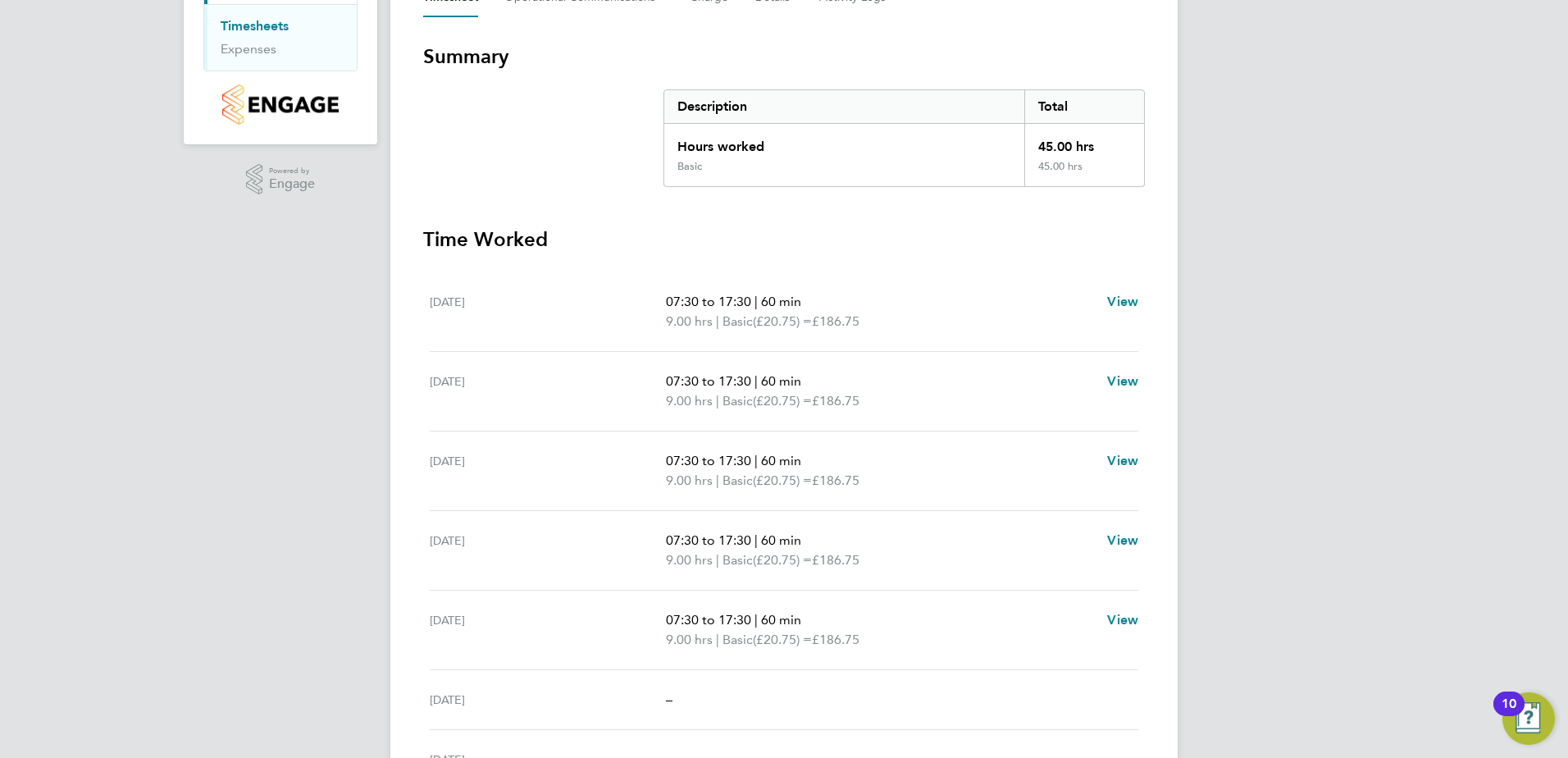
scroll to position [116, 0]
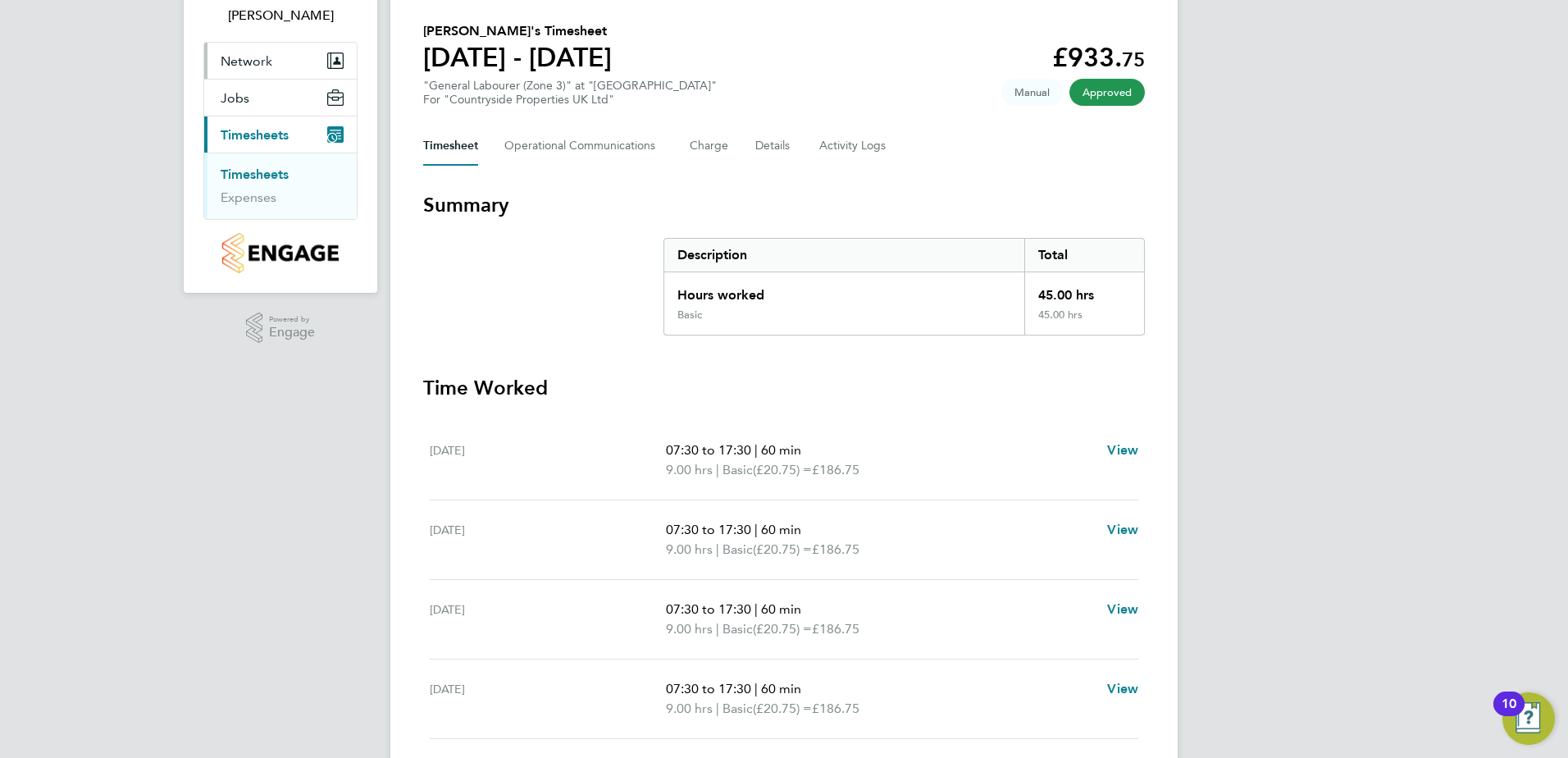
click at [270, 177] on link "Timesheets" at bounding box center [255, 174] width 68 height 15
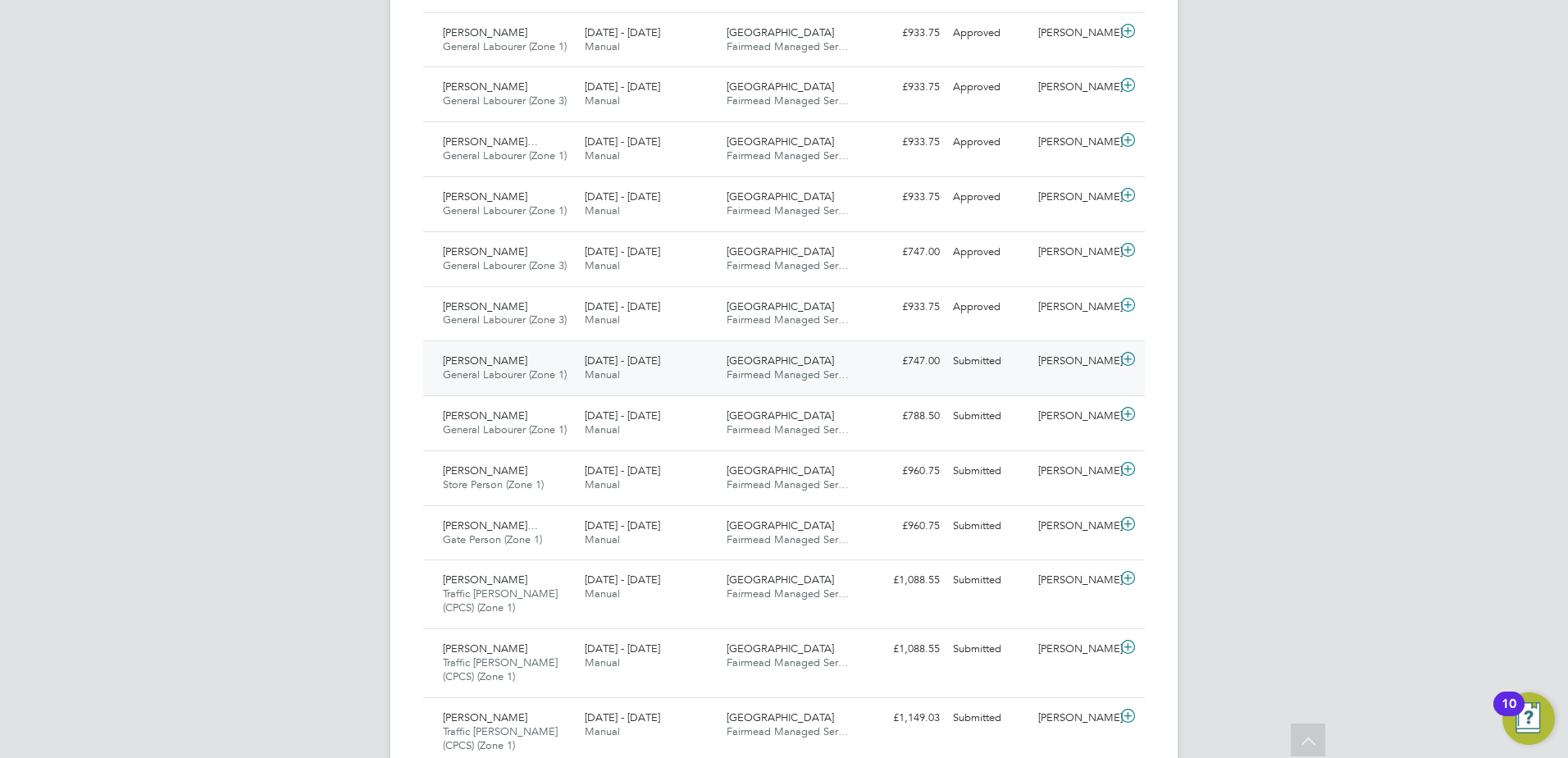
click at [498, 356] on span "[PERSON_NAME]" at bounding box center [485, 360] width 85 height 14
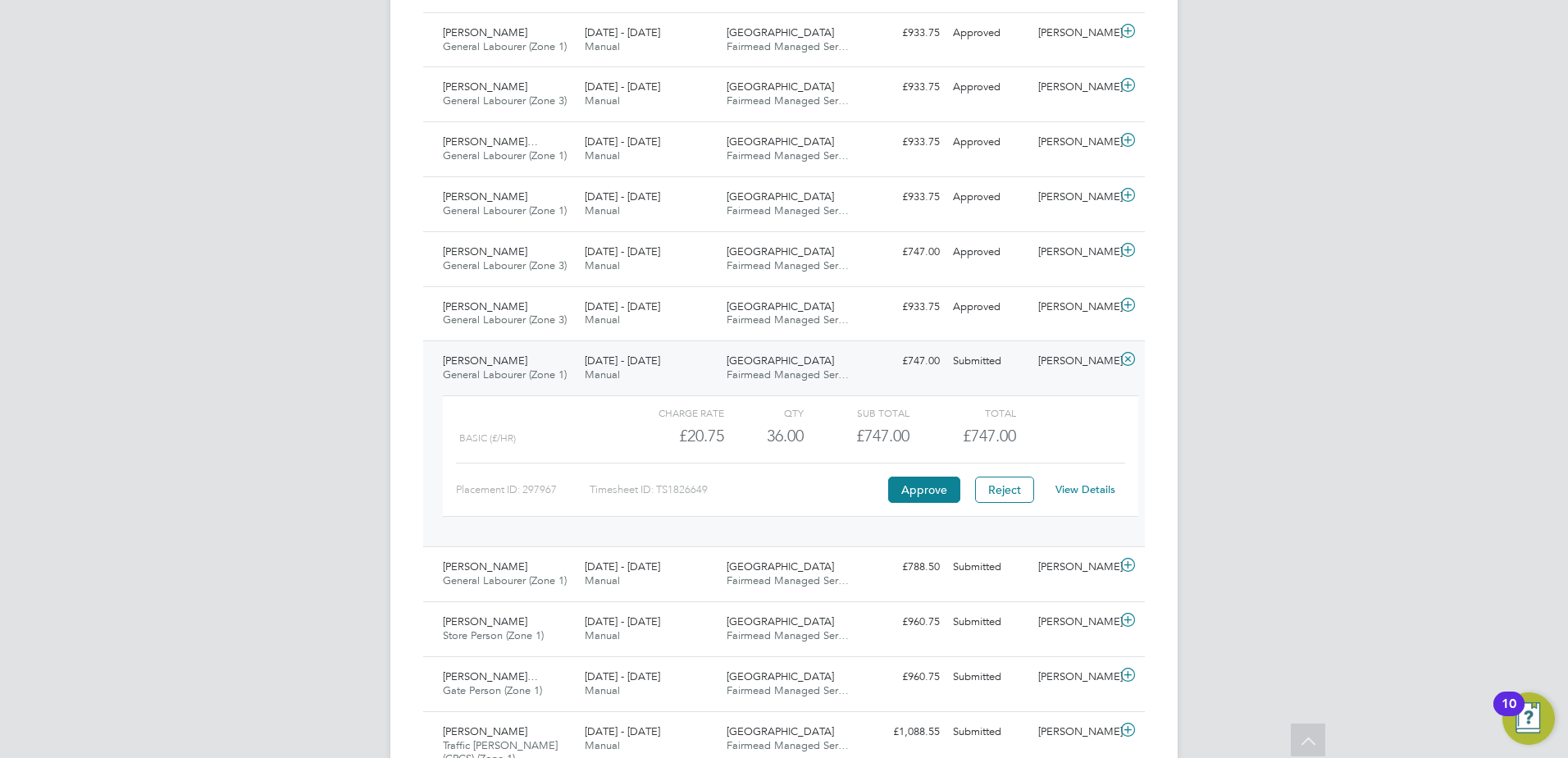
click at [1086, 486] on link "View Details" at bounding box center [1085, 489] width 60 height 14
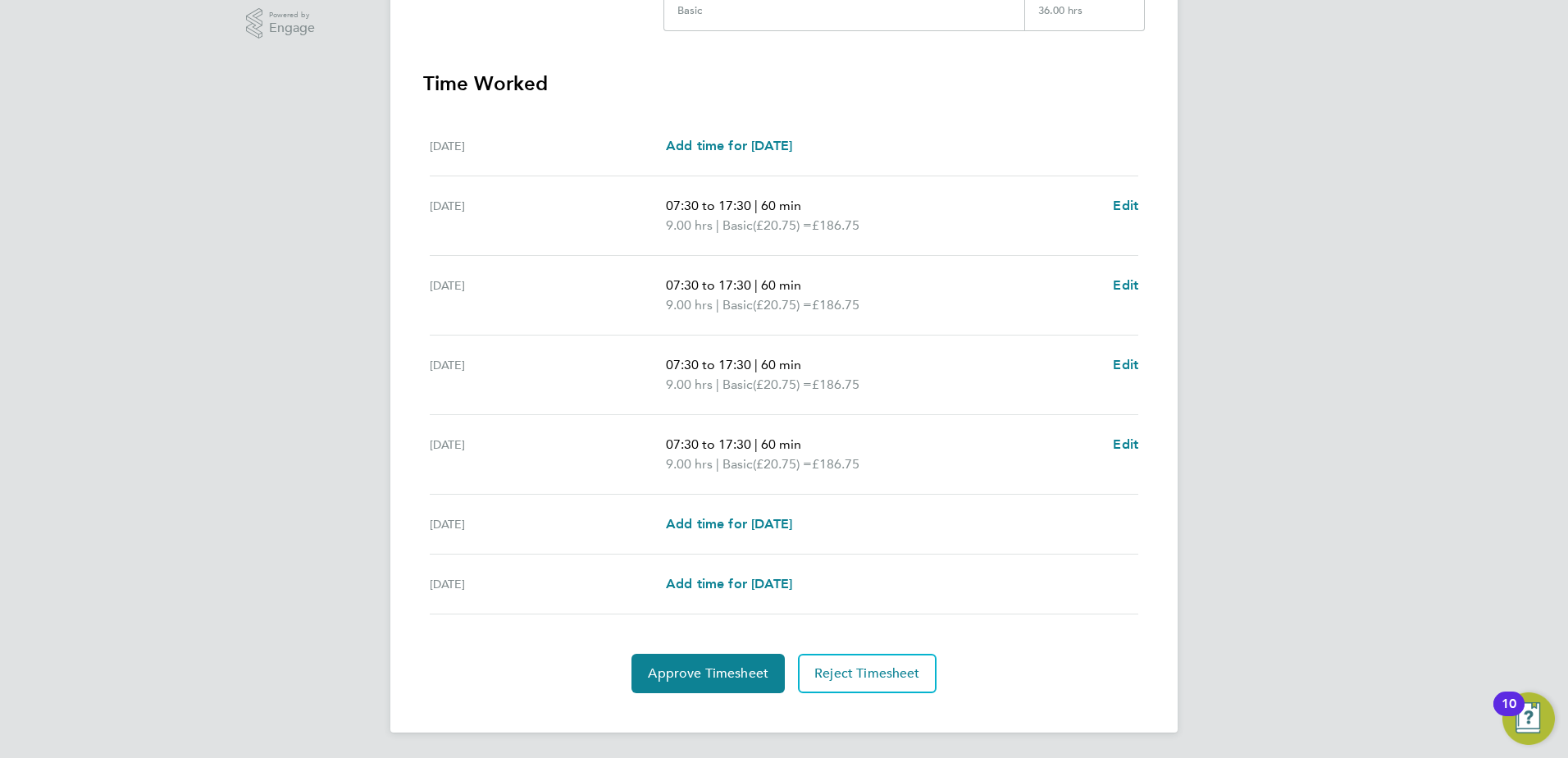
scroll to position [420, 0]
click at [728, 655] on button "Approve Timesheet" at bounding box center [707, 673] width 153 height 40
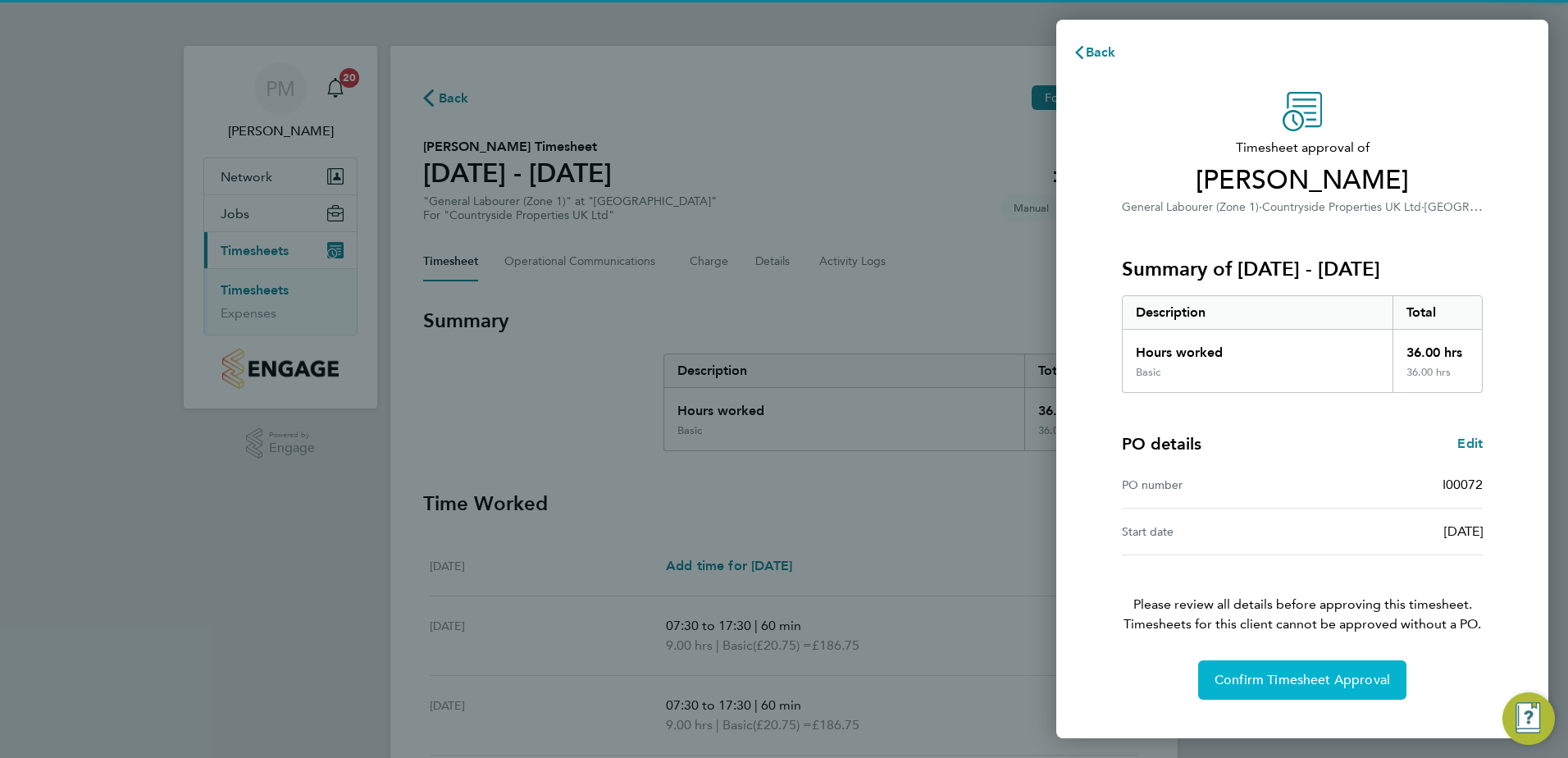
click at [1262, 678] on span "Confirm Timesheet Approval" at bounding box center [1302, 679] width 175 height 16
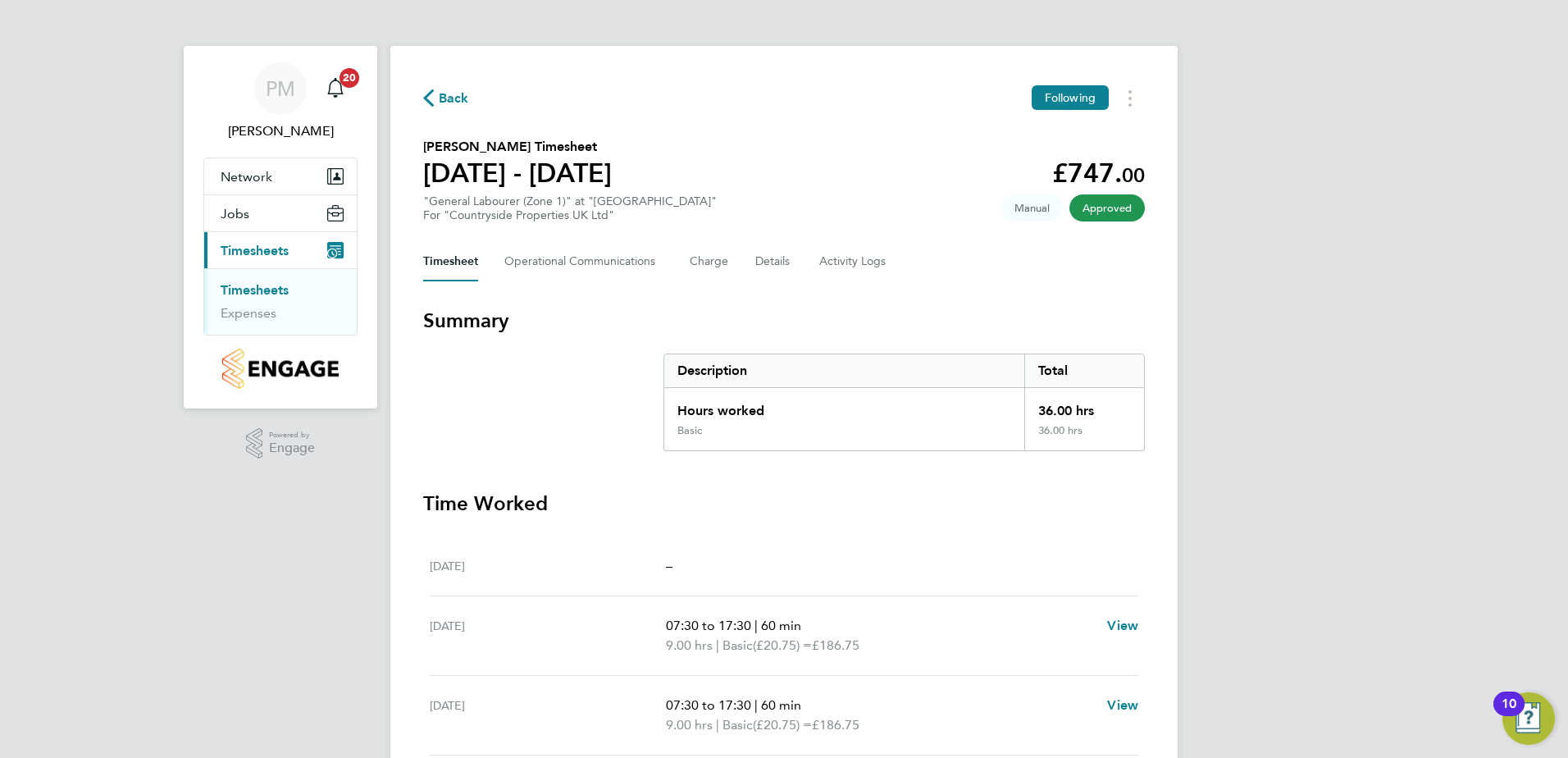
click at [245, 285] on link "Timesheets" at bounding box center [255, 289] width 68 height 15
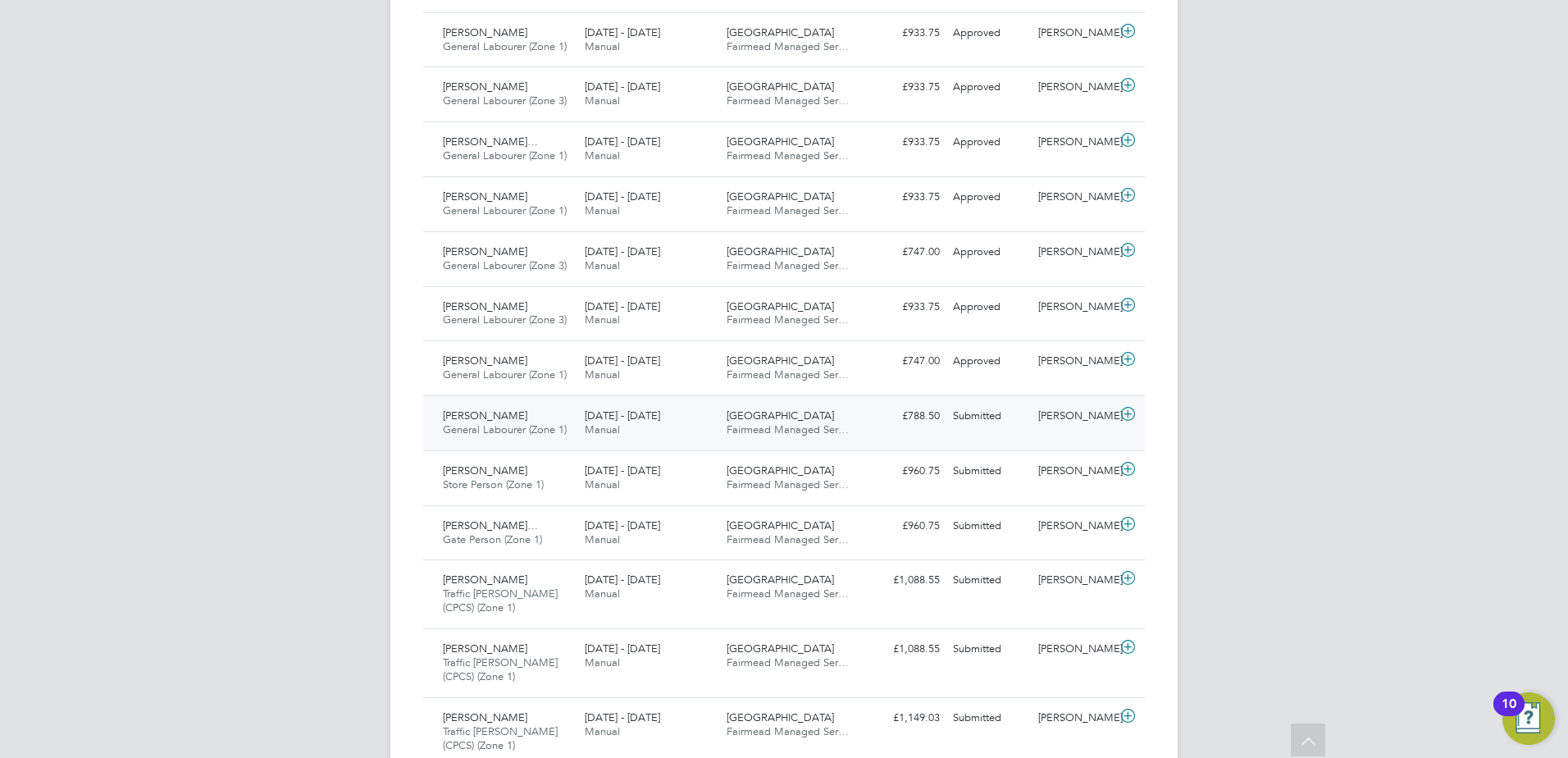
click at [477, 412] on span "[PERSON_NAME]" at bounding box center [485, 415] width 85 height 14
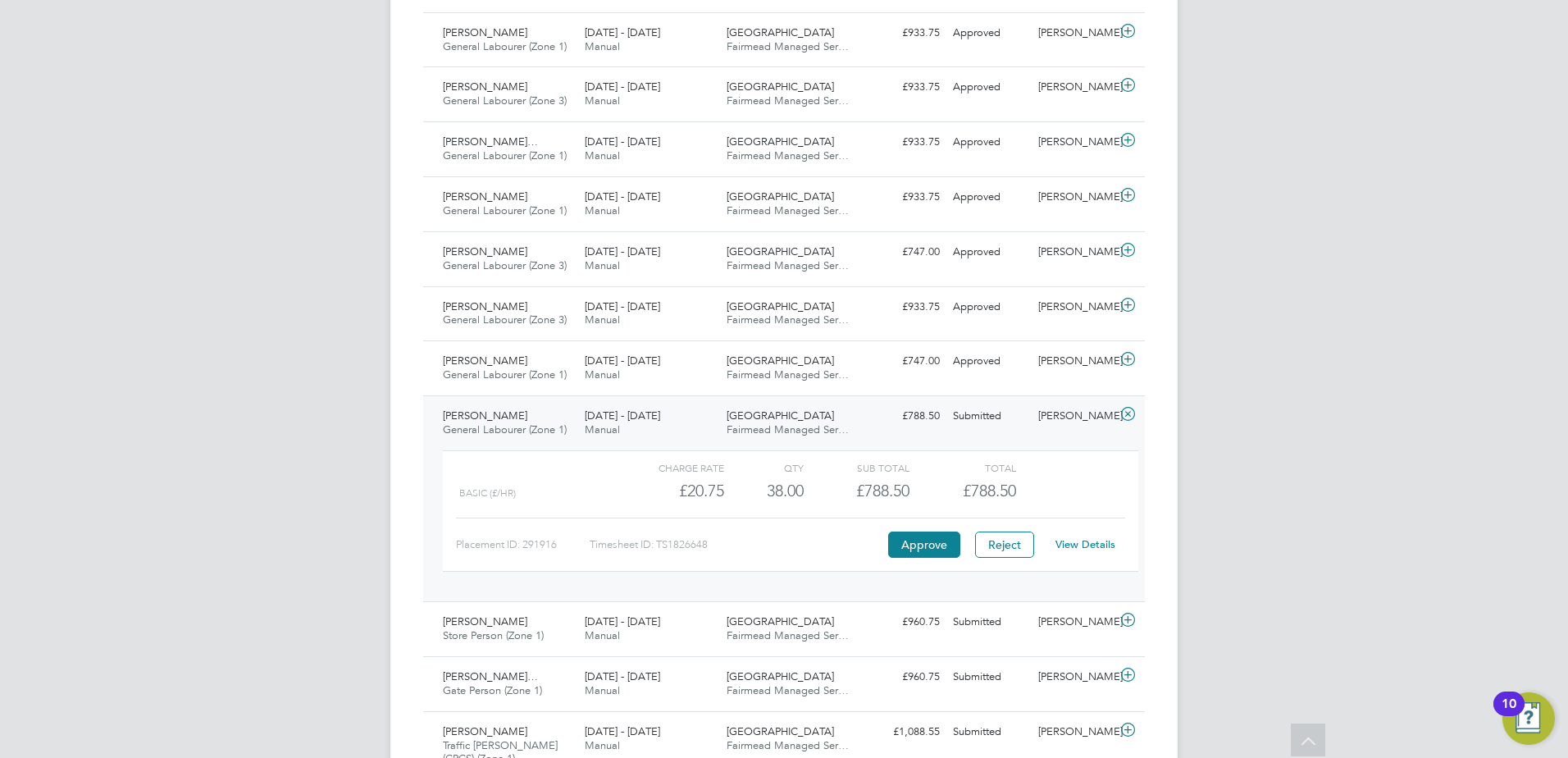
click at [1093, 541] on link "View Details" at bounding box center [1085, 544] width 60 height 14
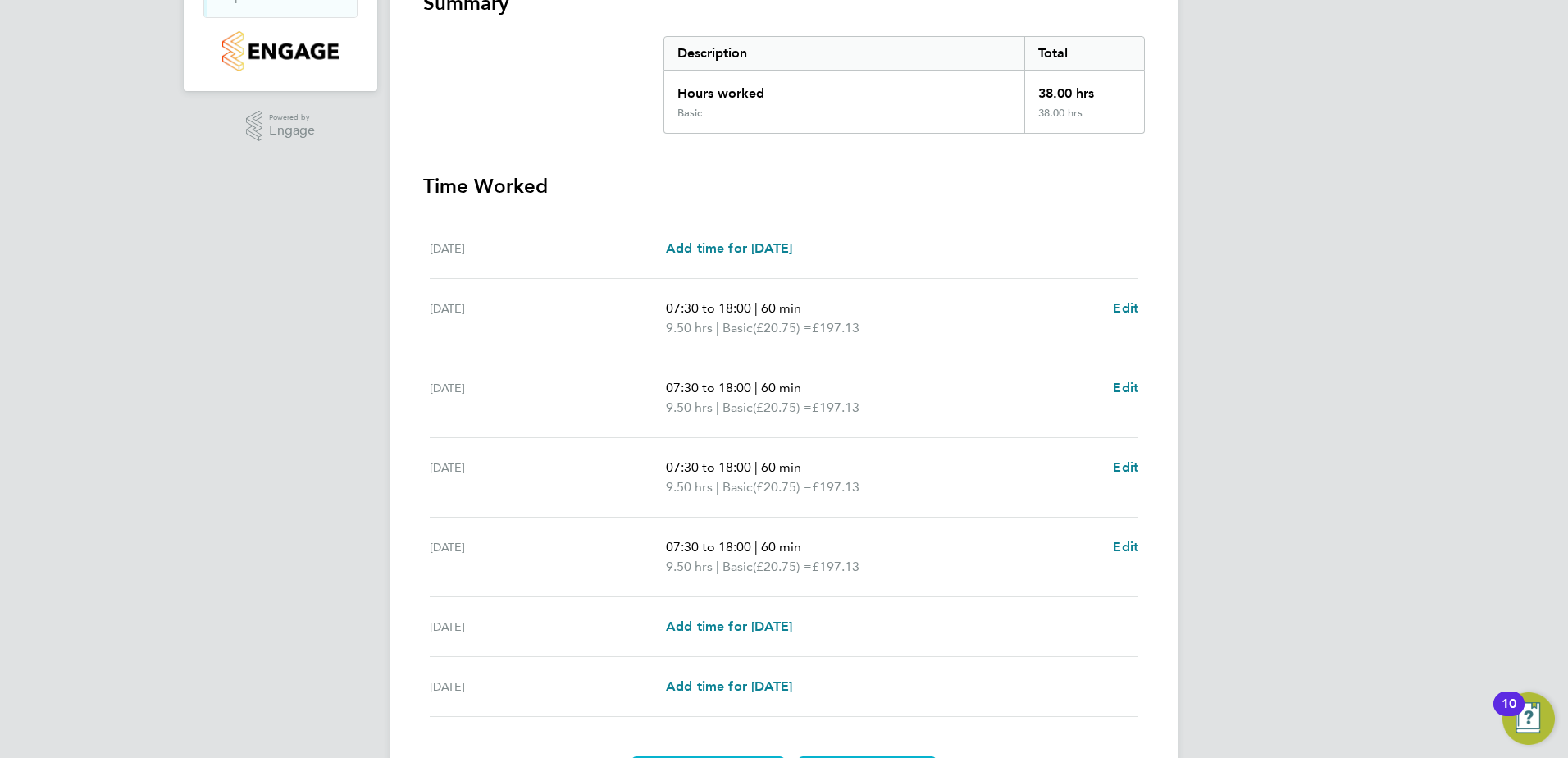
scroll to position [410, 0]
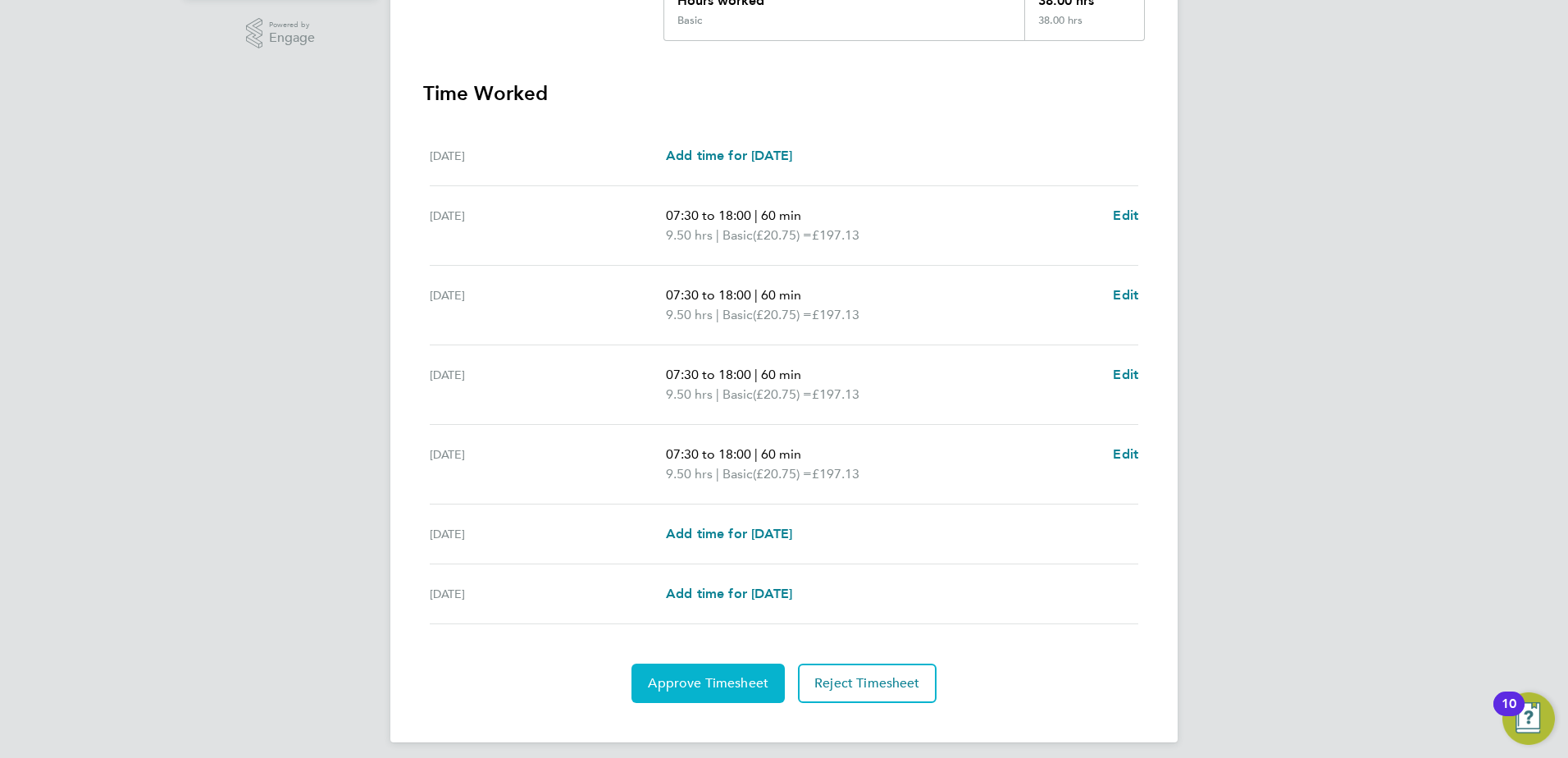
click at [701, 687] on span "Approve Timesheet" at bounding box center [708, 683] width 120 height 16
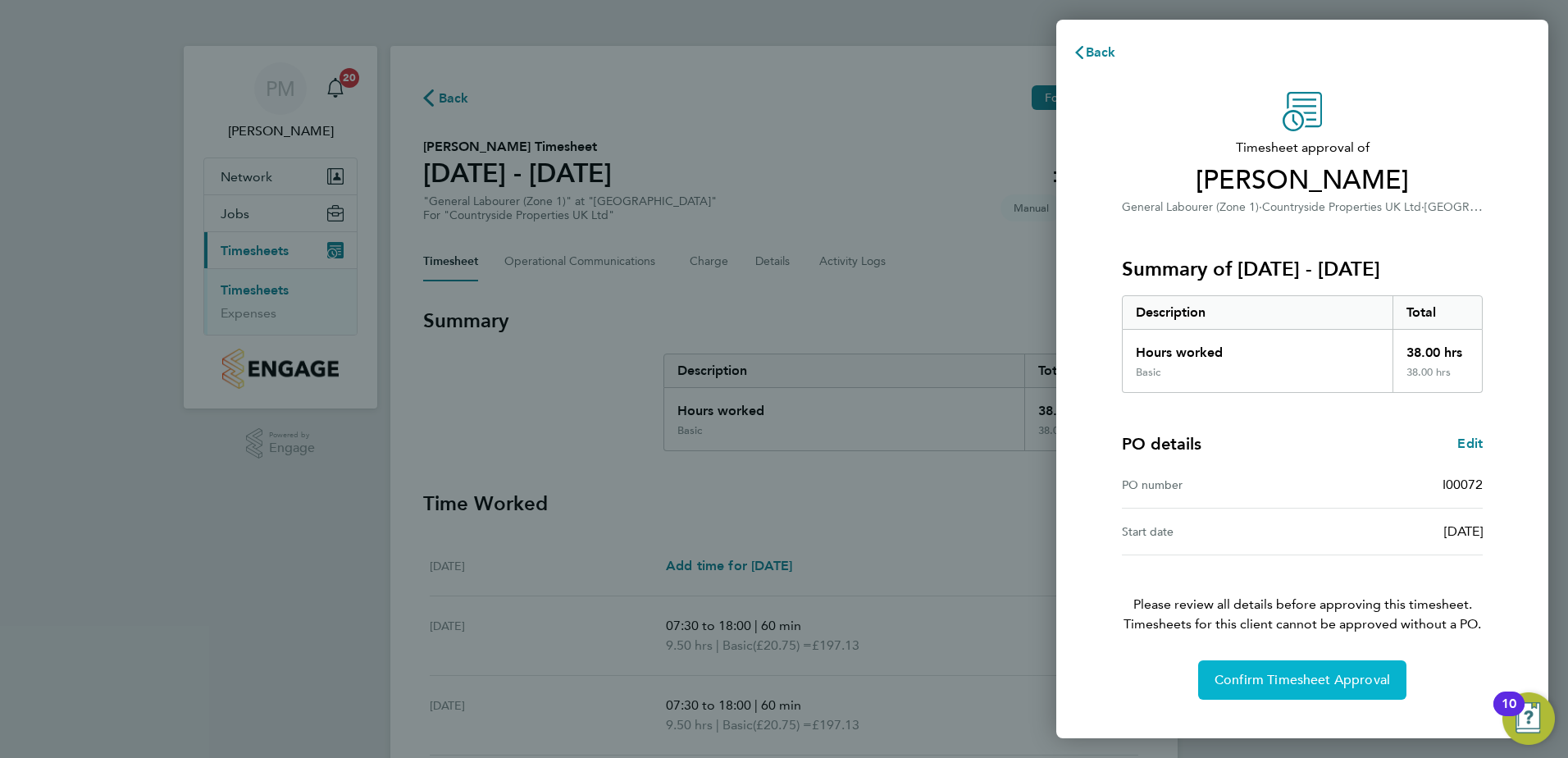
click at [1242, 680] on span "Confirm Timesheet Approval" at bounding box center [1302, 679] width 175 height 16
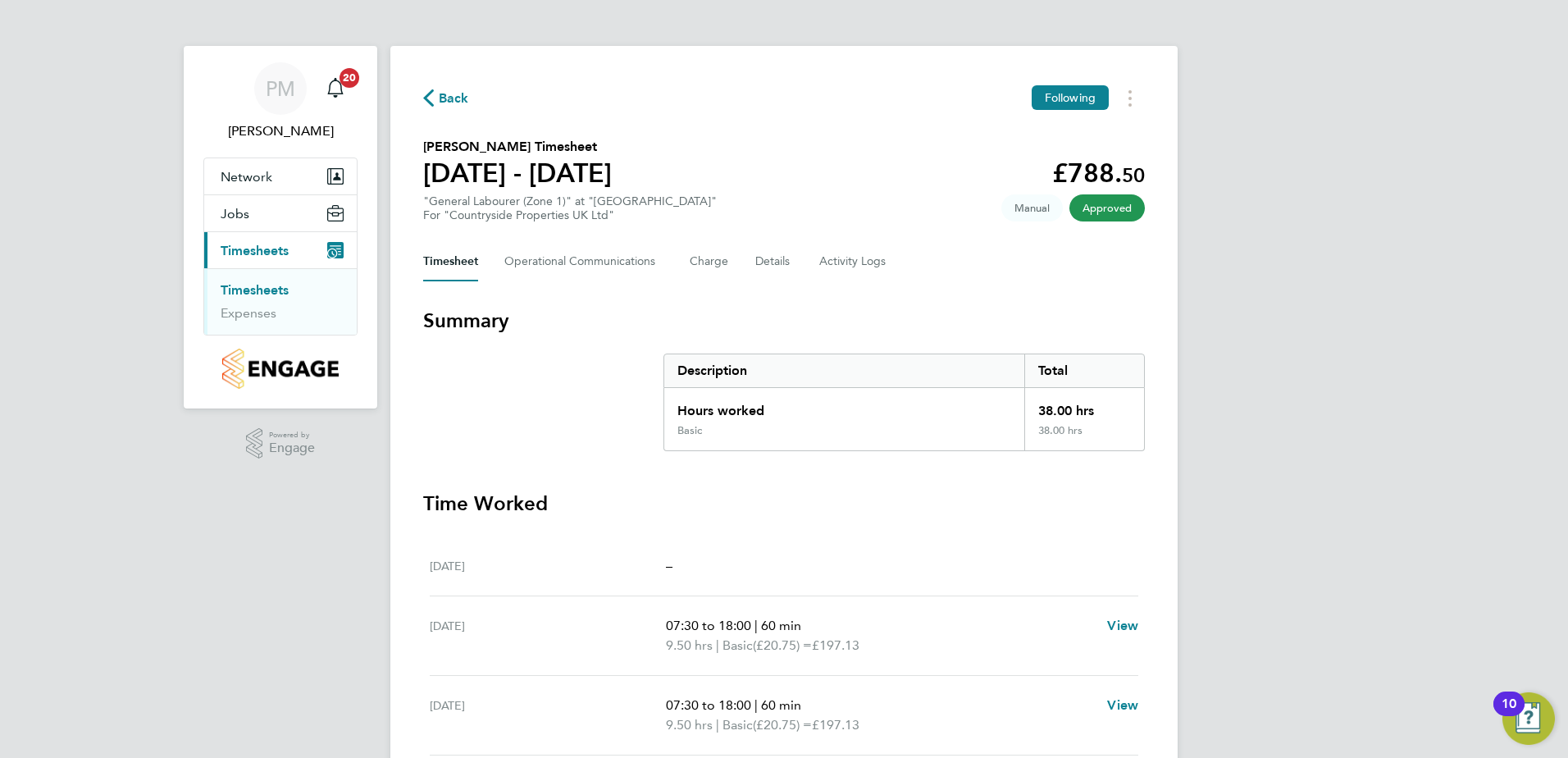
click at [263, 289] on link "Timesheets" at bounding box center [255, 289] width 68 height 15
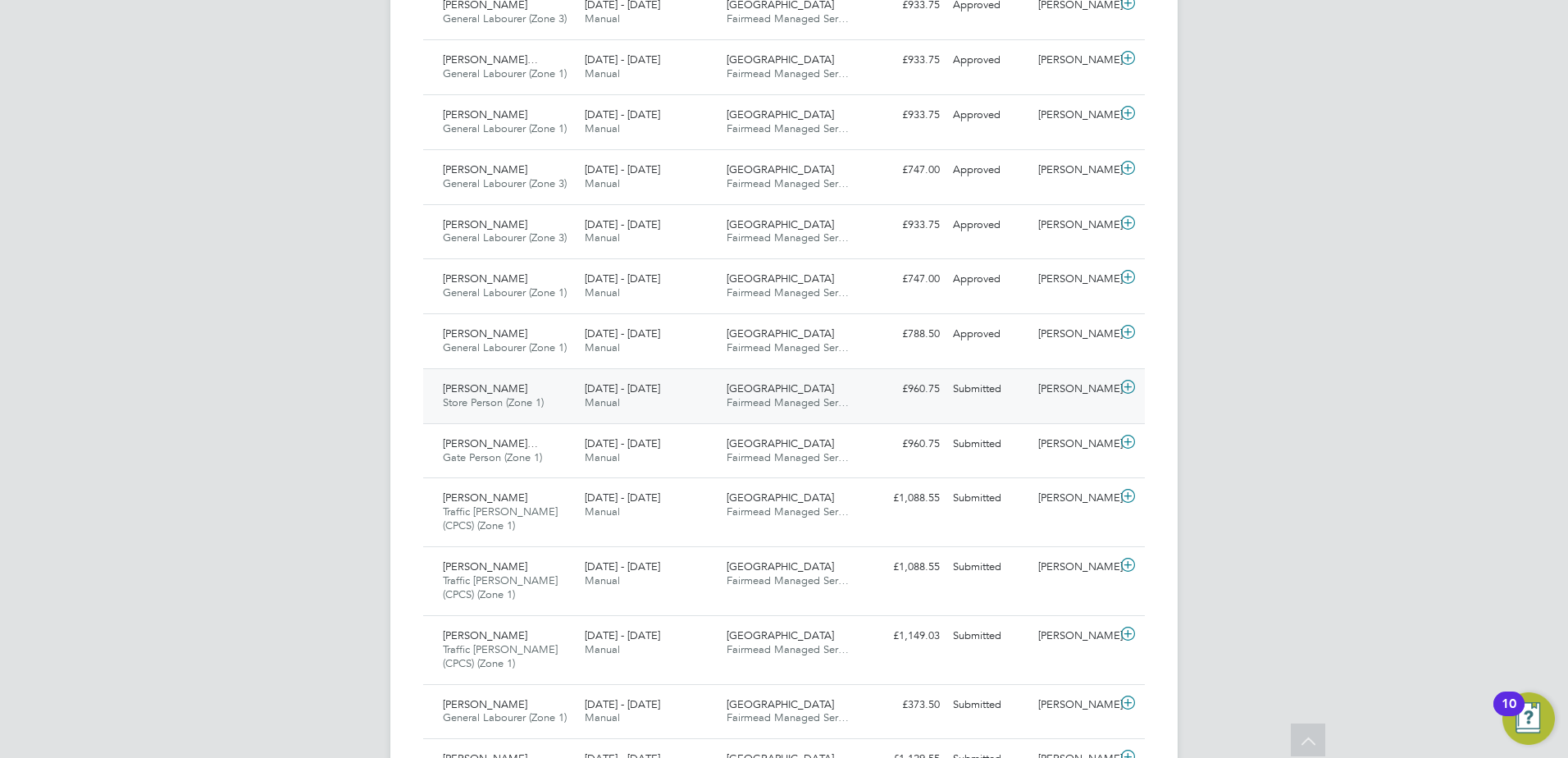
click at [468, 387] on span "[PERSON_NAME]" at bounding box center [485, 388] width 85 height 14
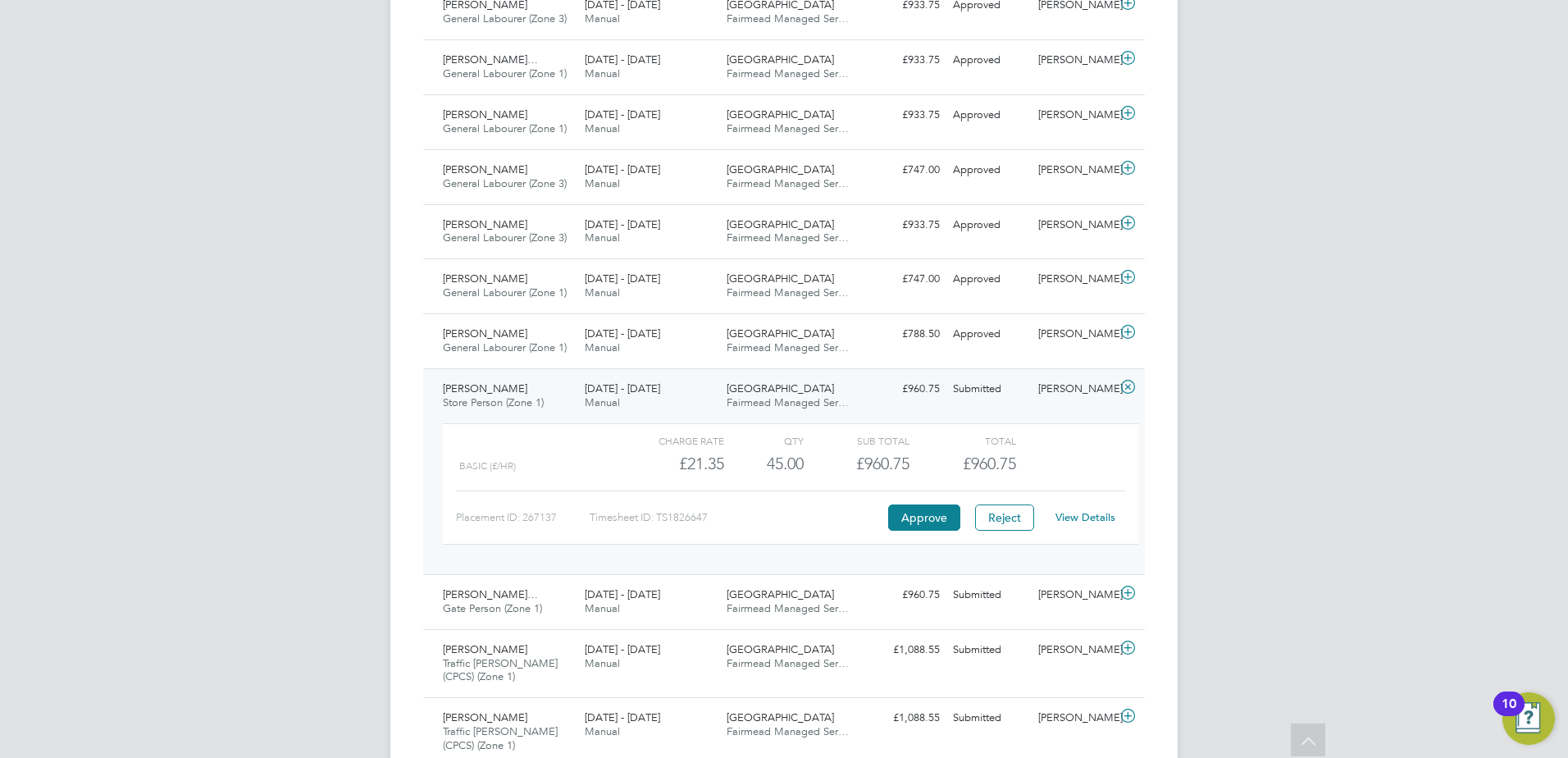
click at [1103, 515] on link "View Details" at bounding box center [1085, 517] width 60 height 14
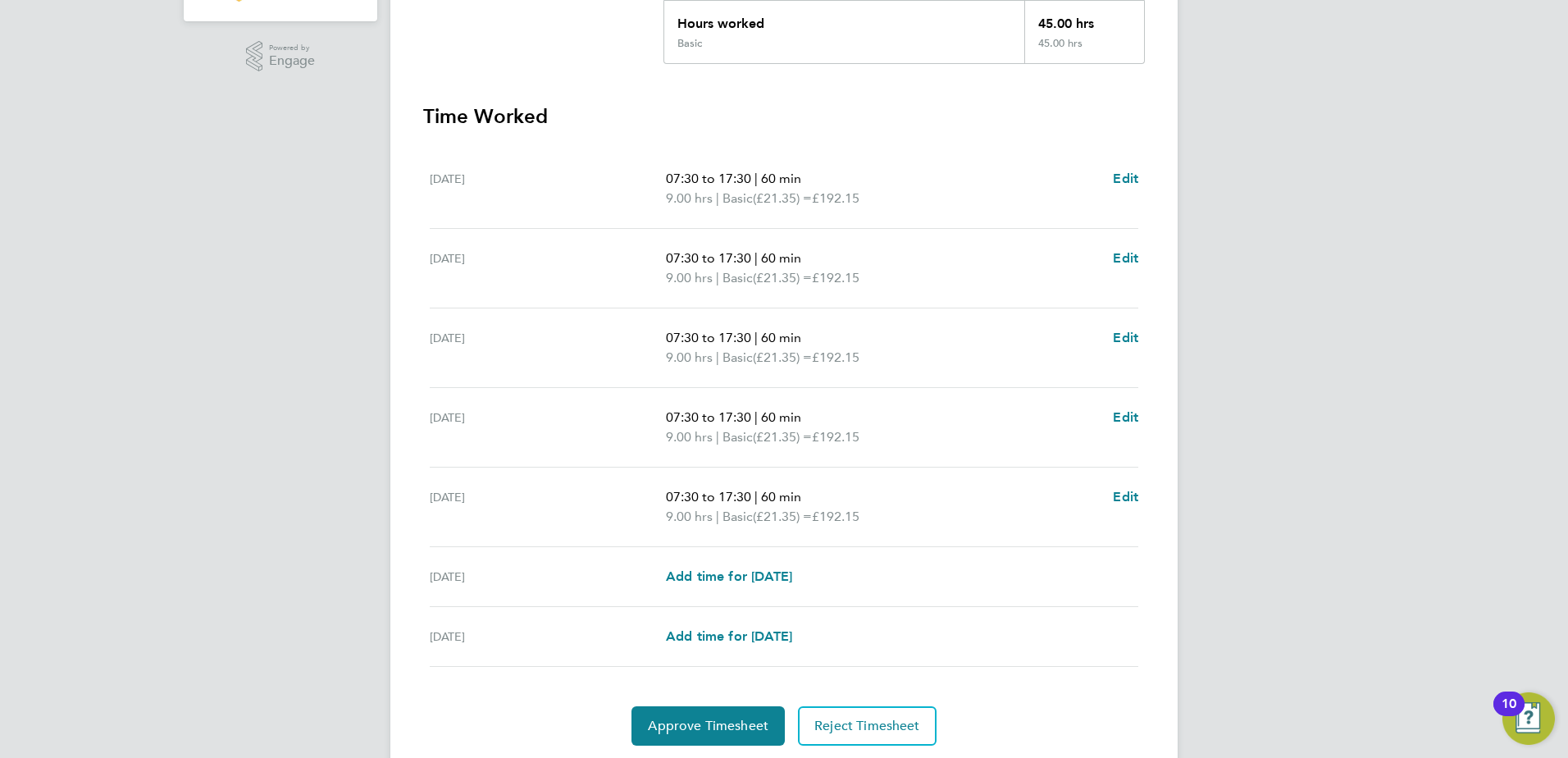
scroll to position [410, 0]
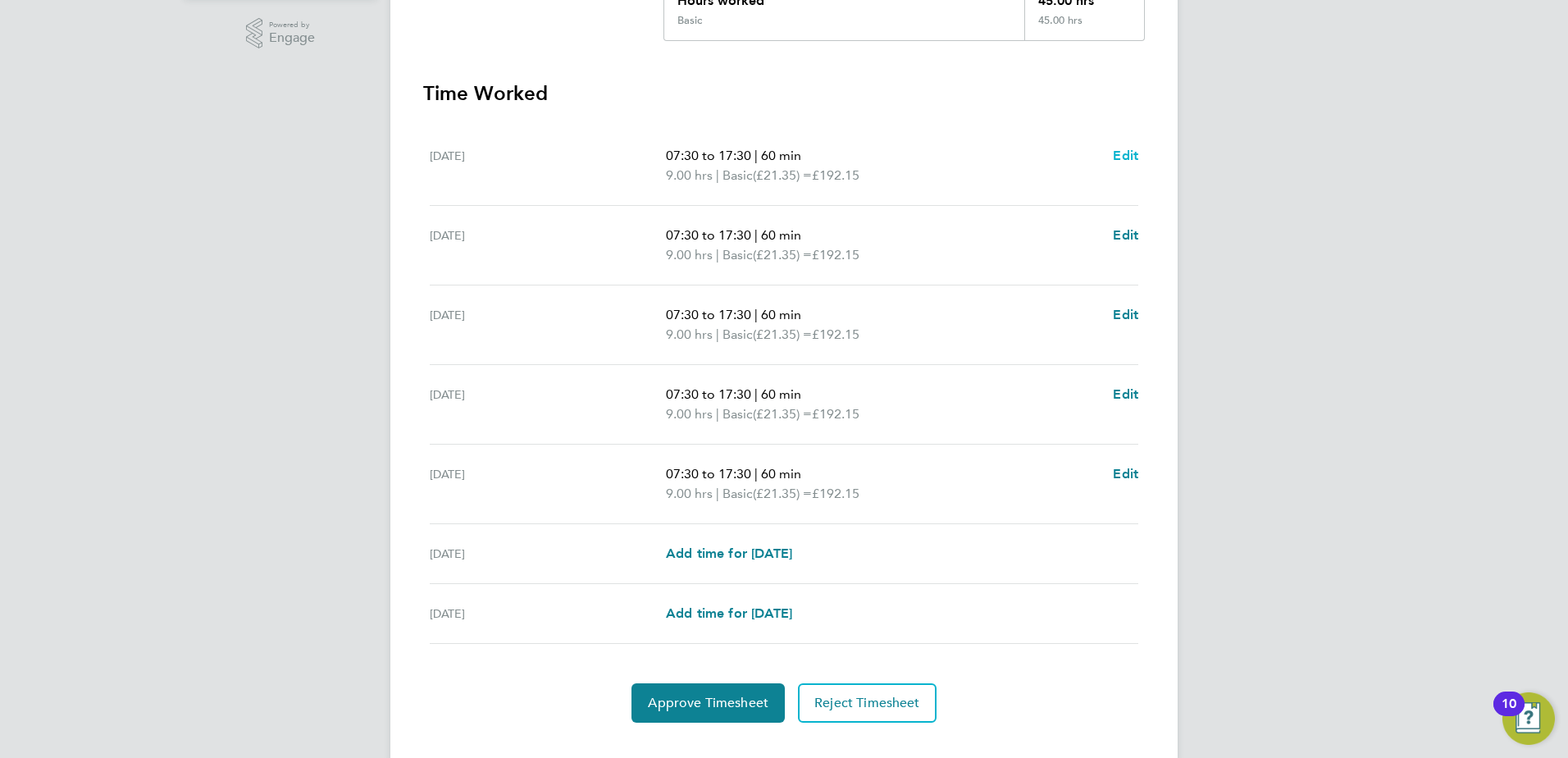
click at [1130, 152] on span "Edit" at bounding box center [1125, 155] width 25 height 15
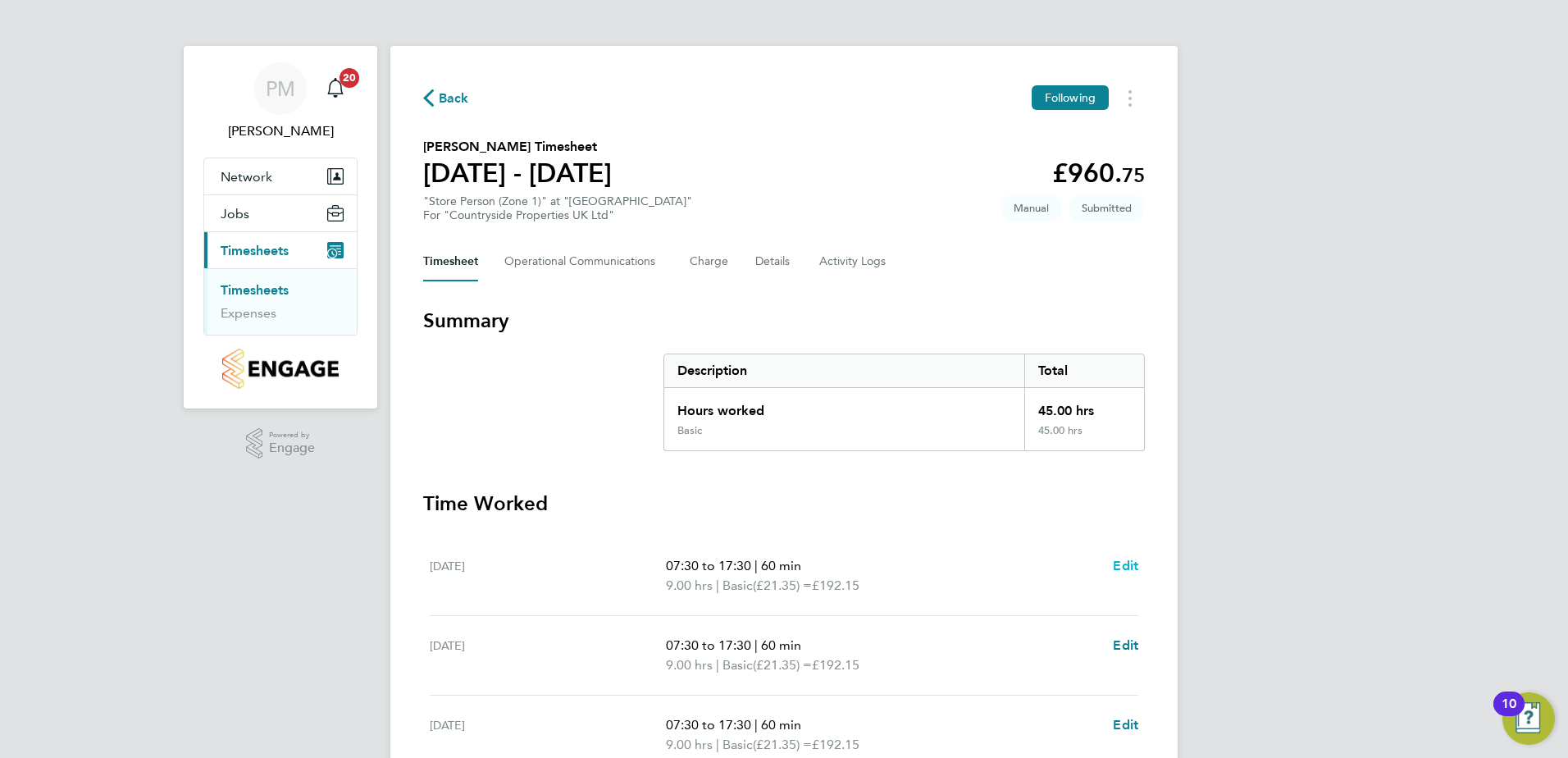
select select "60"
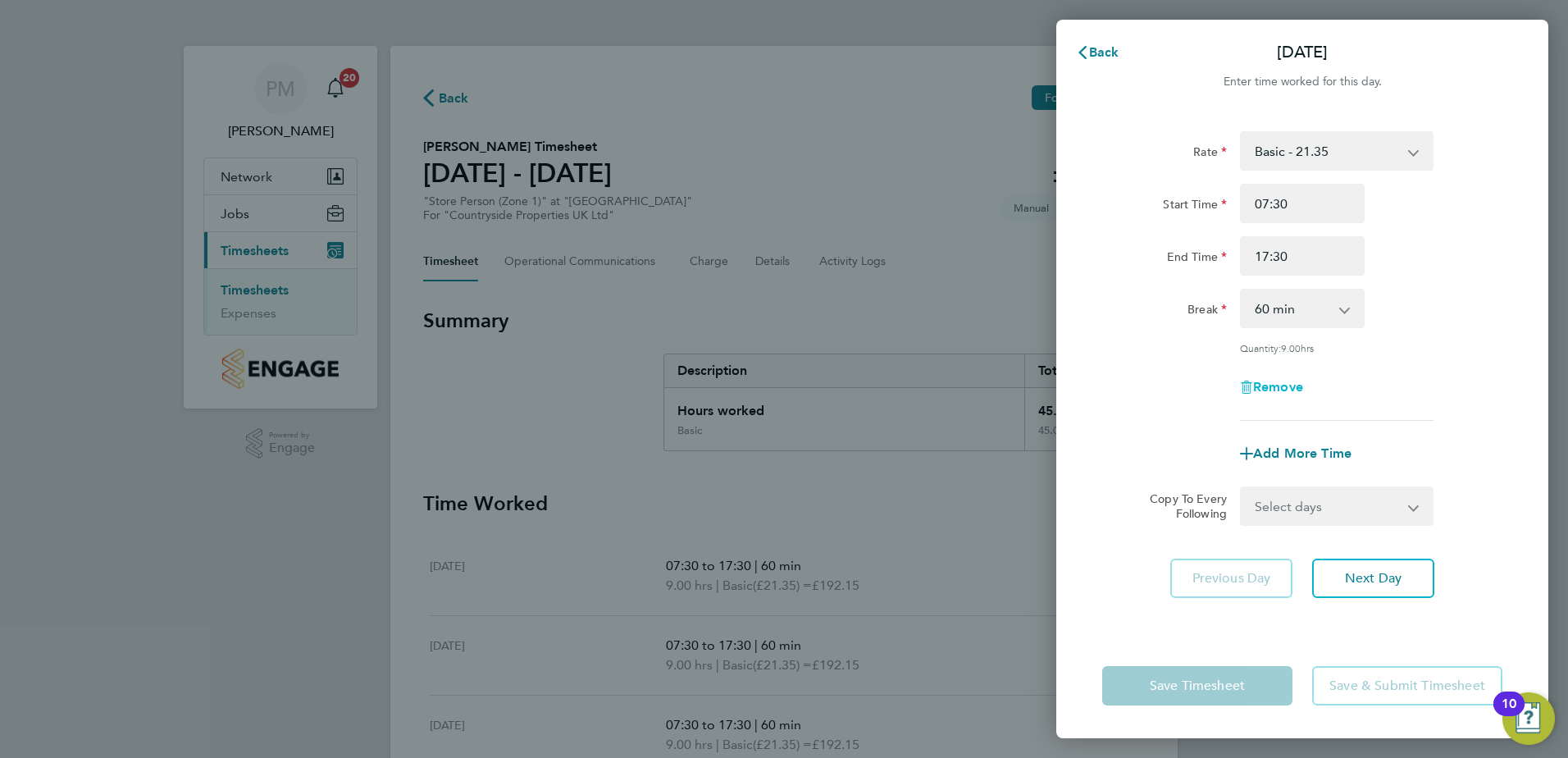
click at [1272, 383] on span "Remove" at bounding box center [1278, 387] width 50 height 15
select select "null"
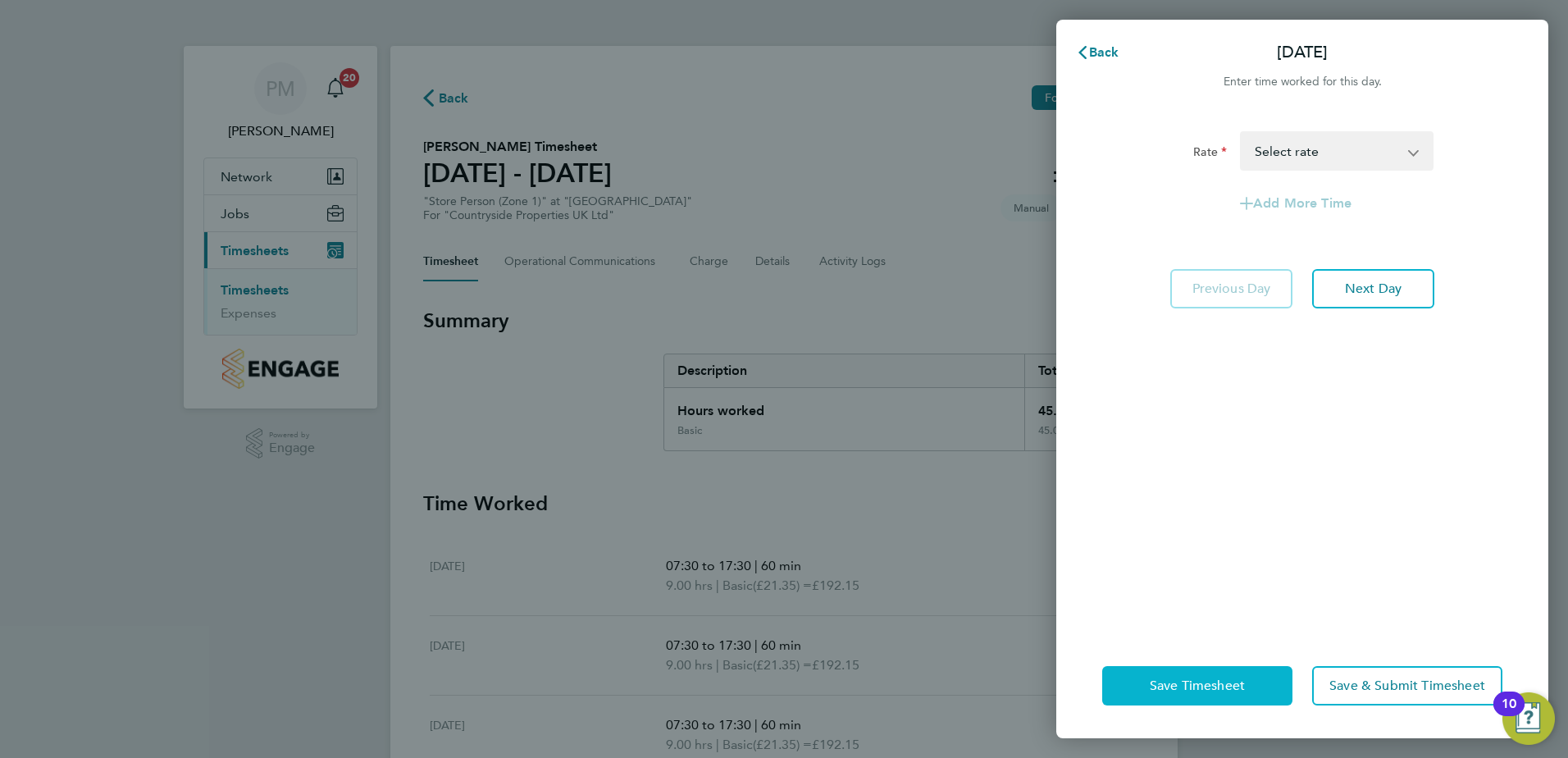
click at [1180, 684] on span "Save Timesheet" at bounding box center [1197, 685] width 95 height 16
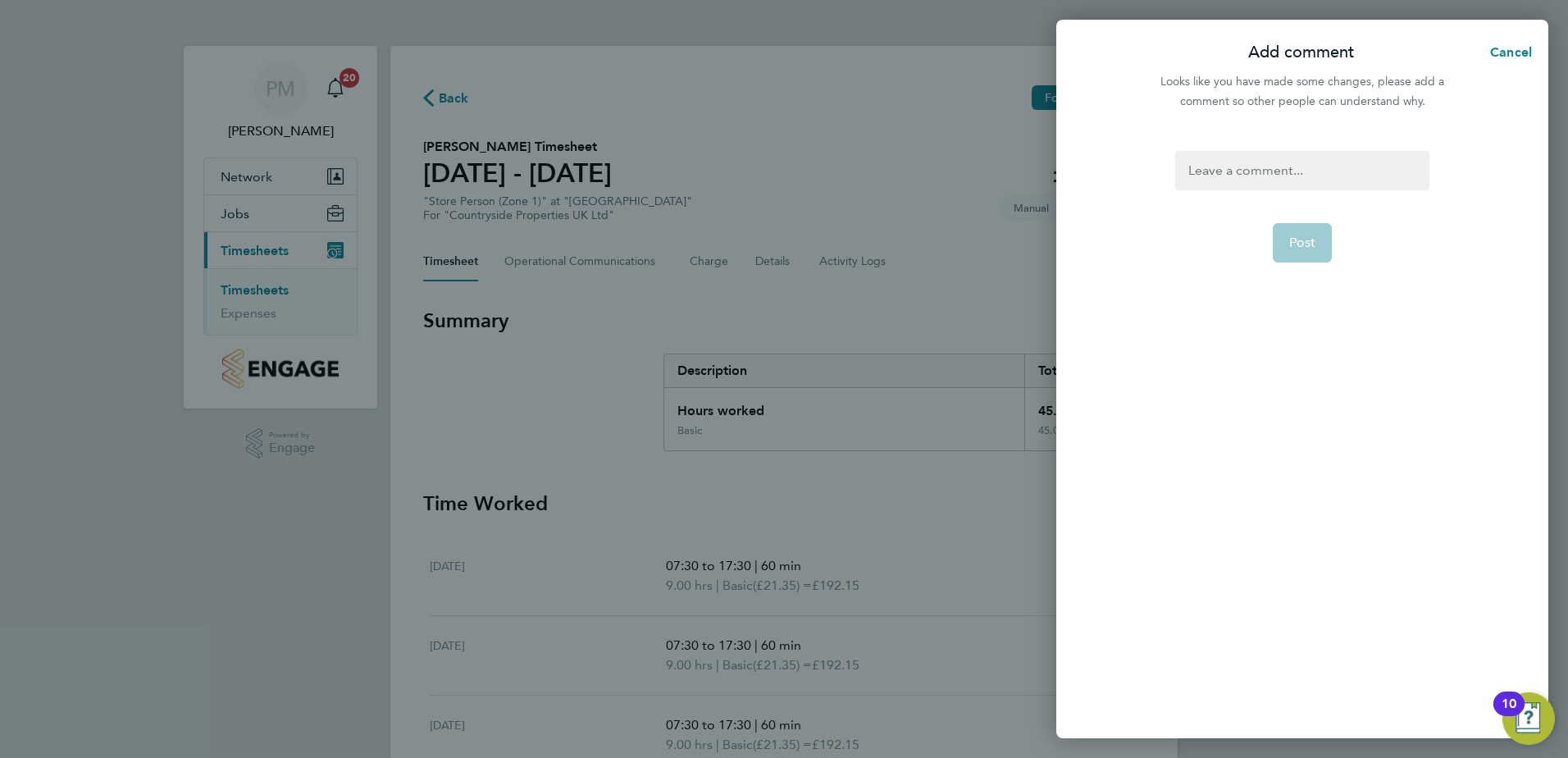
click at [1209, 168] on div at bounding box center [1302, 170] width 254 height 40
click at [1311, 242] on span "Post" at bounding box center [1303, 242] width 27 height 16
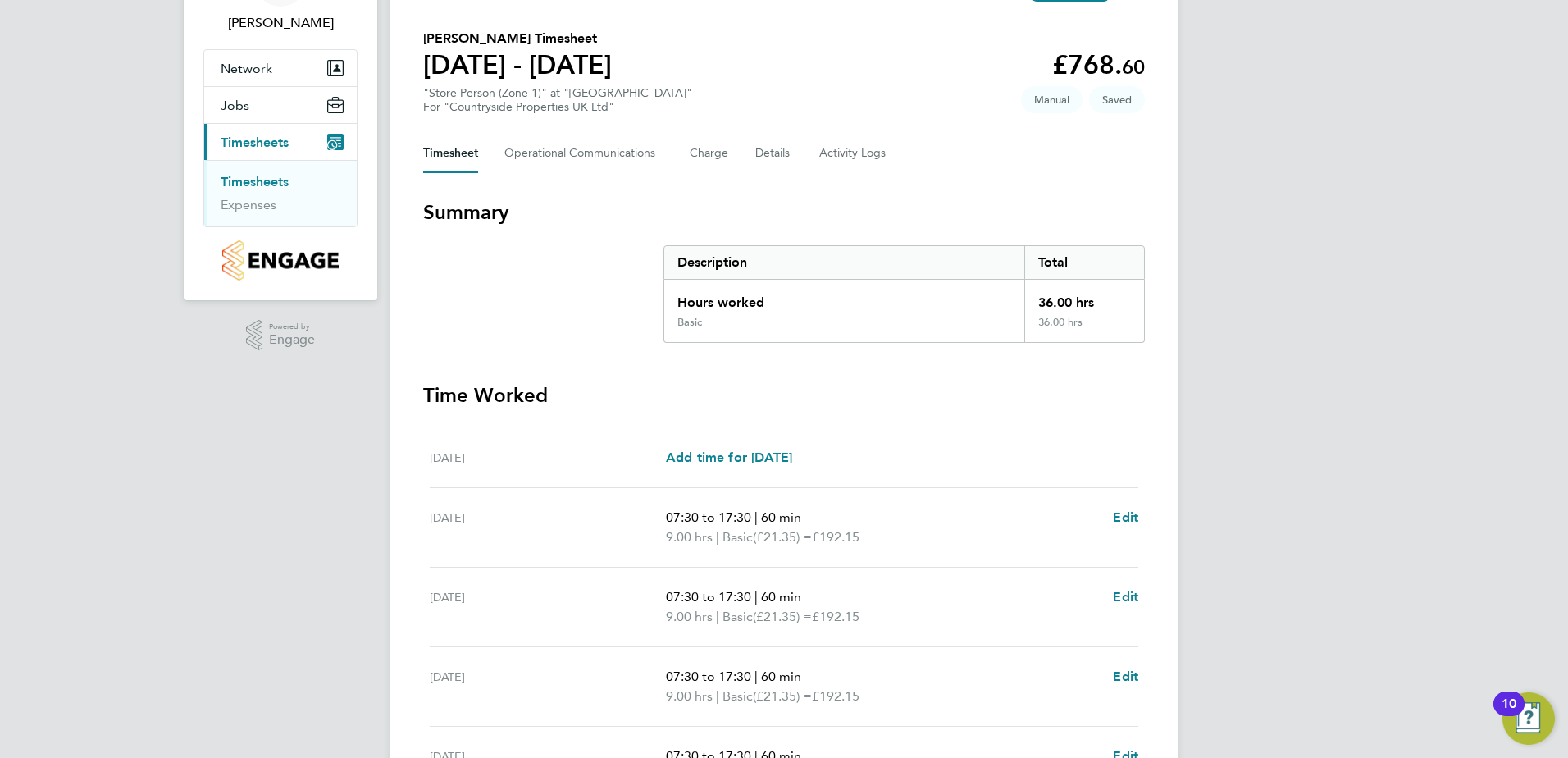
scroll to position [328, 0]
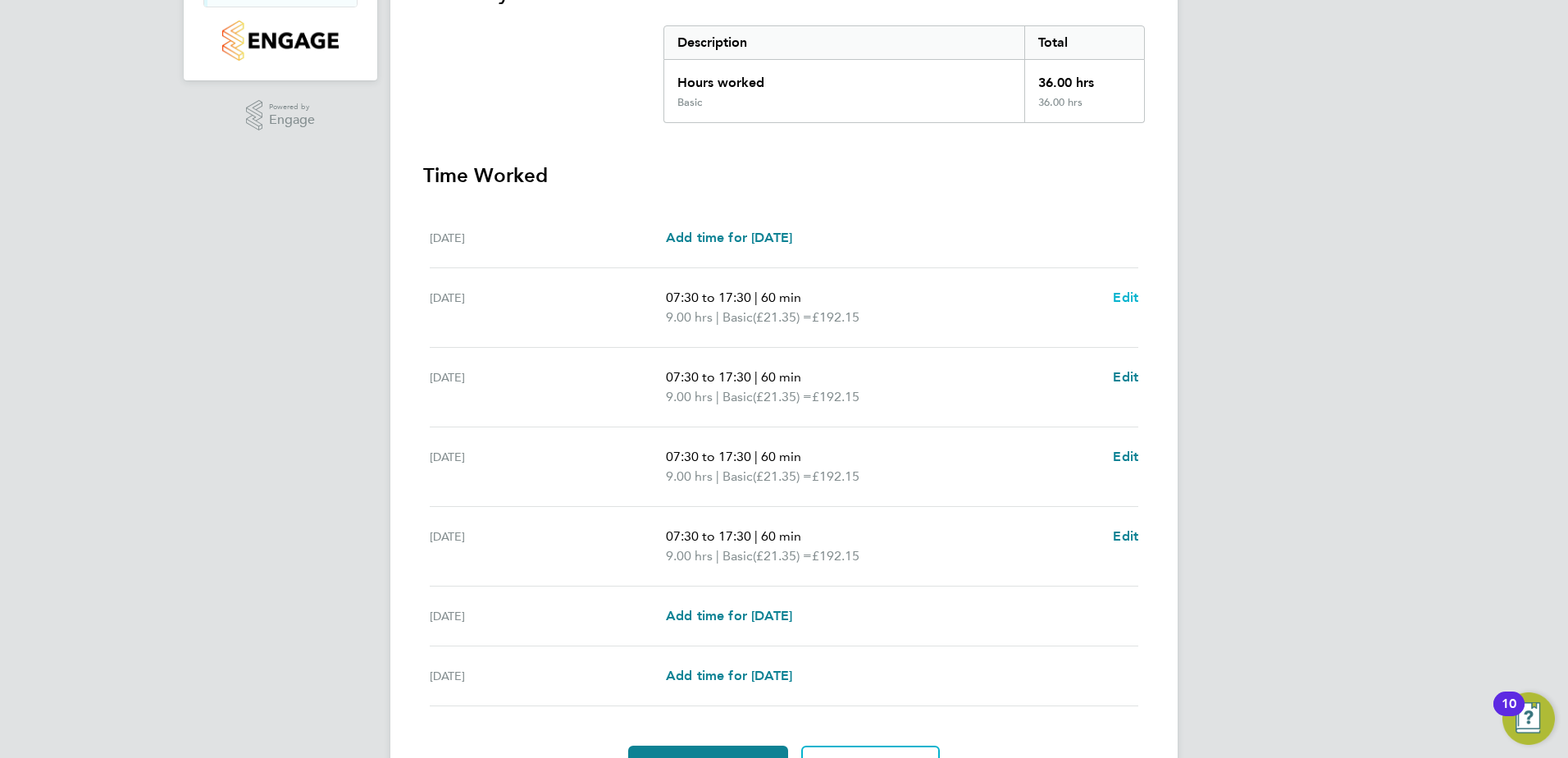
click at [1129, 293] on span "Edit" at bounding box center [1125, 297] width 25 height 15
select select "60"
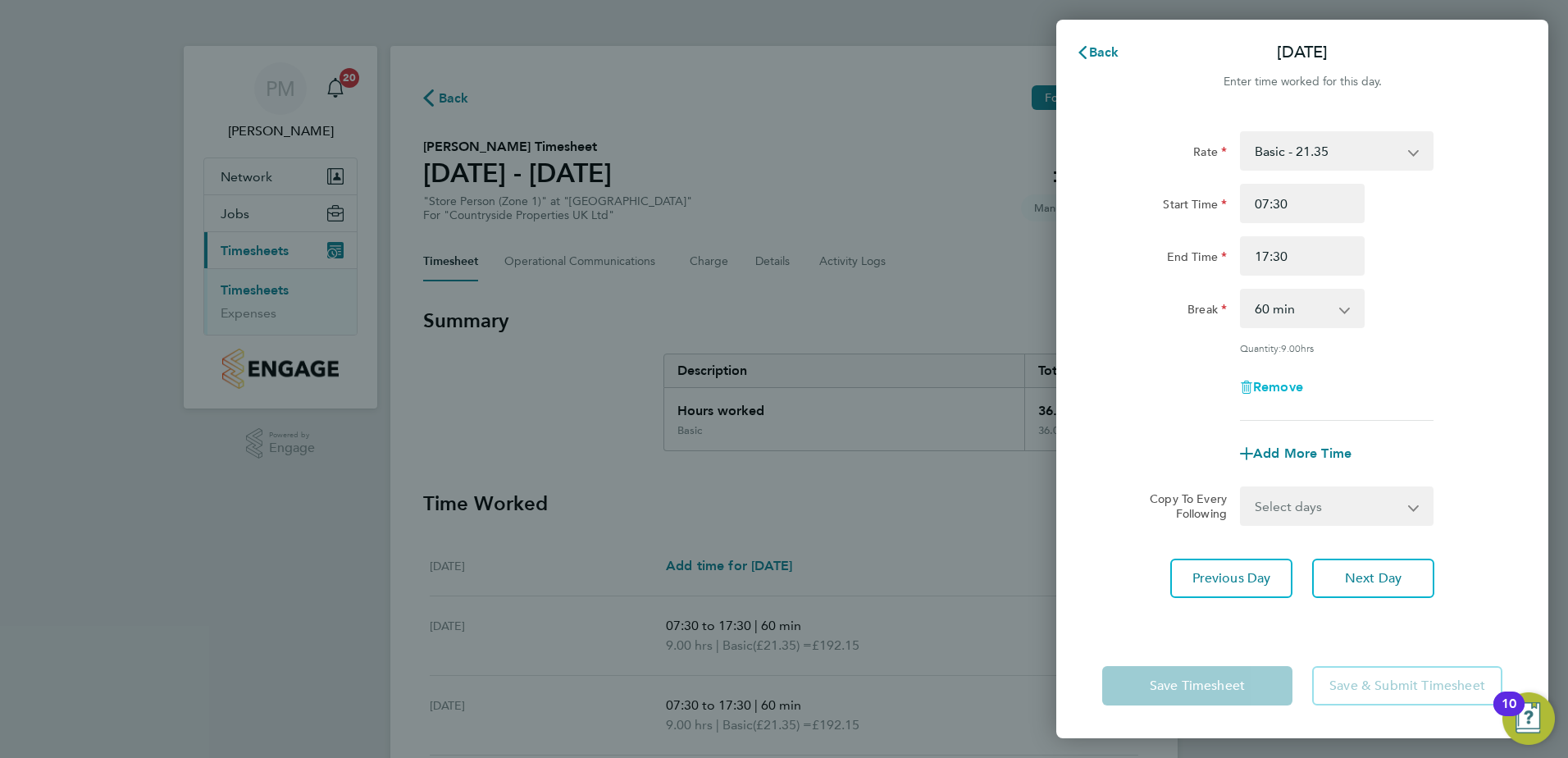
click at [1283, 387] on span "Remove" at bounding box center [1278, 387] width 50 height 15
select select "null"
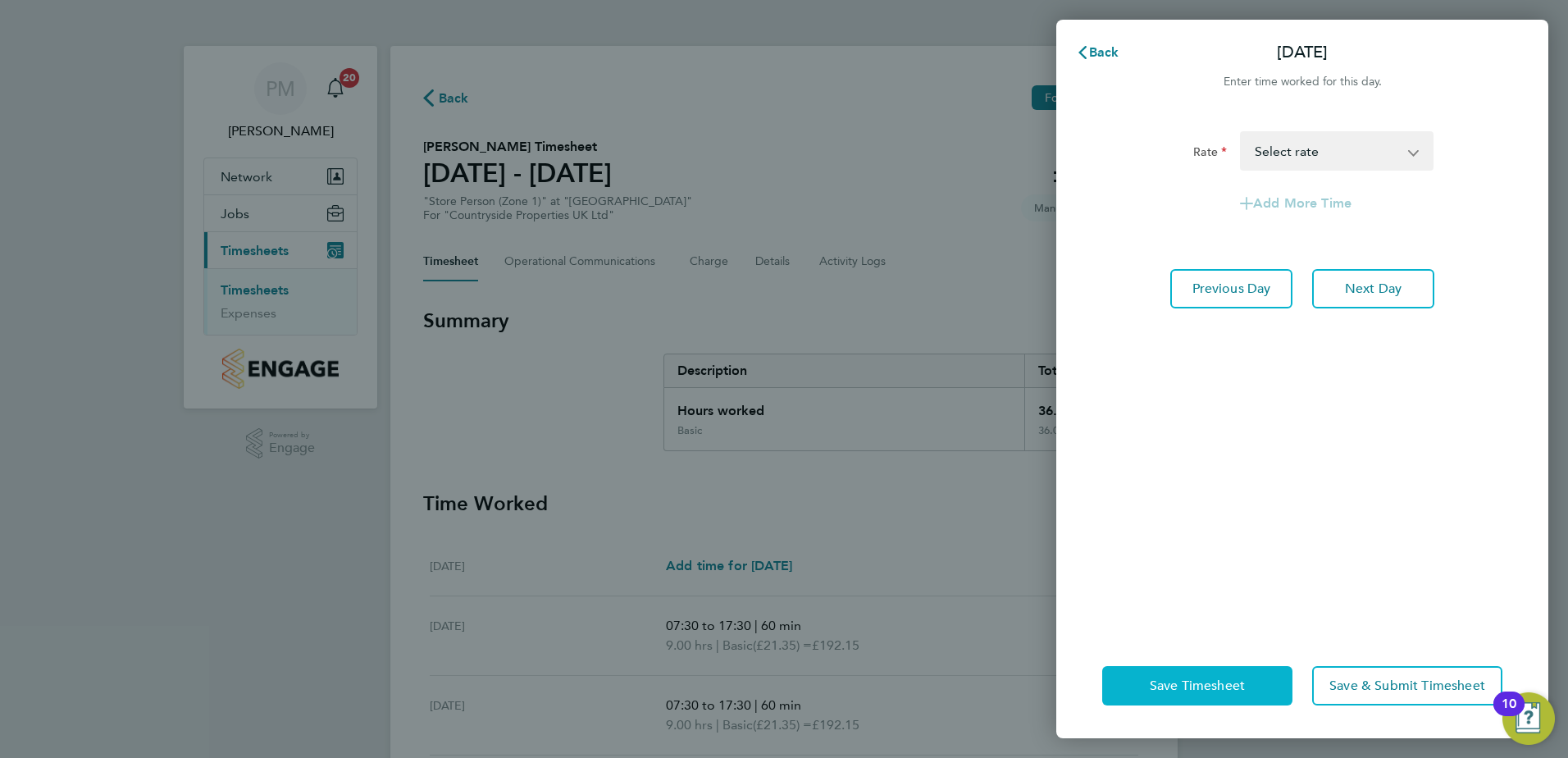
click at [1170, 668] on button "Save Timesheet" at bounding box center [1197, 685] width 190 height 40
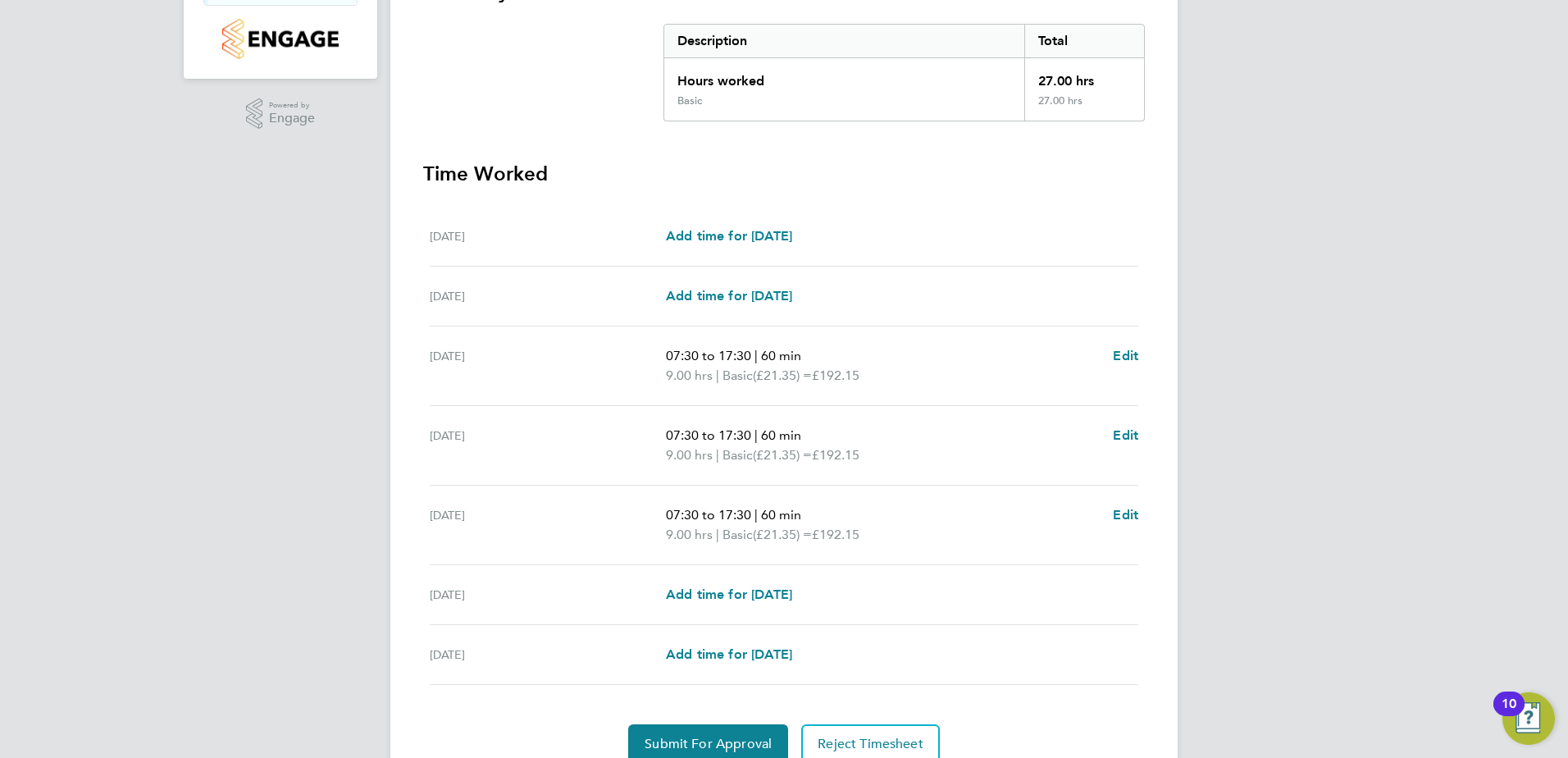
scroll to position [401, 0]
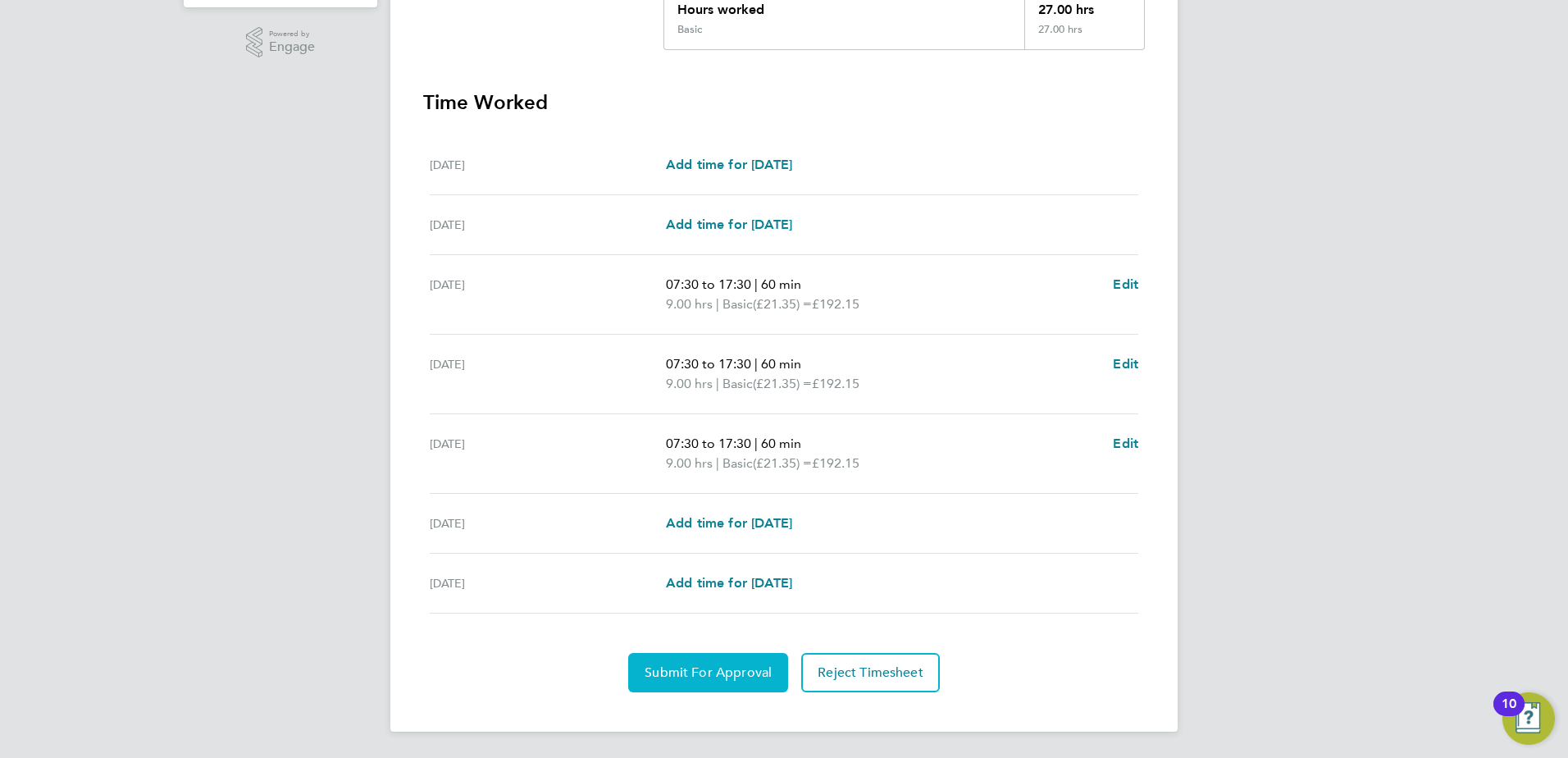
click at [749, 664] on span "Submit For Approval" at bounding box center [708, 672] width 127 height 16
click at [723, 668] on span "Approve Timesheet" at bounding box center [708, 672] width 120 height 16
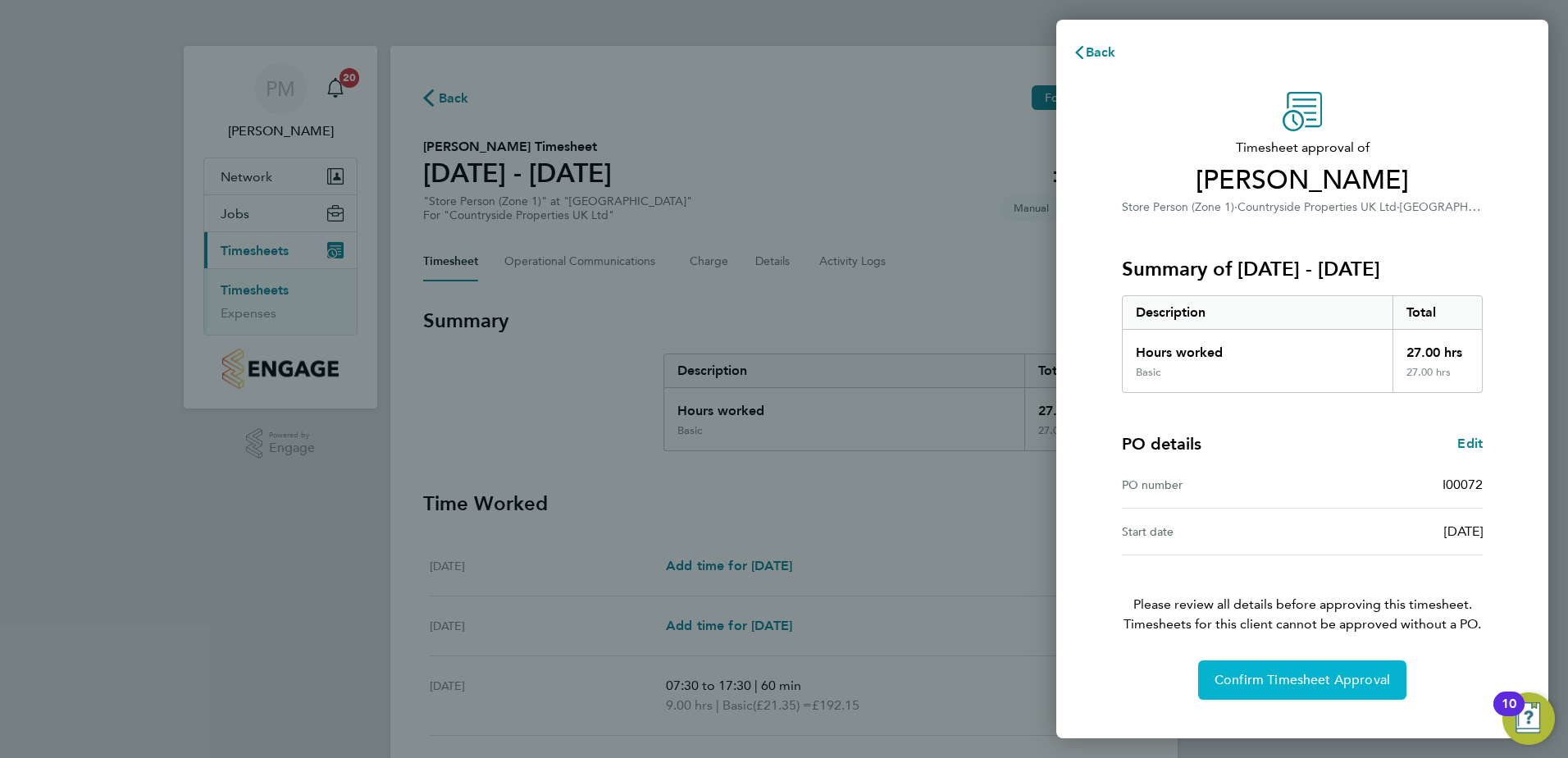
click at [1296, 677] on span "Confirm Timesheet Approval" at bounding box center [1302, 679] width 175 height 16
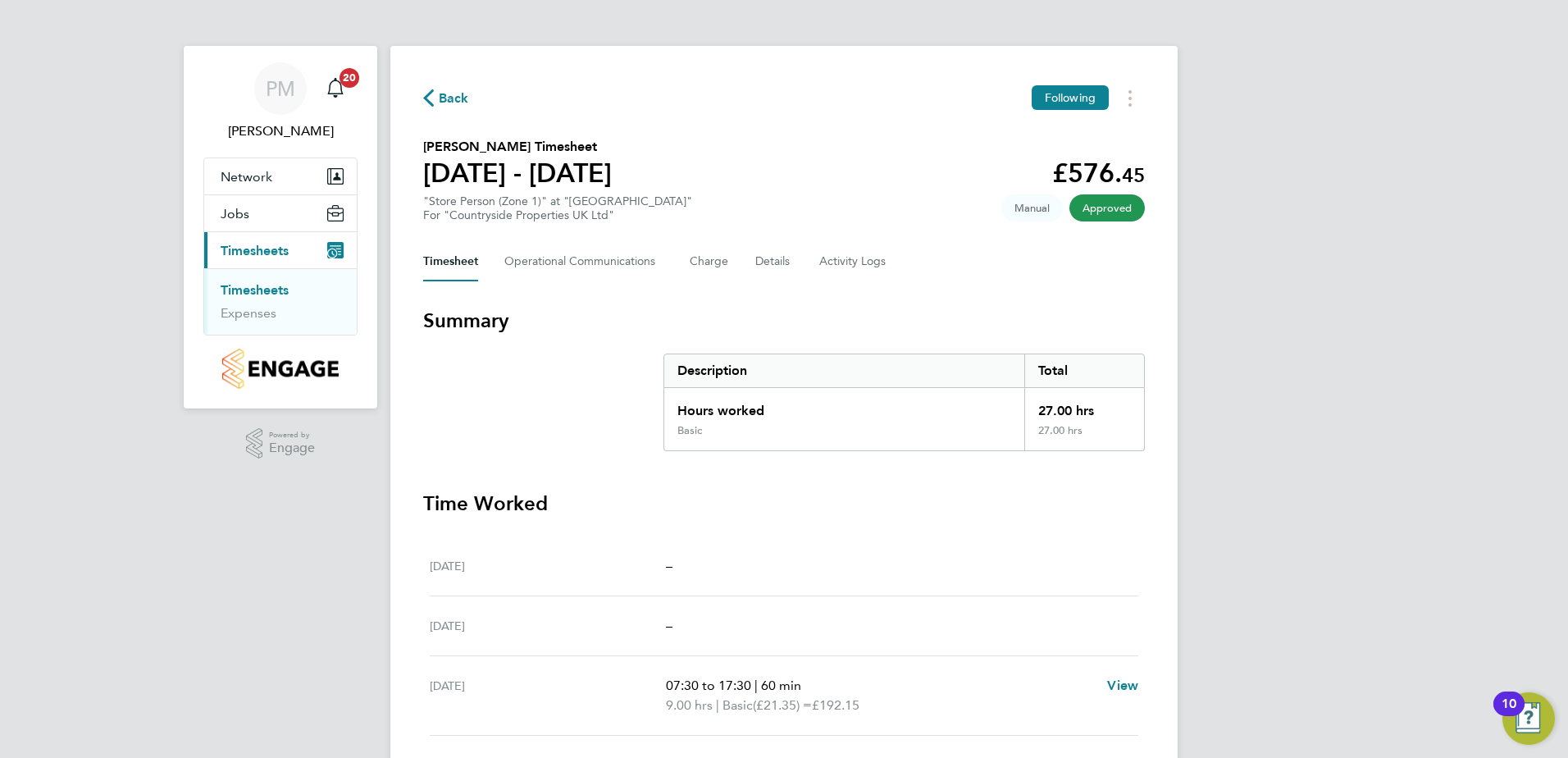
click at [251, 284] on link "Timesheets" at bounding box center [255, 289] width 68 height 15
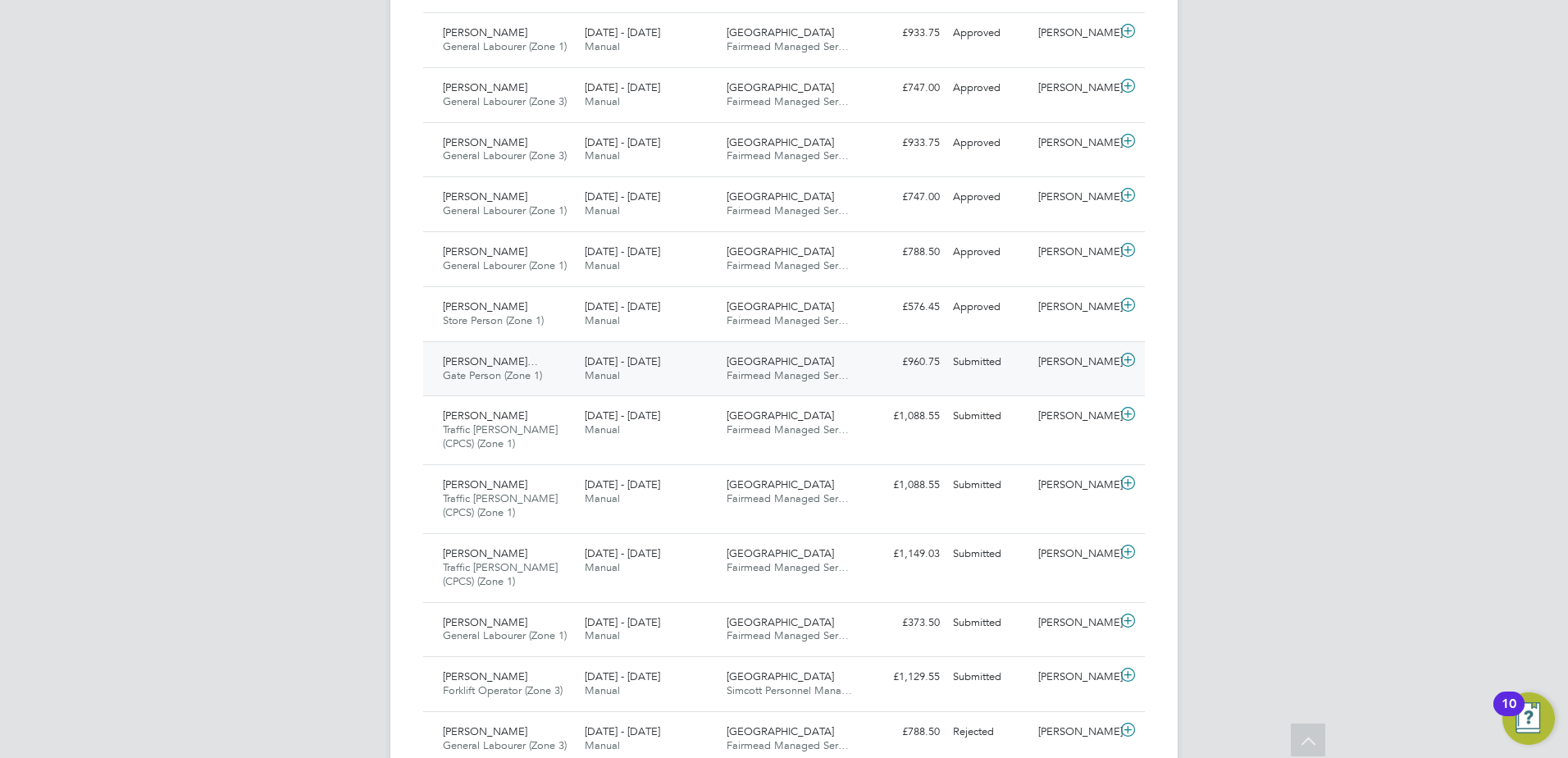
click at [497, 358] on span "[PERSON_NAME]…" at bounding box center [490, 361] width 95 height 14
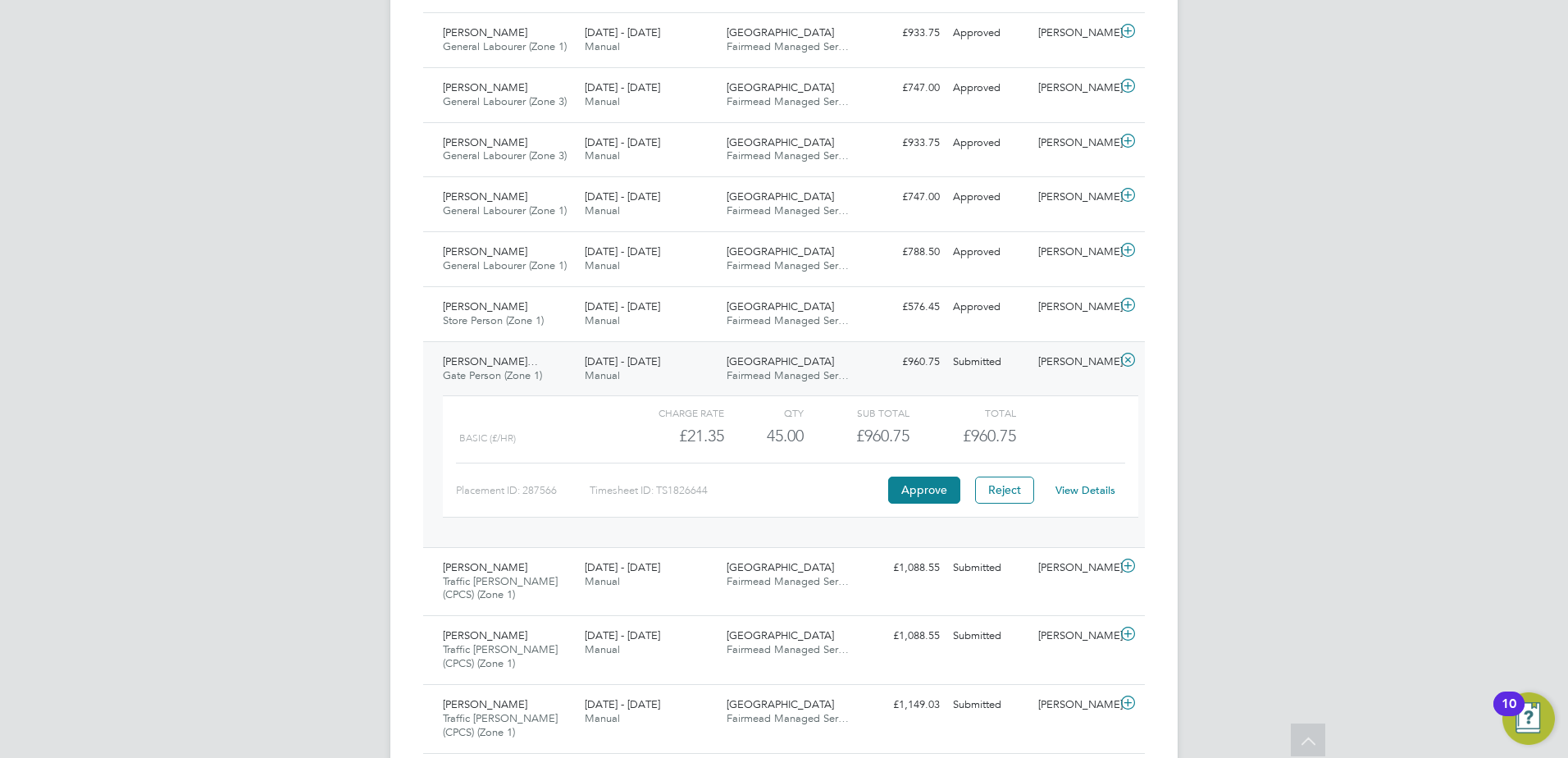
click at [1086, 488] on link "View Details" at bounding box center [1085, 490] width 60 height 14
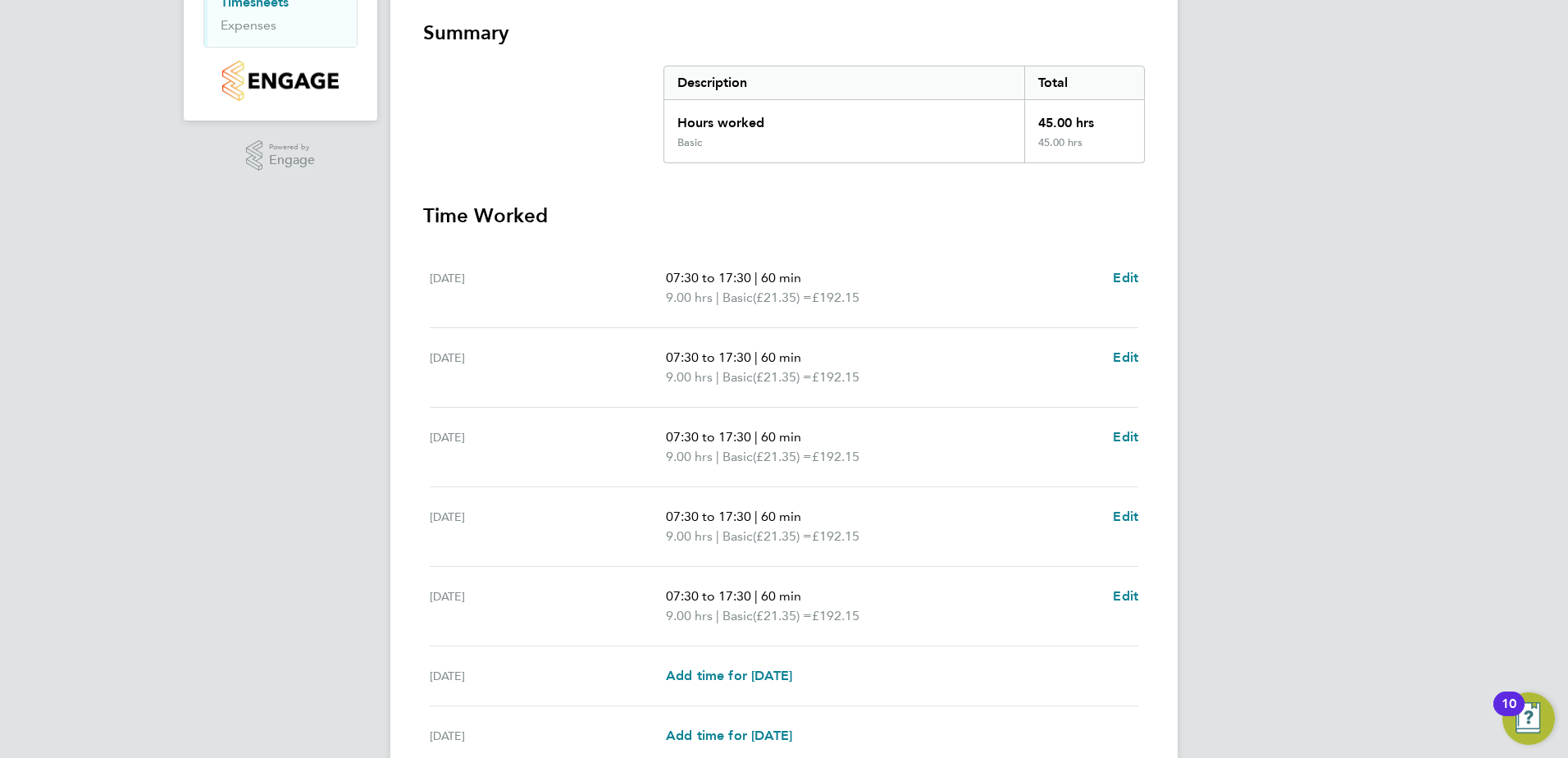
scroll to position [328, 0]
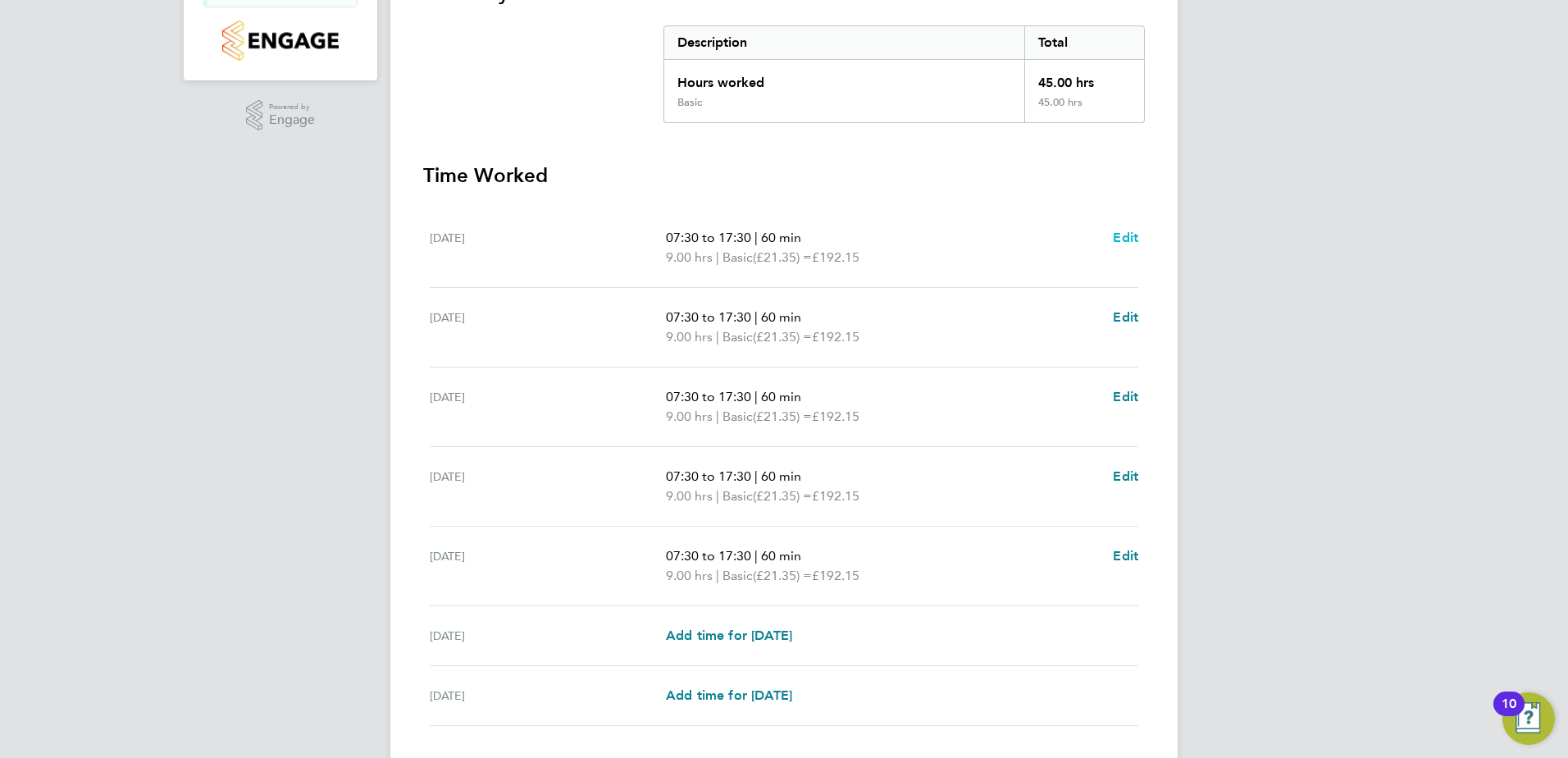
click at [1123, 230] on span "Edit" at bounding box center [1125, 237] width 25 height 15
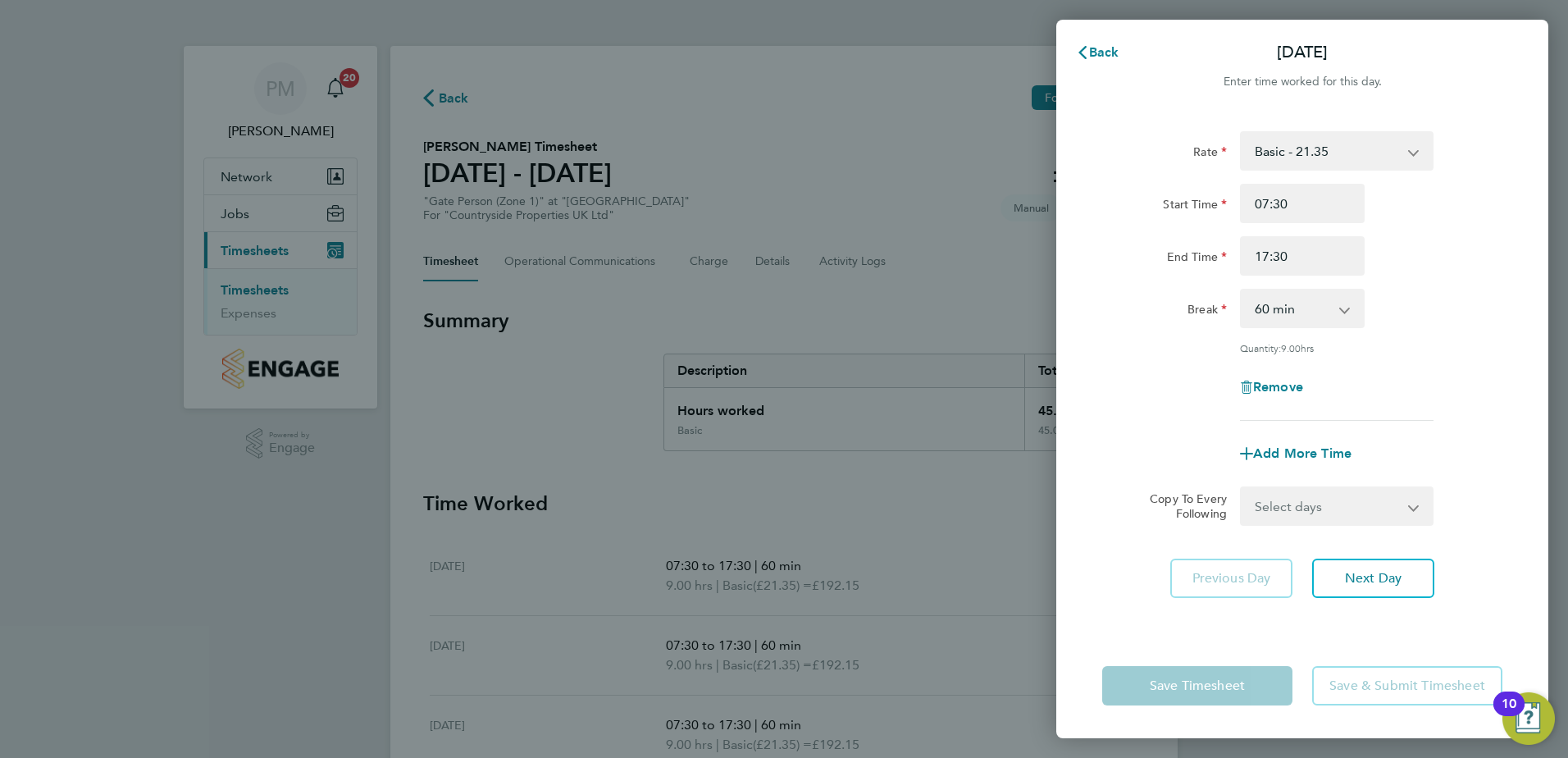
click at [1304, 306] on select "0 min 15 min 30 min 45 min 60 min 75 min 90 min" at bounding box center [1293, 308] width 102 height 36
select select "30"
click at [1242, 290] on select "0 min 15 min 30 min 45 min 60 min 75 min 90 min" at bounding box center [1293, 308] width 102 height 36
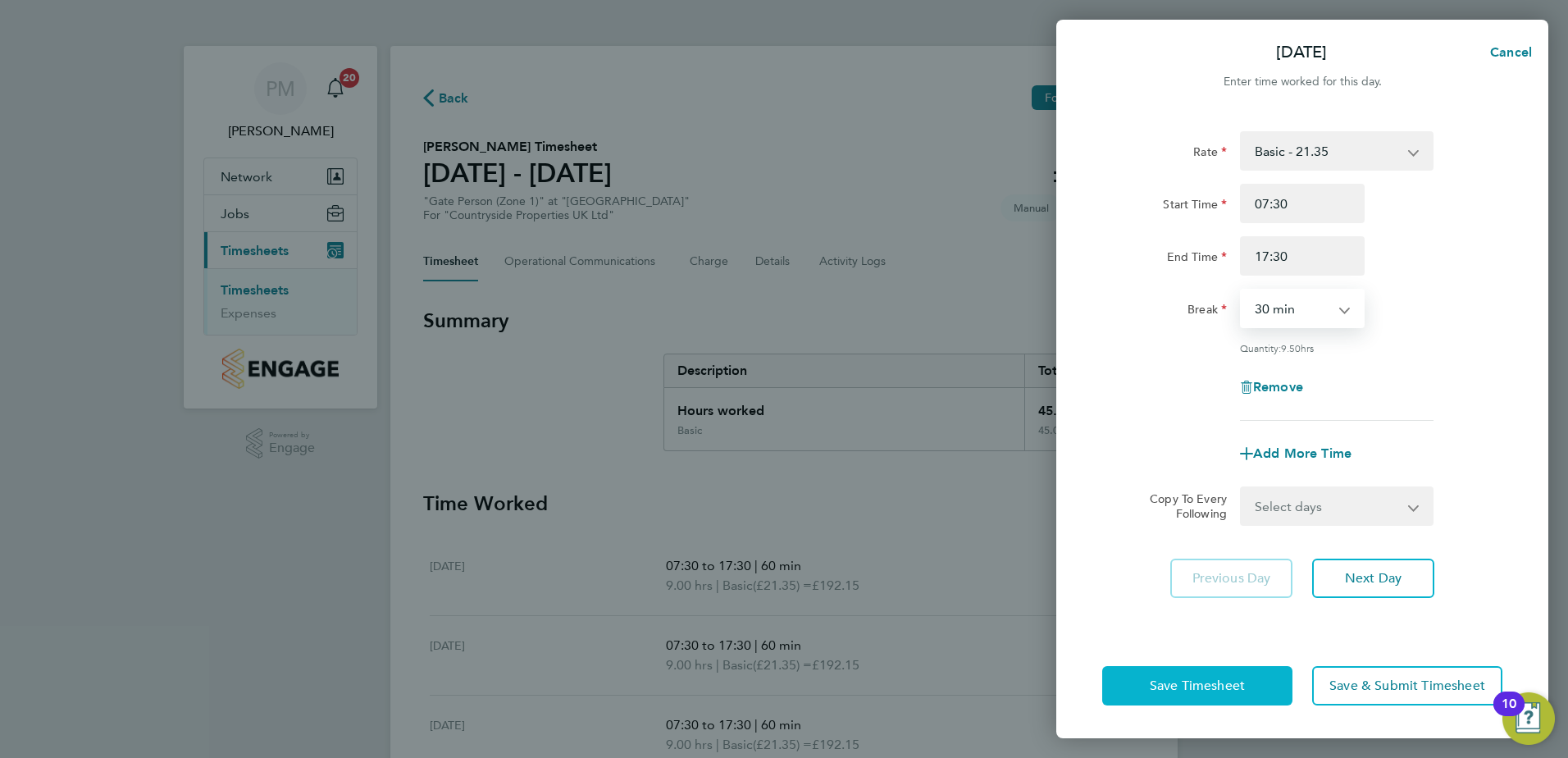
click at [1232, 681] on span "Save Timesheet" at bounding box center [1197, 685] width 95 height 16
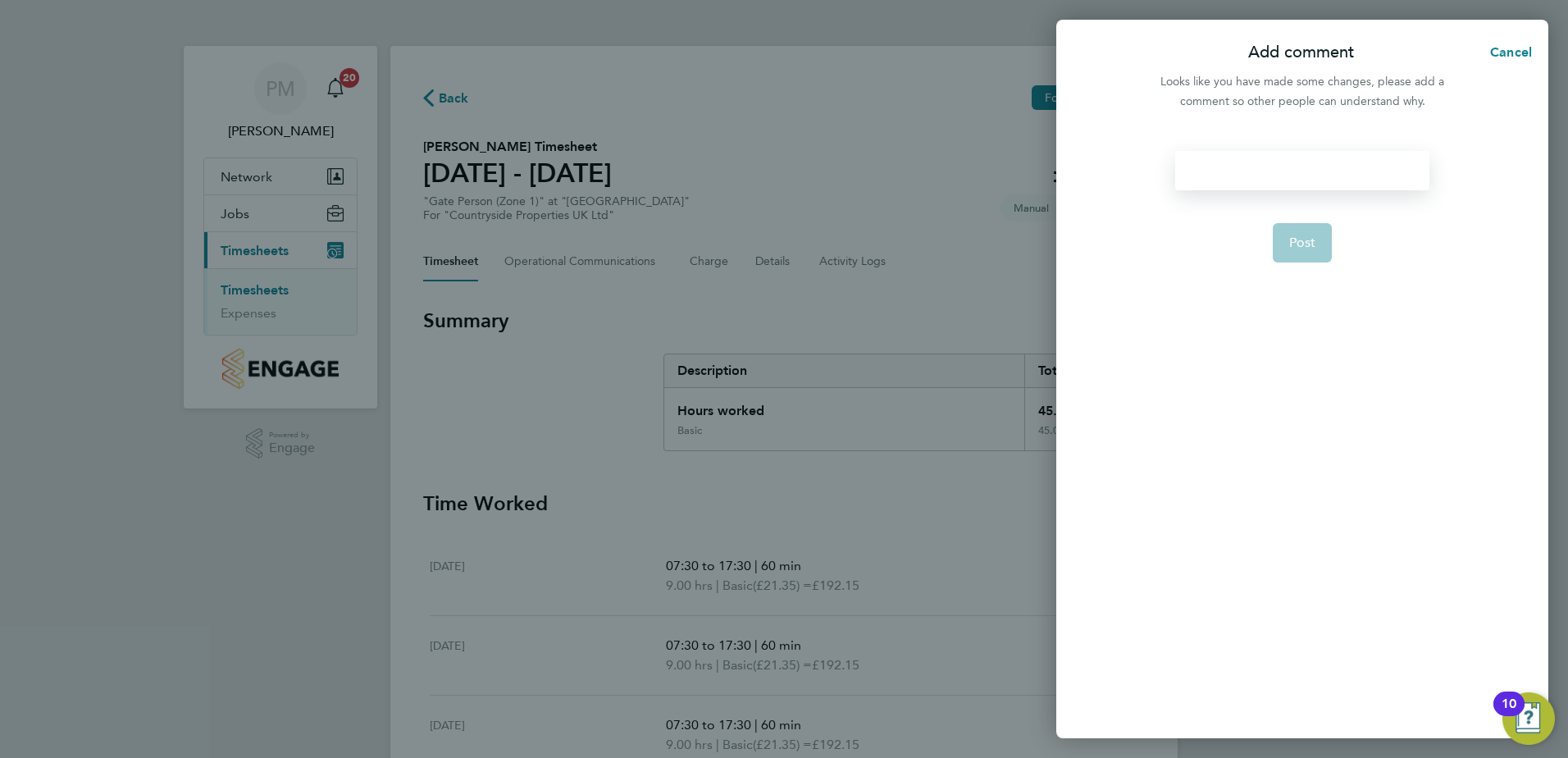
click at [1214, 163] on div at bounding box center [1302, 170] width 254 height 40
click at [1316, 236] on button "Post" at bounding box center [1302, 243] width 60 height 40
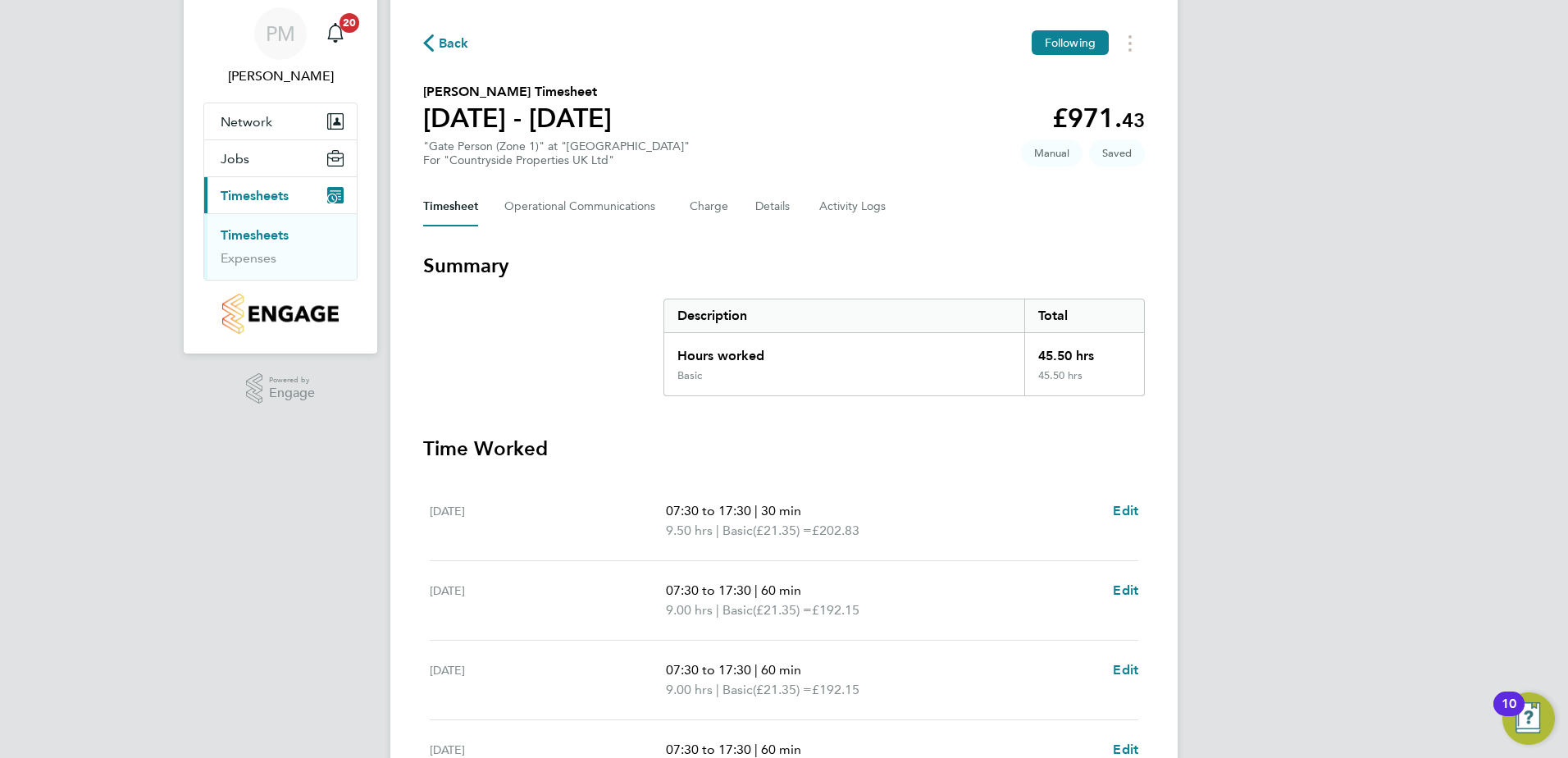
scroll to position [246, 0]
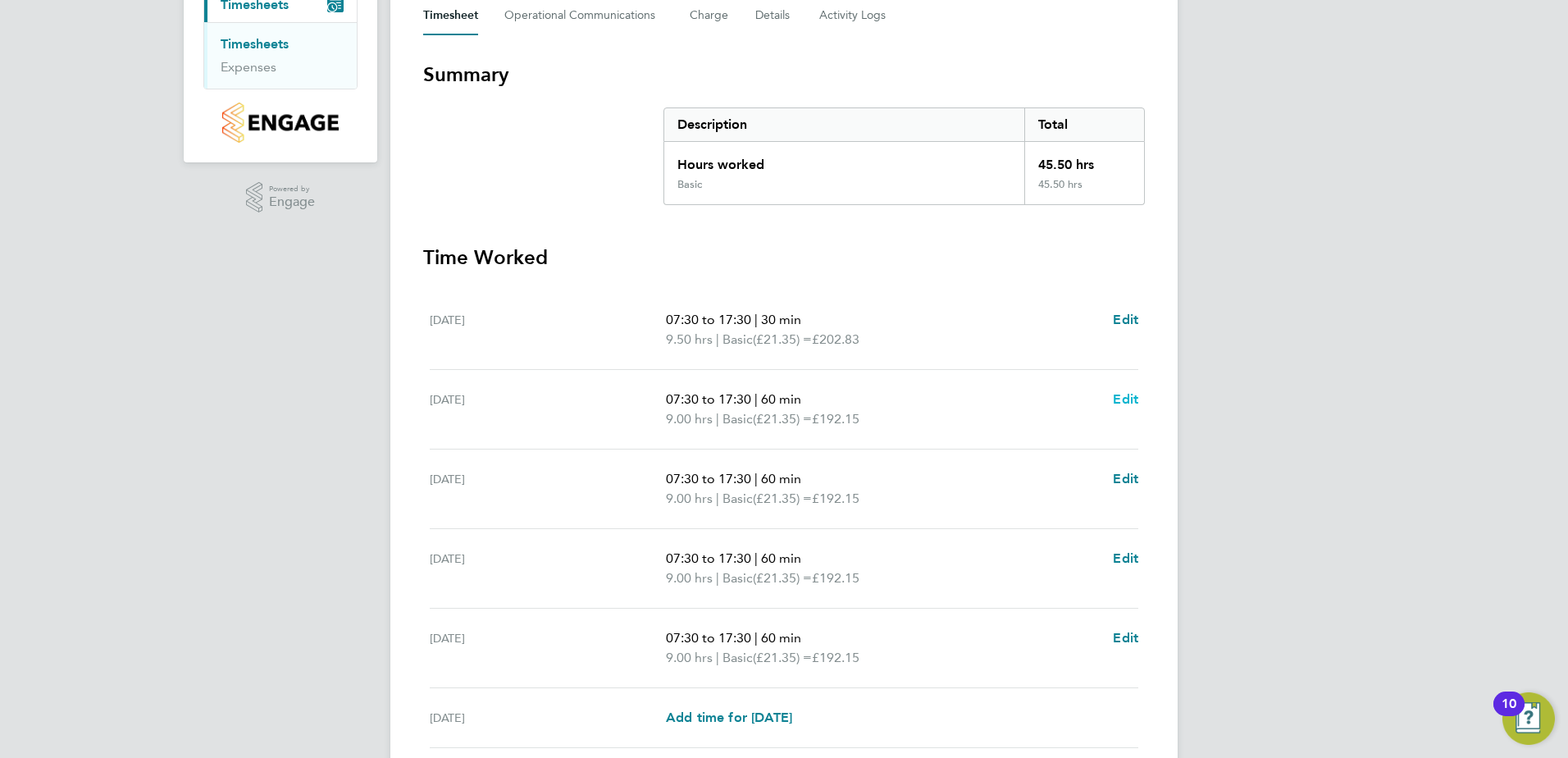
click at [1130, 397] on span "Edit" at bounding box center [1125, 398] width 25 height 15
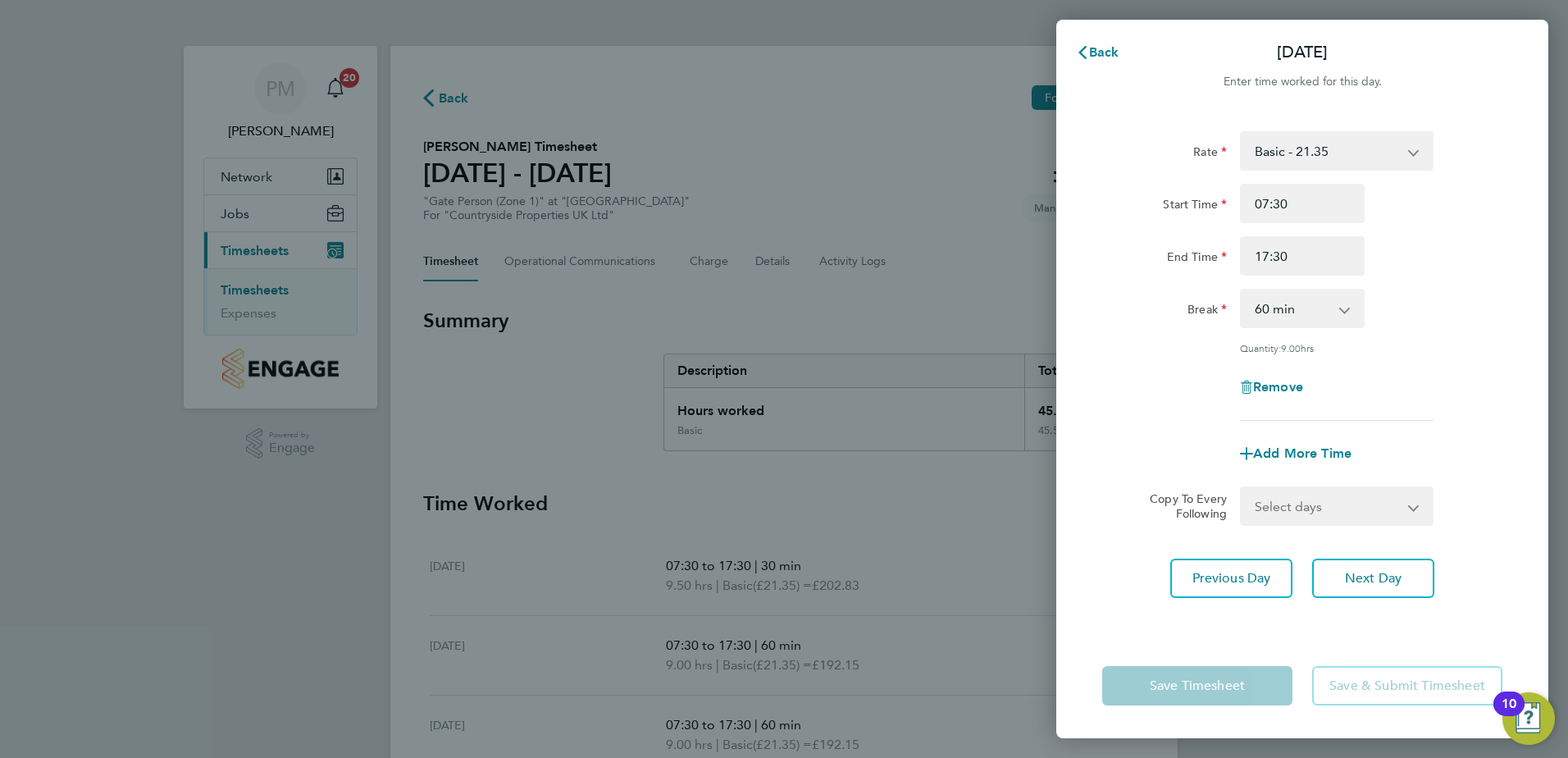
click at [1307, 311] on select "0 min 15 min 30 min 45 min 60 min 75 min 90 min" at bounding box center [1293, 308] width 102 height 36
select select "30"
click at [1242, 290] on select "0 min 15 min 30 min 45 min 60 min 75 min 90 min" at bounding box center [1293, 308] width 102 height 36
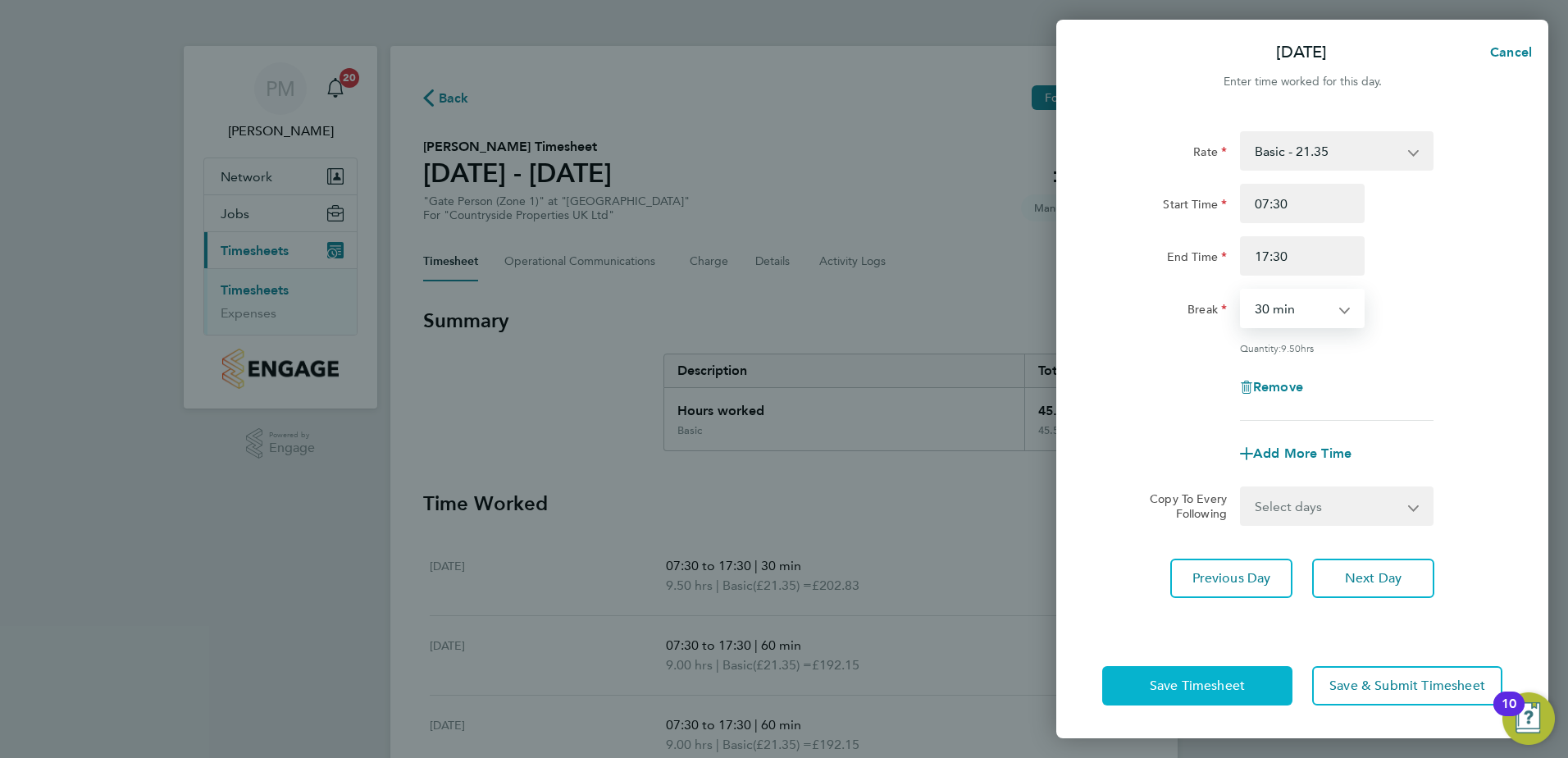
click at [1242, 679] on span "Save Timesheet" at bounding box center [1197, 685] width 95 height 16
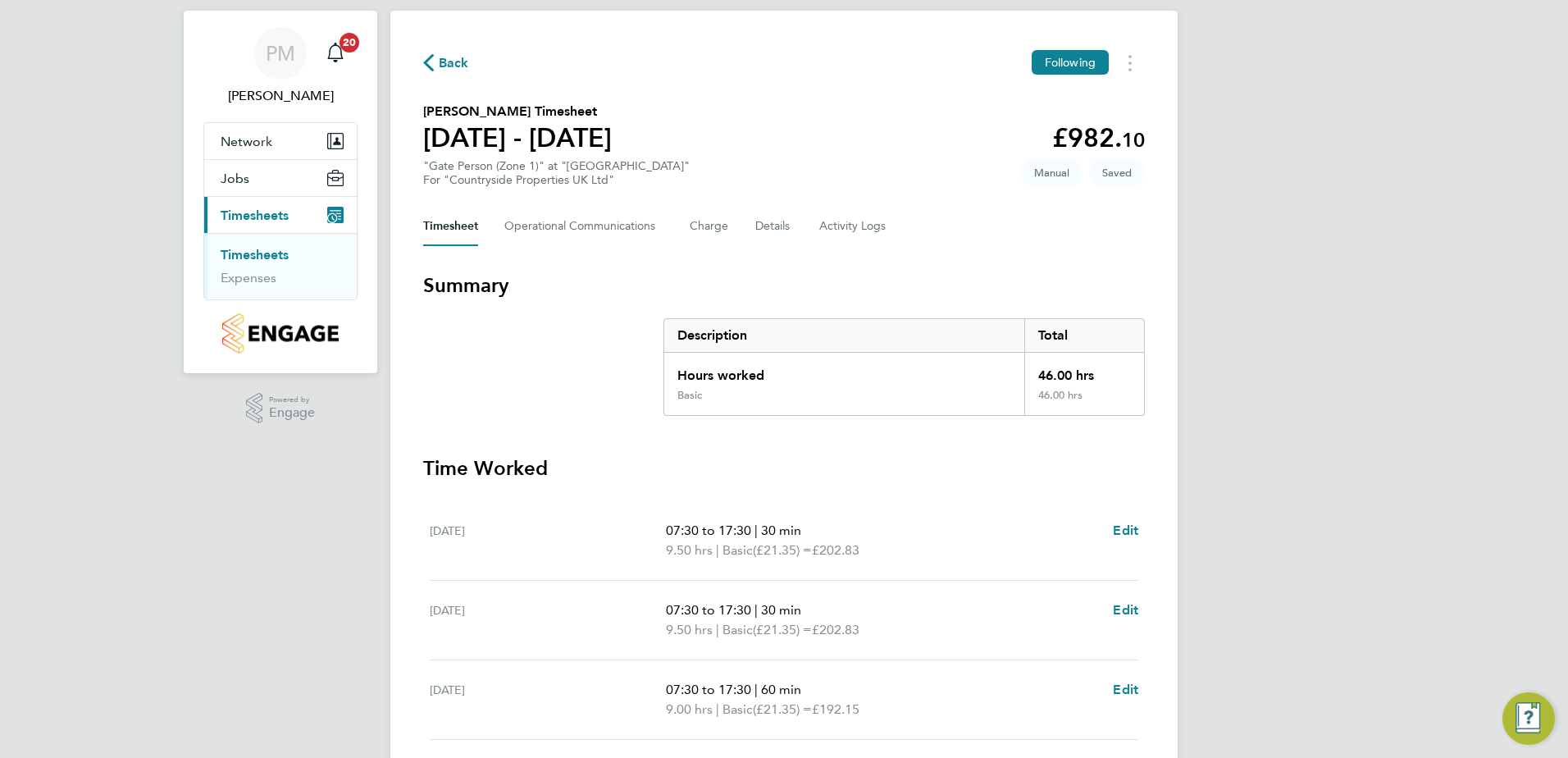
scroll to position [410, 0]
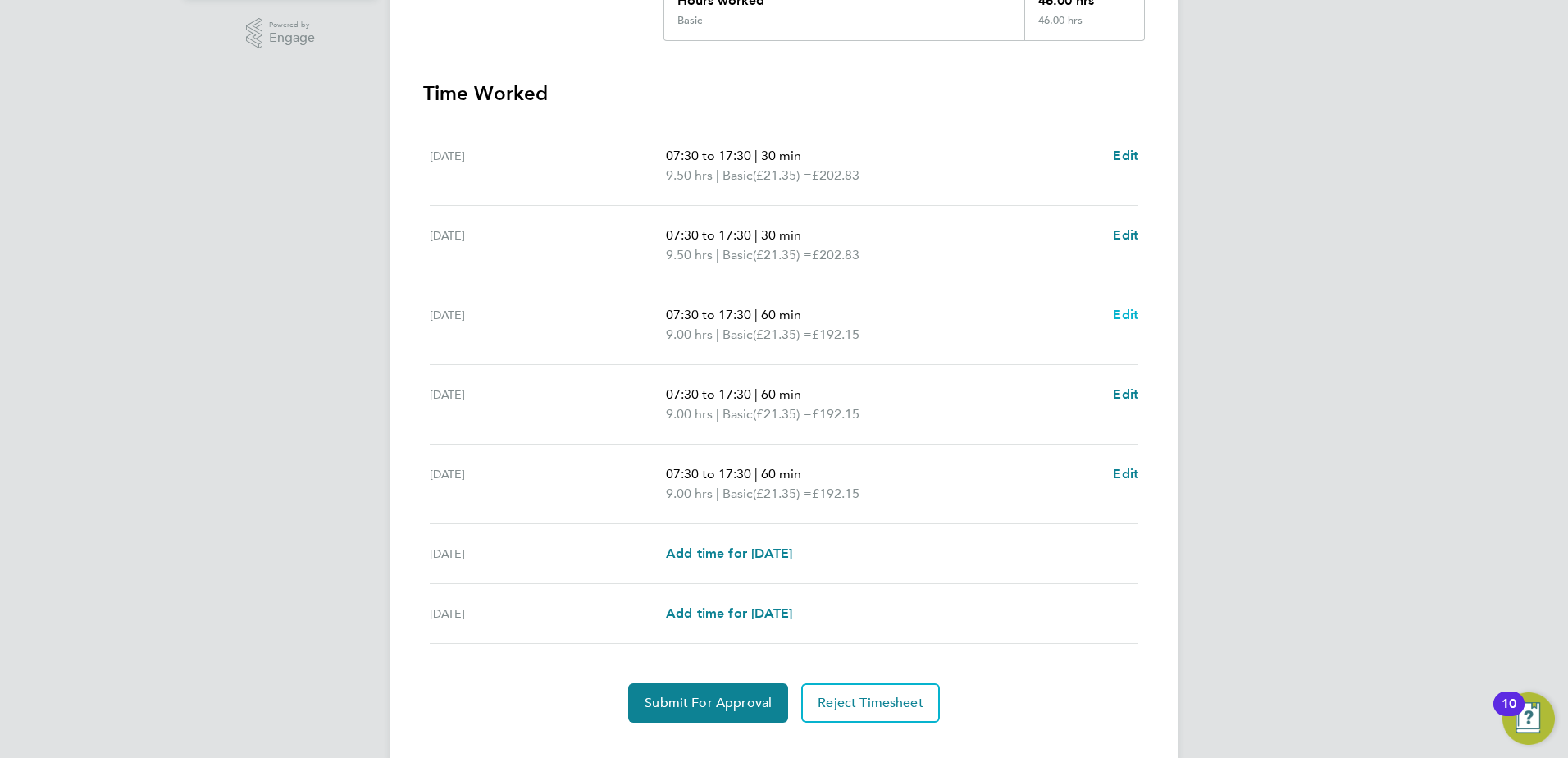
click at [1124, 316] on span "Edit" at bounding box center [1125, 315] width 25 height 15
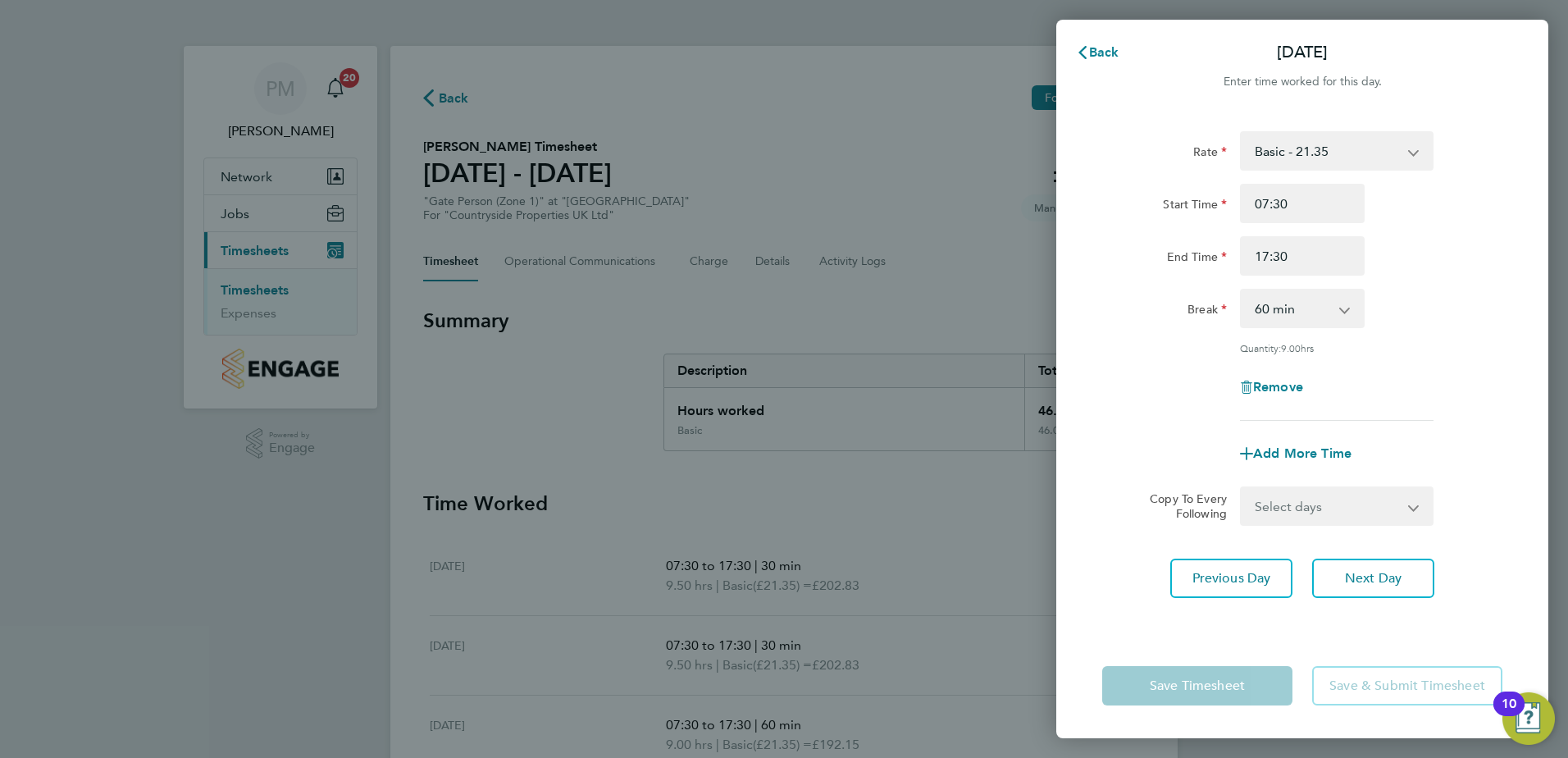
click at [1296, 311] on select "0 min 15 min 30 min 45 min 60 min 75 min 90 min" at bounding box center [1293, 308] width 102 height 36
select select "30"
click at [1242, 290] on select "0 min 15 min 30 min 45 min 60 min 75 min 90 min" at bounding box center [1293, 308] width 102 height 36
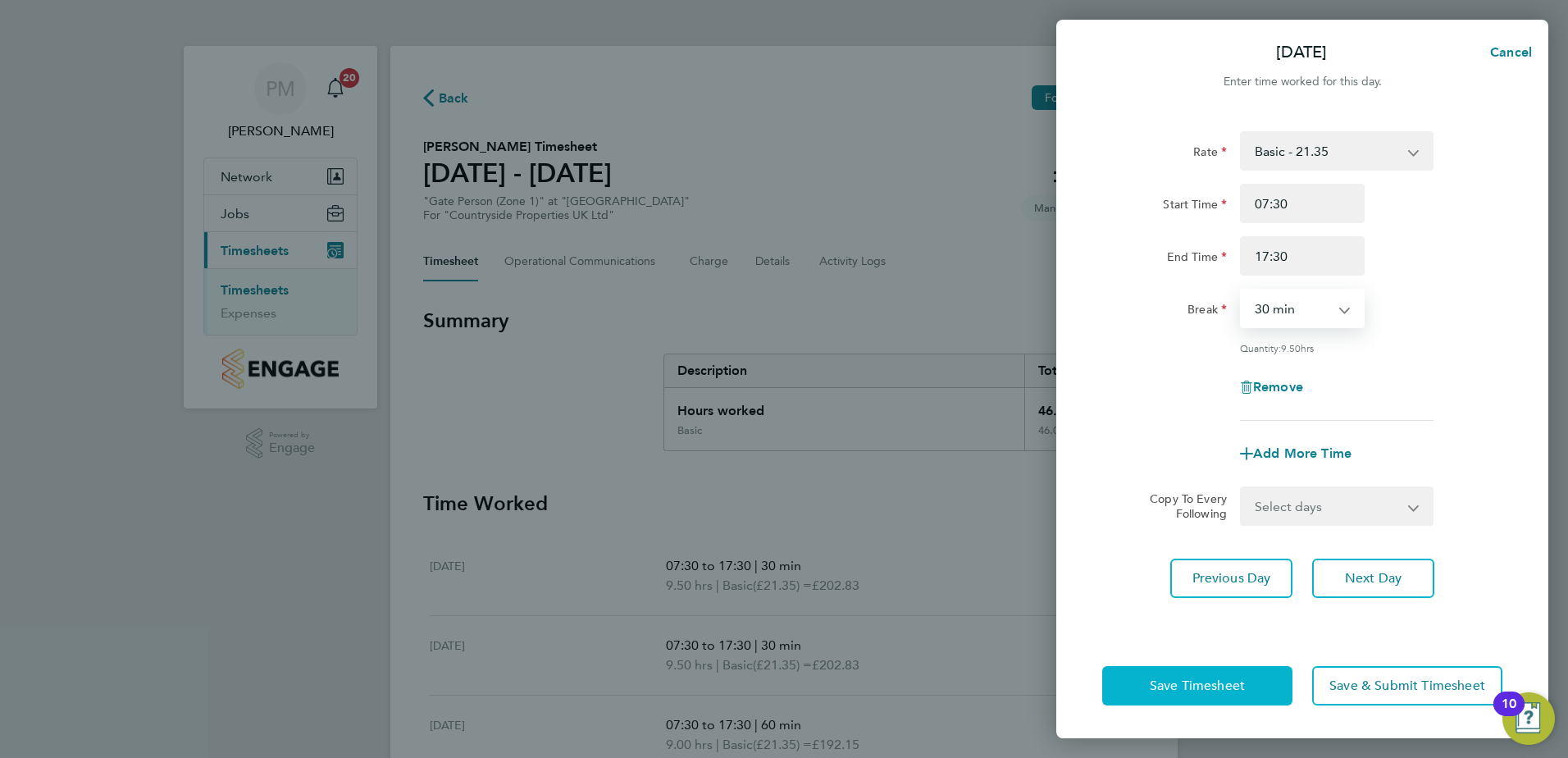
click at [1191, 677] on button "Save Timesheet" at bounding box center [1197, 685] width 190 height 40
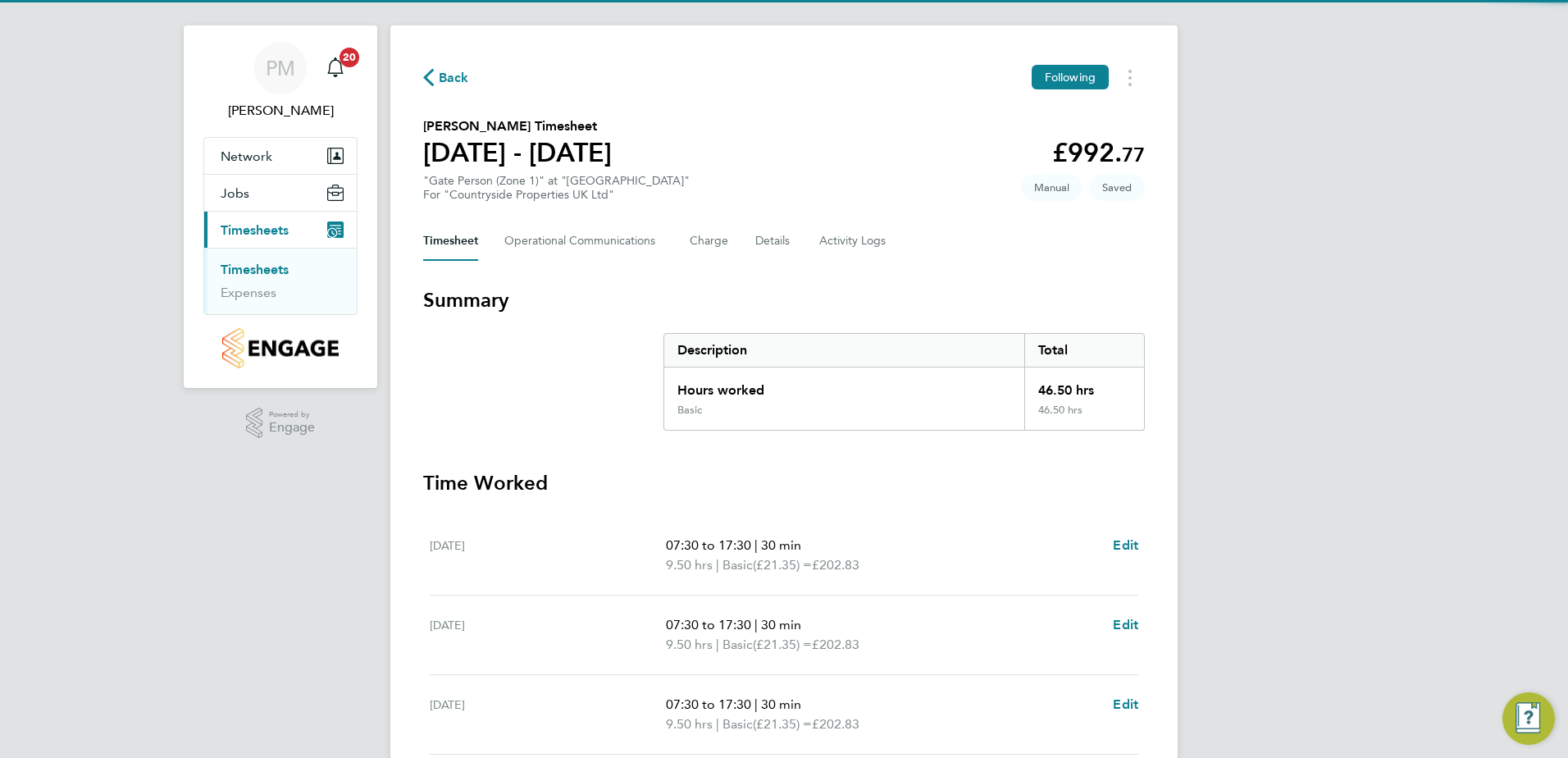
scroll to position [410, 0]
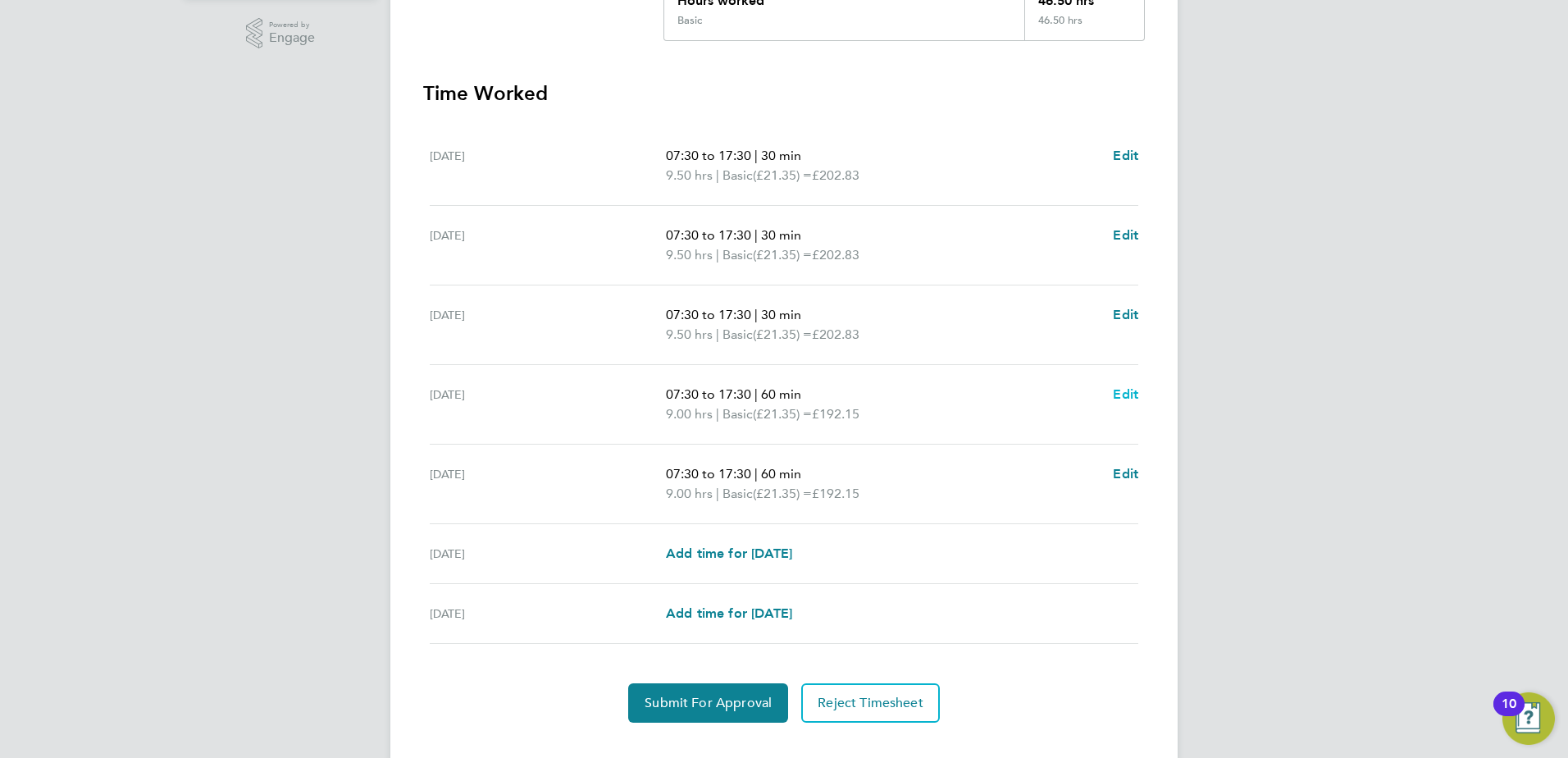
click at [1129, 389] on span "Edit" at bounding box center [1125, 394] width 25 height 15
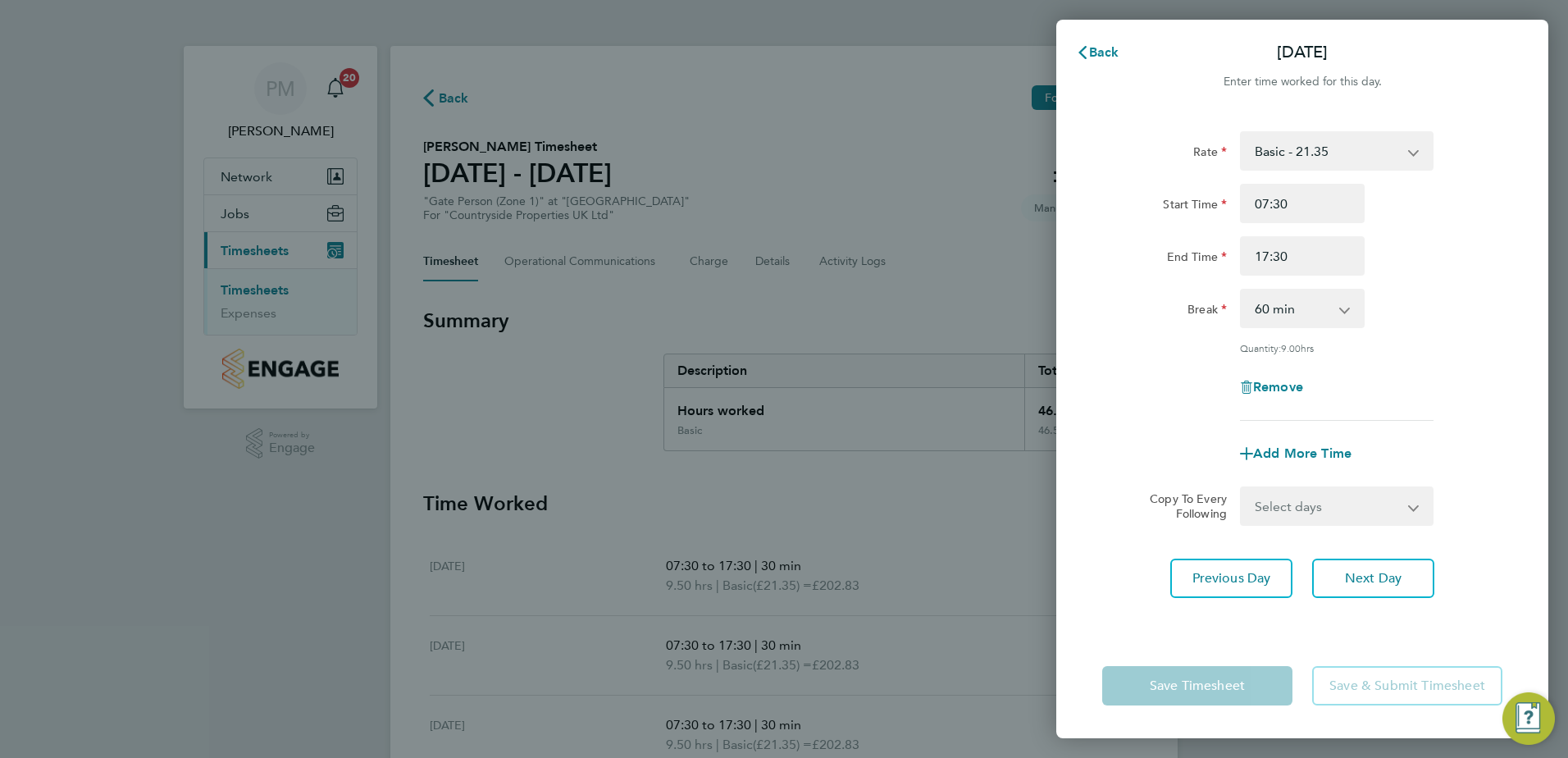
click at [1310, 304] on select "0 min 15 min 30 min 45 min 60 min 75 min 90 min" at bounding box center [1293, 308] width 102 height 36
select select "30"
click at [1242, 290] on select "0 min 15 min 30 min 45 min 60 min 75 min 90 min" at bounding box center [1293, 308] width 102 height 36
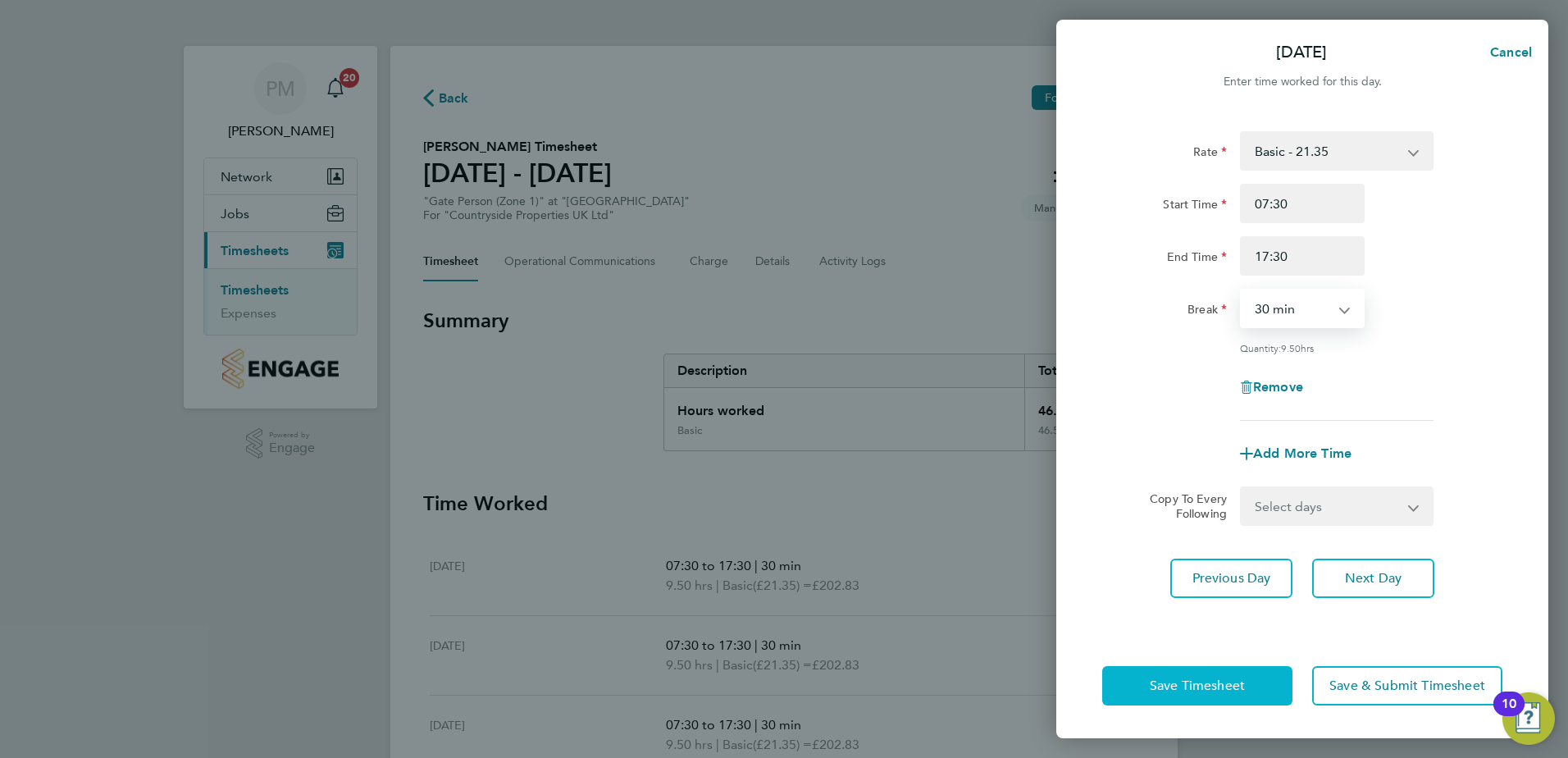
click at [1185, 680] on span "Save Timesheet" at bounding box center [1197, 685] width 95 height 16
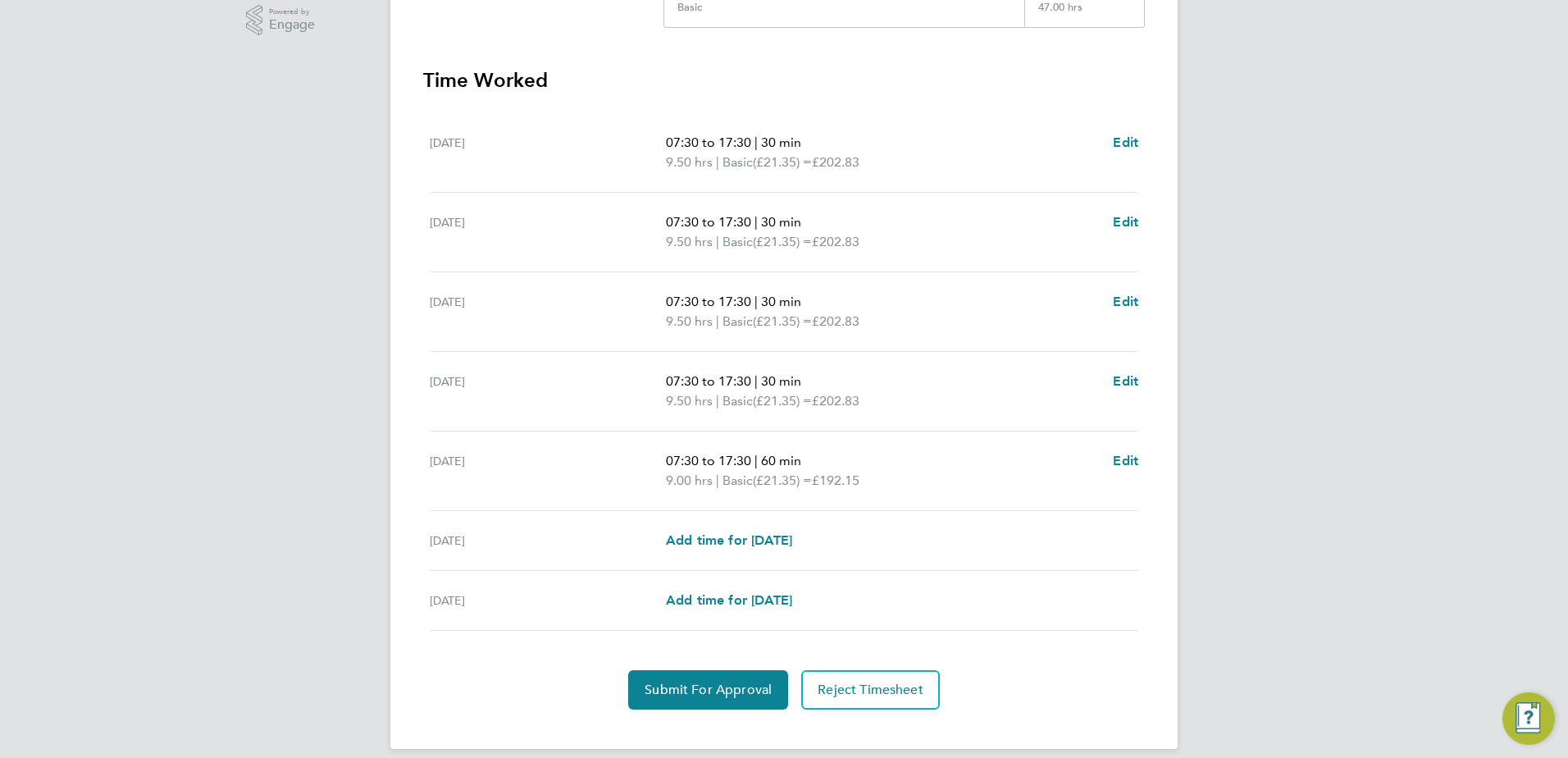
scroll to position [441, 0]
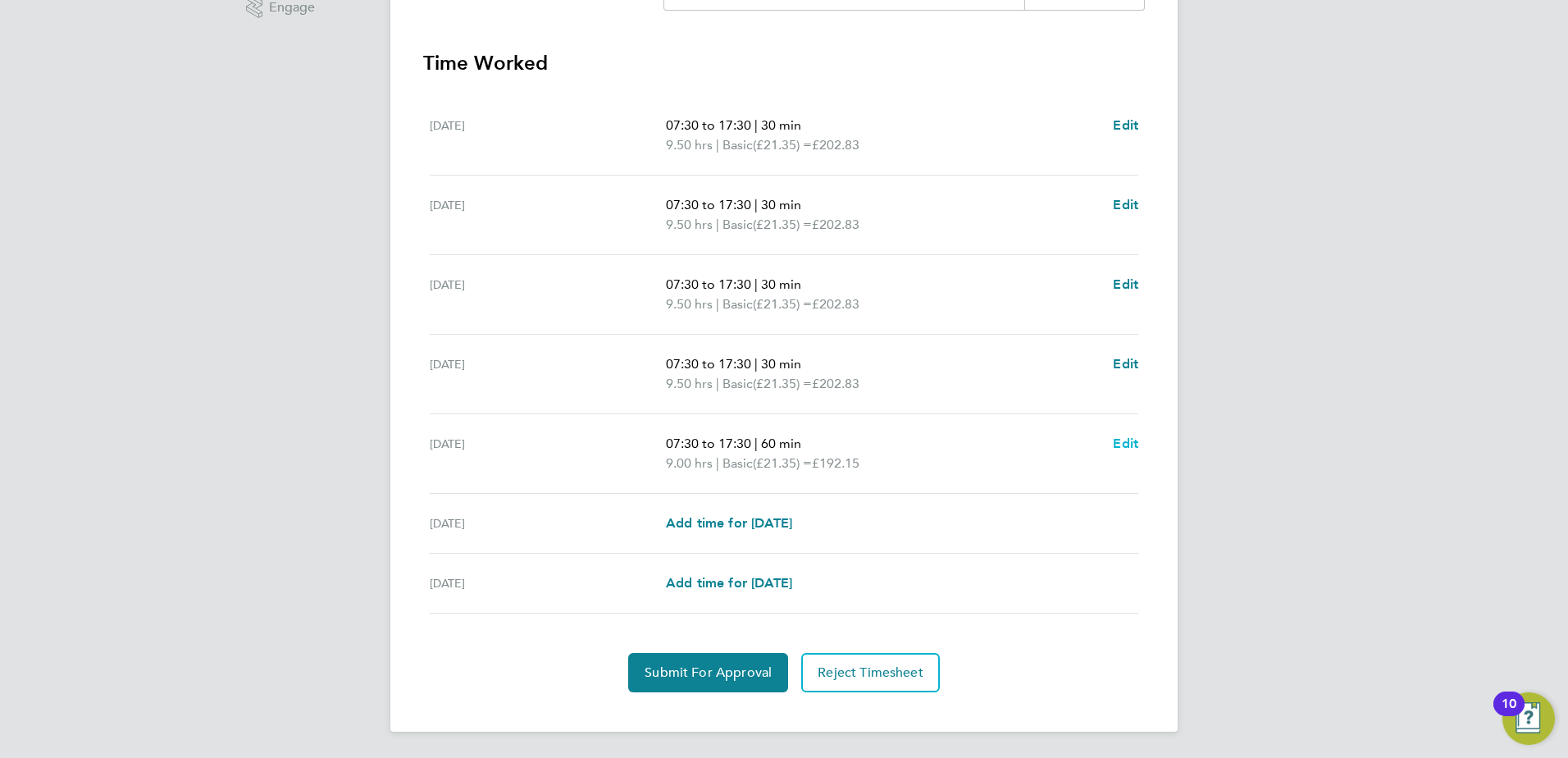
click at [1121, 442] on span "Edit" at bounding box center [1125, 443] width 25 height 15
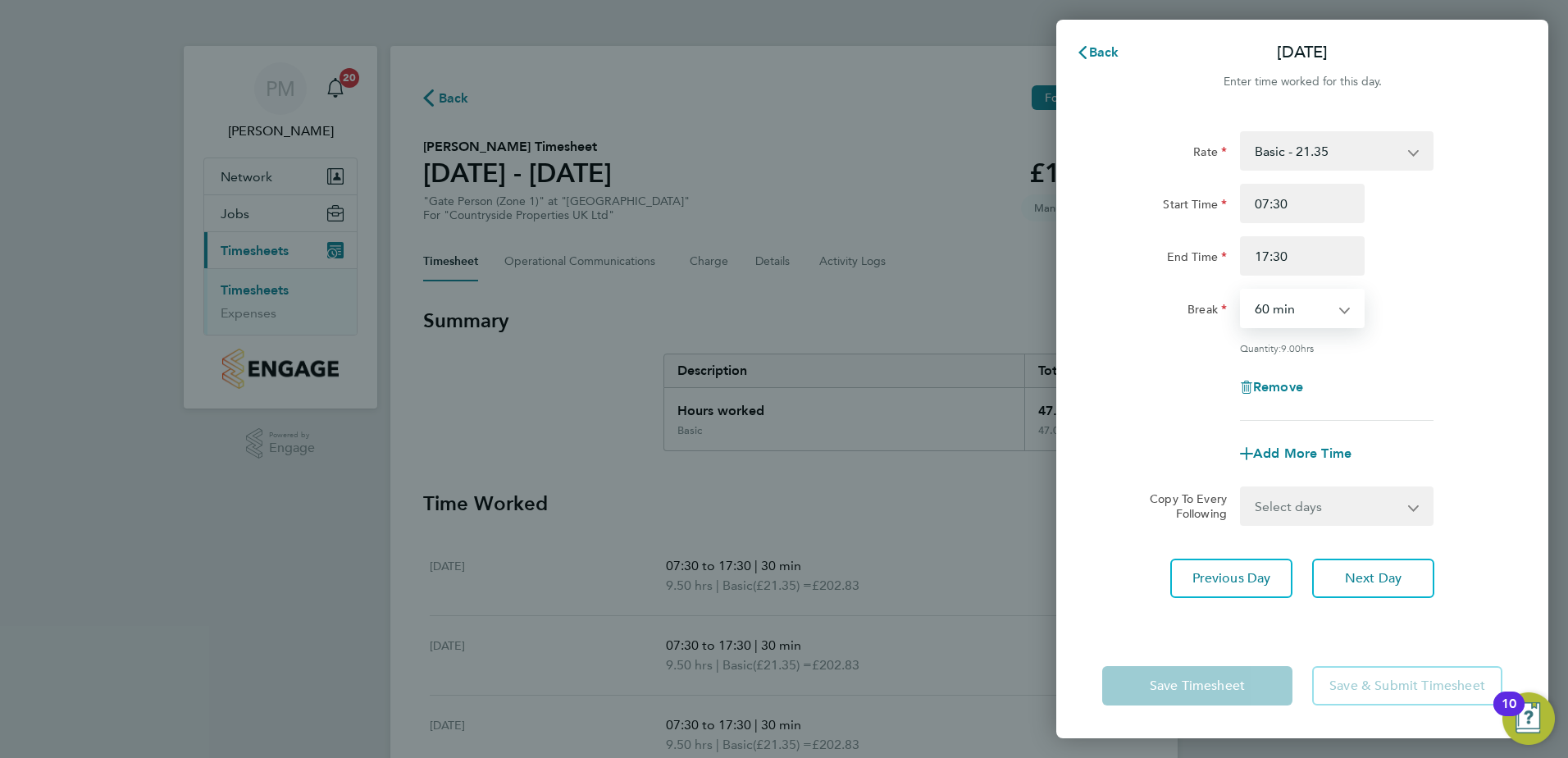
click at [1292, 305] on select "0 min 15 min 30 min 45 min 60 min 75 min 90 min" at bounding box center [1293, 308] width 102 height 36
select select "30"
click at [1242, 290] on select "0 min 15 min 30 min 45 min 60 min 75 min 90 min" at bounding box center [1293, 308] width 102 height 36
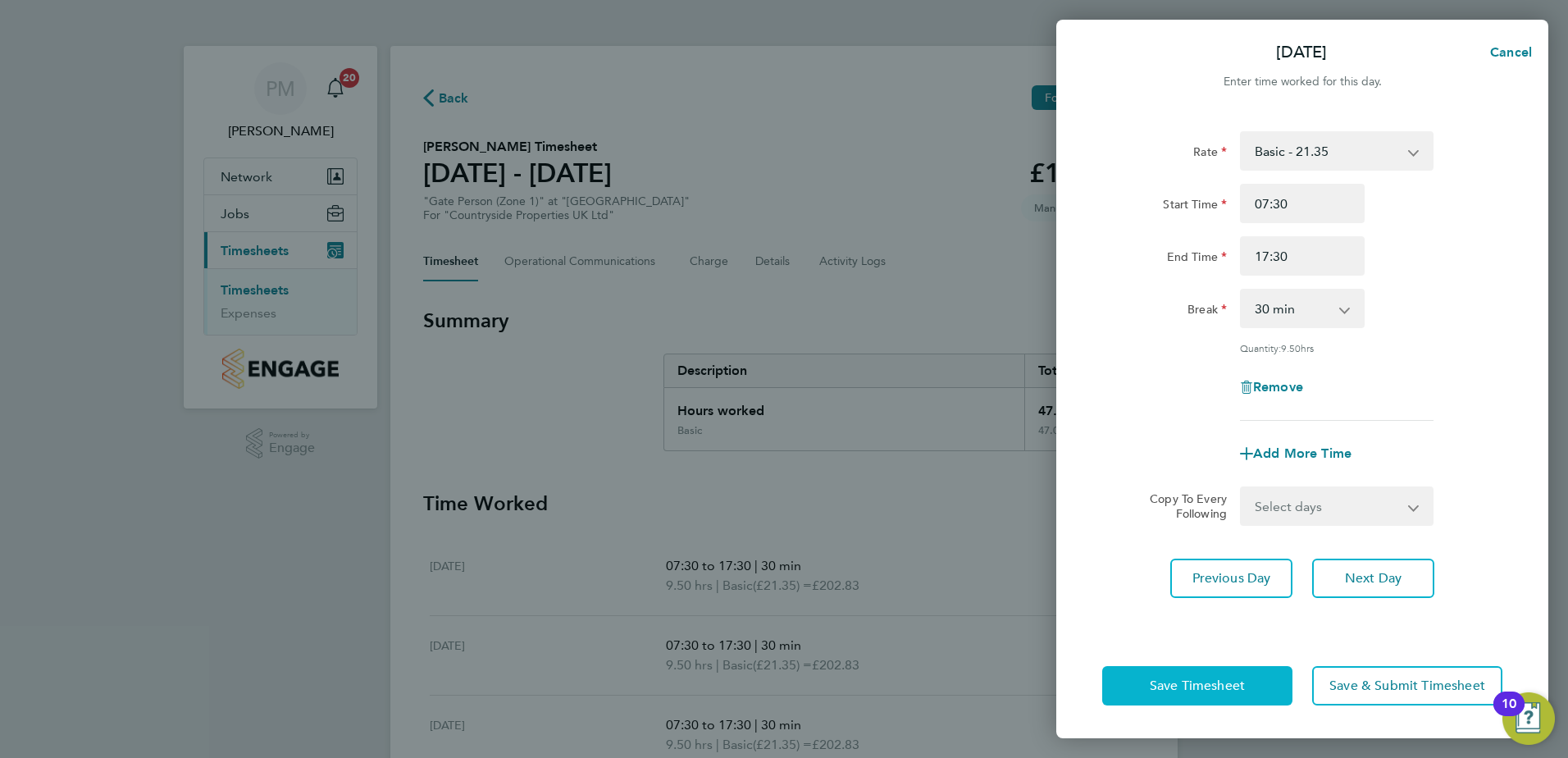
click at [1227, 680] on span "Save Timesheet" at bounding box center [1197, 685] width 95 height 16
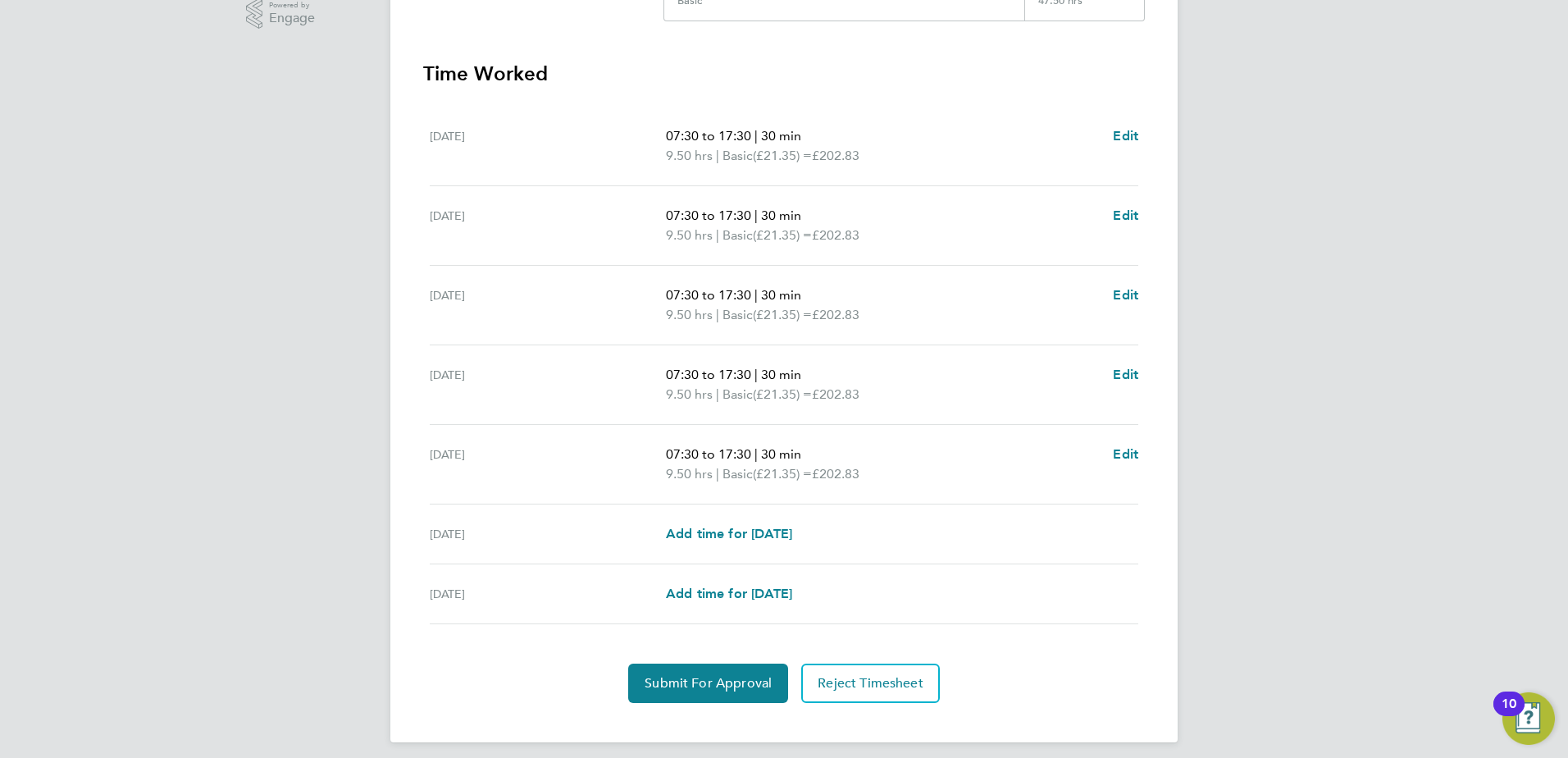
scroll to position [441, 0]
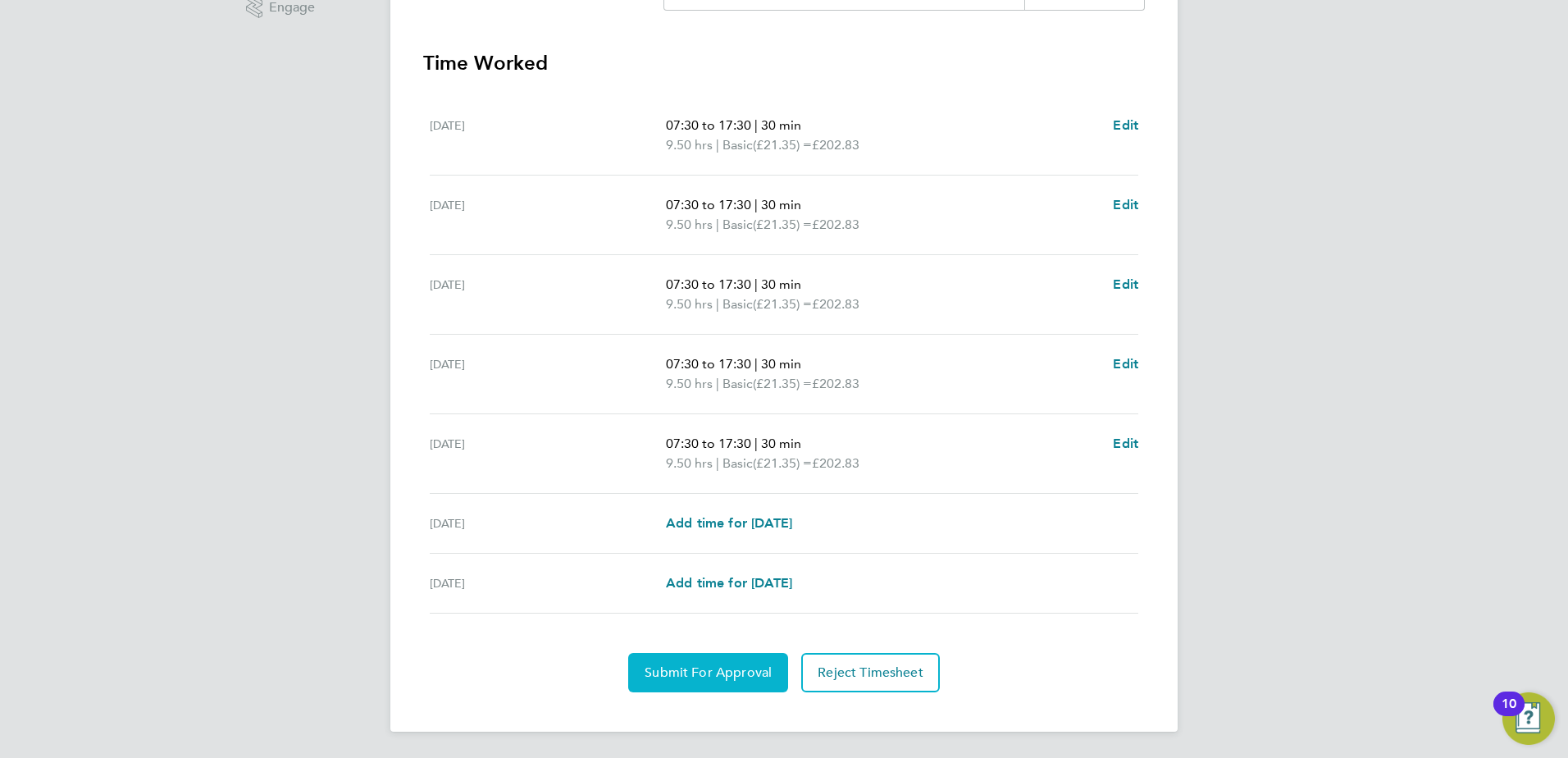
click at [737, 663] on button "Submit For Approval" at bounding box center [707, 673] width 160 height 40
click at [736, 658] on button "Approve Timesheet" at bounding box center [707, 673] width 153 height 40
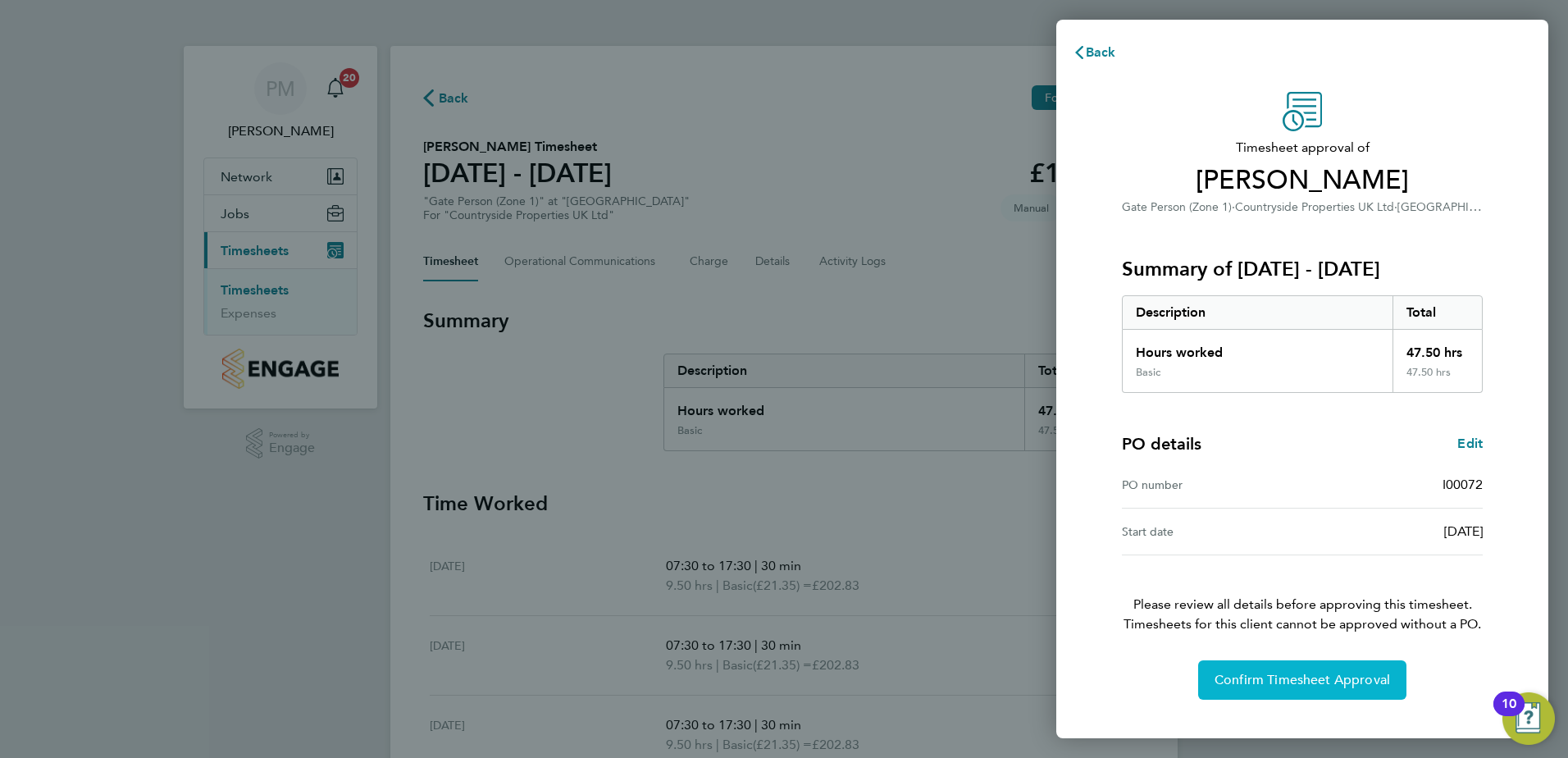
click at [1320, 676] on span "Confirm Timesheet Approval" at bounding box center [1302, 679] width 175 height 16
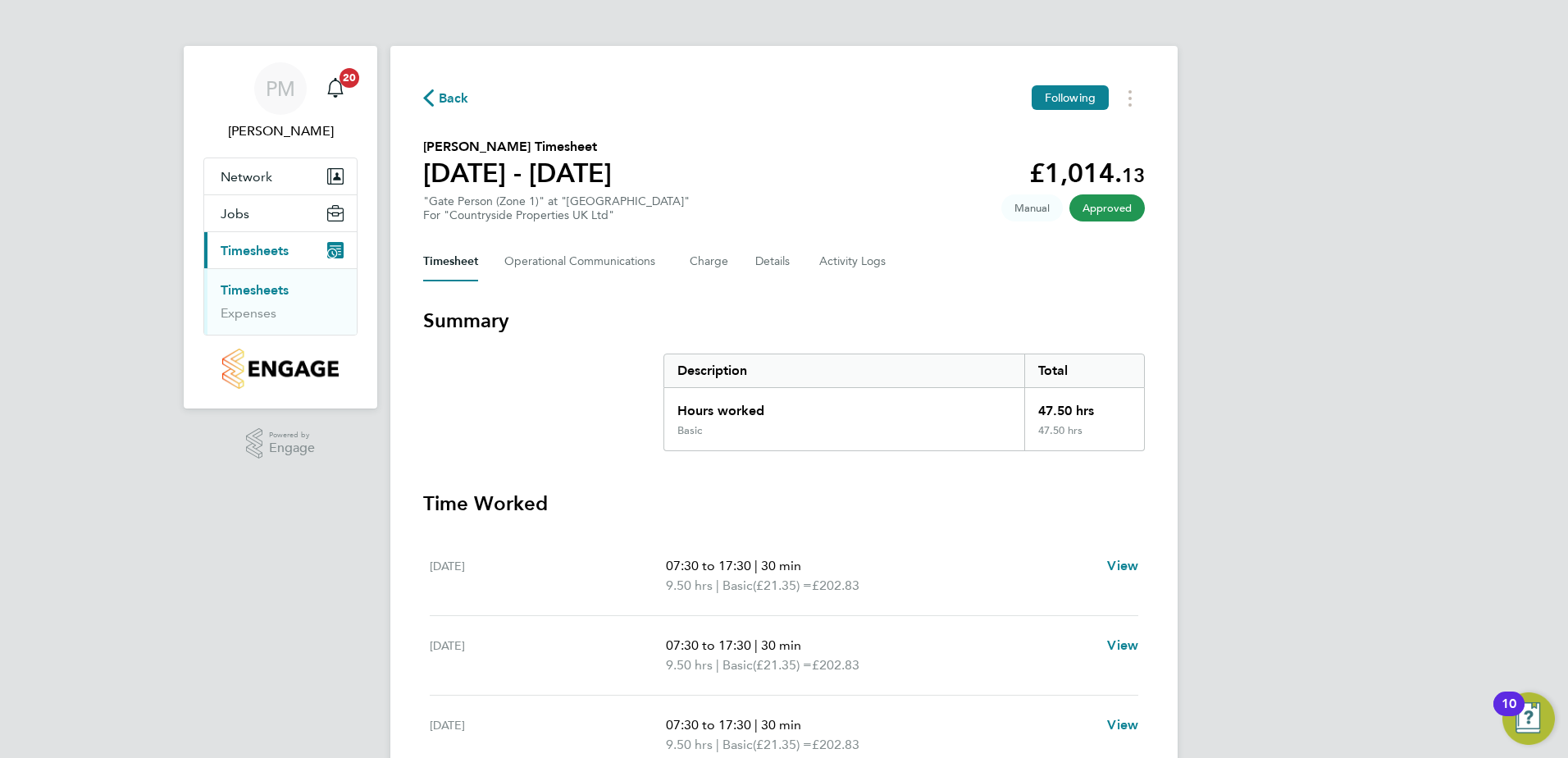
click at [268, 292] on link "Timesheets" at bounding box center [255, 289] width 68 height 15
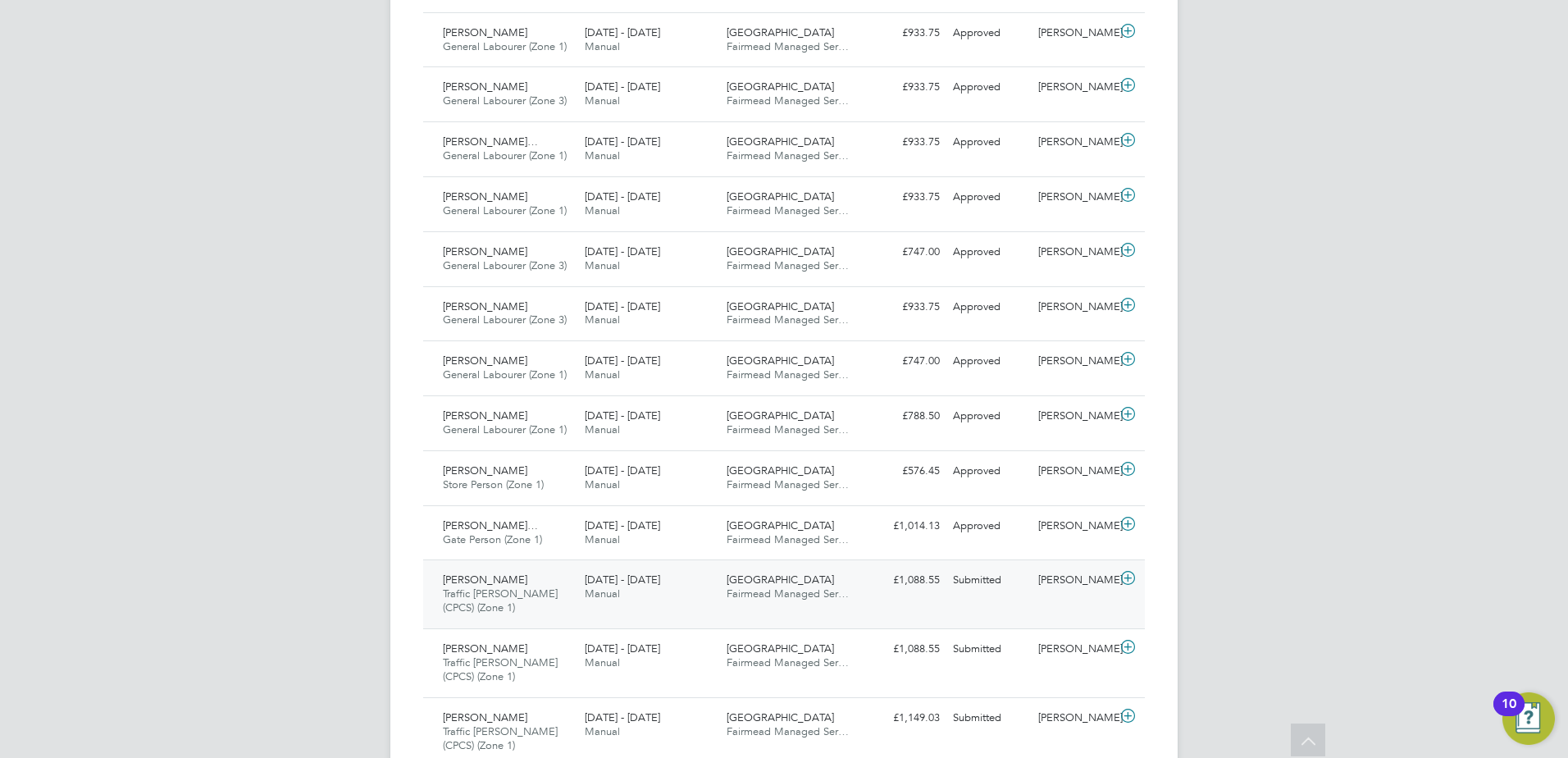
click at [460, 577] on span "[PERSON_NAME]" at bounding box center [485, 579] width 85 height 14
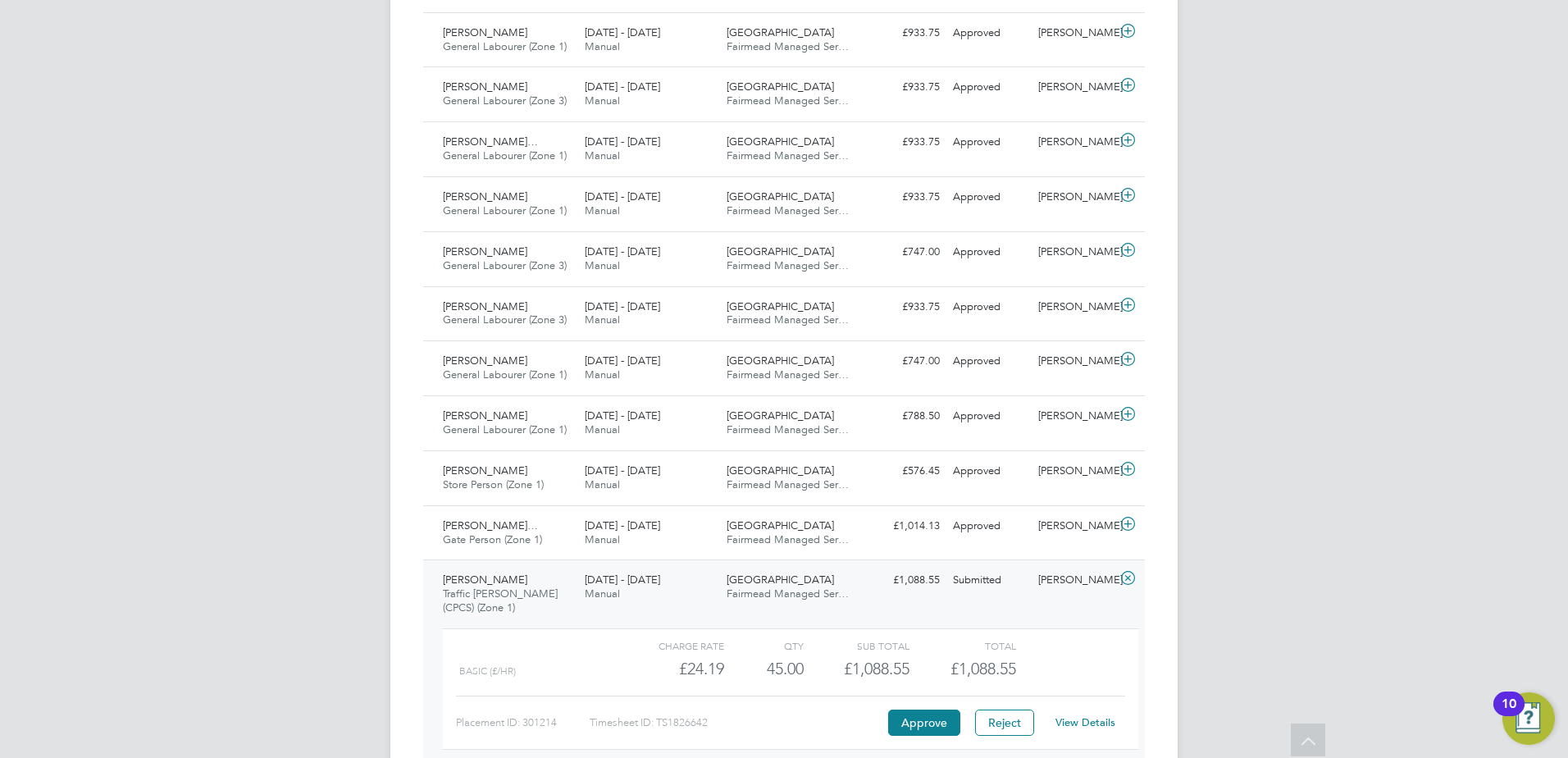
click at [1086, 719] on link "View Details" at bounding box center [1085, 722] width 60 height 14
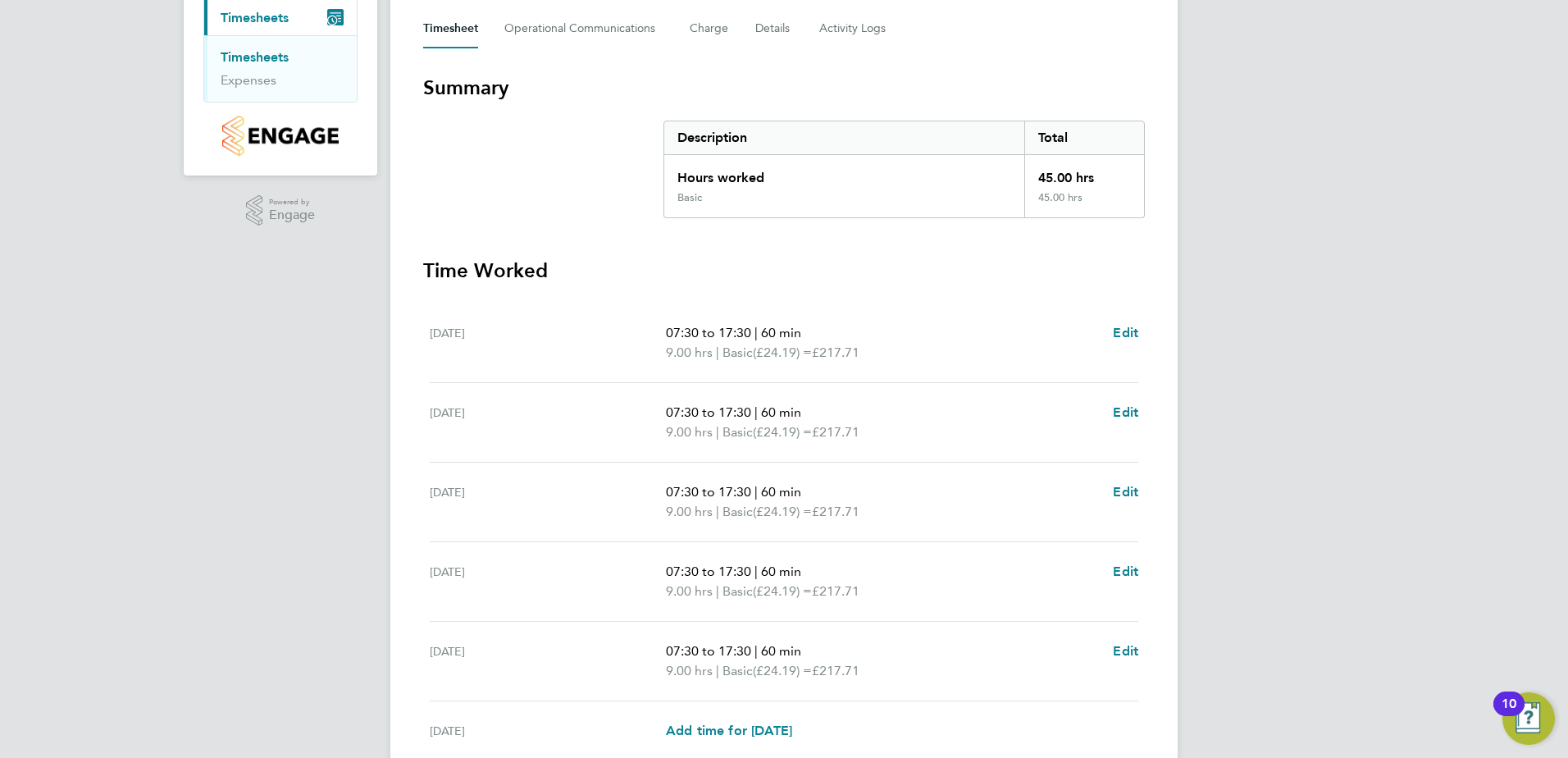
scroll to position [441, 0]
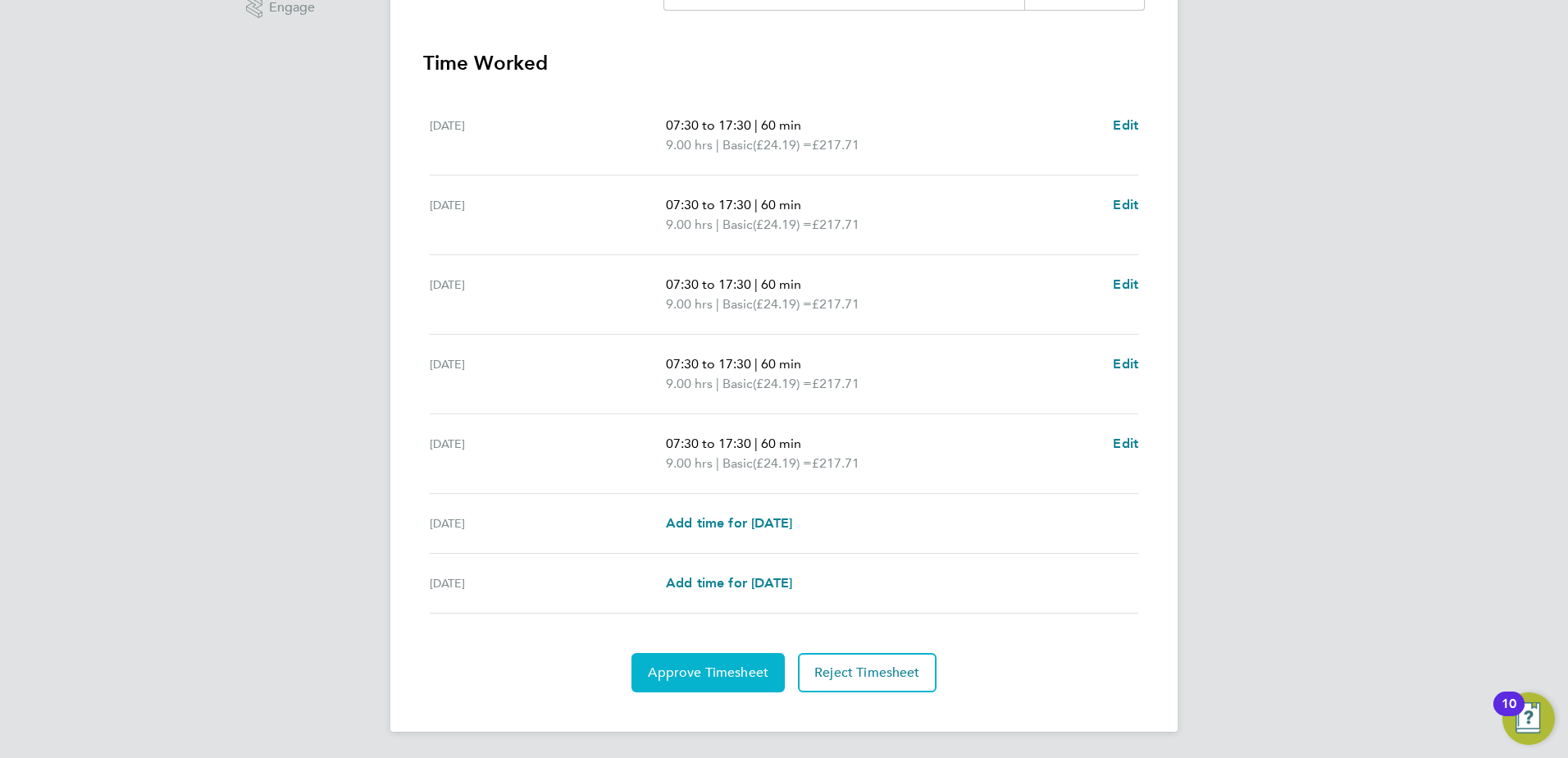
click at [707, 665] on span "Approve Timesheet" at bounding box center [708, 672] width 120 height 16
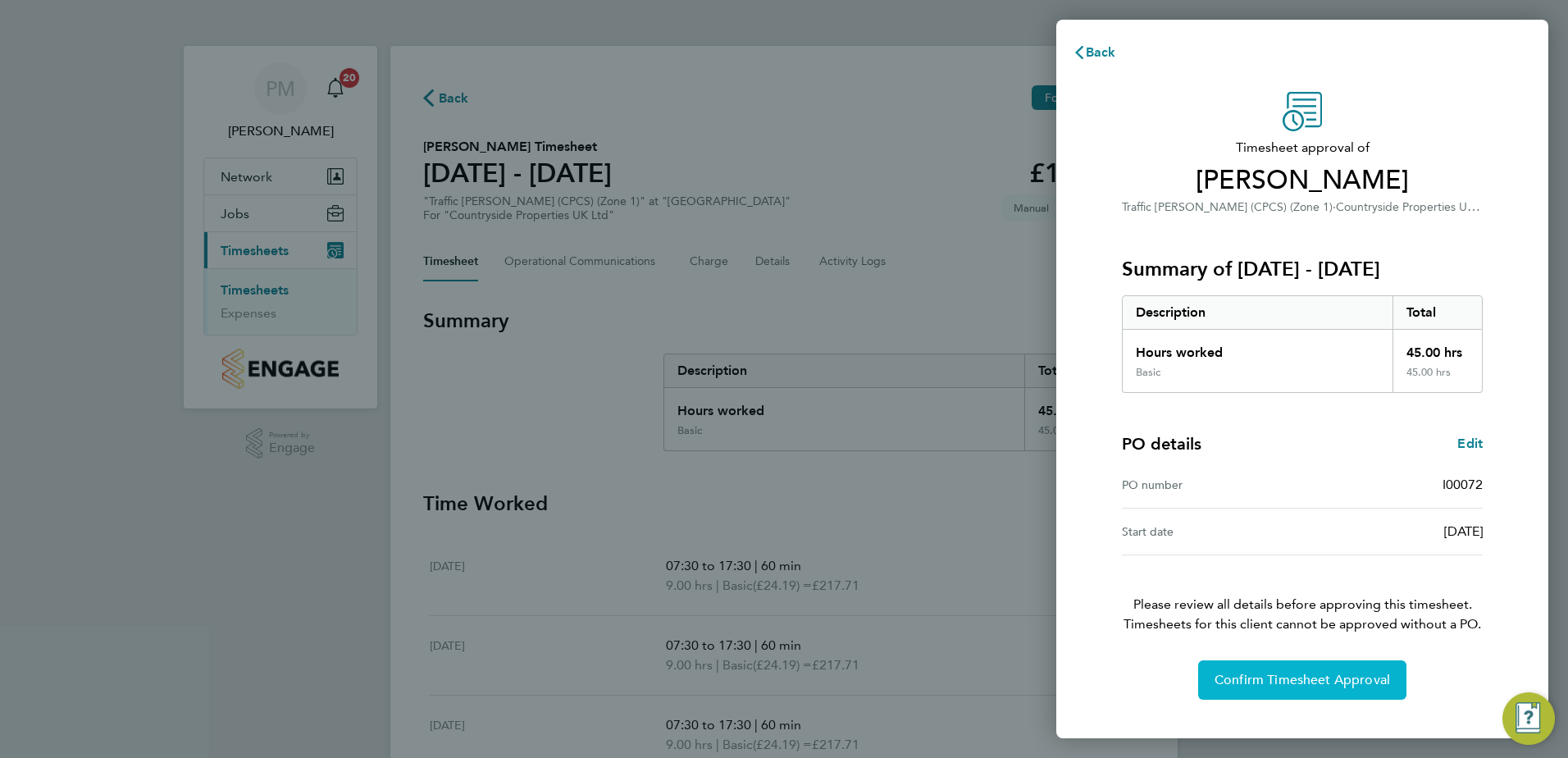
click at [1256, 680] on span "Confirm Timesheet Approval" at bounding box center [1302, 679] width 175 height 16
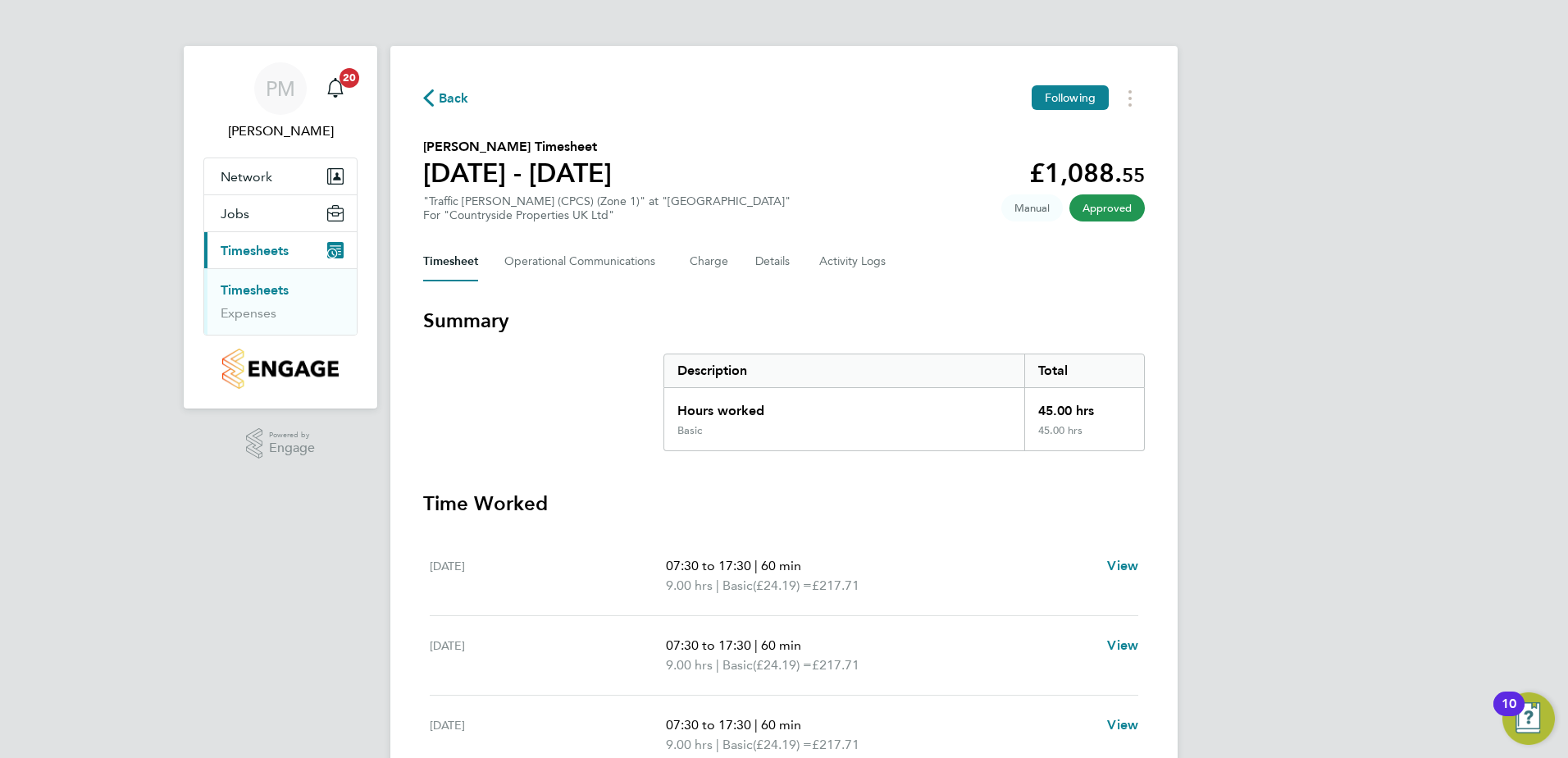
click at [266, 287] on link "Timesheets" at bounding box center [255, 289] width 68 height 15
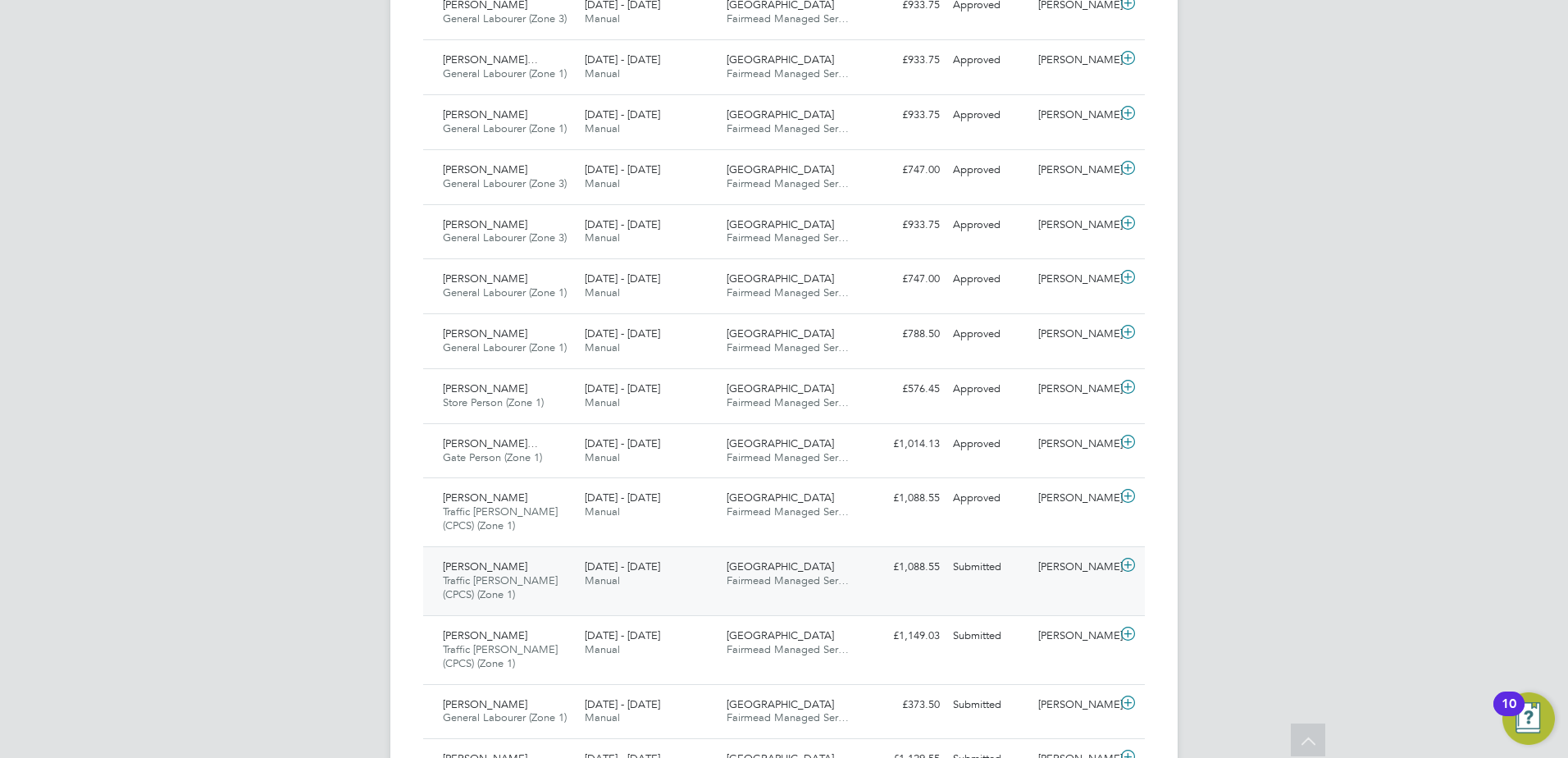
click at [469, 570] on span "[PERSON_NAME]" at bounding box center [485, 566] width 85 height 14
click at [472, 570] on span "[PERSON_NAME]" at bounding box center [485, 566] width 85 height 14
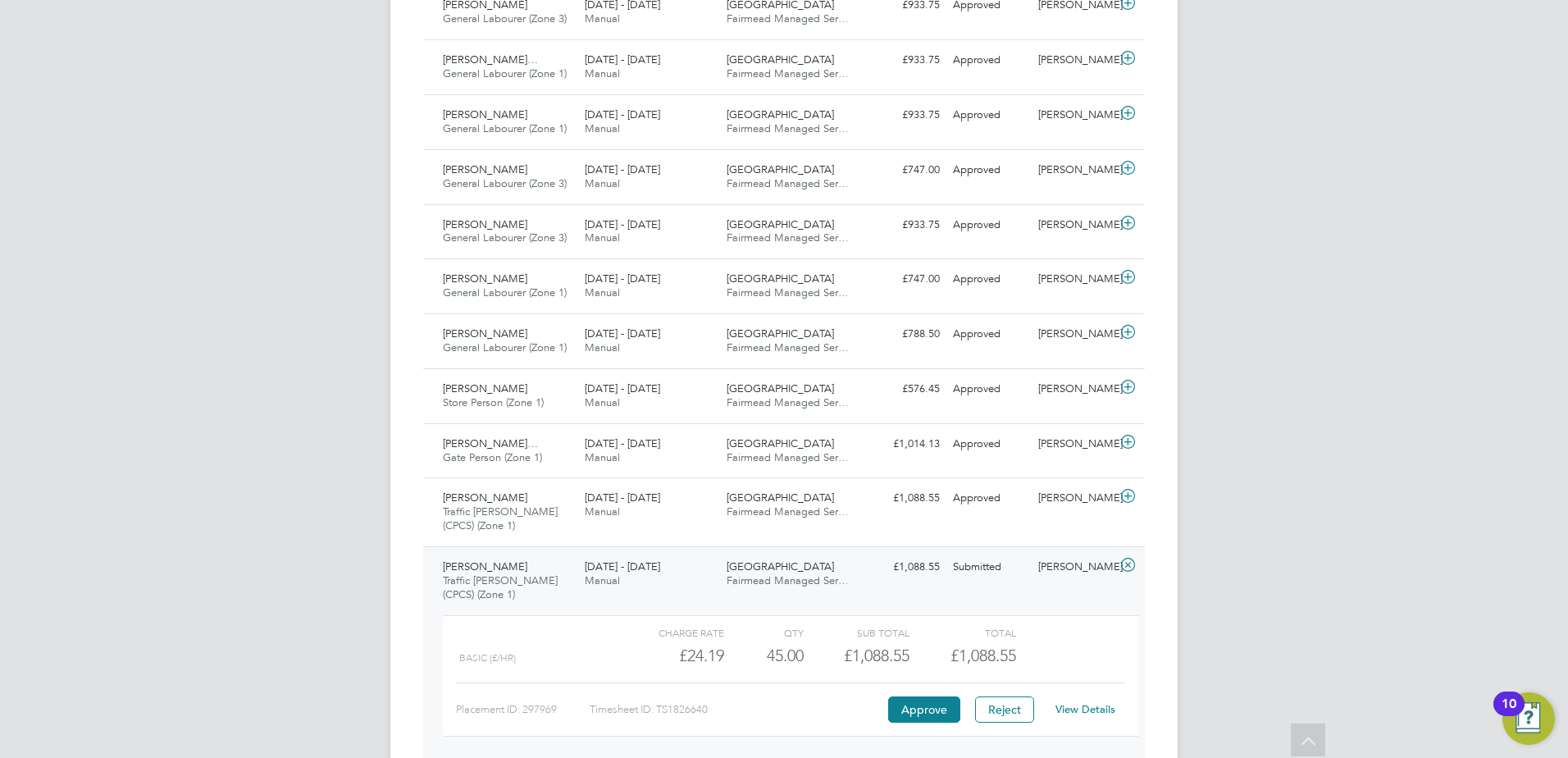
click at [1076, 705] on link "View Details" at bounding box center [1085, 709] width 60 height 14
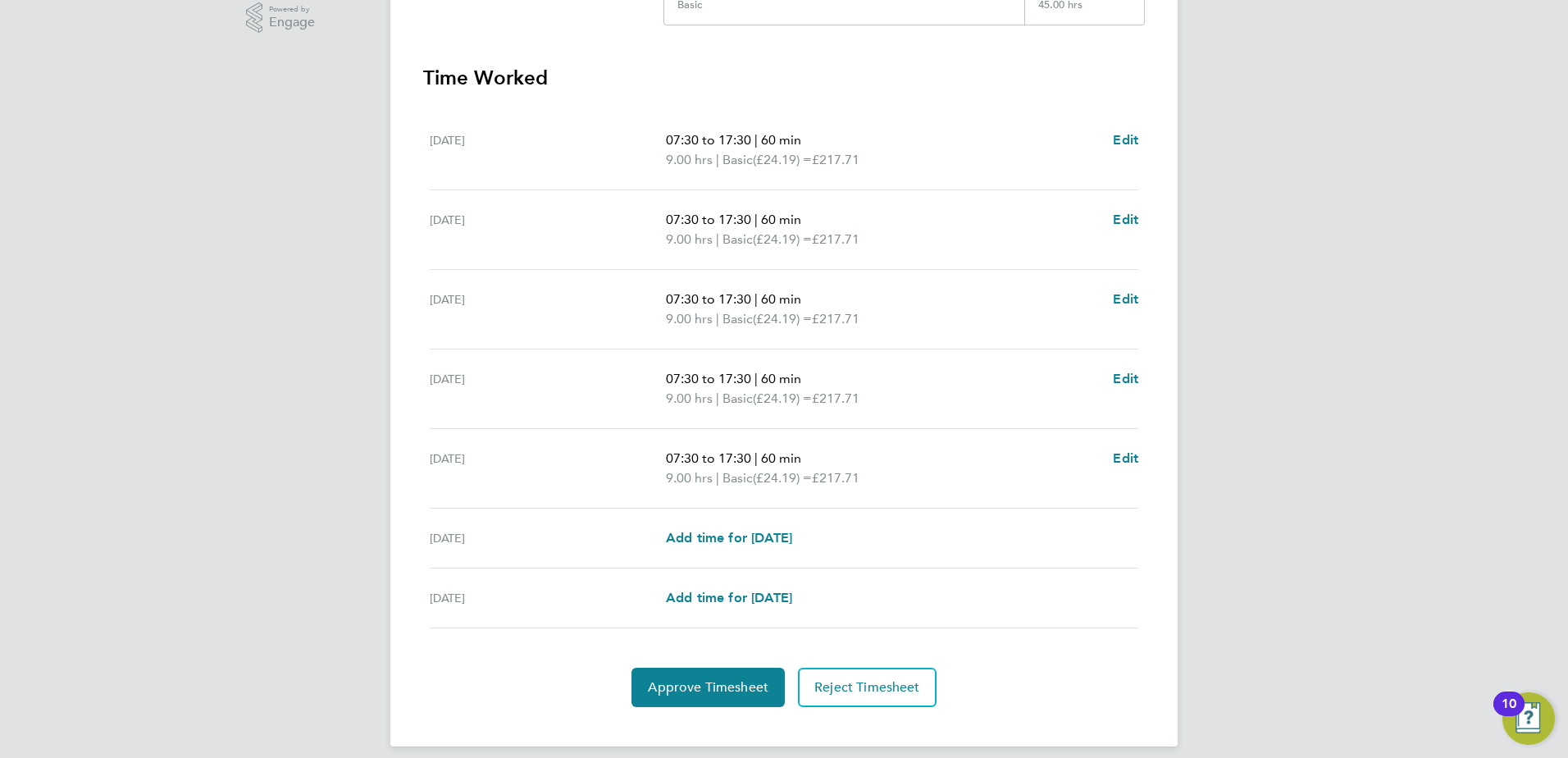
scroll to position [441, 0]
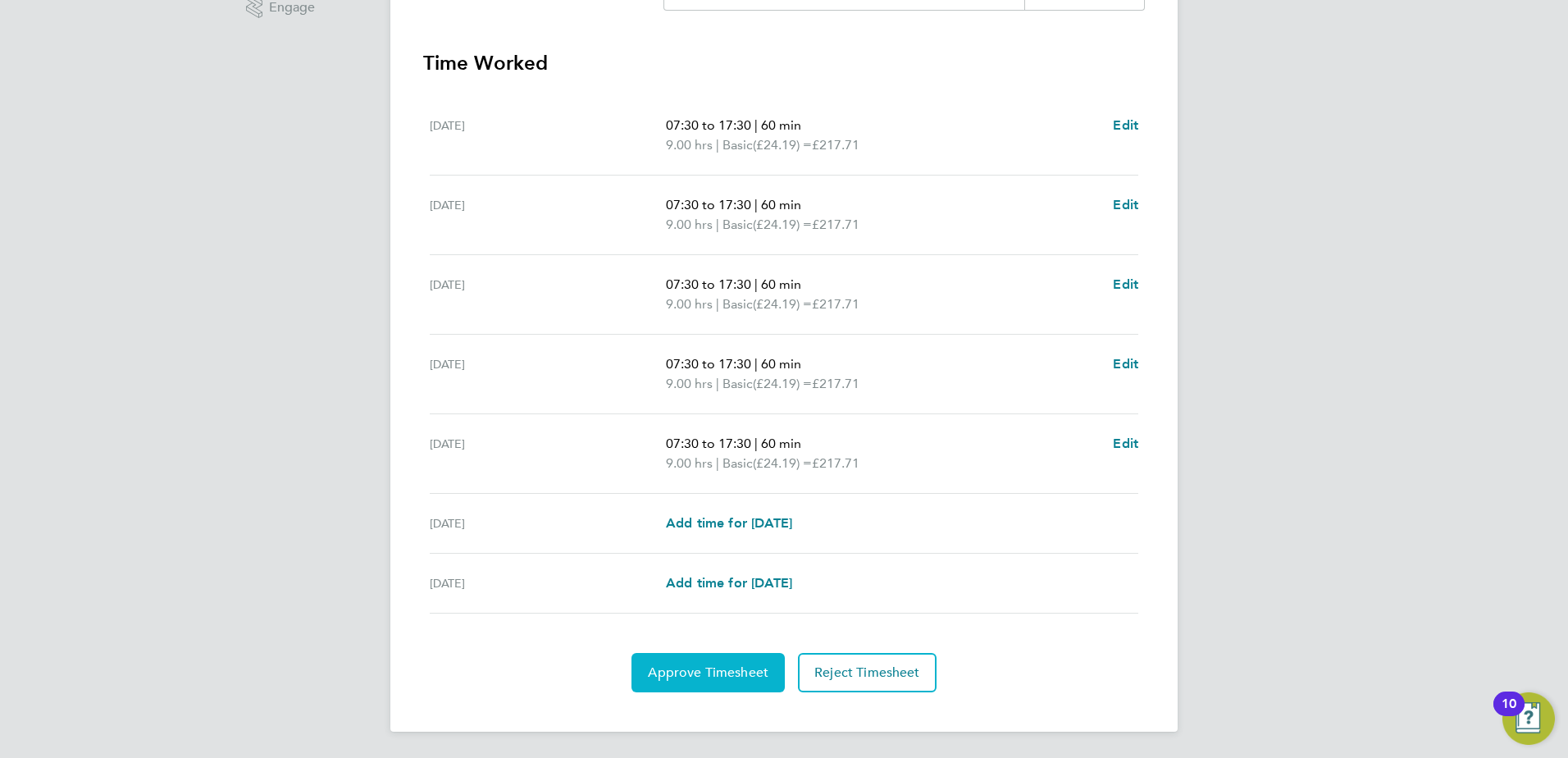
click at [747, 665] on span "Approve Timesheet" at bounding box center [708, 672] width 120 height 16
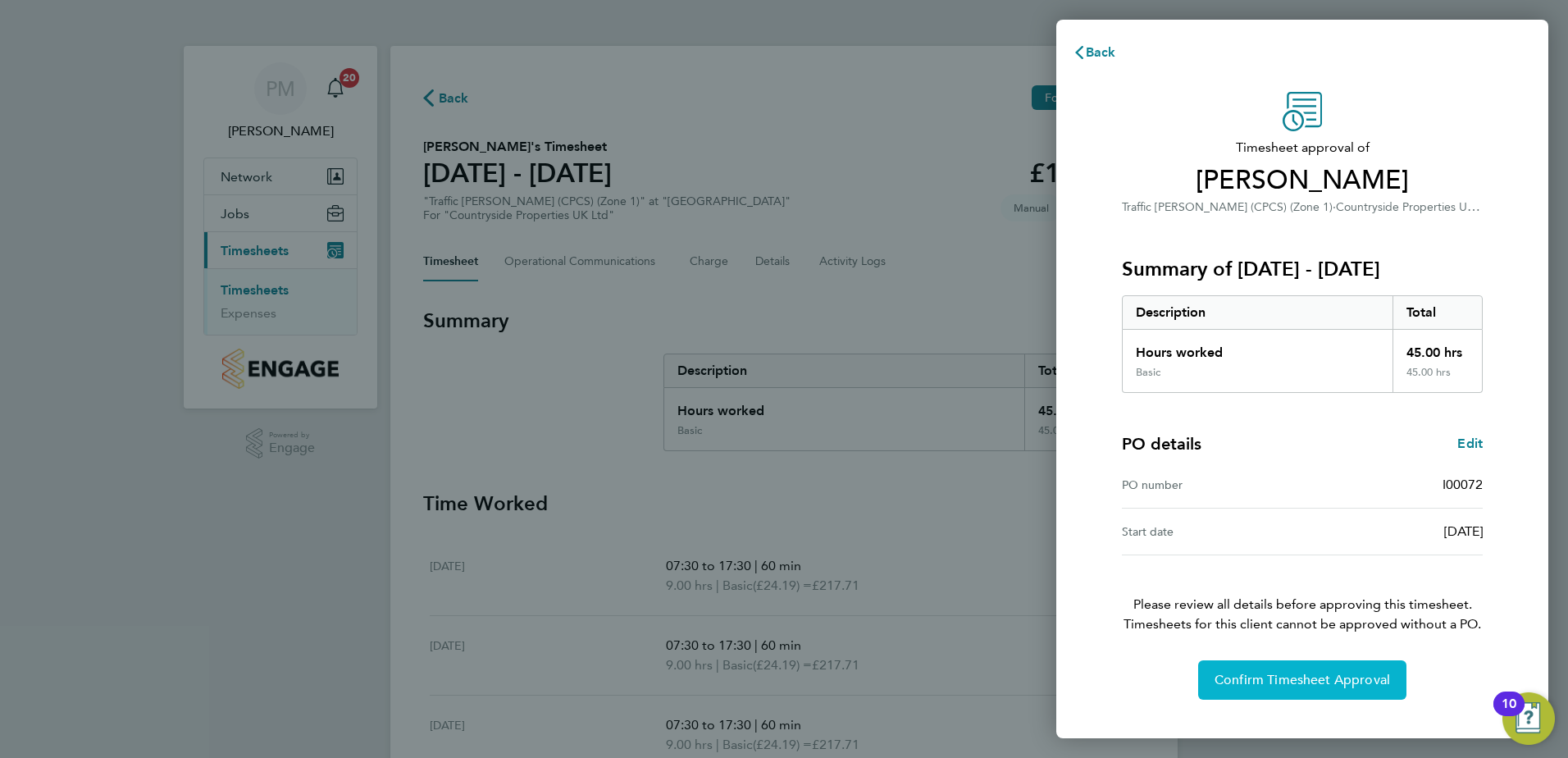
click at [1324, 678] on span "Confirm Timesheet Approval" at bounding box center [1302, 679] width 175 height 16
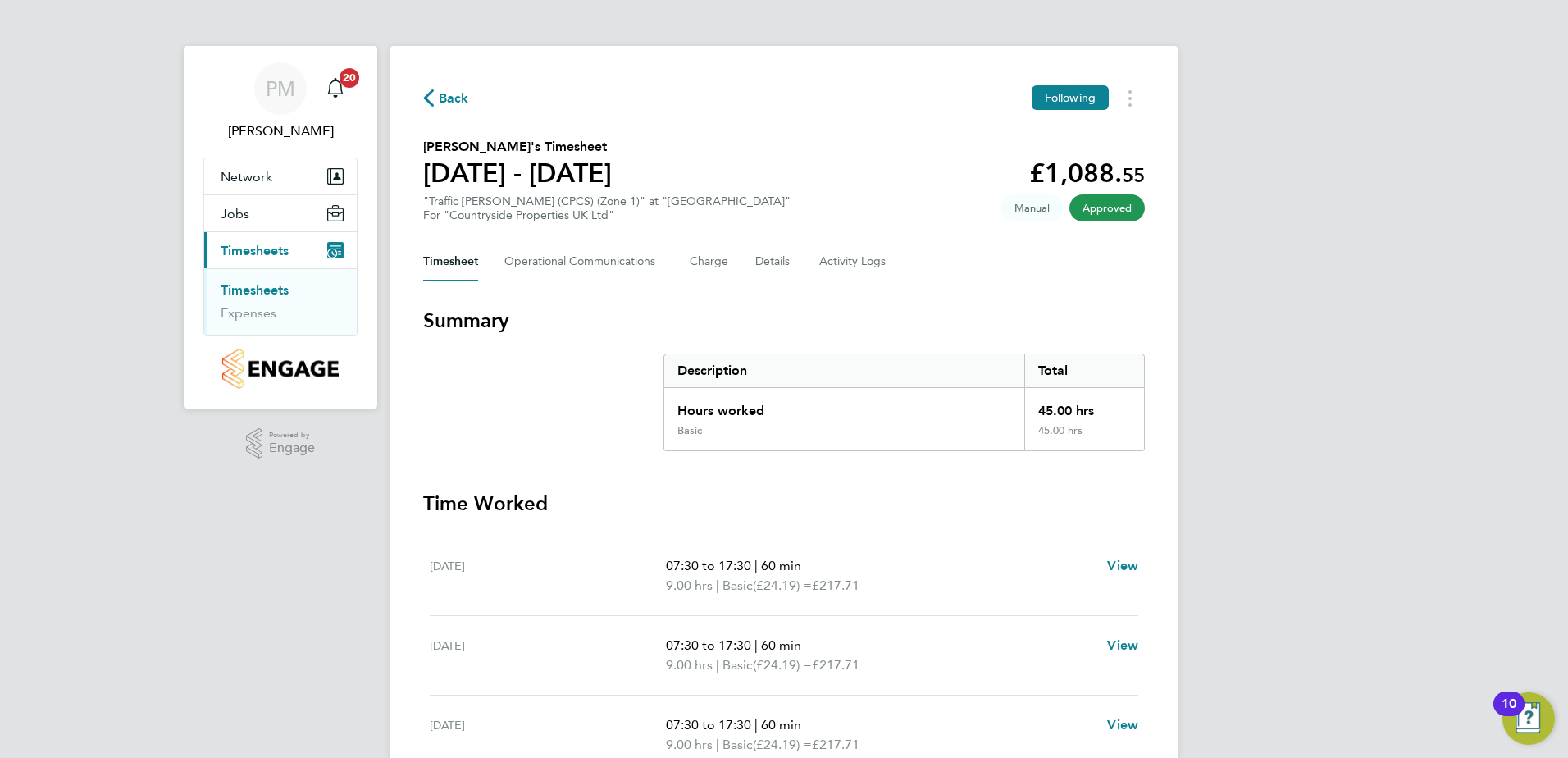
click at [247, 289] on link "Timesheets" at bounding box center [255, 289] width 68 height 15
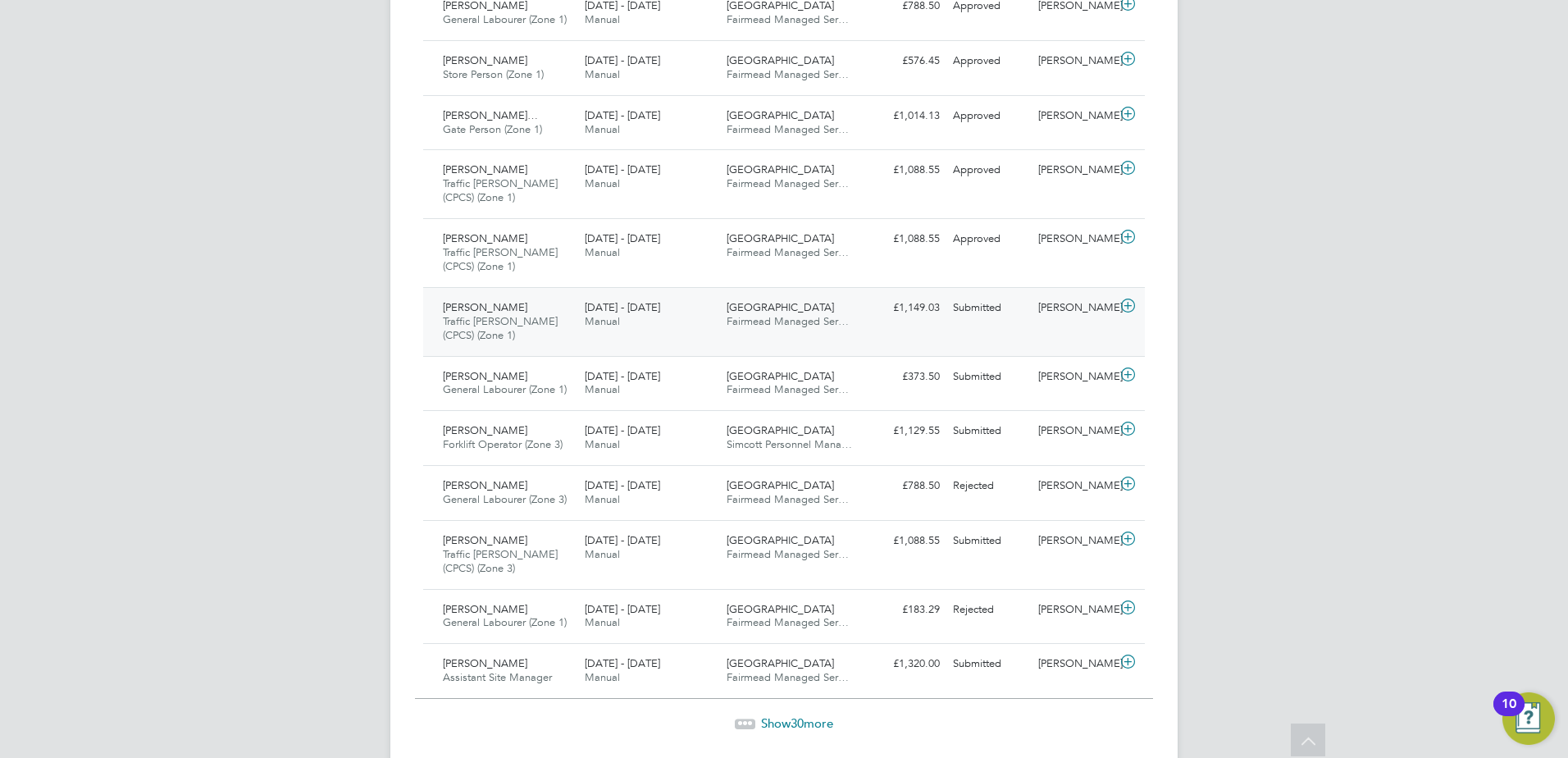
click at [482, 305] on span "[PERSON_NAME]" at bounding box center [485, 307] width 85 height 14
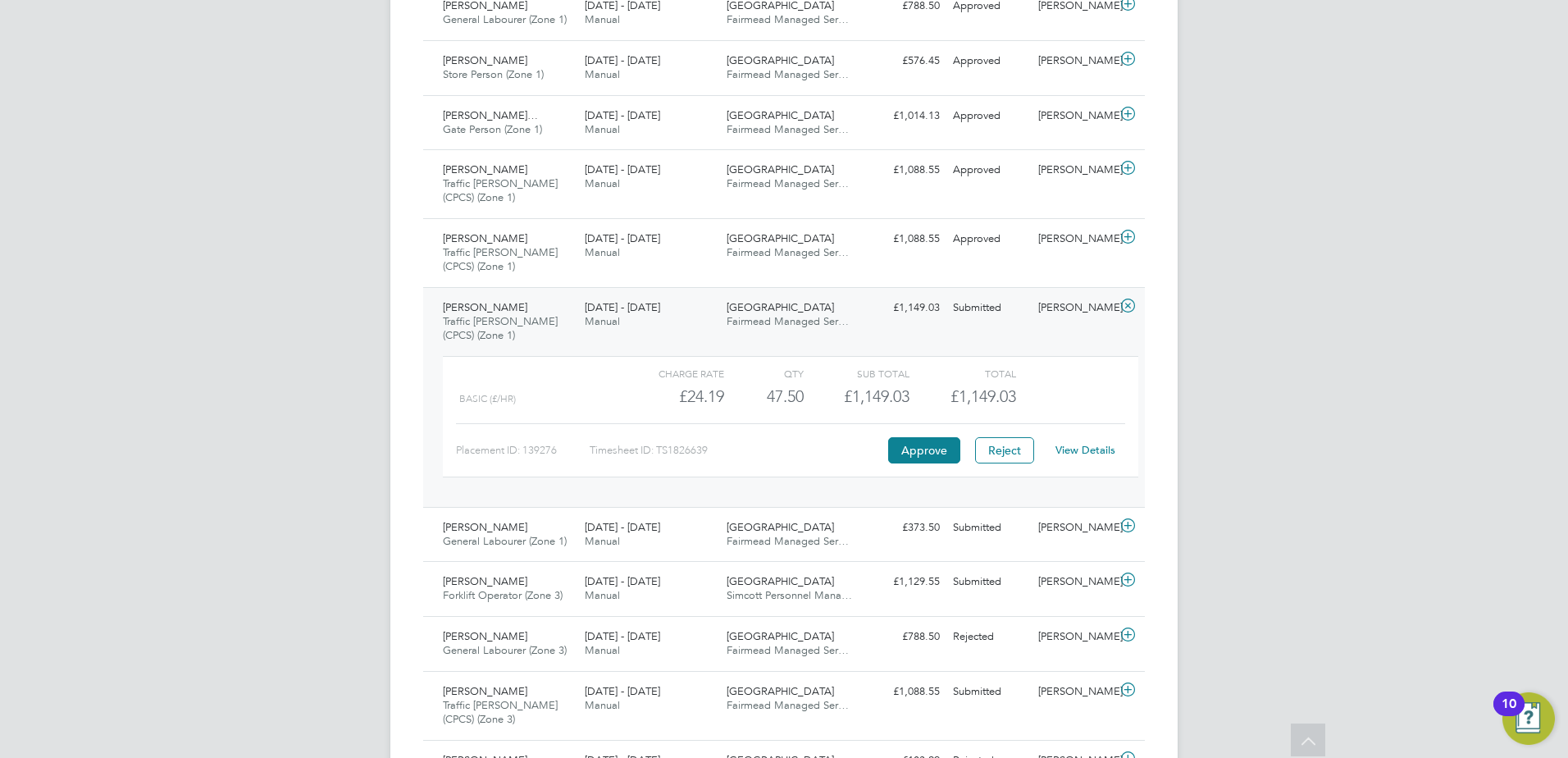
click at [1092, 447] on link "View Details" at bounding box center [1085, 449] width 60 height 14
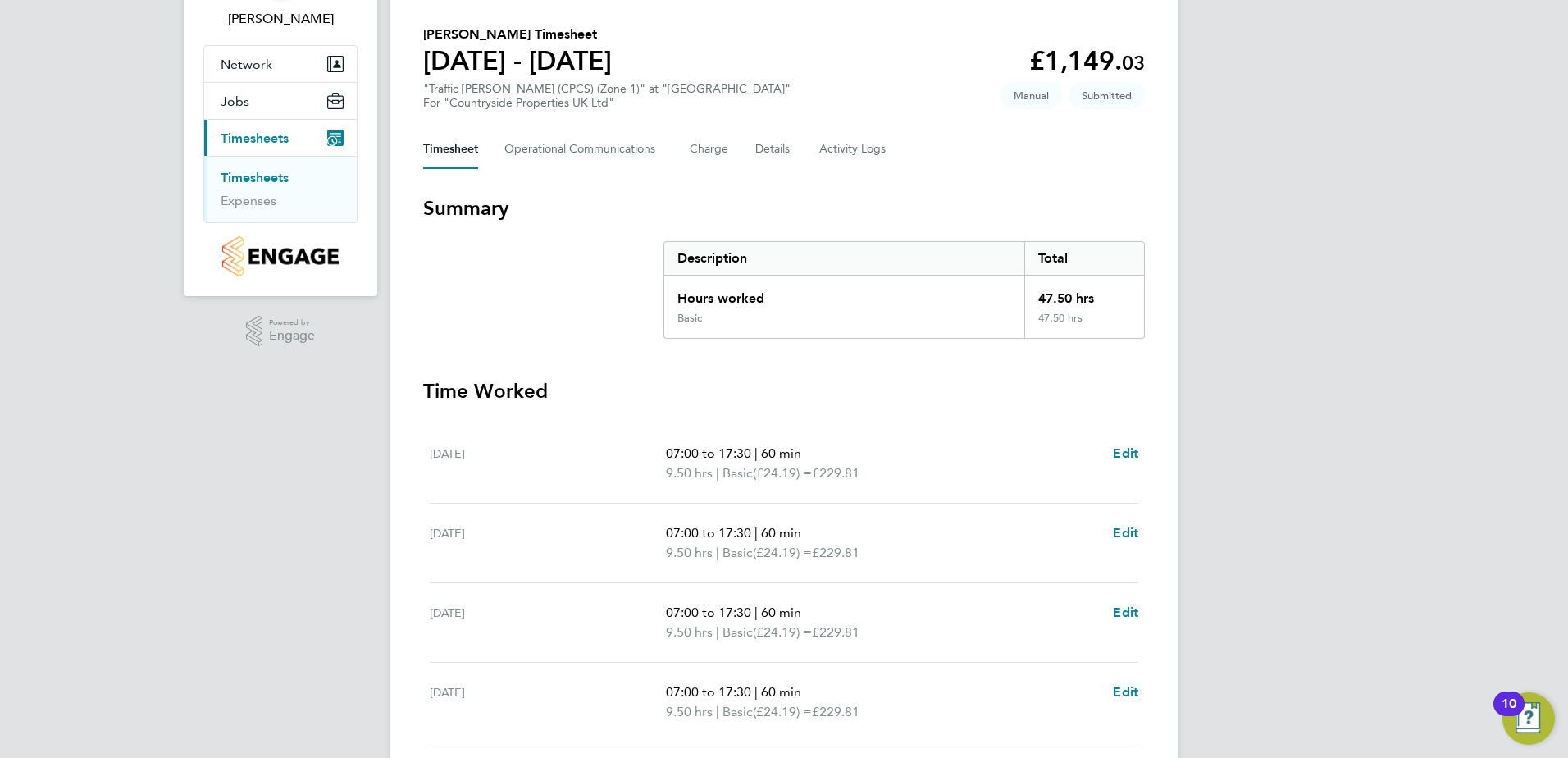
scroll to position [410, 0]
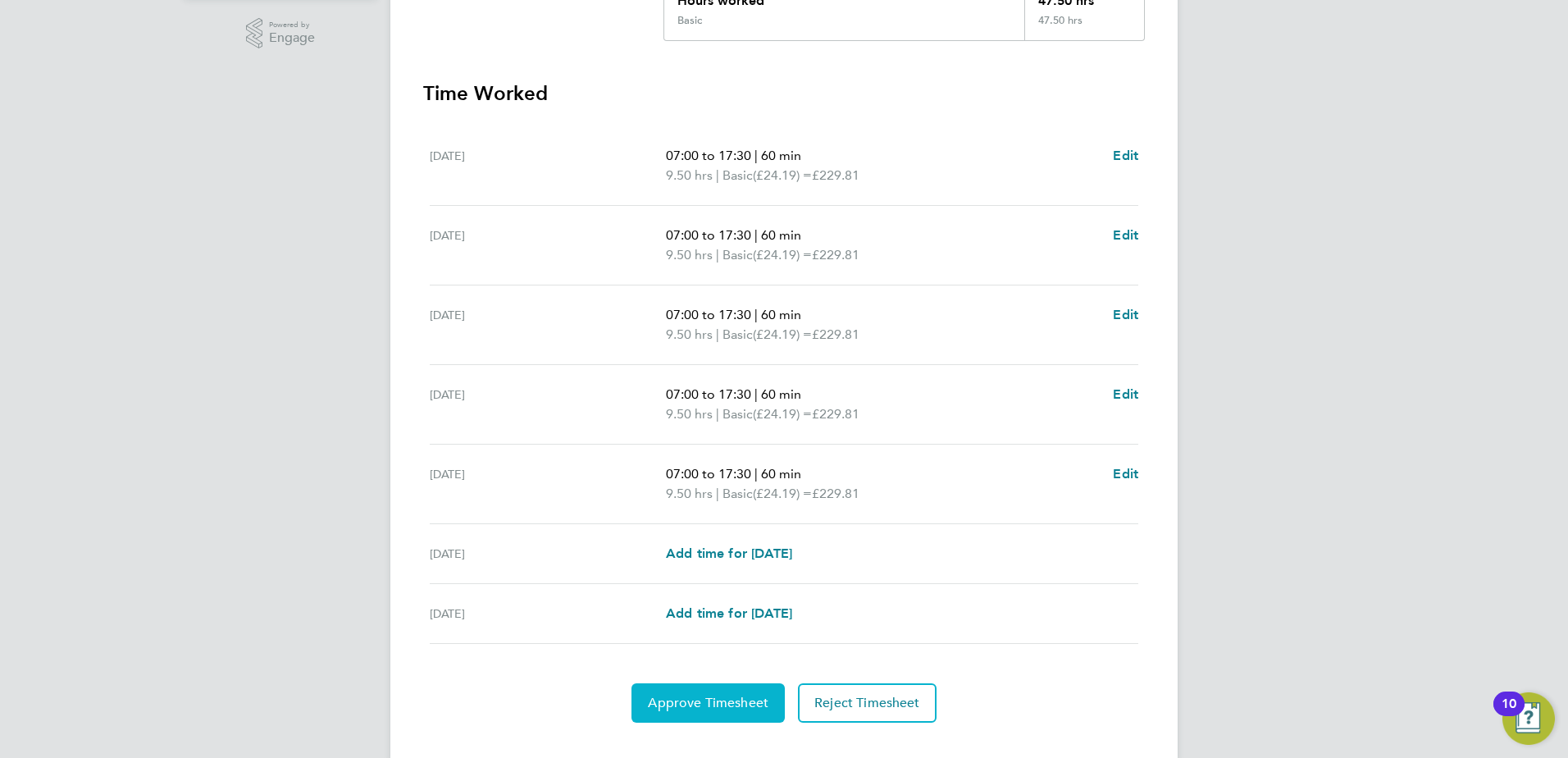
click at [715, 689] on button "Approve Timesheet" at bounding box center [707, 702] width 153 height 40
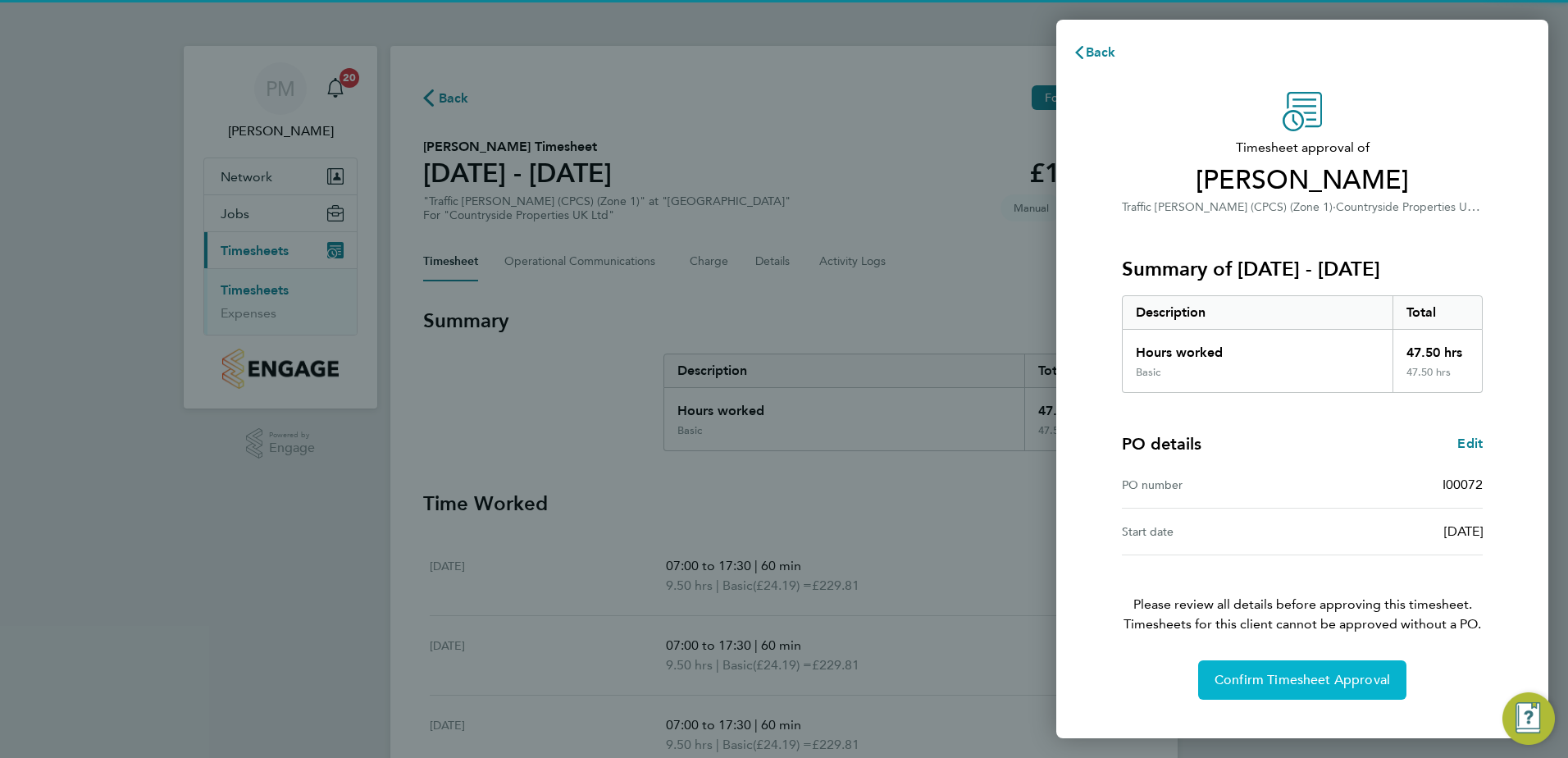
click at [1311, 677] on span "Confirm Timesheet Approval" at bounding box center [1302, 679] width 175 height 16
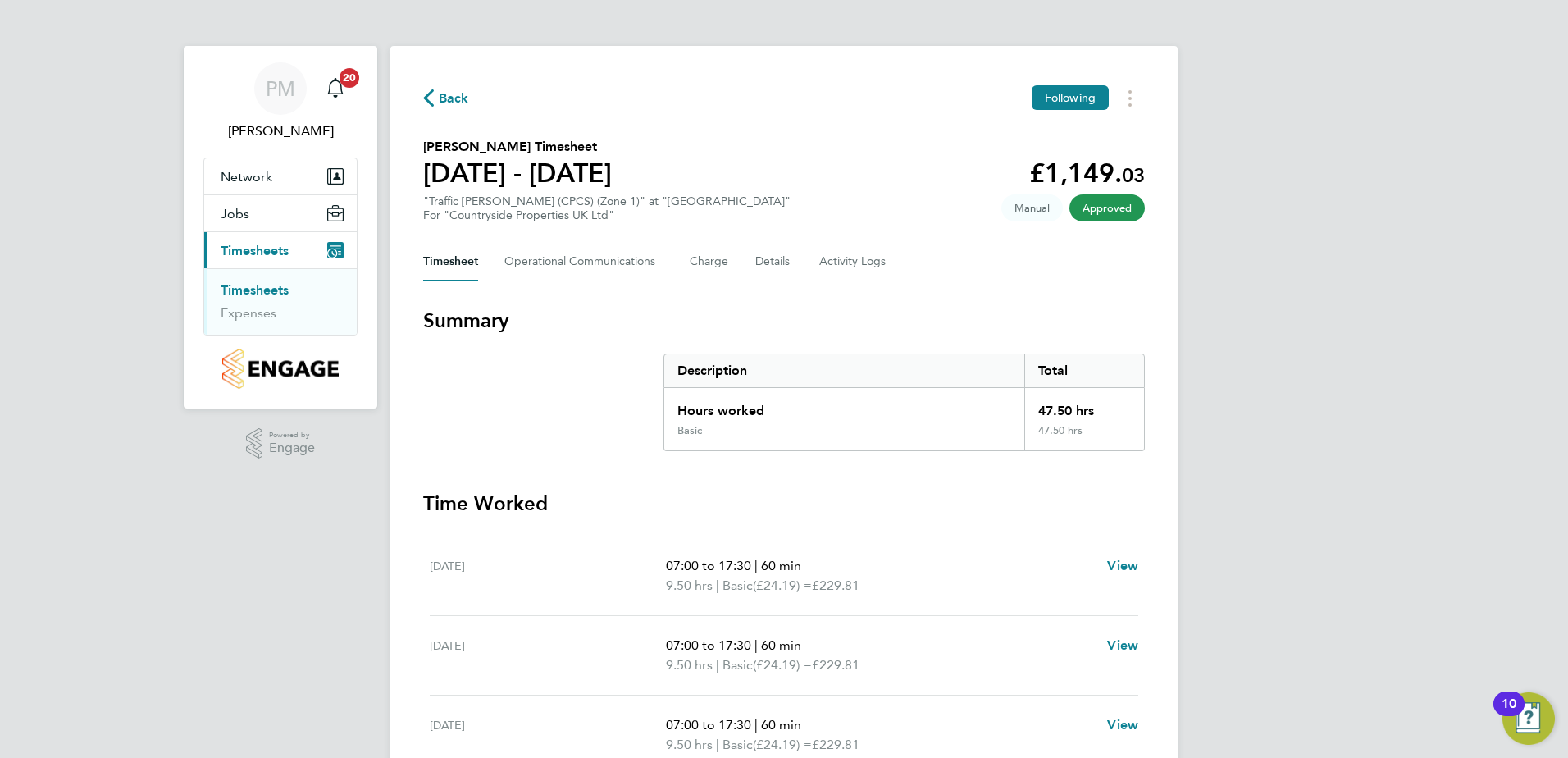
click at [263, 285] on link "Timesheets" at bounding box center [255, 289] width 68 height 15
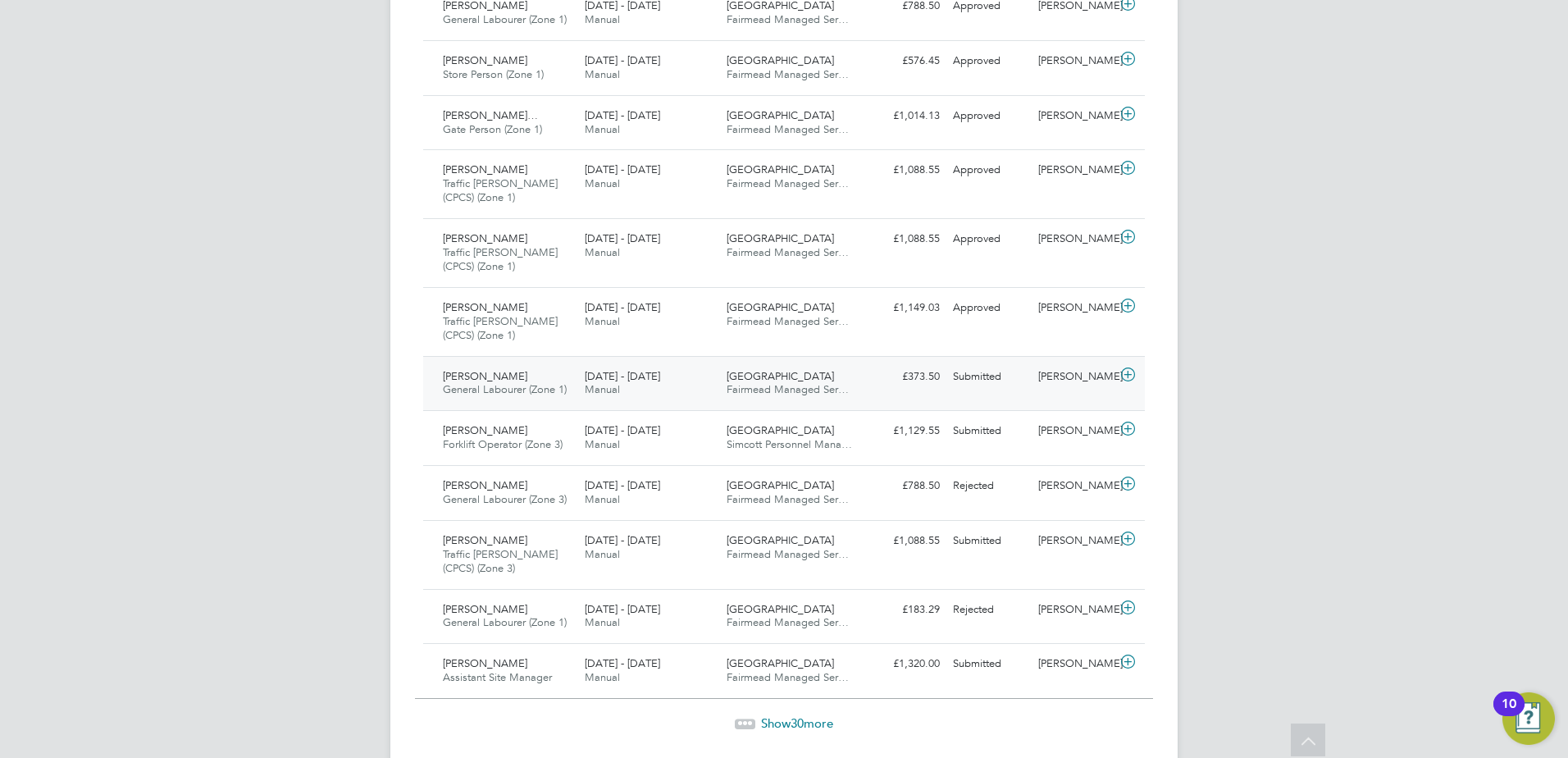
click at [454, 376] on span "[PERSON_NAME]" at bounding box center [485, 376] width 85 height 14
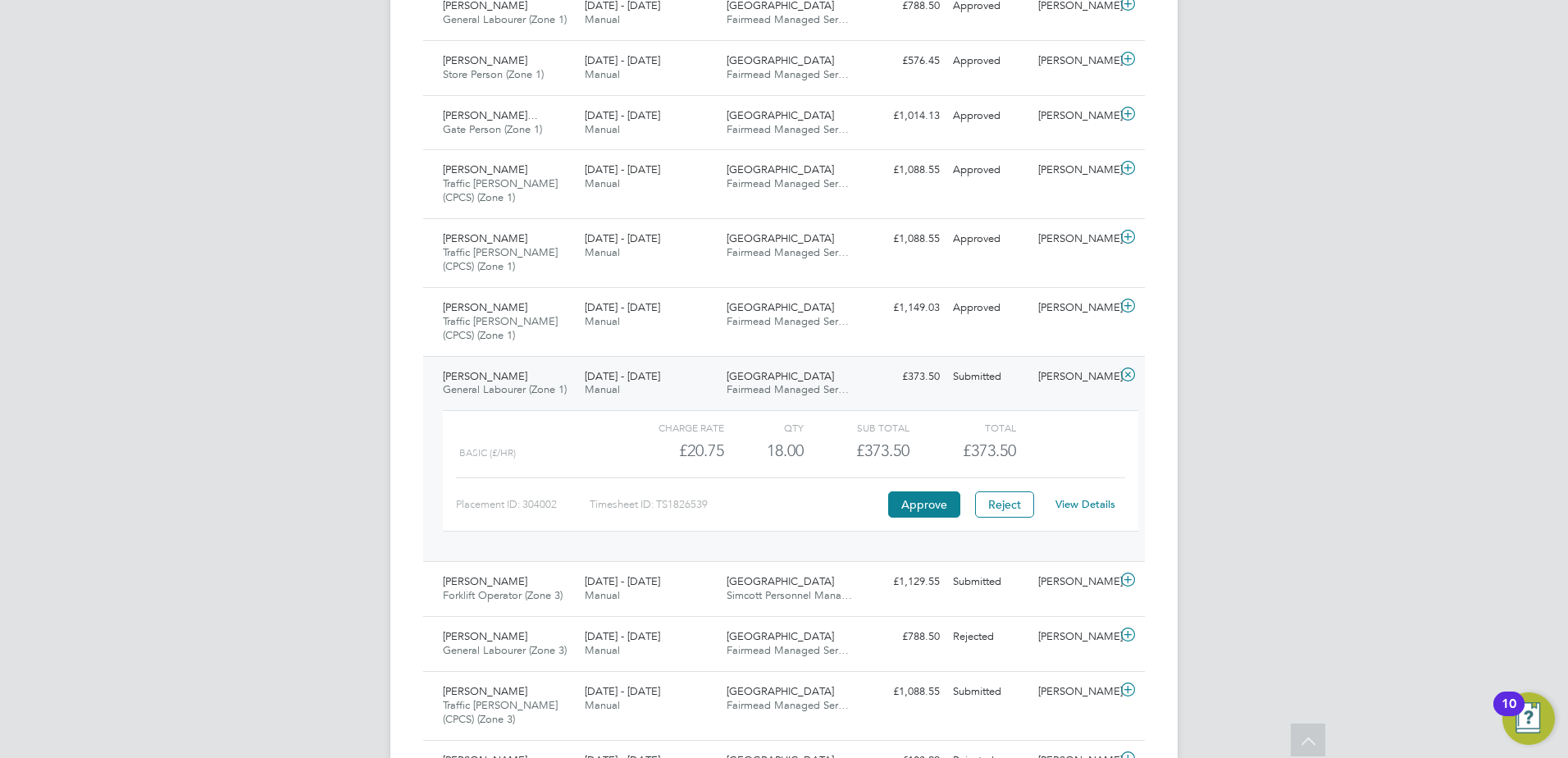
click at [1068, 504] on link "View Details" at bounding box center [1085, 503] width 60 height 14
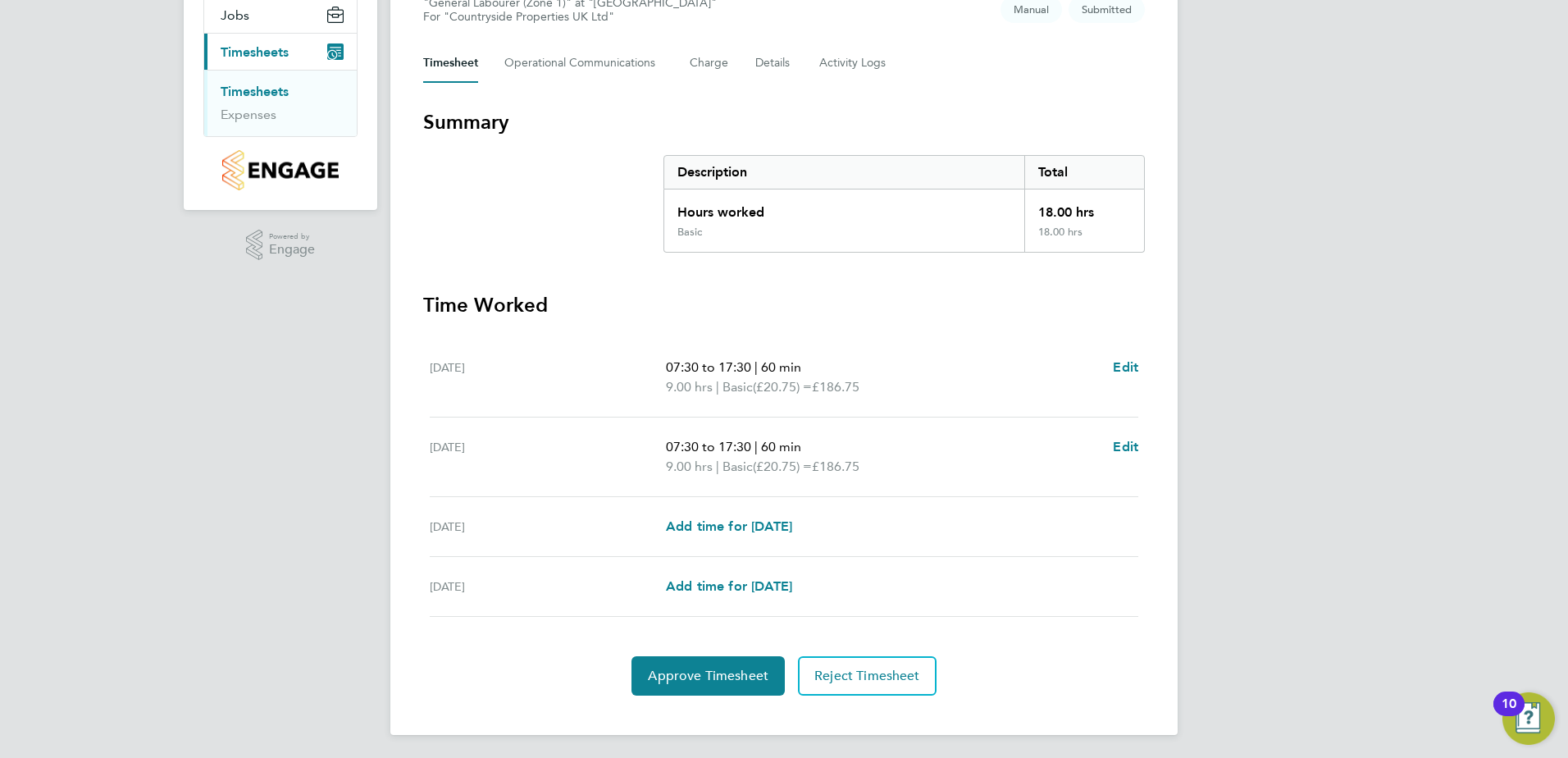
scroll to position [201, 0]
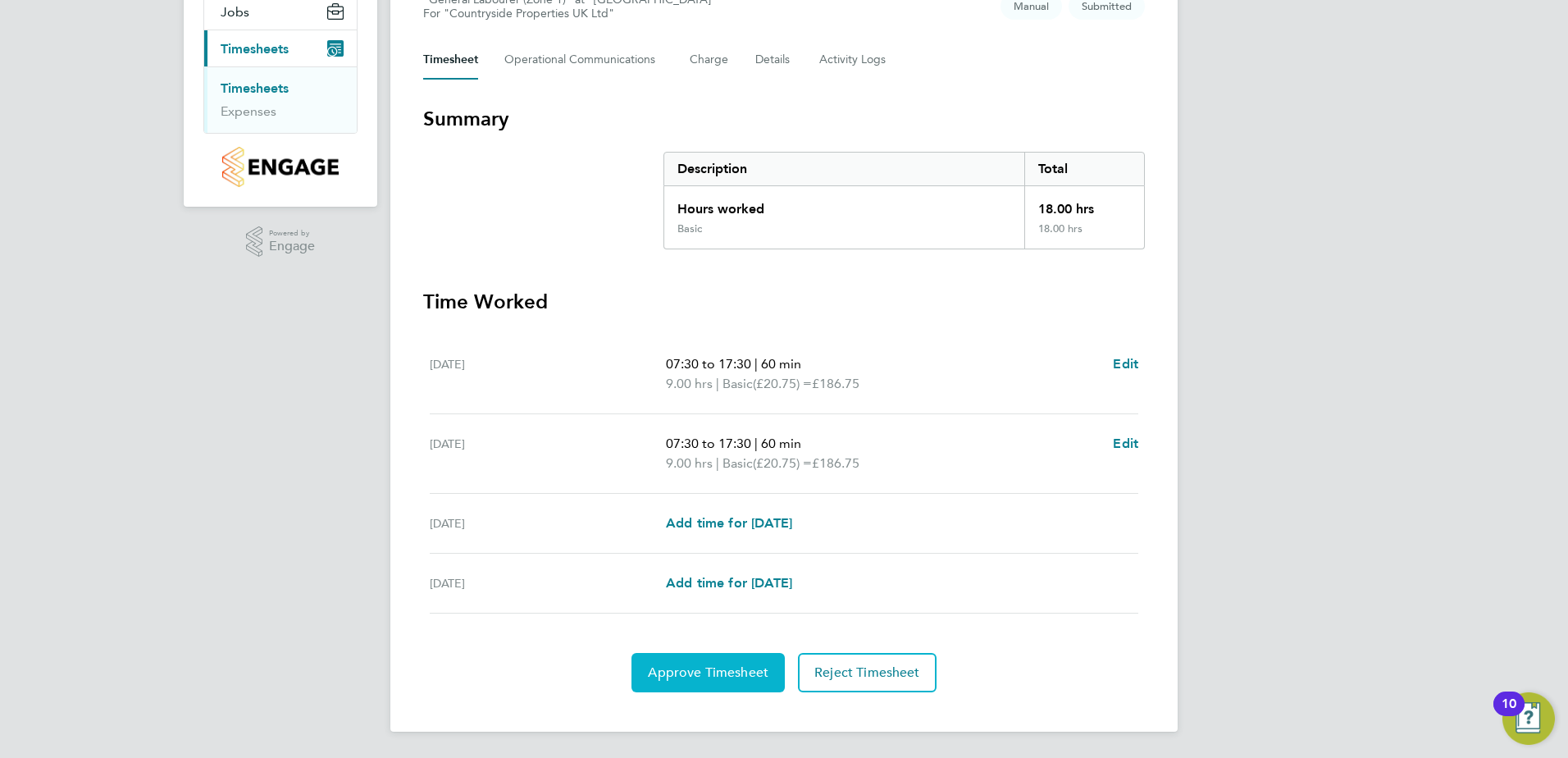
click at [725, 676] on span "Approve Timesheet" at bounding box center [708, 672] width 120 height 16
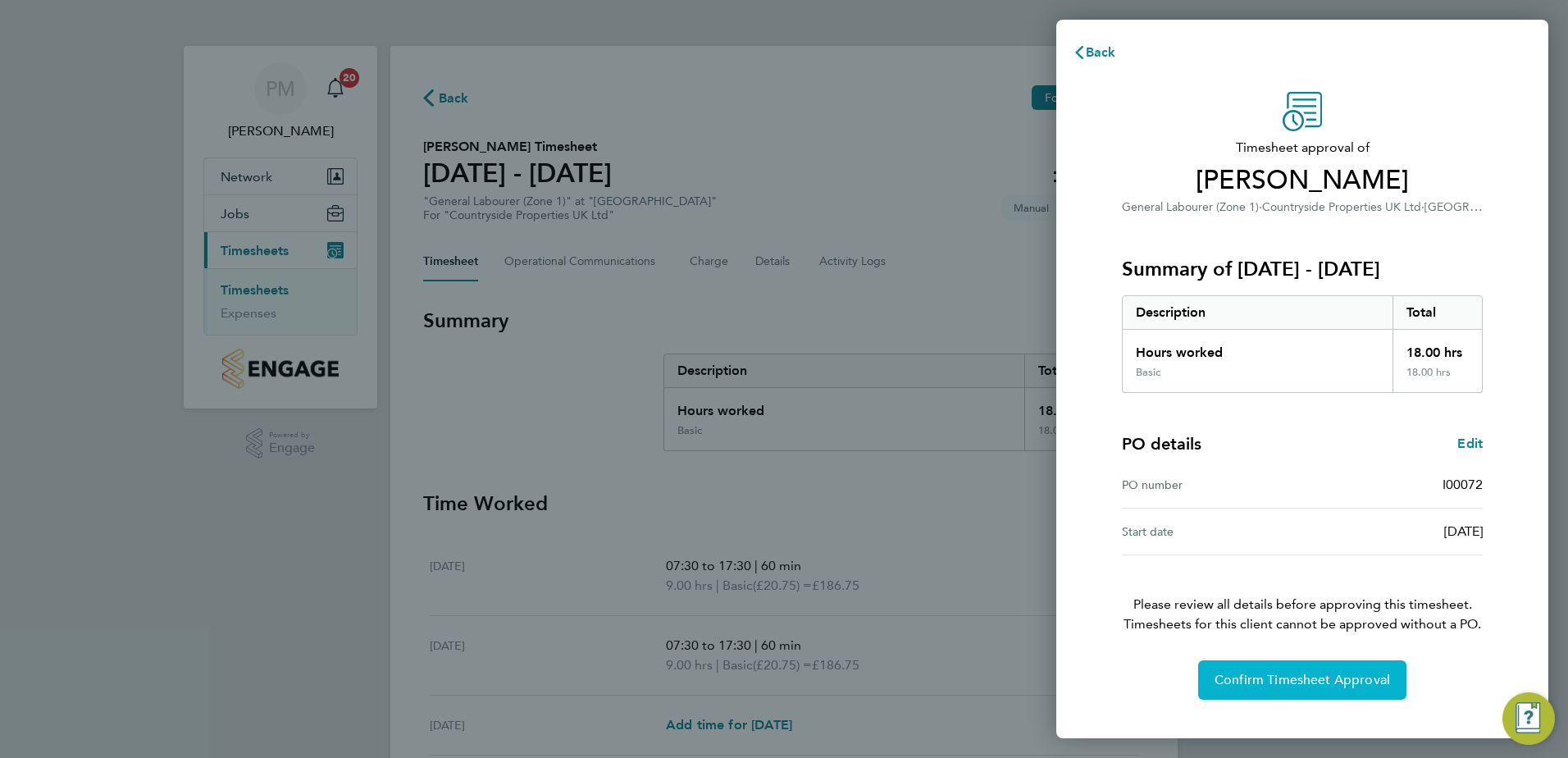
click at [1240, 679] on span "Confirm Timesheet Approval" at bounding box center [1302, 679] width 175 height 16
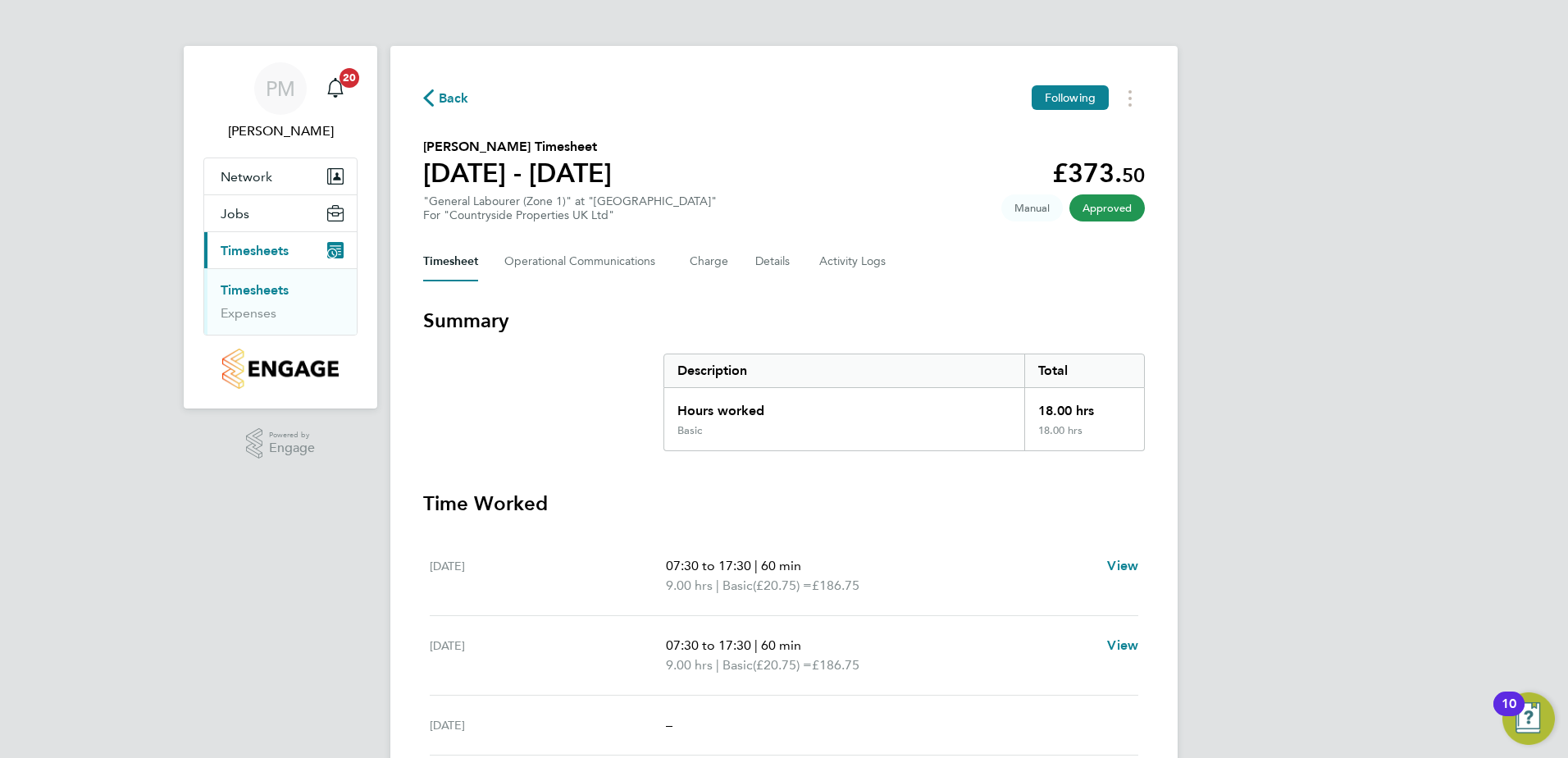
click at [242, 284] on link "Timesheets" at bounding box center [255, 289] width 68 height 15
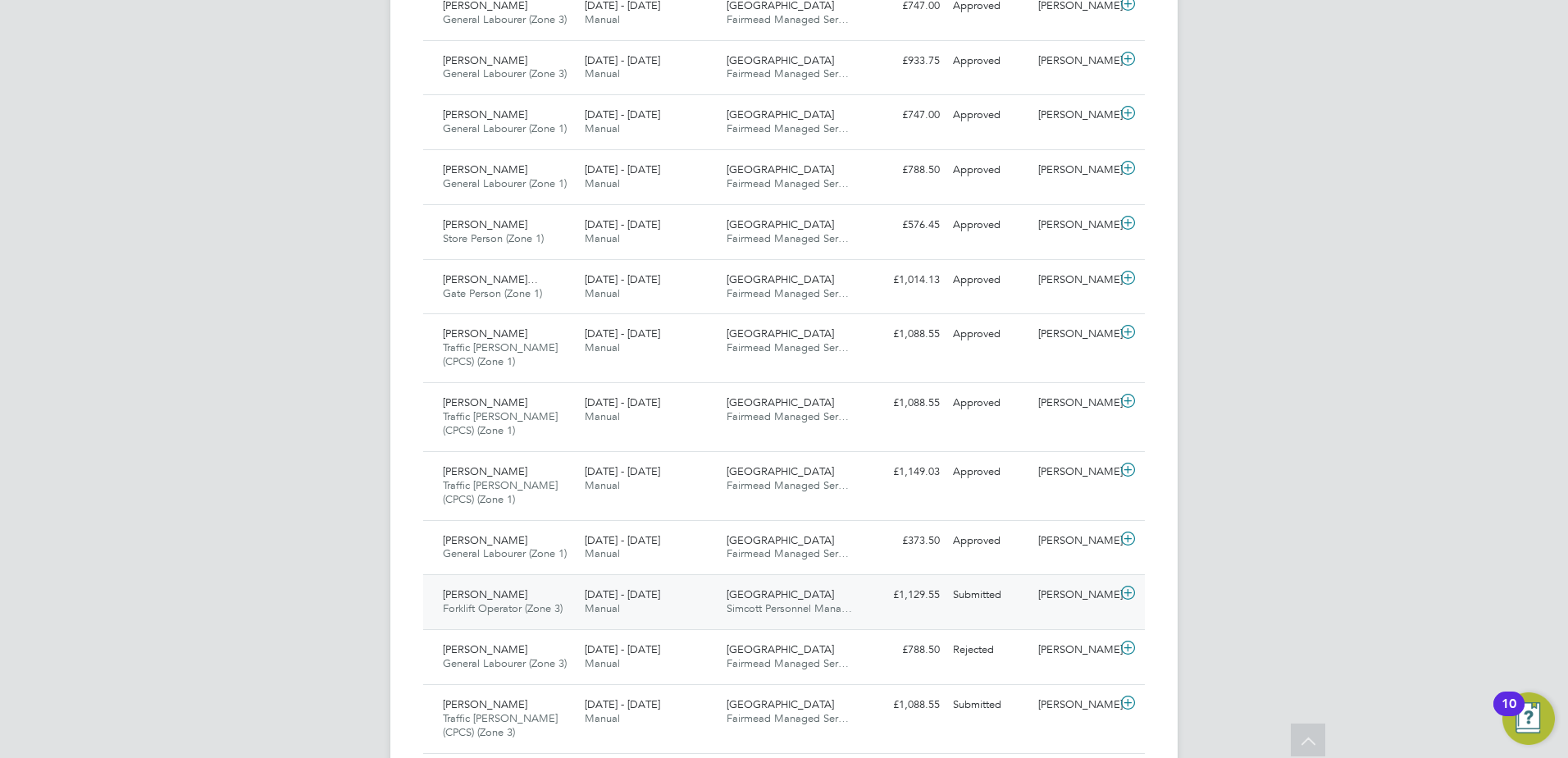
click at [487, 594] on span "[PERSON_NAME]" at bounding box center [485, 594] width 85 height 14
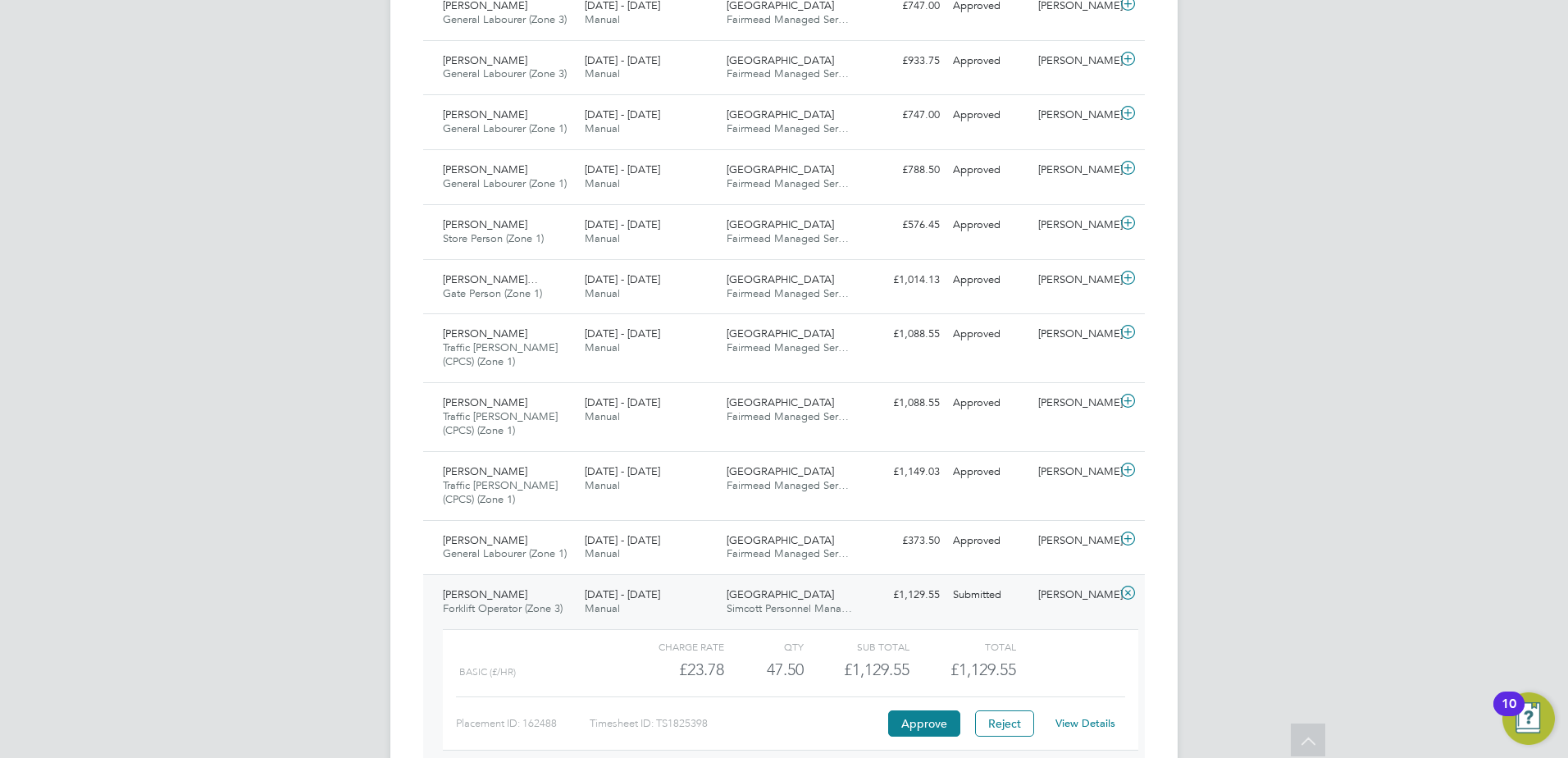
click at [1084, 721] on link "View Details" at bounding box center [1085, 722] width 60 height 14
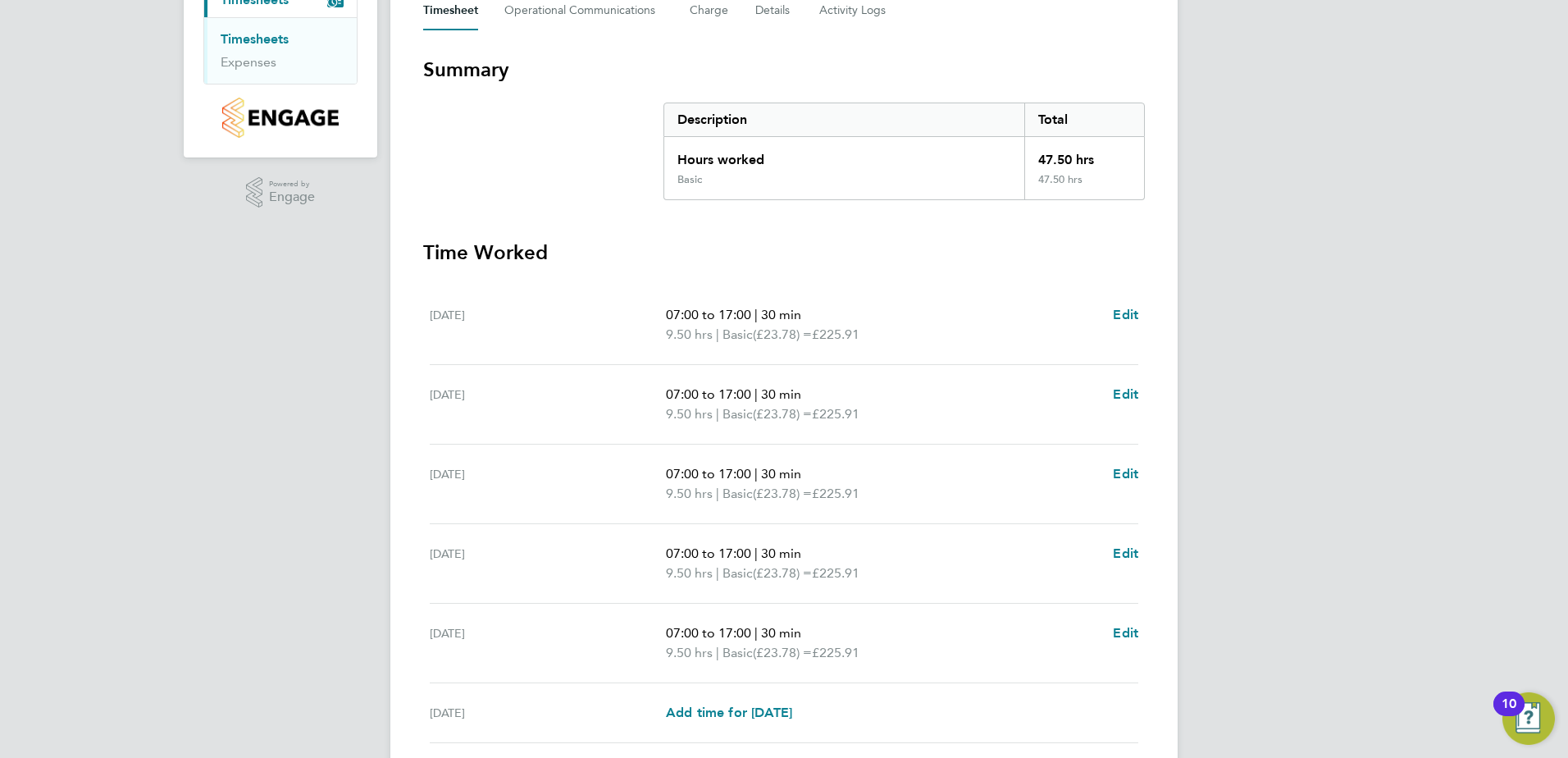
scroll to position [441, 0]
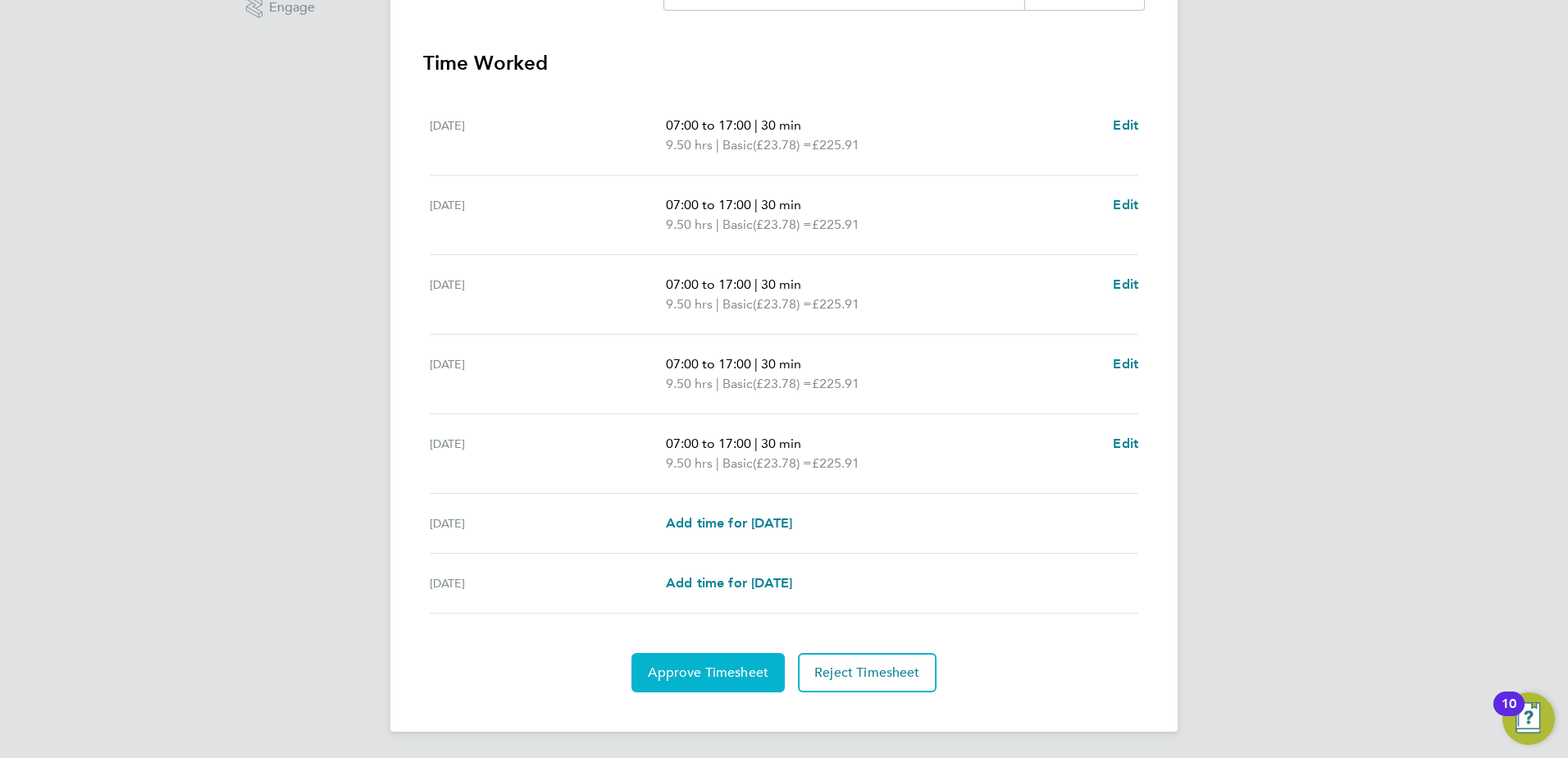
click at [730, 672] on span "Approve Timesheet" at bounding box center [708, 672] width 120 height 16
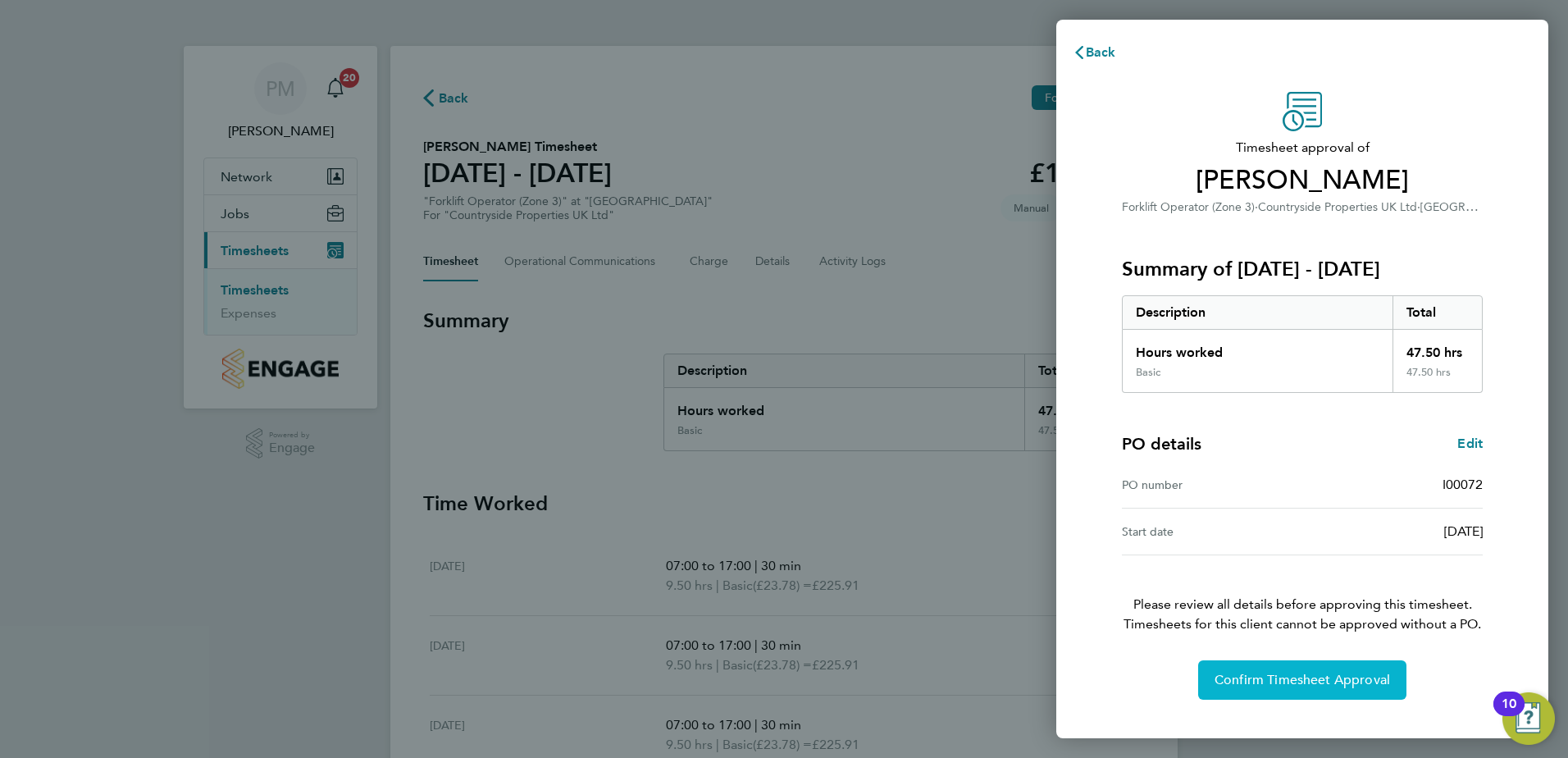
click at [1282, 673] on span "Confirm Timesheet Approval" at bounding box center [1302, 679] width 175 height 16
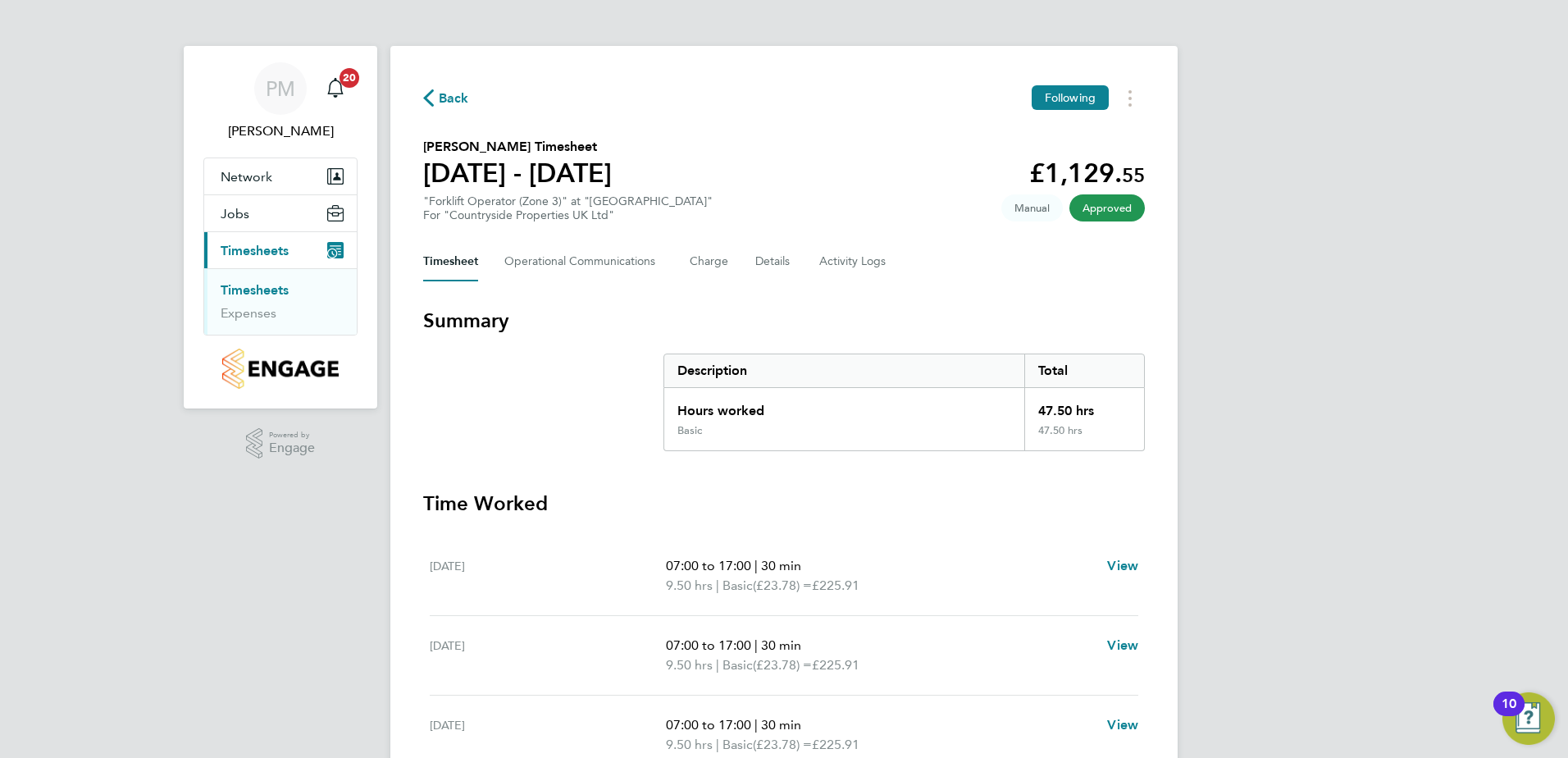
click at [258, 289] on link "Timesheets" at bounding box center [255, 289] width 68 height 15
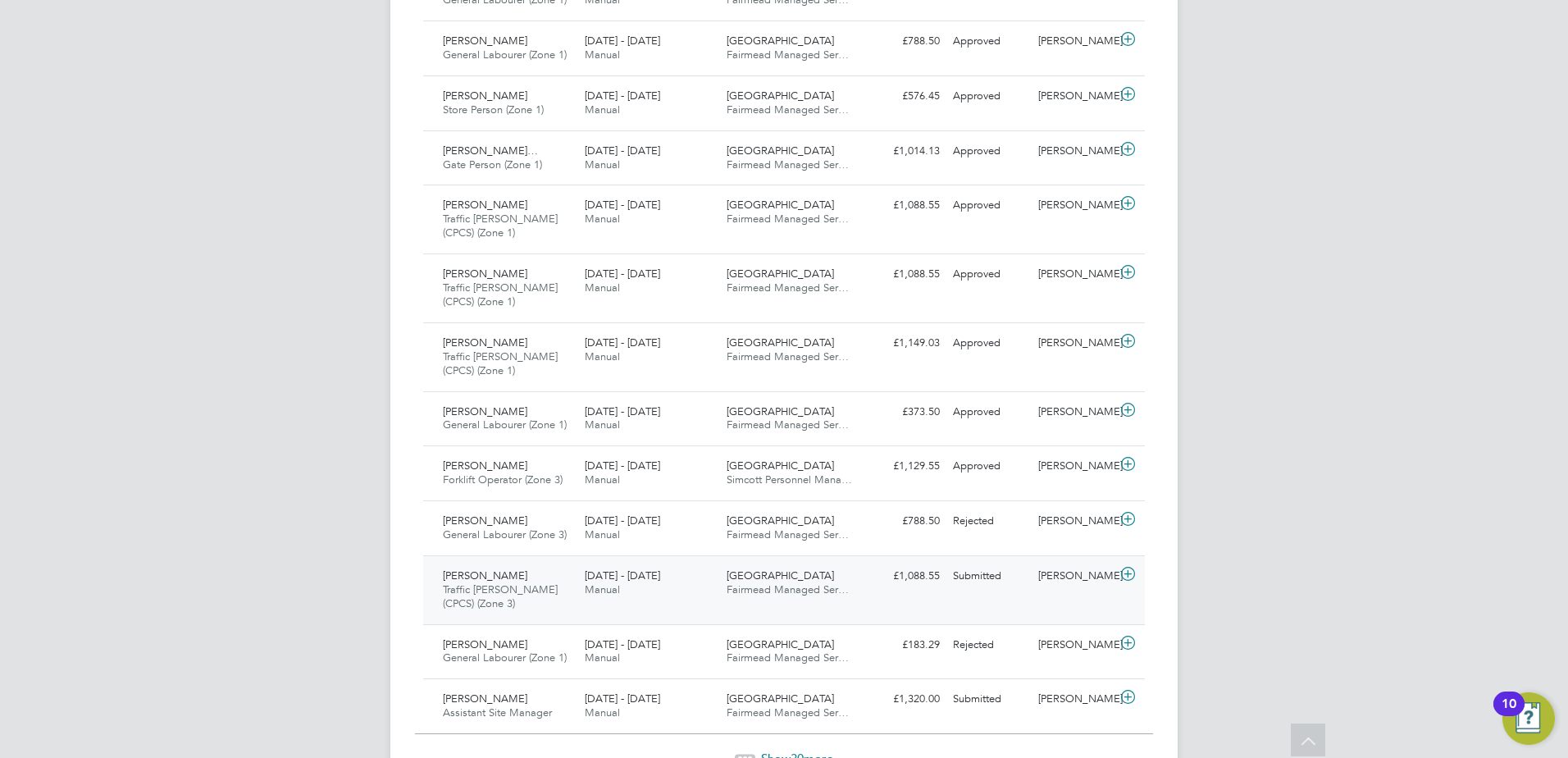
click at [472, 573] on span "[PERSON_NAME]" at bounding box center [485, 575] width 85 height 14
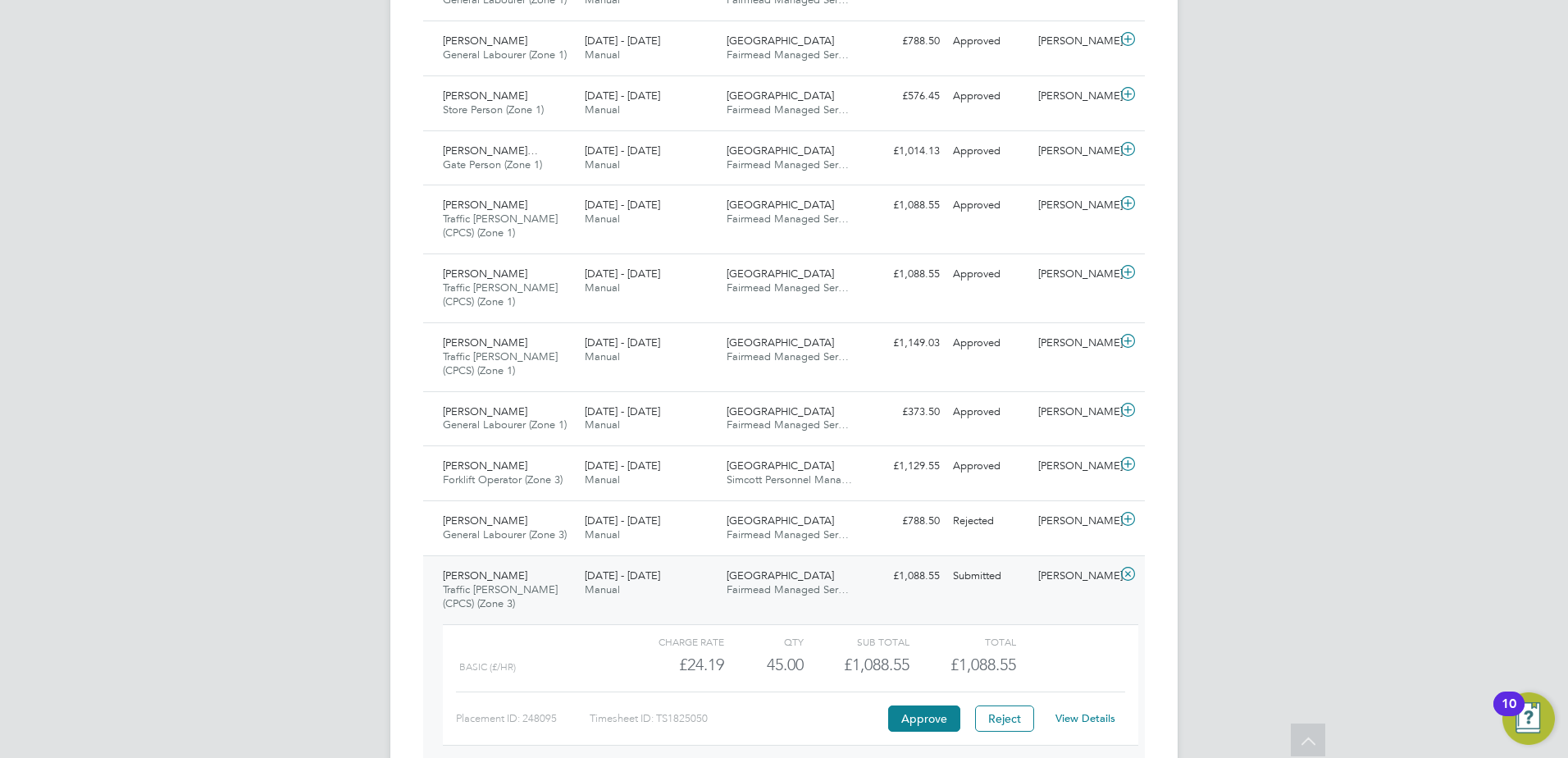
click at [1079, 718] on link "View Details" at bounding box center [1085, 717] width 60 height 14
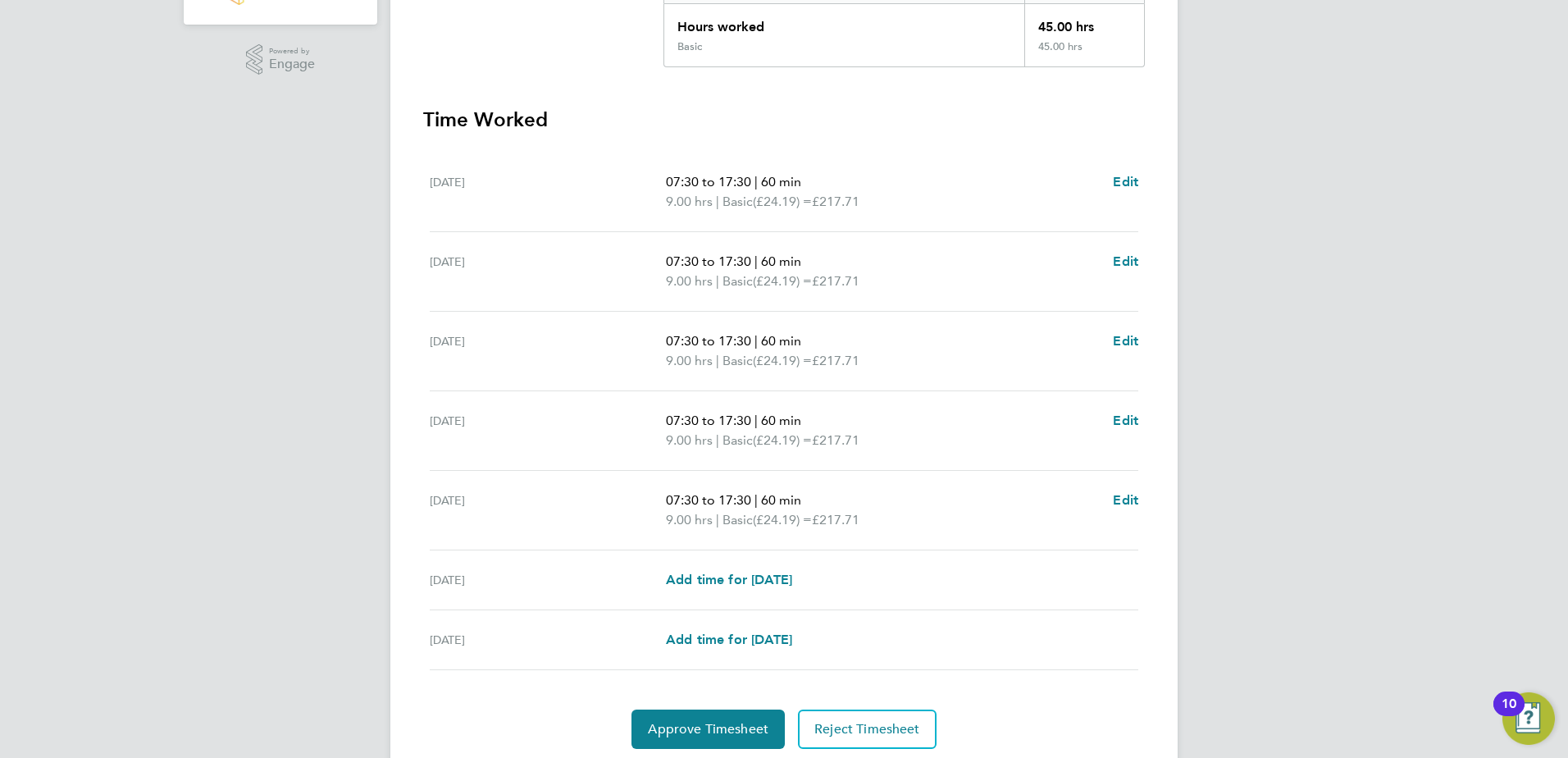
scroll to position [441, 0]
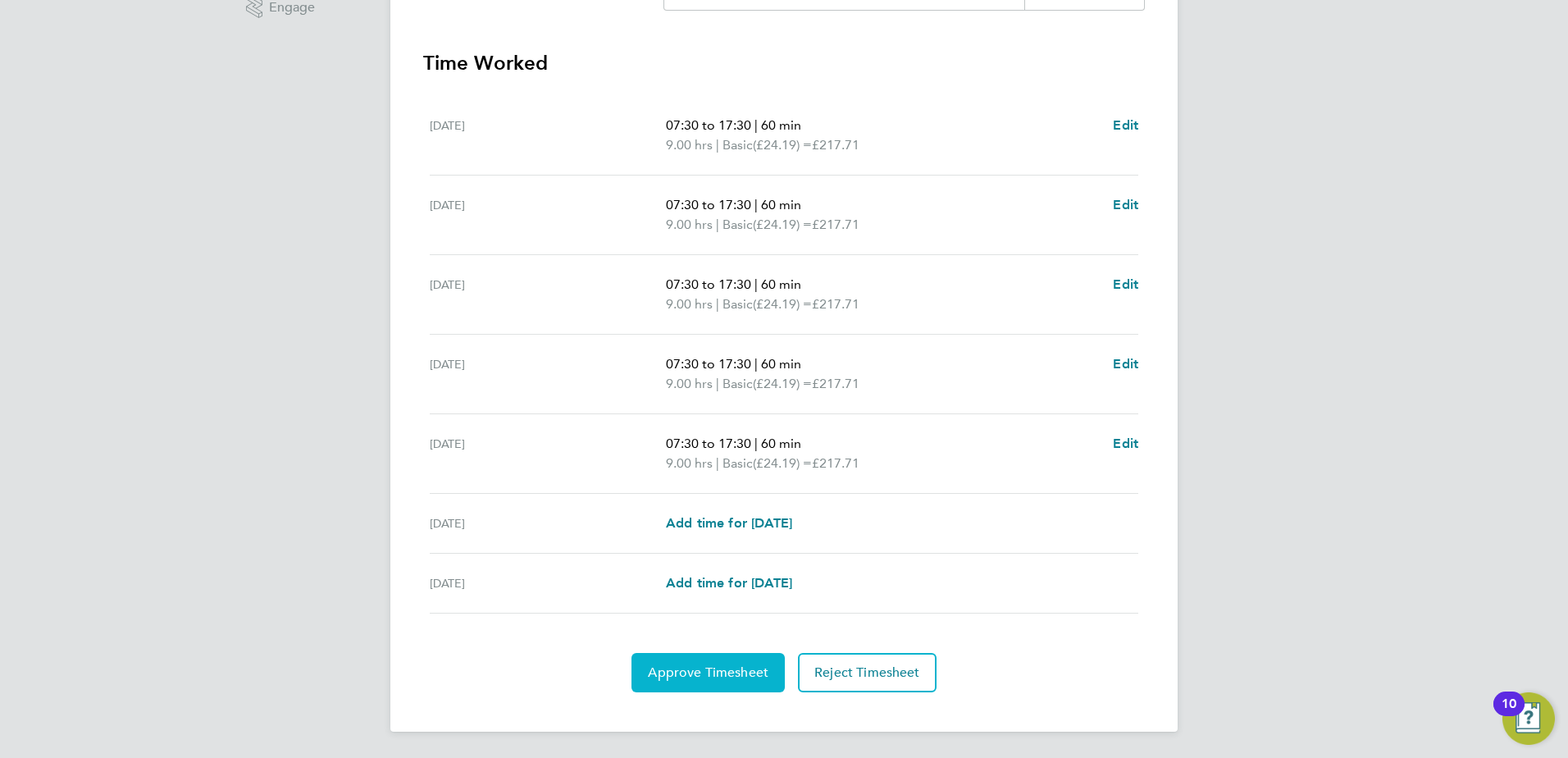
click at [721, 675] on span "Approve Timesheet" at bounding box center [708, 672] width 120 height 16
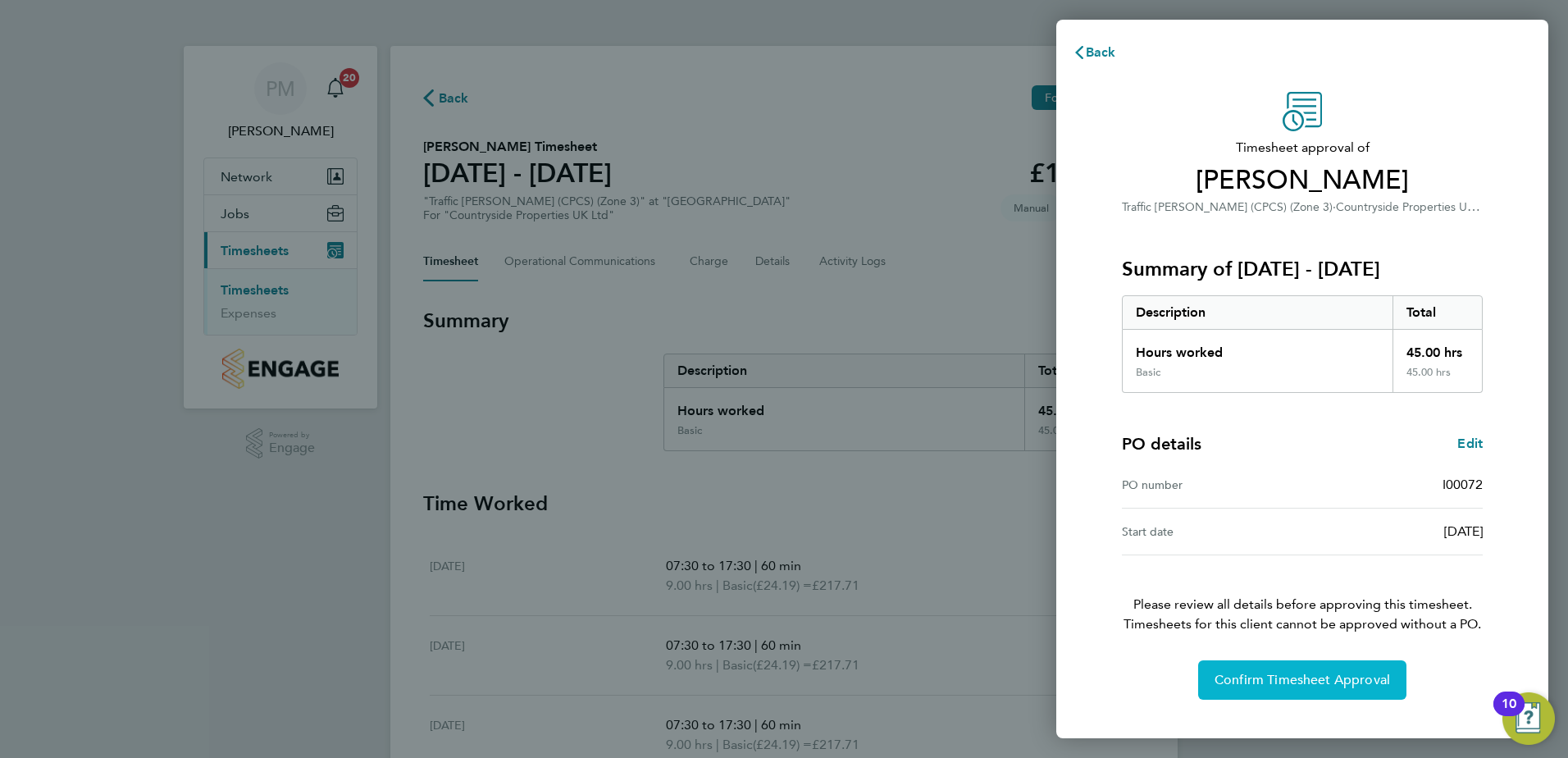
click at [1305, 670] on button "Confirm Timesheet Approval" at bounding box center [1302, 679] width 208 height 40
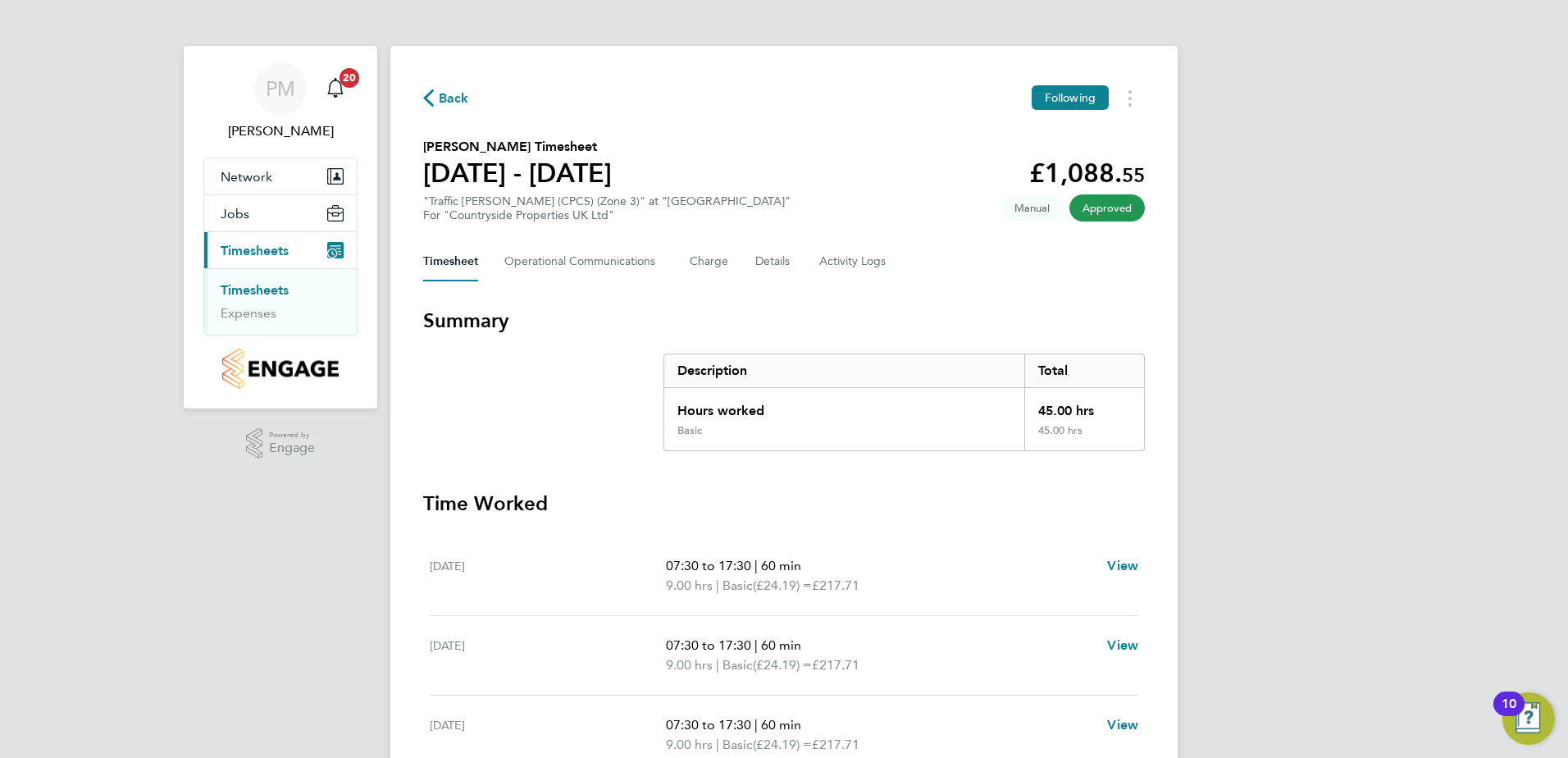
click at [241, 287] on link "Timesheets" at bounding box center [255, 289] width 68 height 15
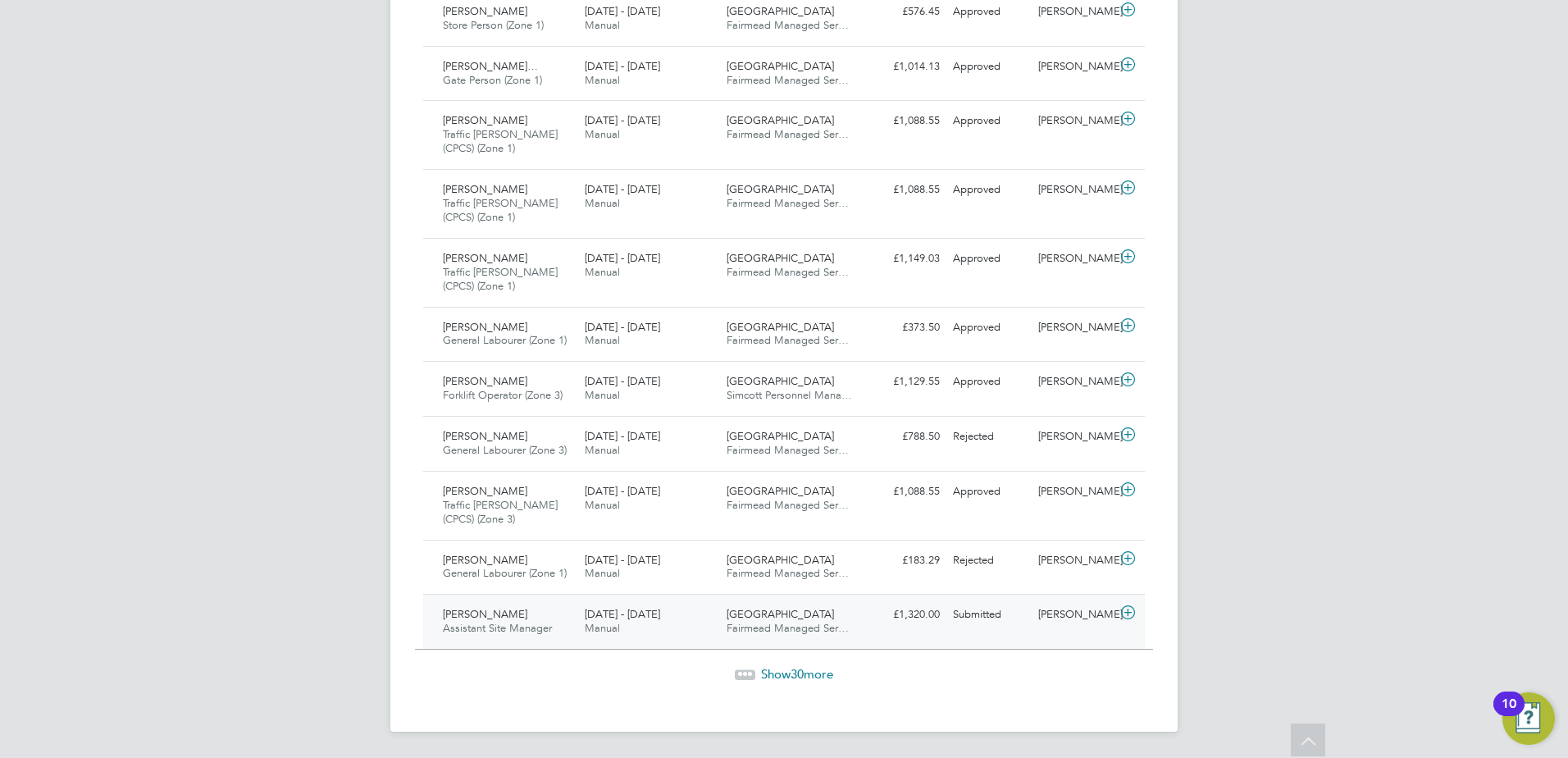
click at [470, 617] on span "[PERSON_NAME]" at bounding box center [485, 613] width 85 height 14
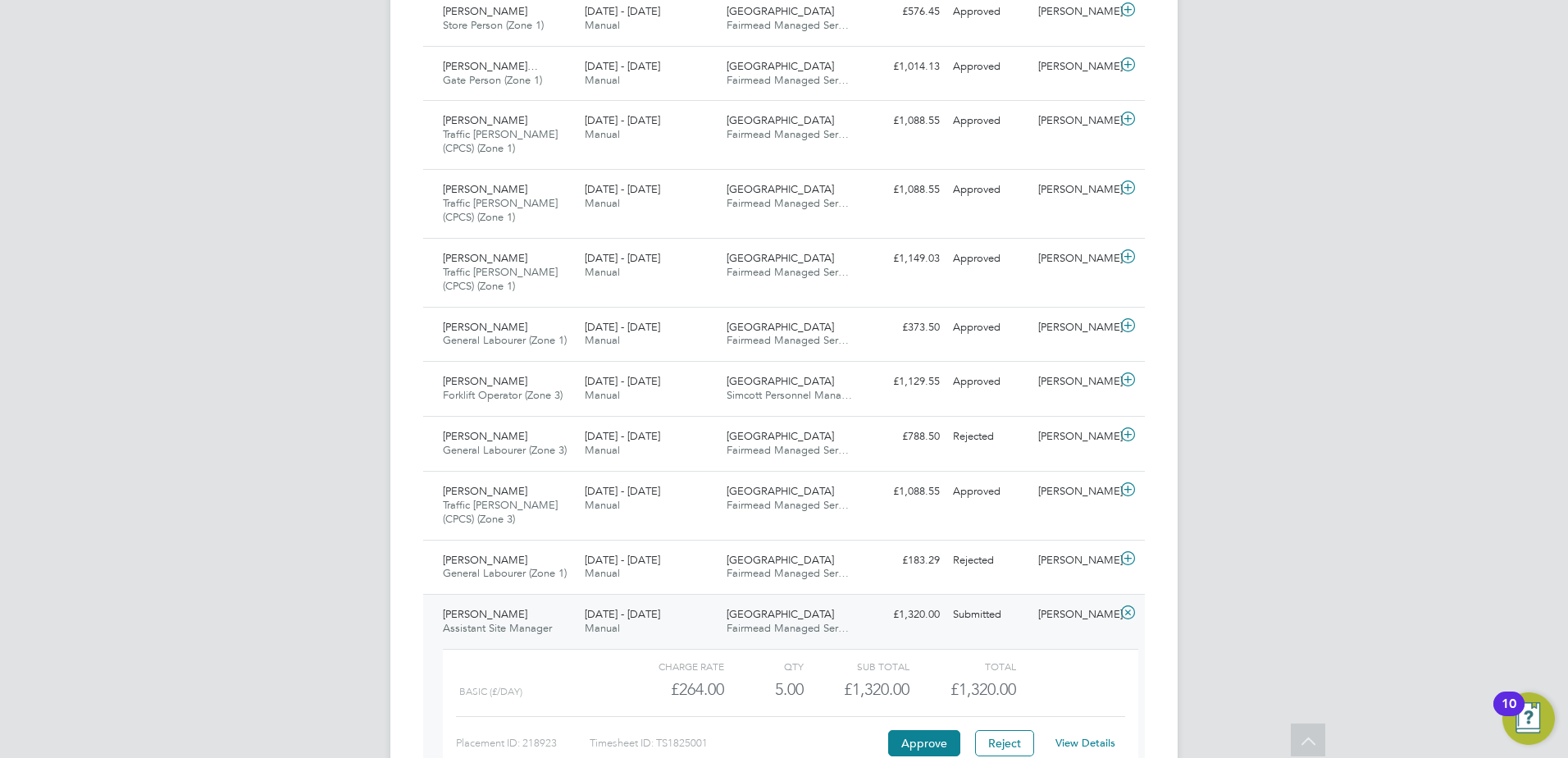
click at [1096, 736] on link "View Details" at bounding box center [1085, 742] width 60 height 14
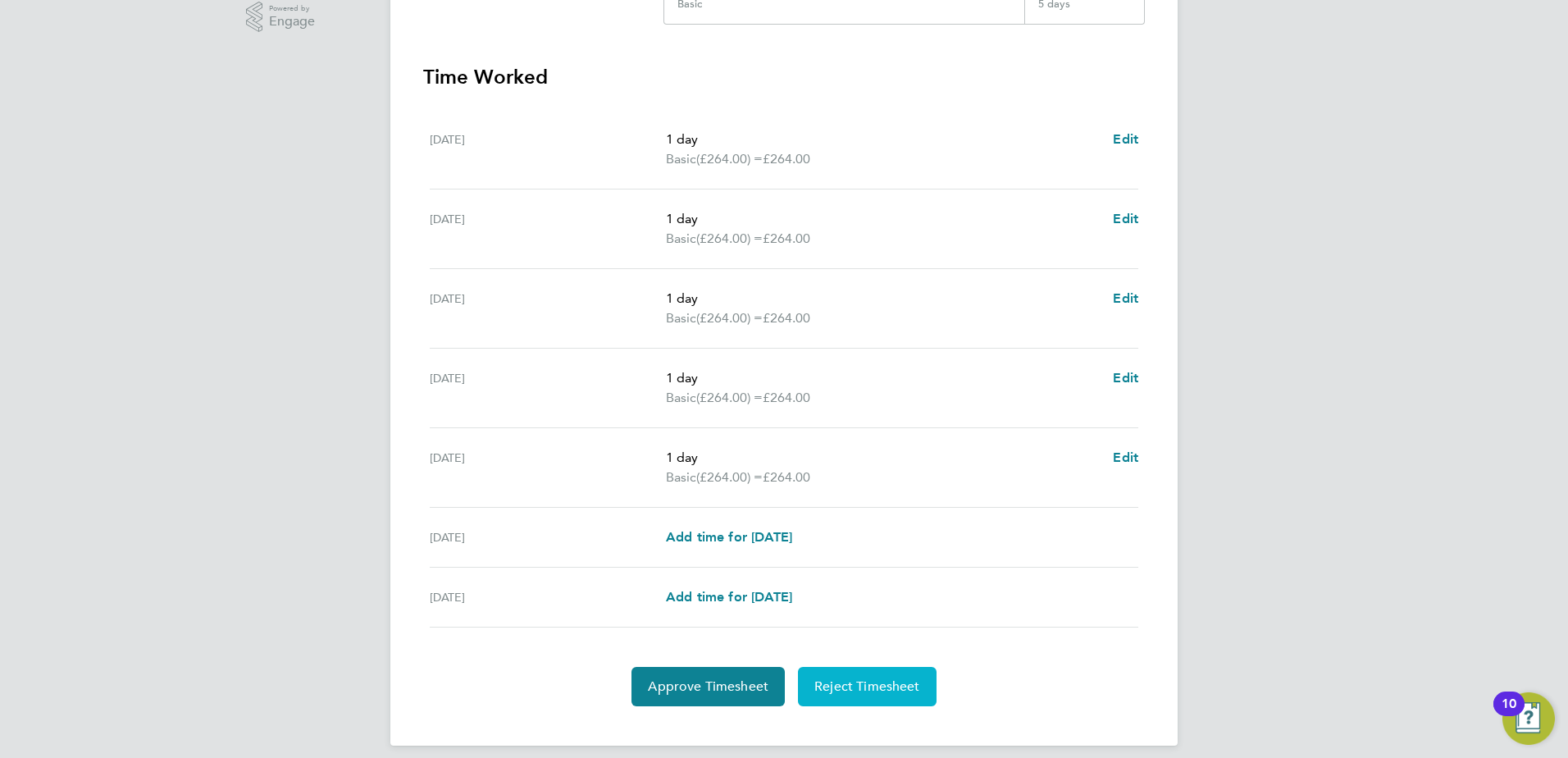
scroll to position [441, 0]
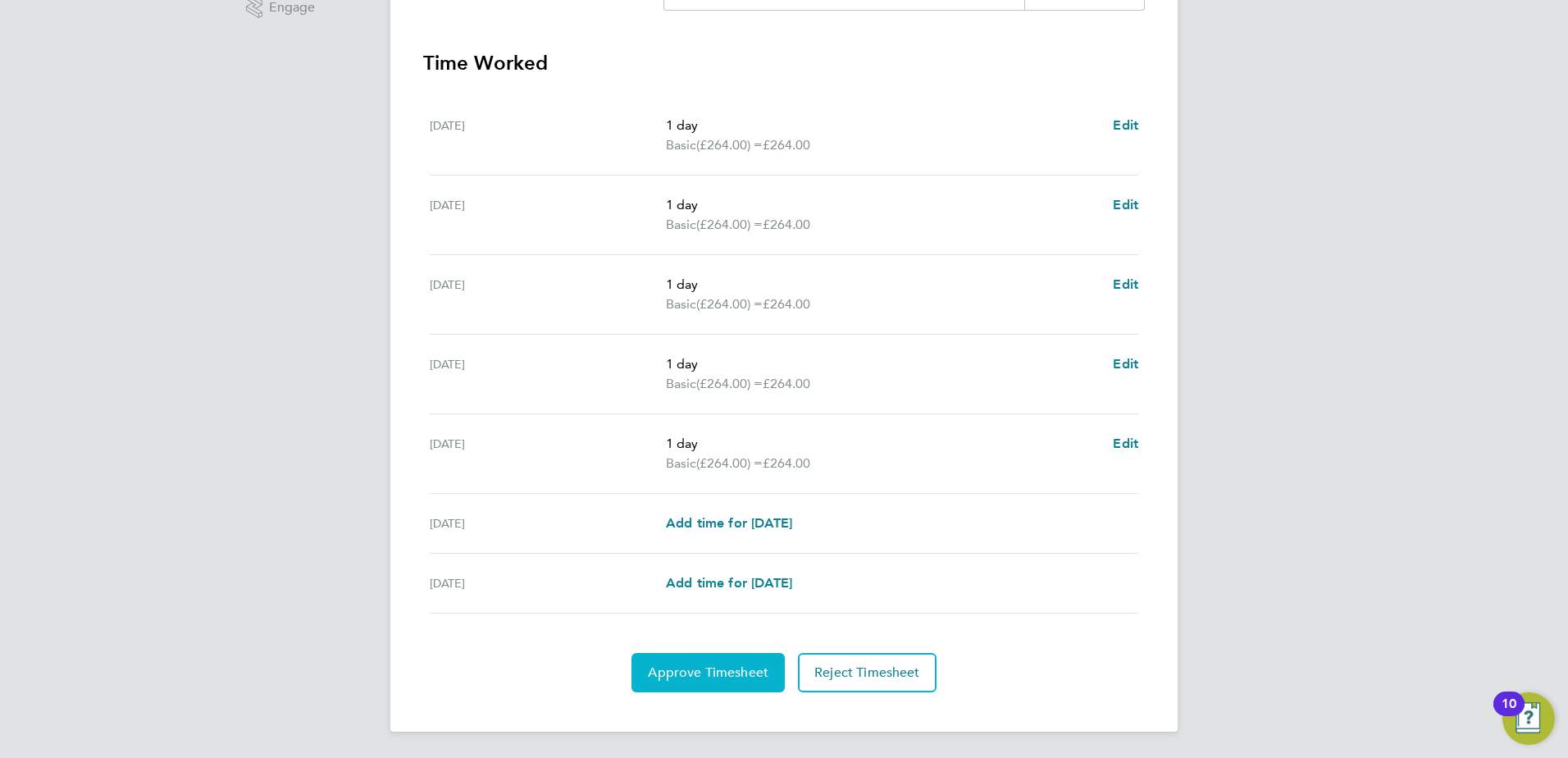
click at [712, 653] on button "Approve Timesheet" at bounding box center [707, 673] width 153 height 40
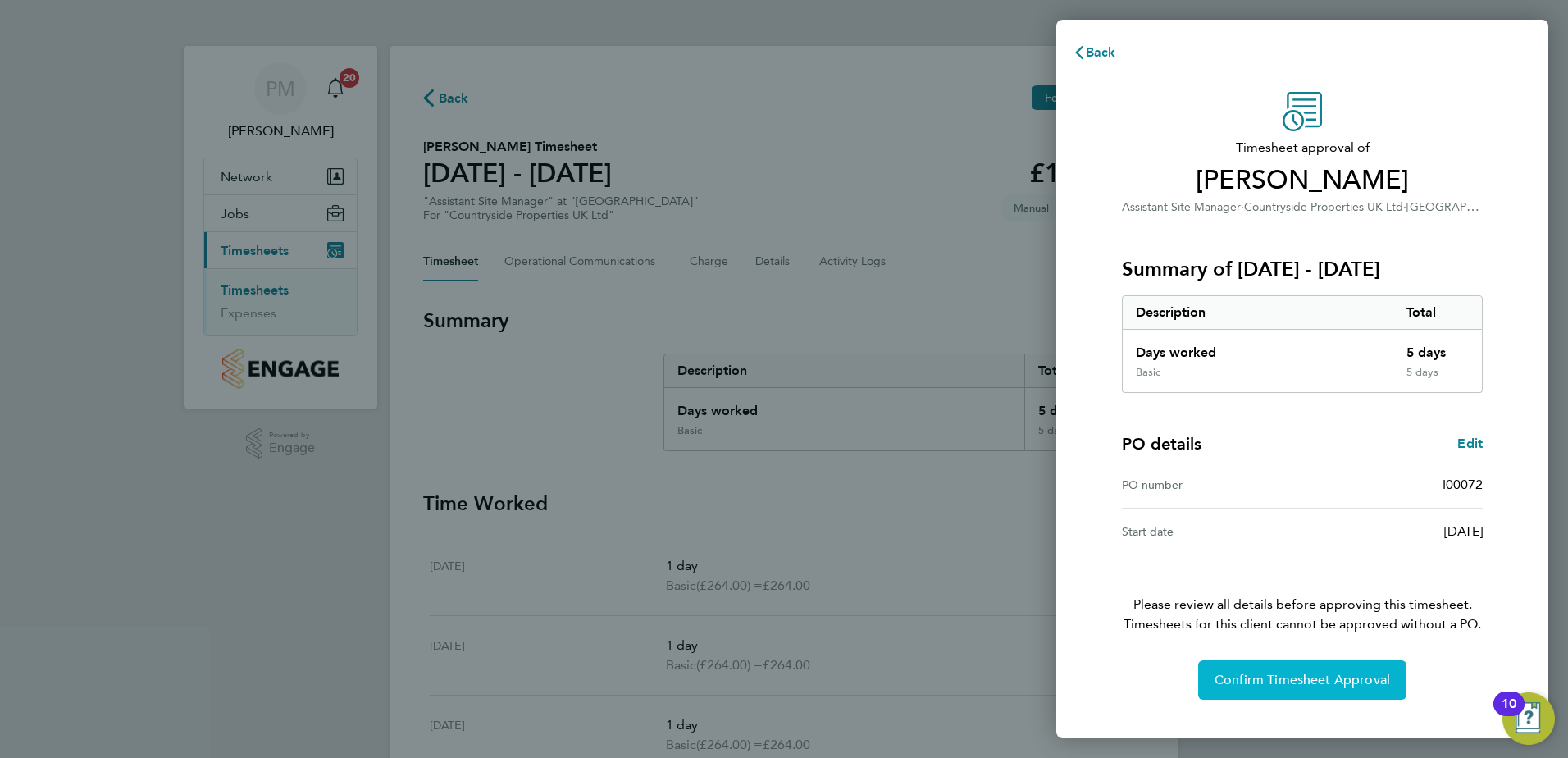
click at [1268, 671] on button "Confirm Timesheet Approval" at bounding box center [1302, 679] width 208 height 40
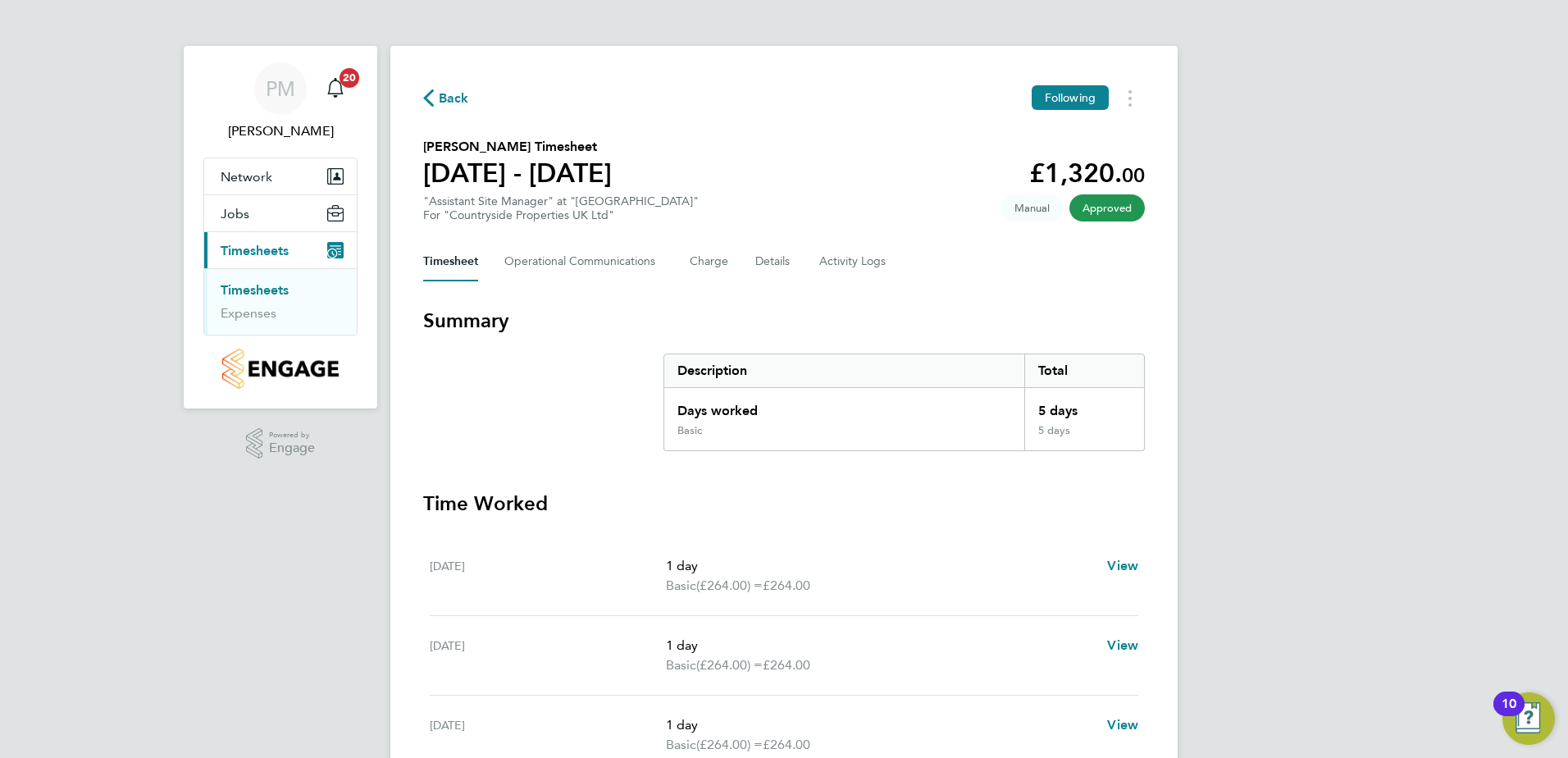
click at [228, 284] on link "Timesheets" at bounding box center [255, 289] width 68 height 15
